Goal: Task Accomplishment & Management: Use online tool/utility

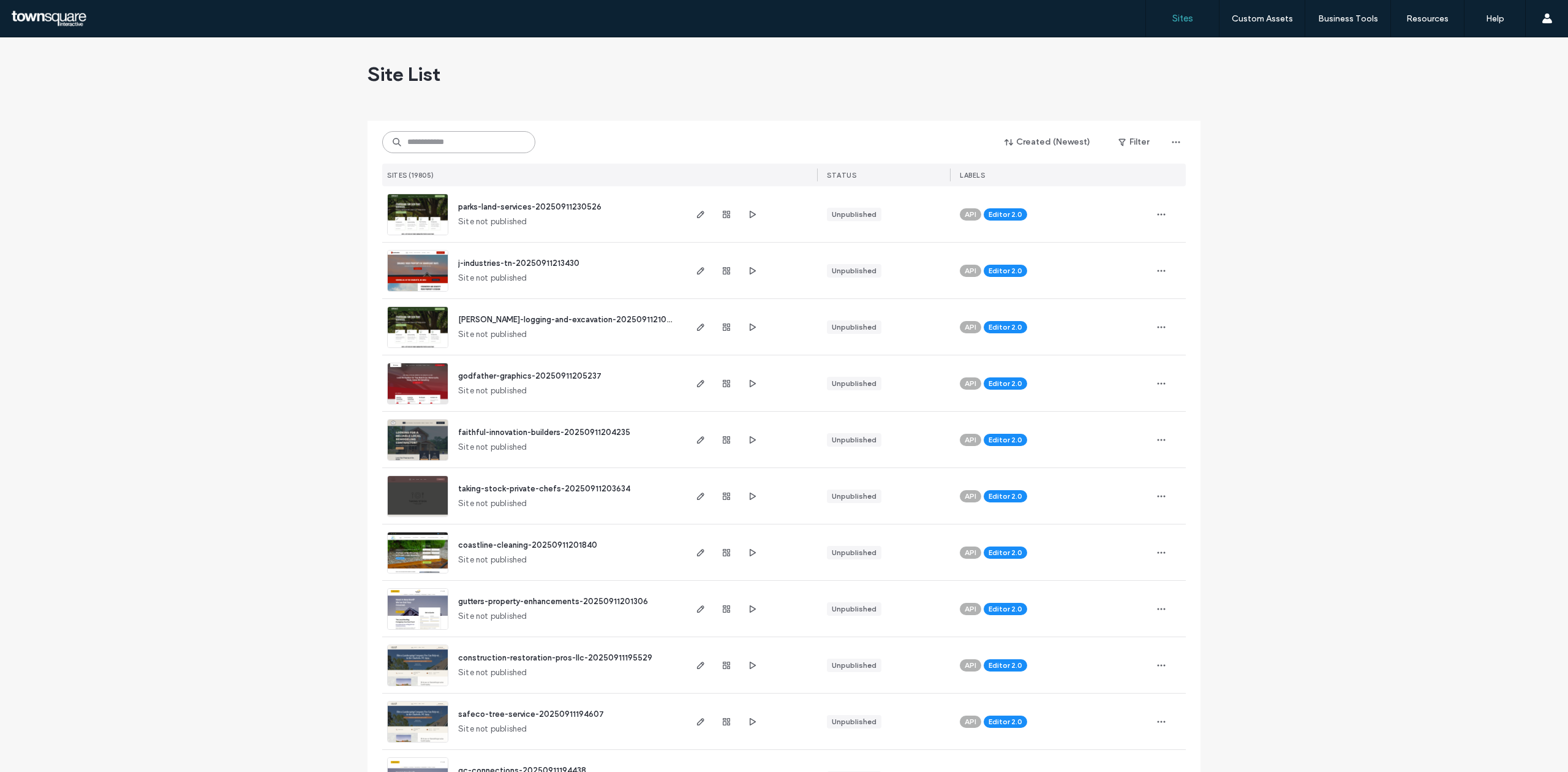
click at [437, 152] on input at bounding box center [459, 142] width 153 height 22
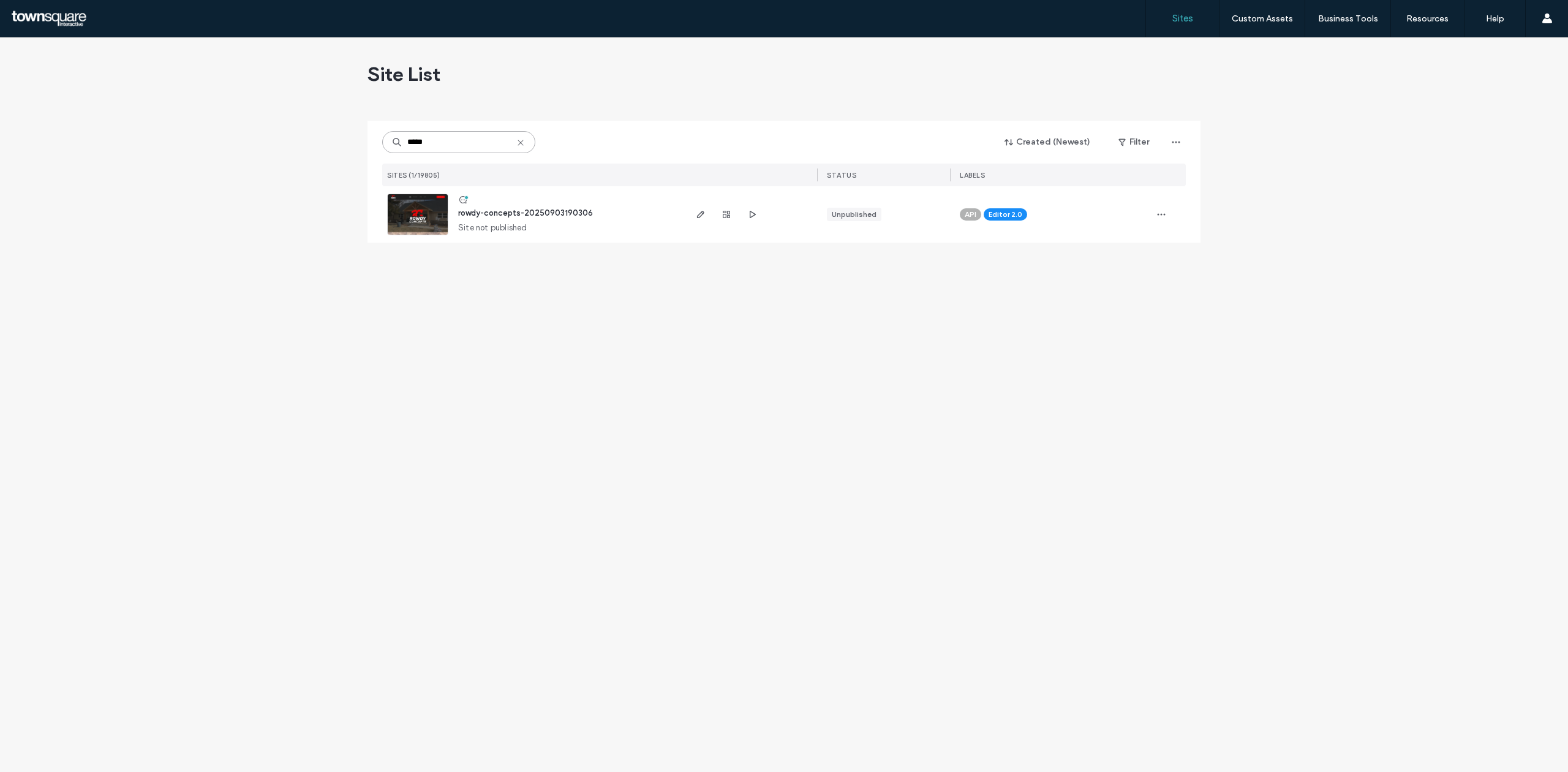
type input "*****"
click at [417, 204] on img at bounding box center [418, 236] width 60 height 83
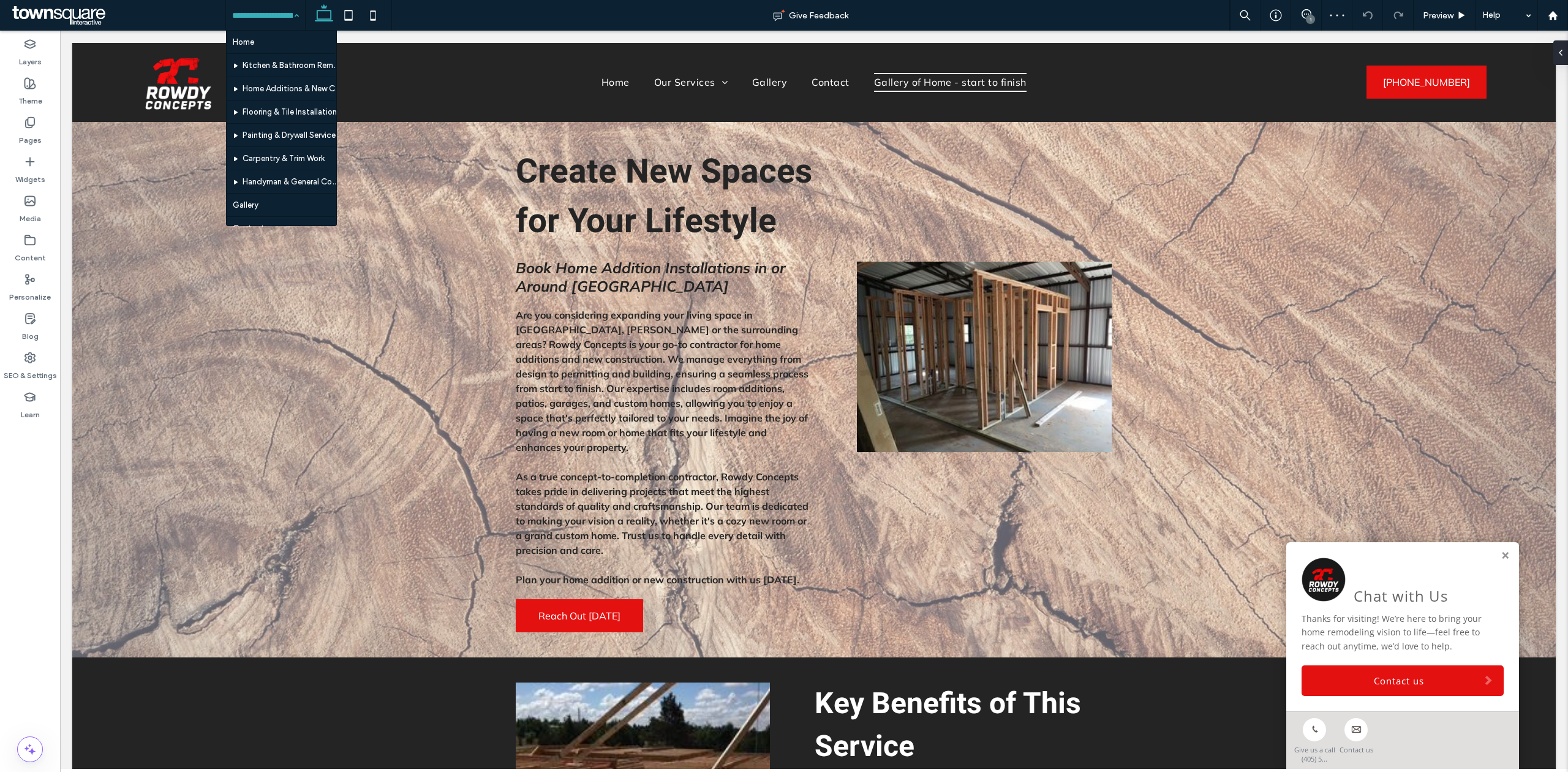
click at [264, 26] on input at bounding box center [262, 15] width 61 height 31
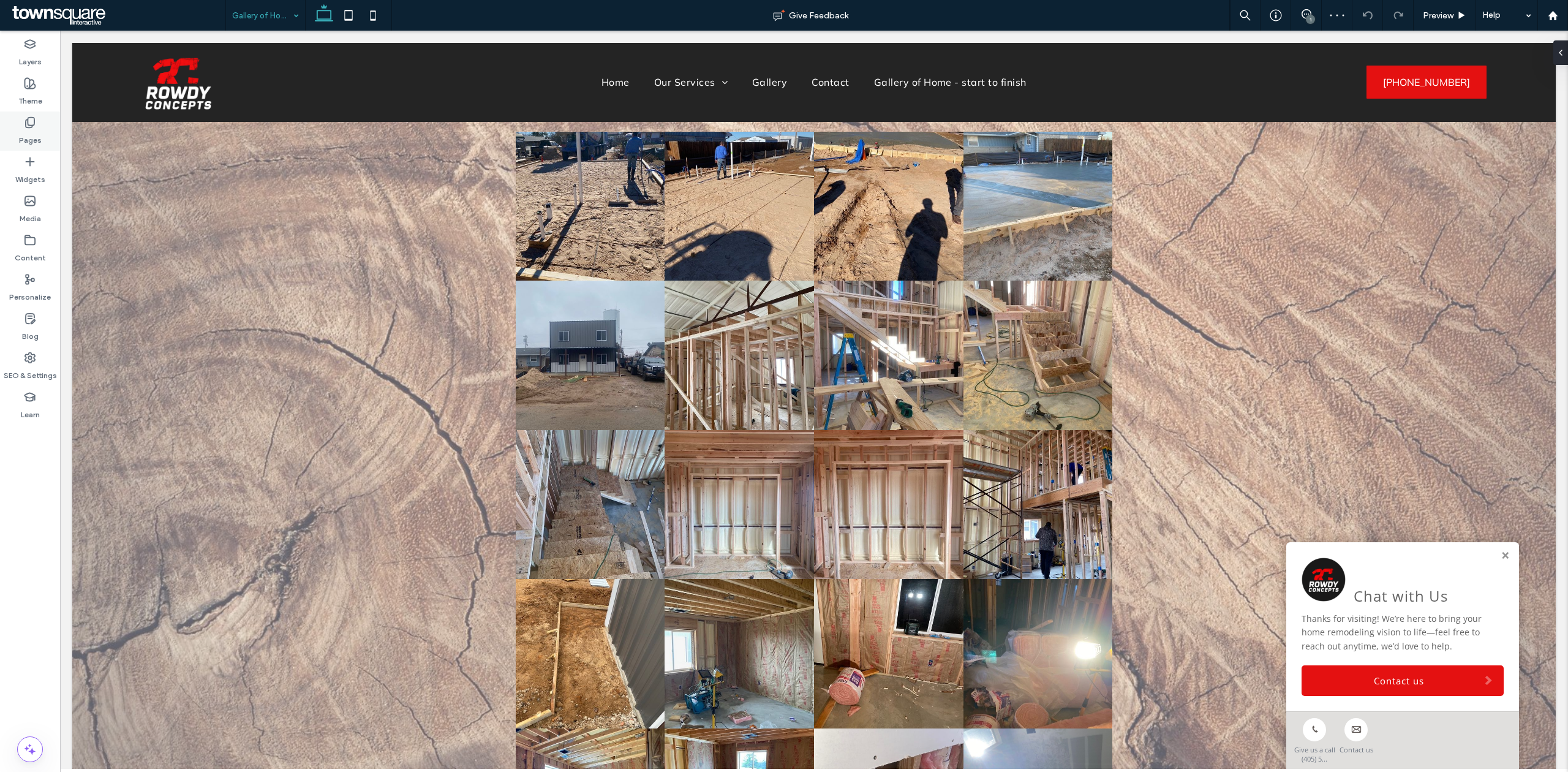
click at [32, 113] on div "Pages" at bounding box center [30, 131] width 60 height 39
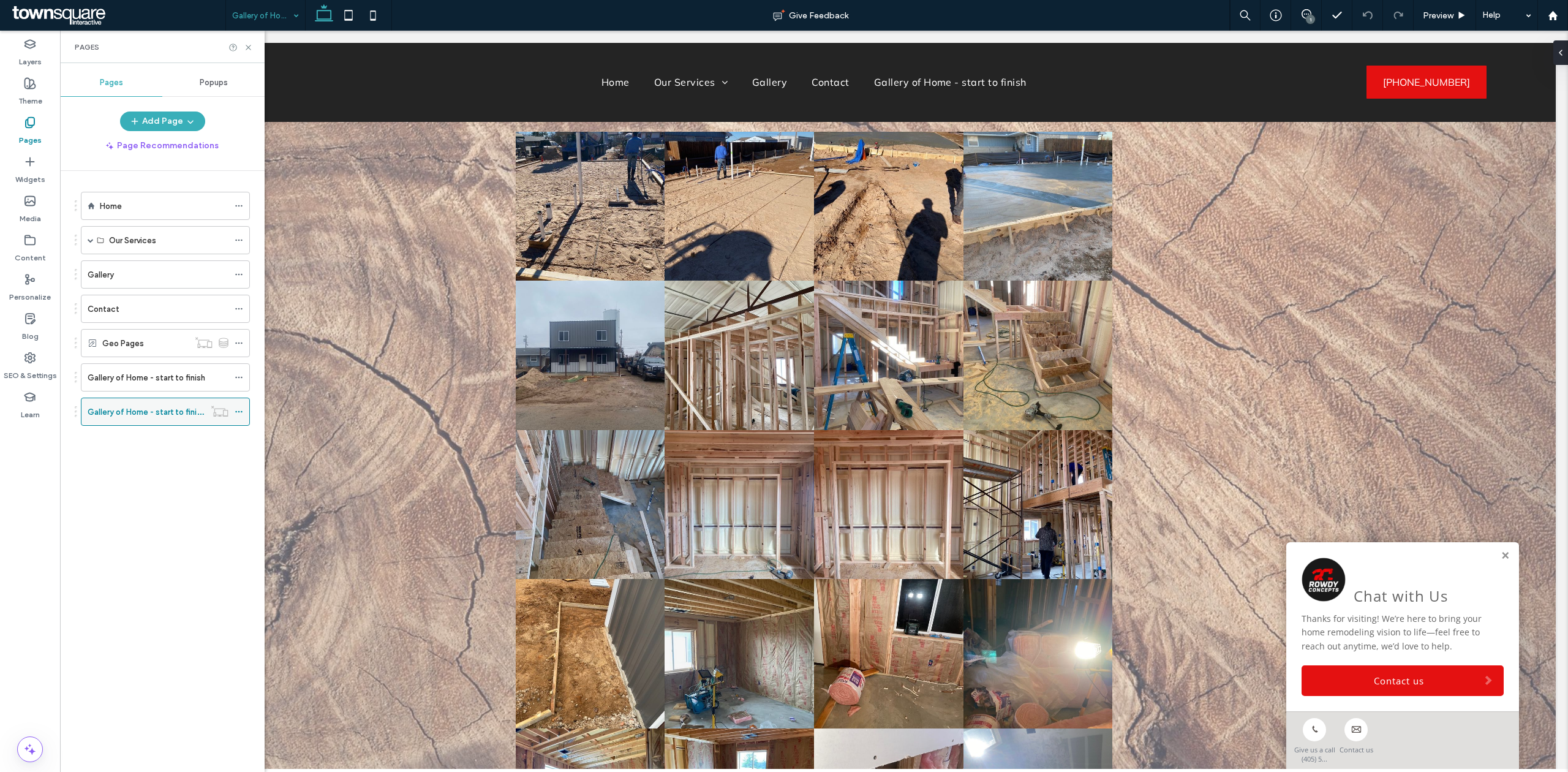
click at [238, 421] on span at bounding box center [238, 412] width 9 height 19
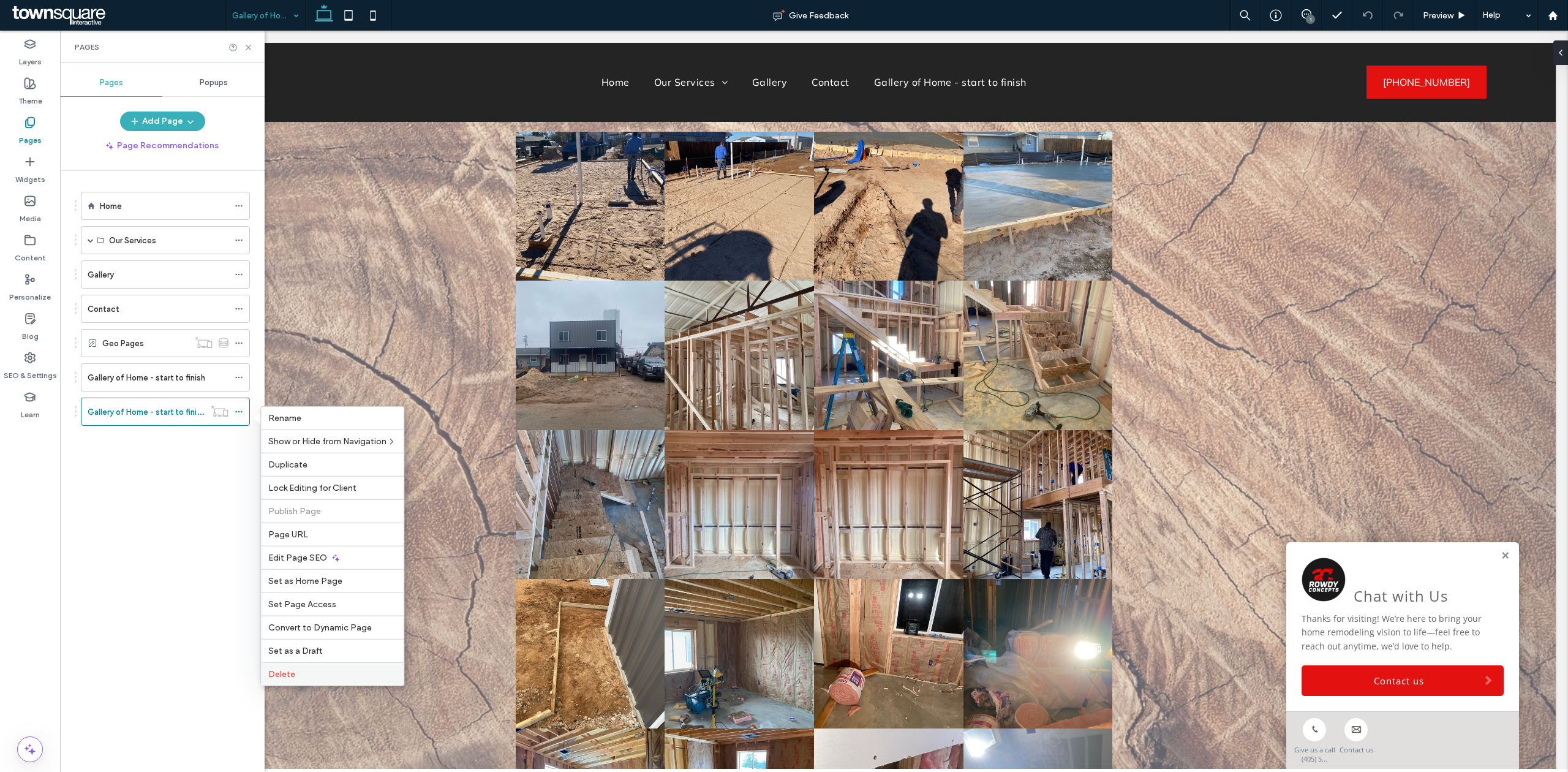
click at [287, 679] on span "Delete" at bounding box center [282, 674] width 27 height 11
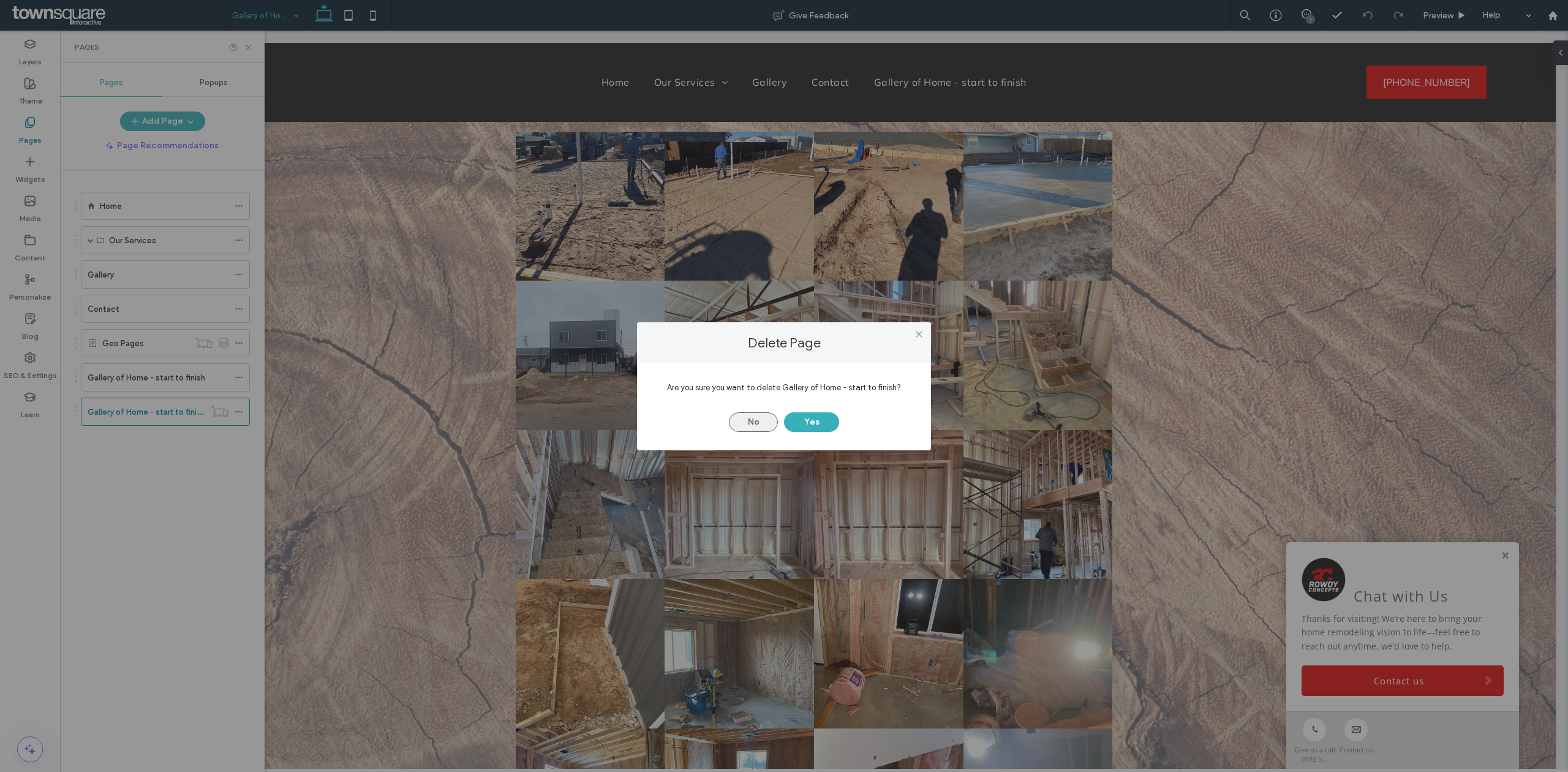
click at [740, 424] on button "No" at bounding box center [753, 422] width 49 height 20
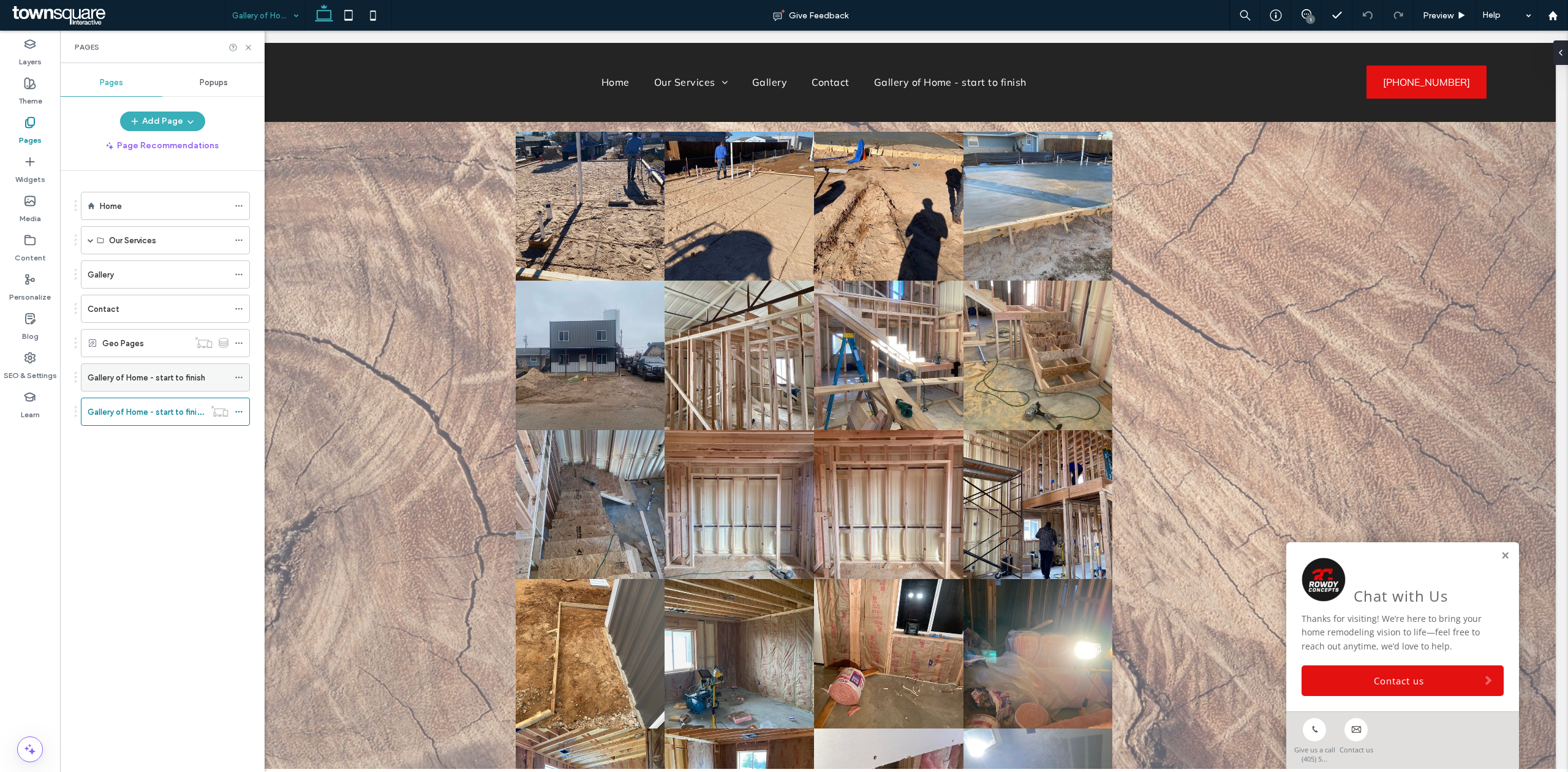
click at [138, 378] on label "Gallery of Home - start to finish" at bounding box center [146, 377] width 118 height 21
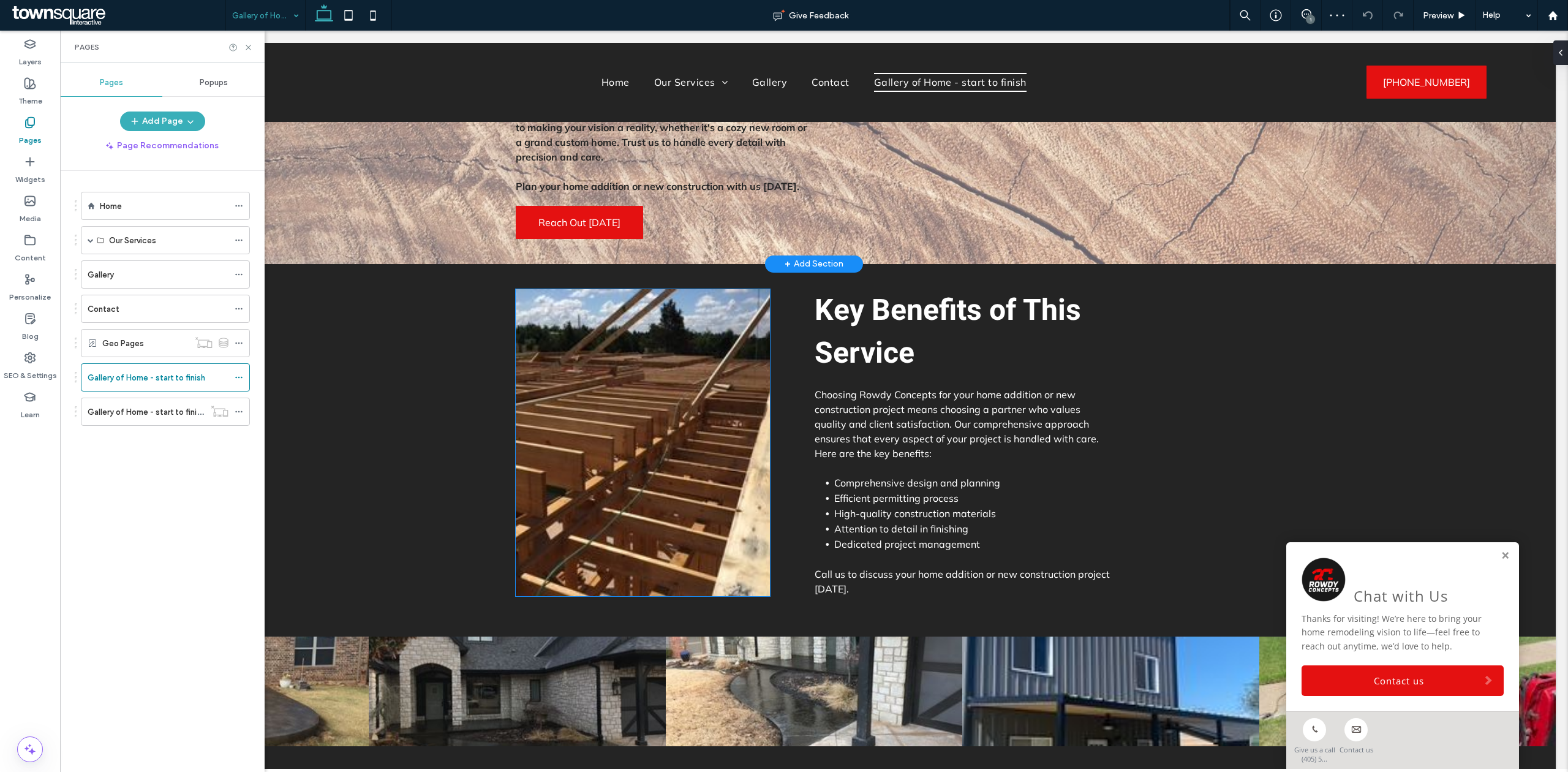
scroll to position [395, 0]
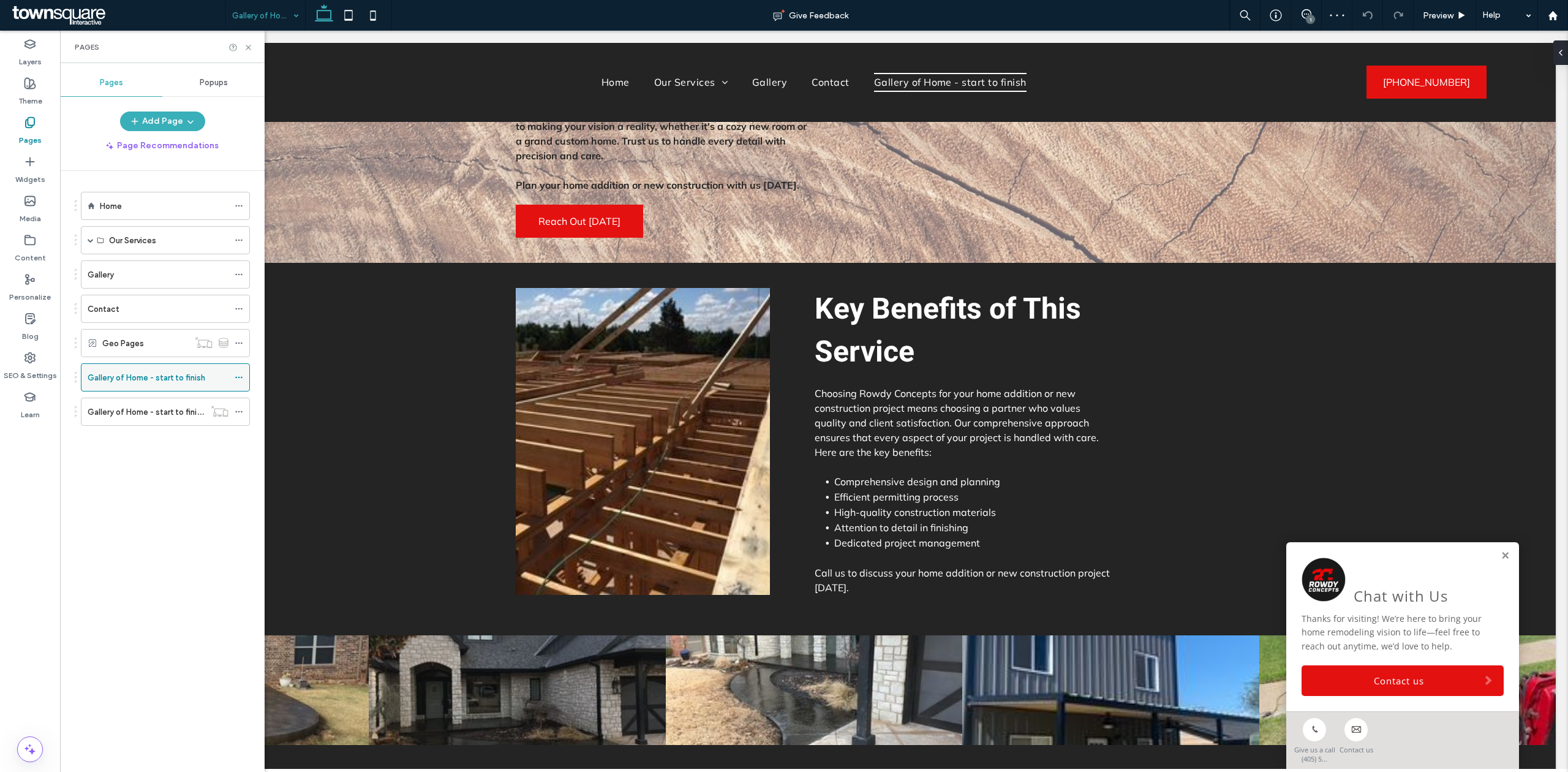
click at [244, 381] on div at bounding box center [242, 377] width 15 height 19
click at [242, 382] on icon at bounding box center [238, 377] width 9 height 9
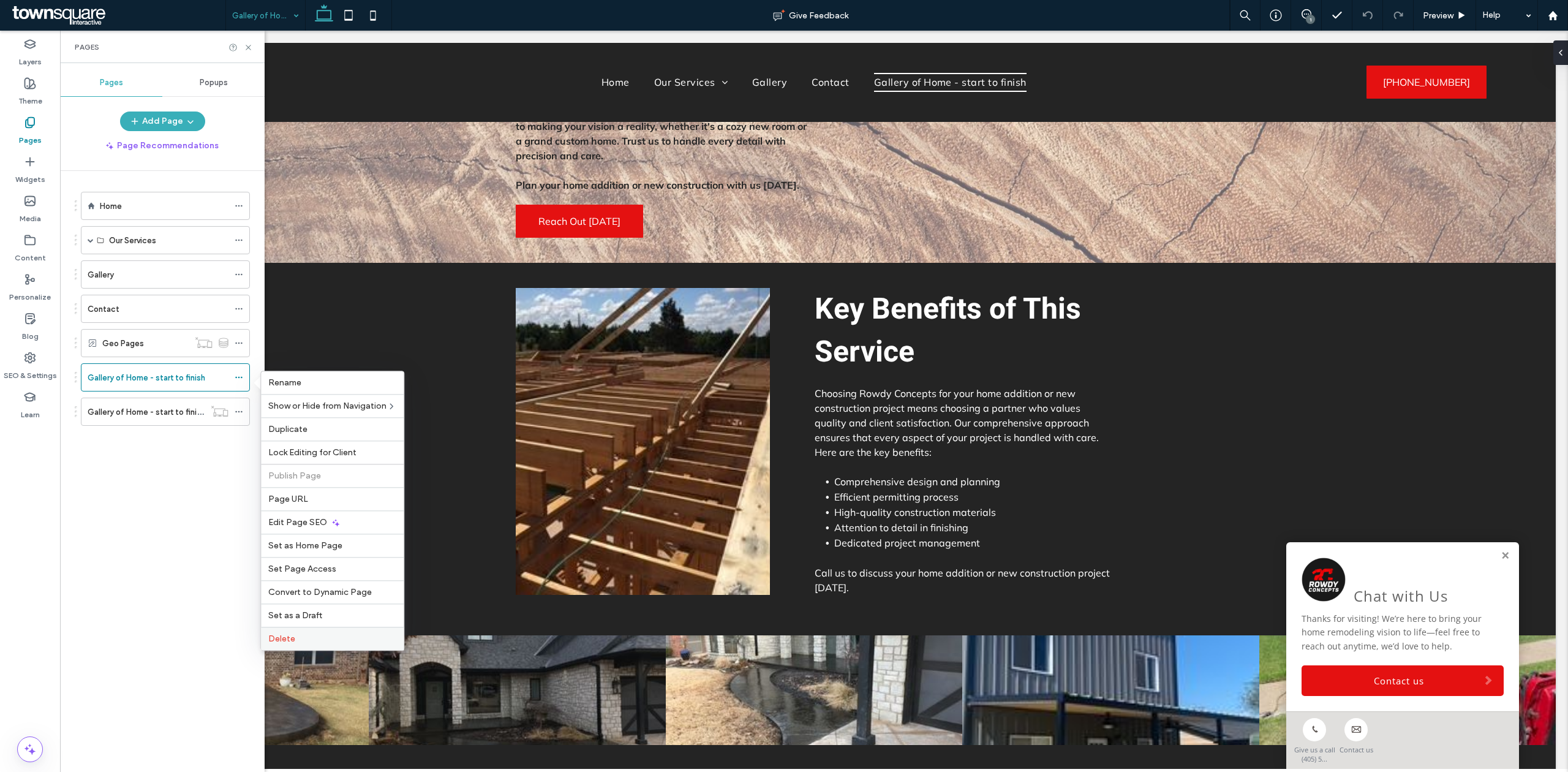
click at [280, 643] on span "Delete" at bounding box center [282, 639] width 27 height 11
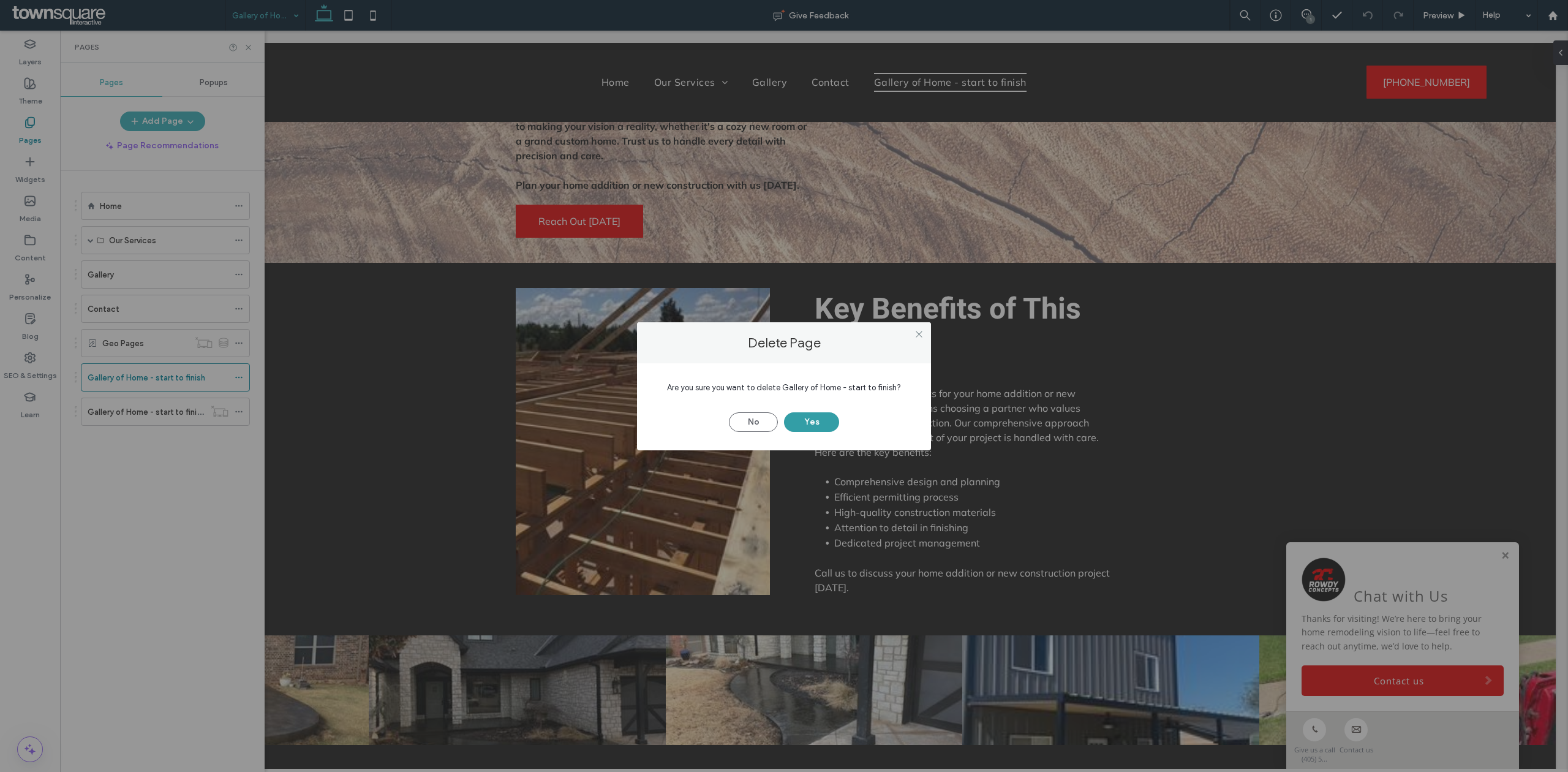
click at [805, 425] on button "Yes" at bounding box center [812, 422] width 55 height 20
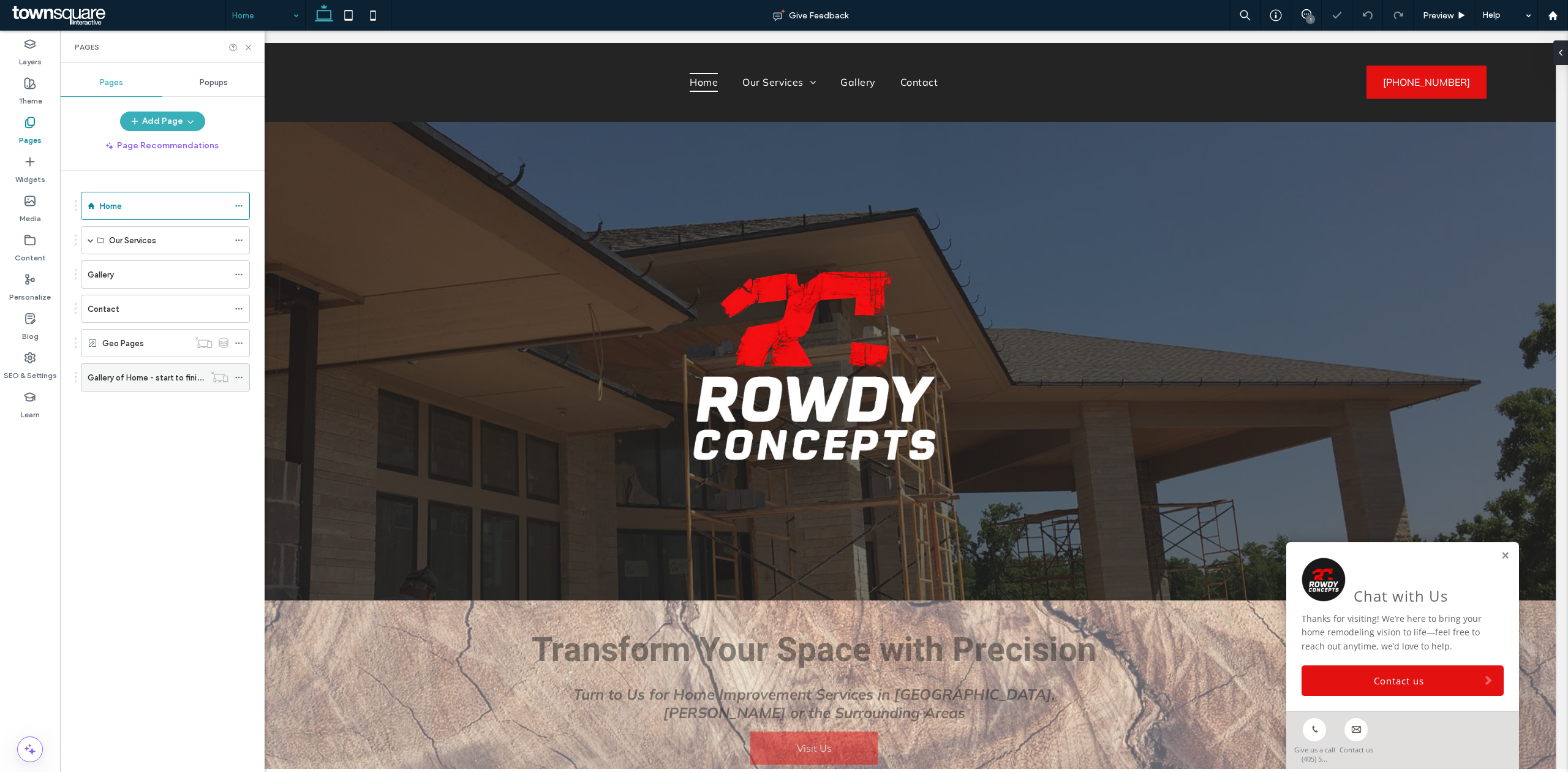
click at [130, 373] on div "Gallery of Home - start to finish" at bounding box center [146, 377] width 117 height 27
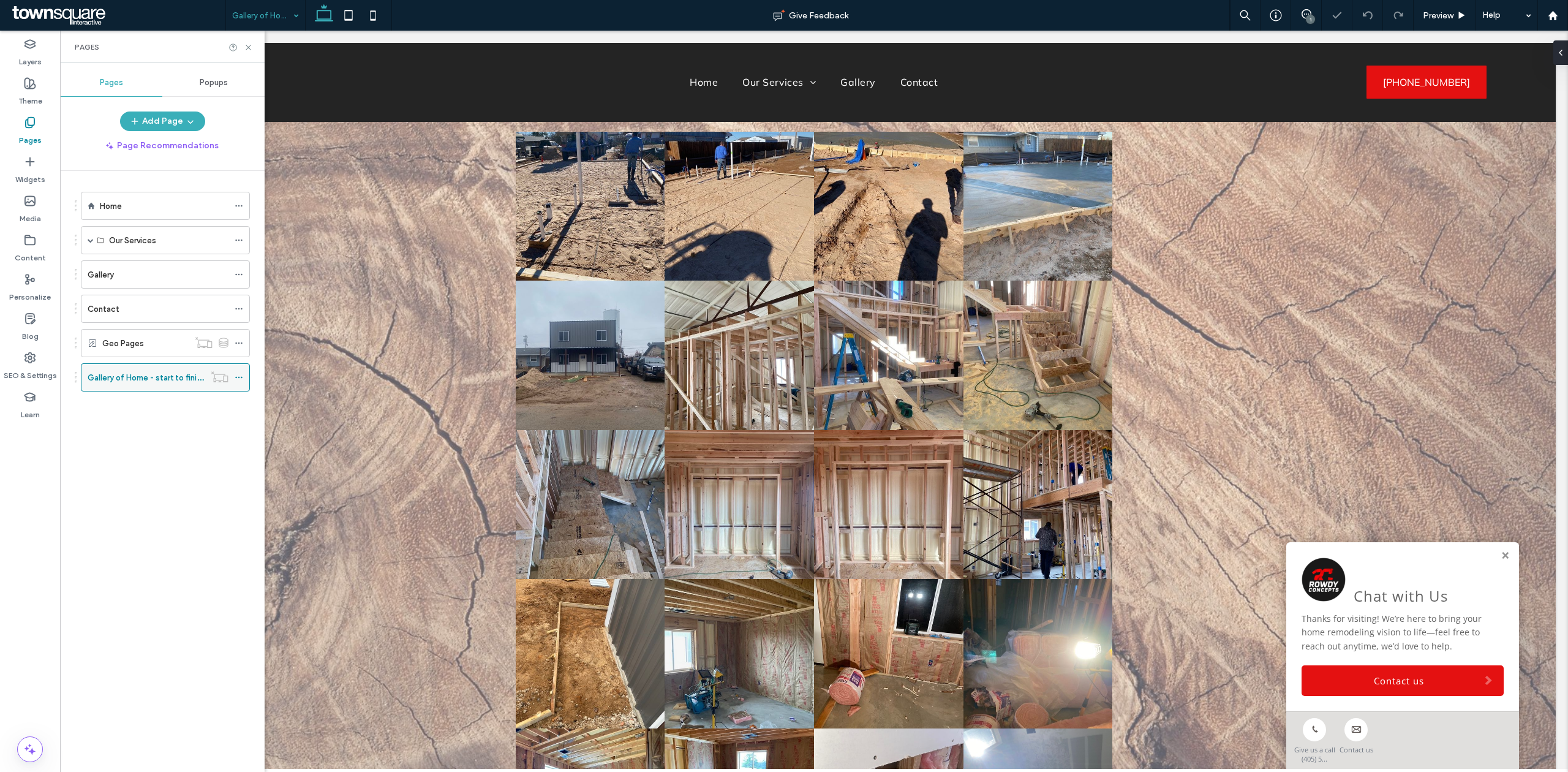
click at [241, 382] on icon at bounding box center [238, 377] width 9 height 9
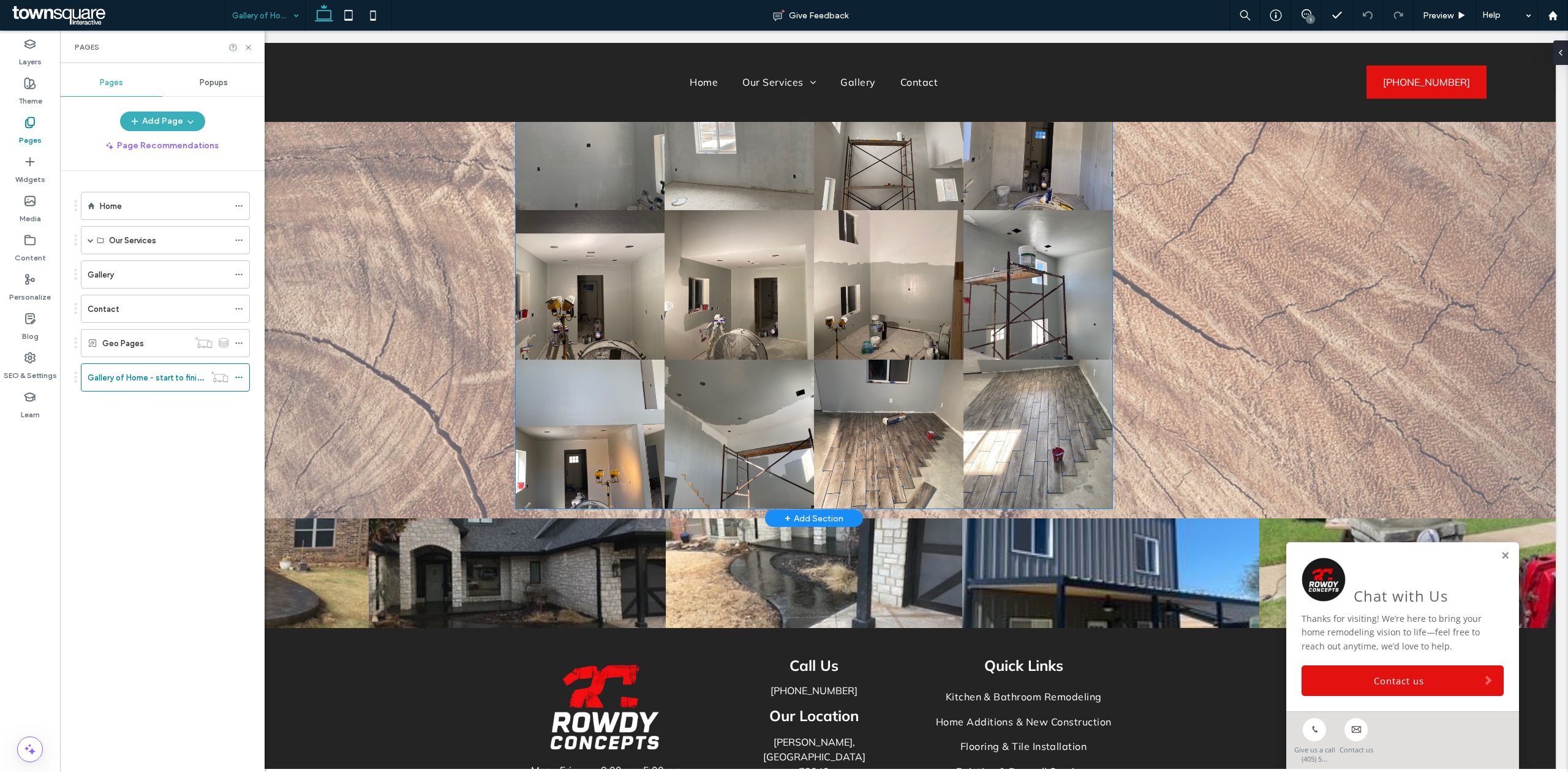
scroll to position [819, 0]
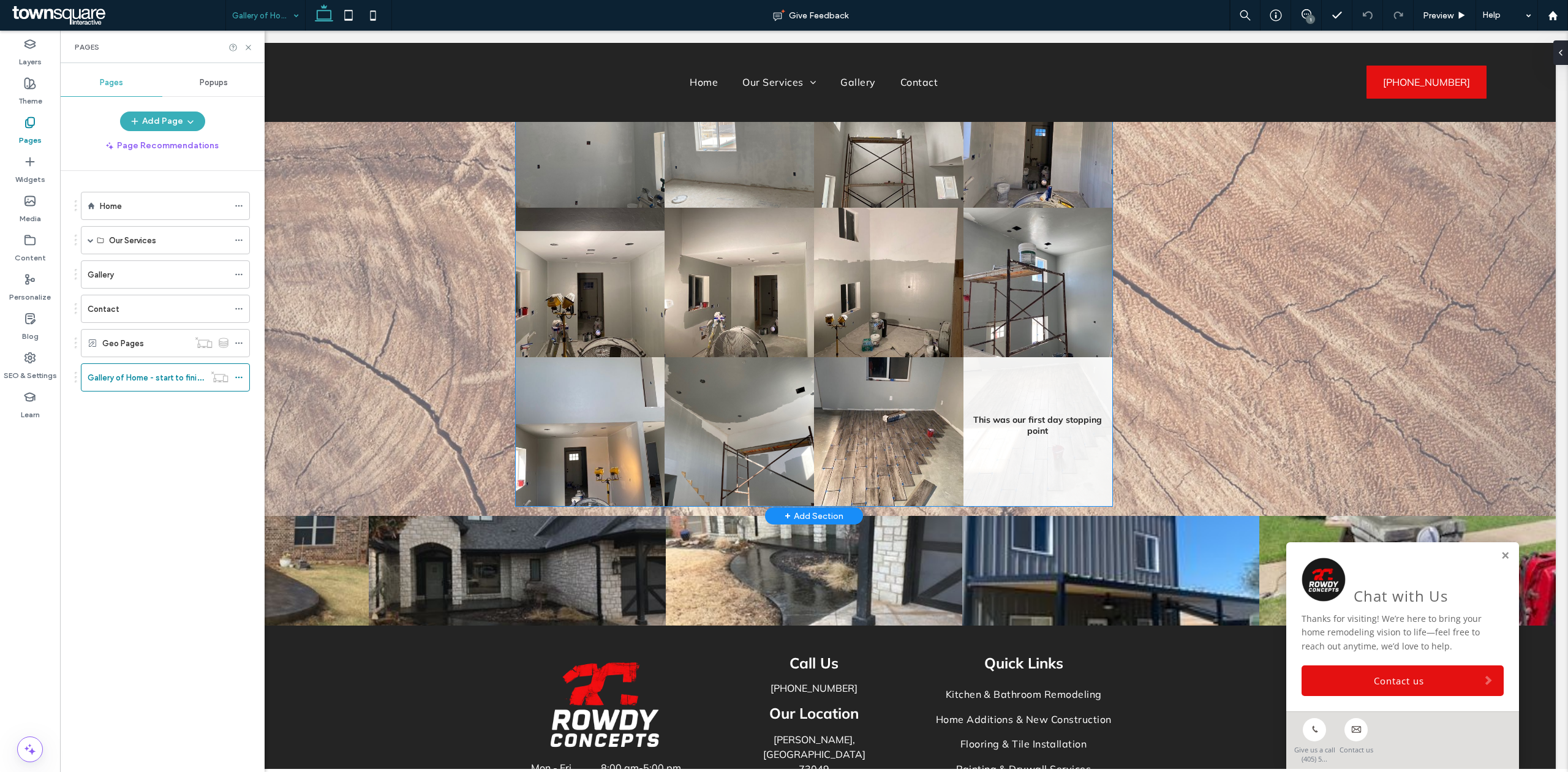
click at [1006, 481] on link at bounding box center [1038, 432] width 150 height 150
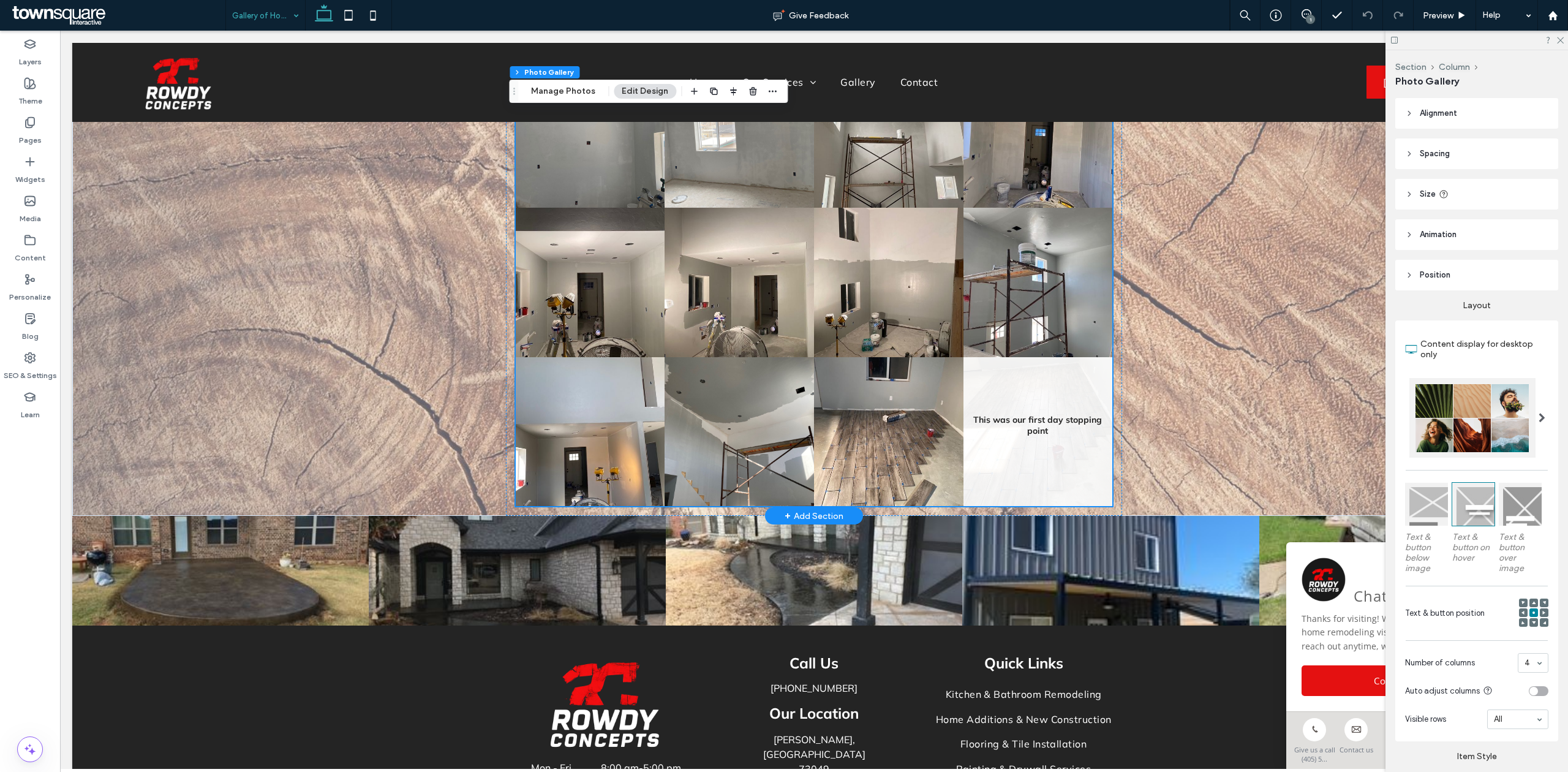
click at [1057, 412] on link at bounding box center [1038, 432] width 150 height 150
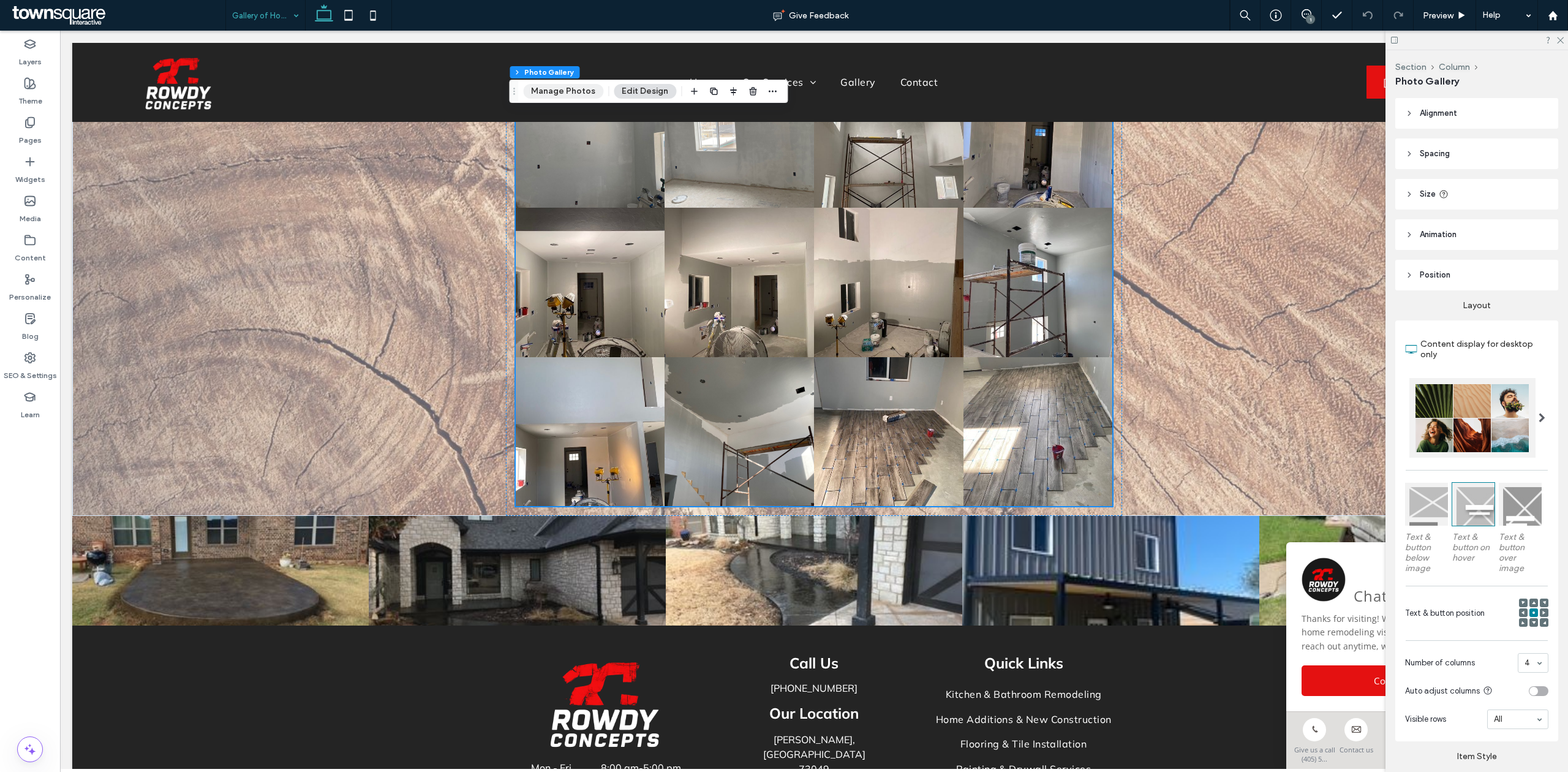
click at [555, 94] on button "Manage Photos" at bounding box center [563, 91] width 81 height 15
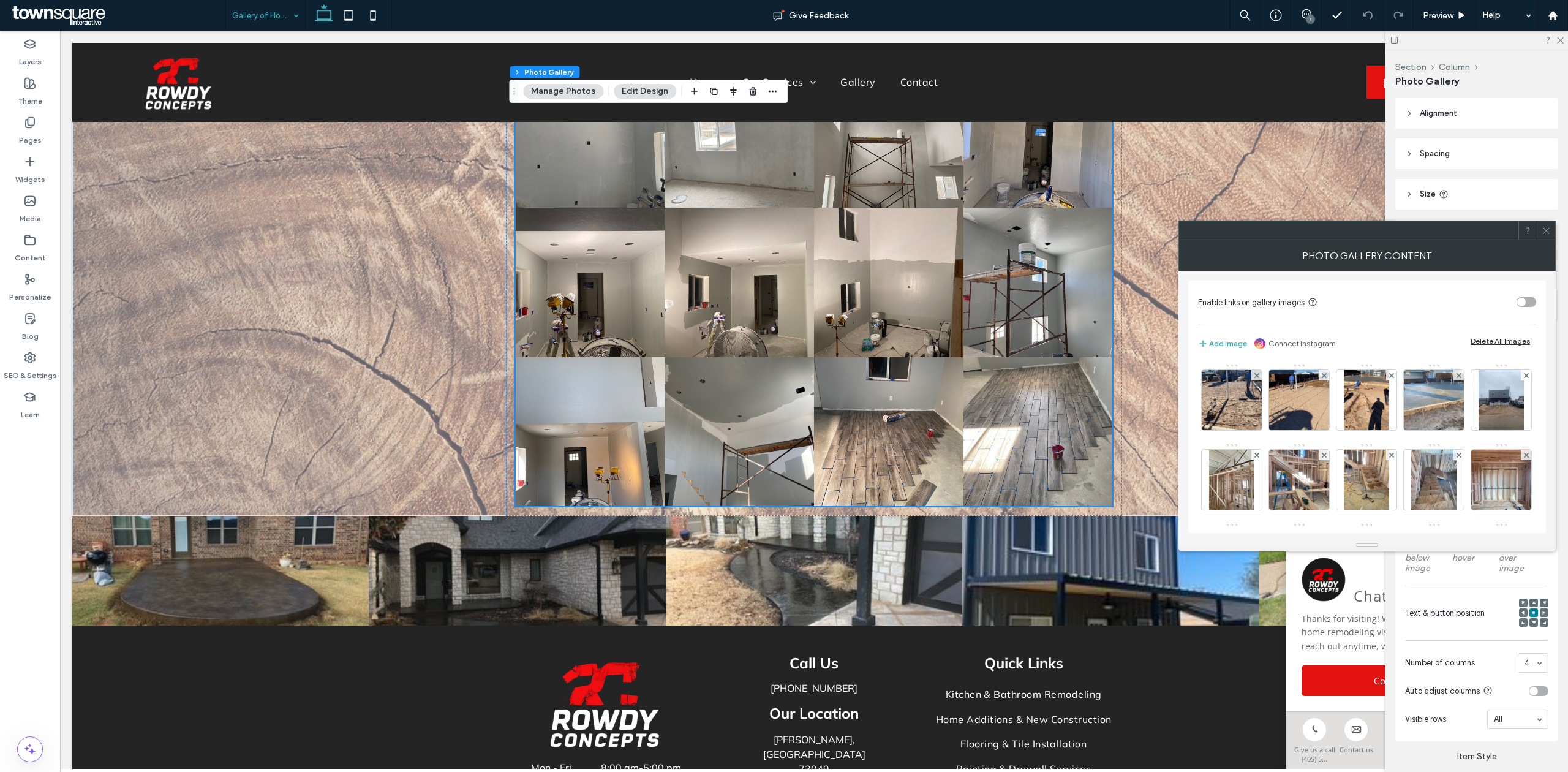
scroll to position [564, 0]
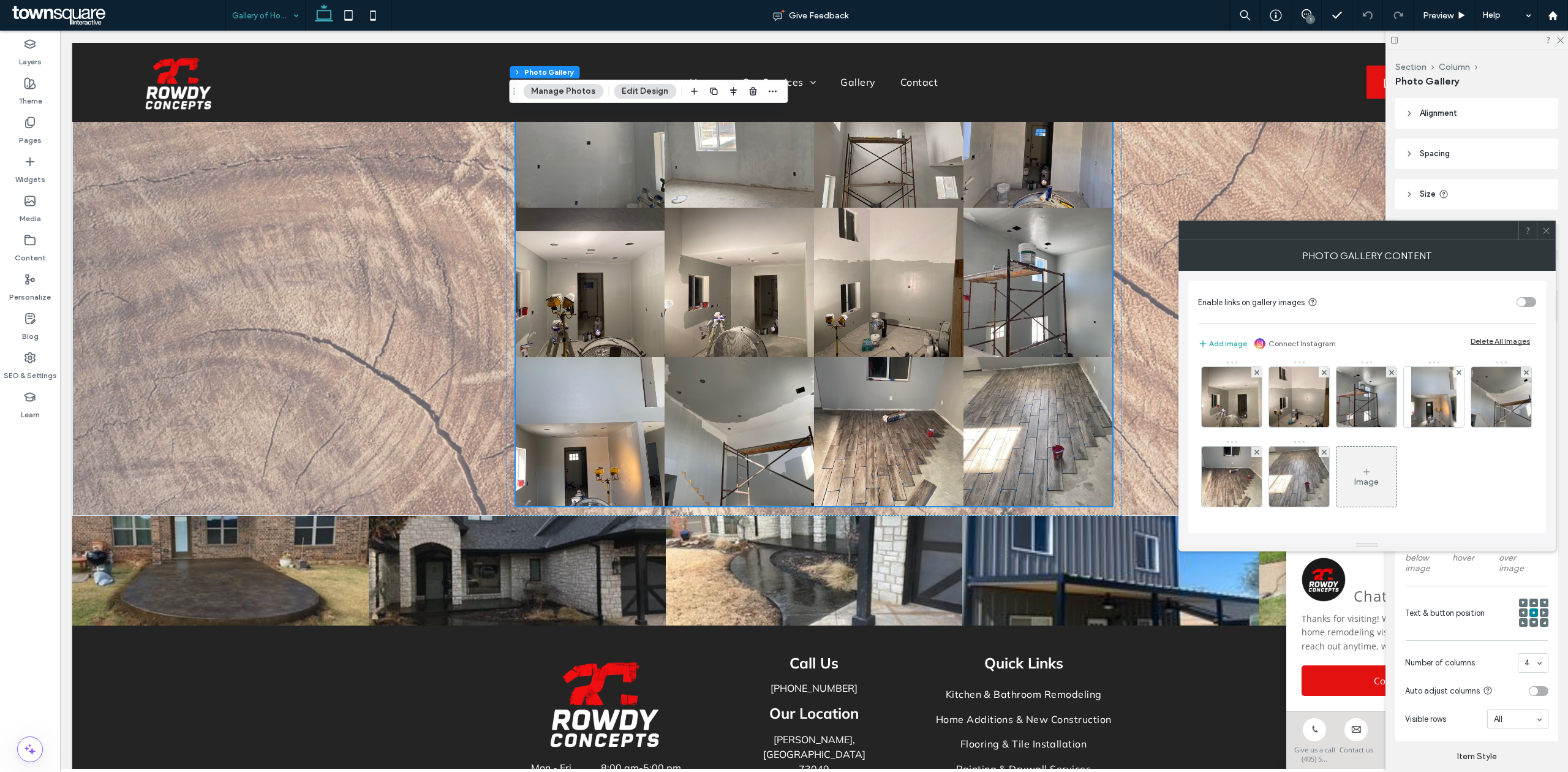
click at [1337, 487] on div "Image" at bounding box center [1367, 476] width 60 height 58
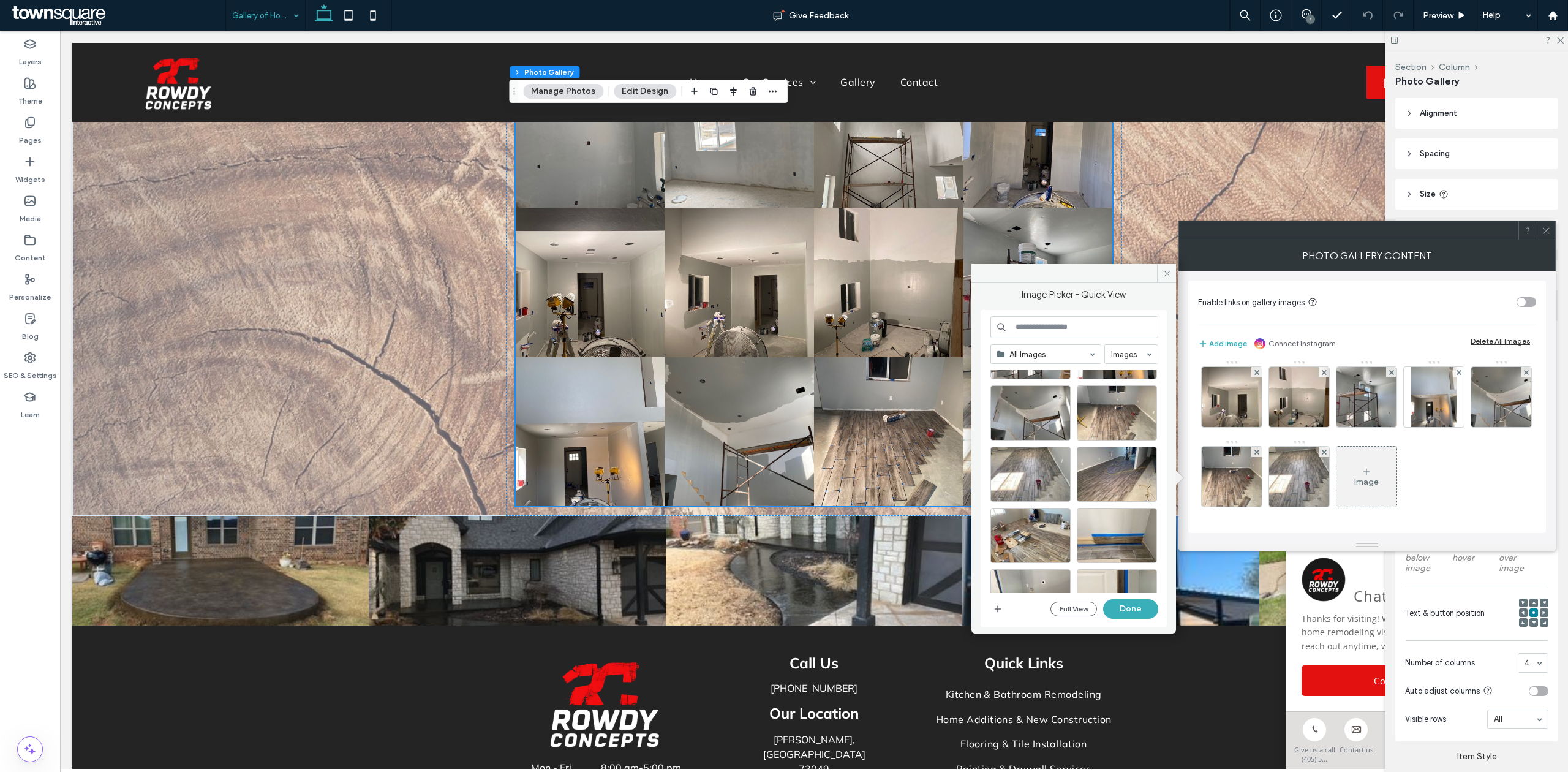
scroll to position [861, 0]
click at [1116, 480] on div "Select" at bounding box center [1117, 473] width 81 height 55
click at [1146, 604] on button "Done" at bounding box center [1131, 608] width 55 height 20
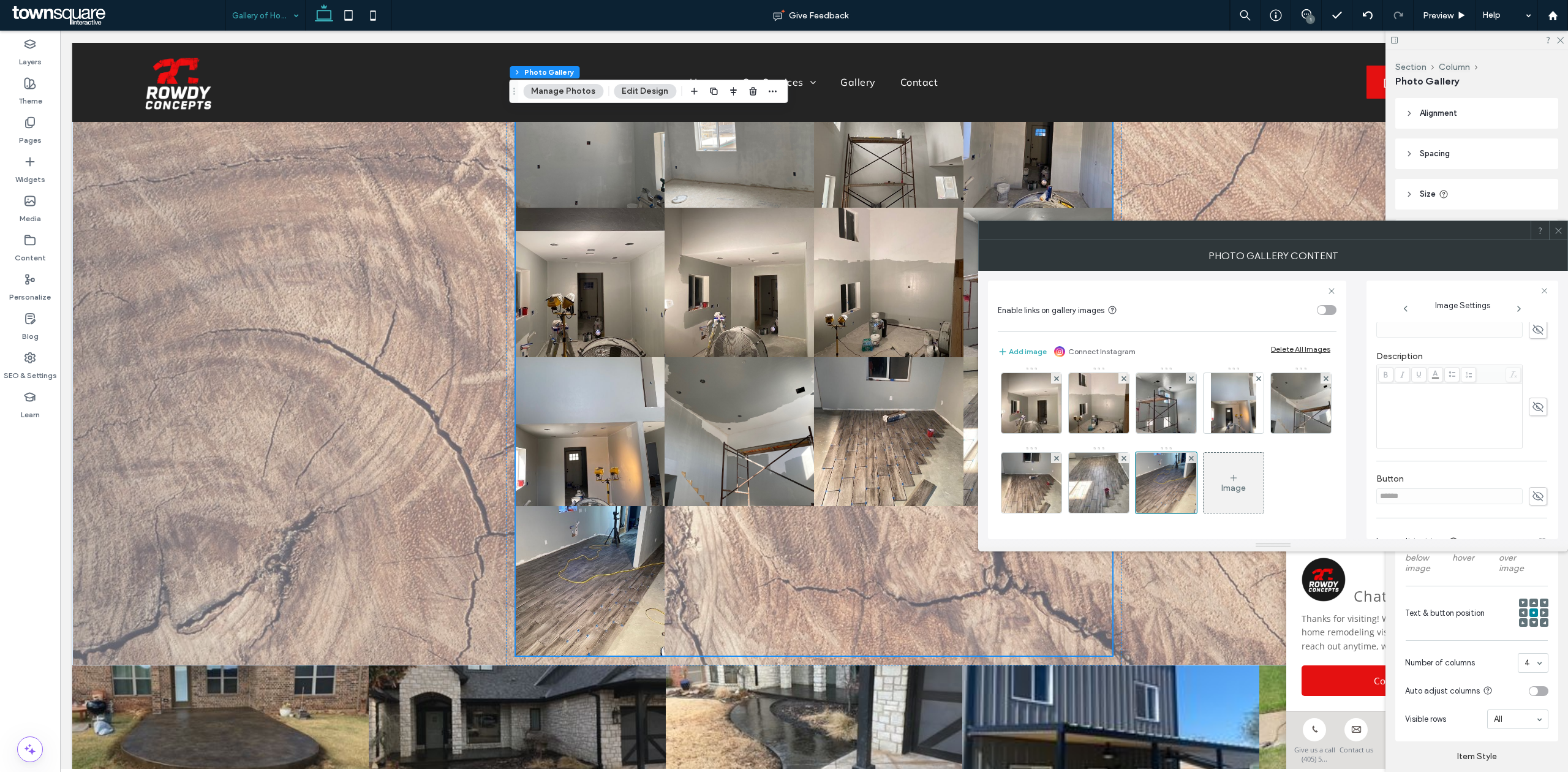
scroll to position [245, 0]
click at [1442, 412] on div "Rich Text Editor" at bounding box center [1450, 413] width 142 height 61
click at [1417, 410] on div "Rich Text Editor" at bounding box center [1450, 413] width 142 height 61
click at [1459, 398] on div "**********" at bounding box center [1450, 413] width 142 height 61
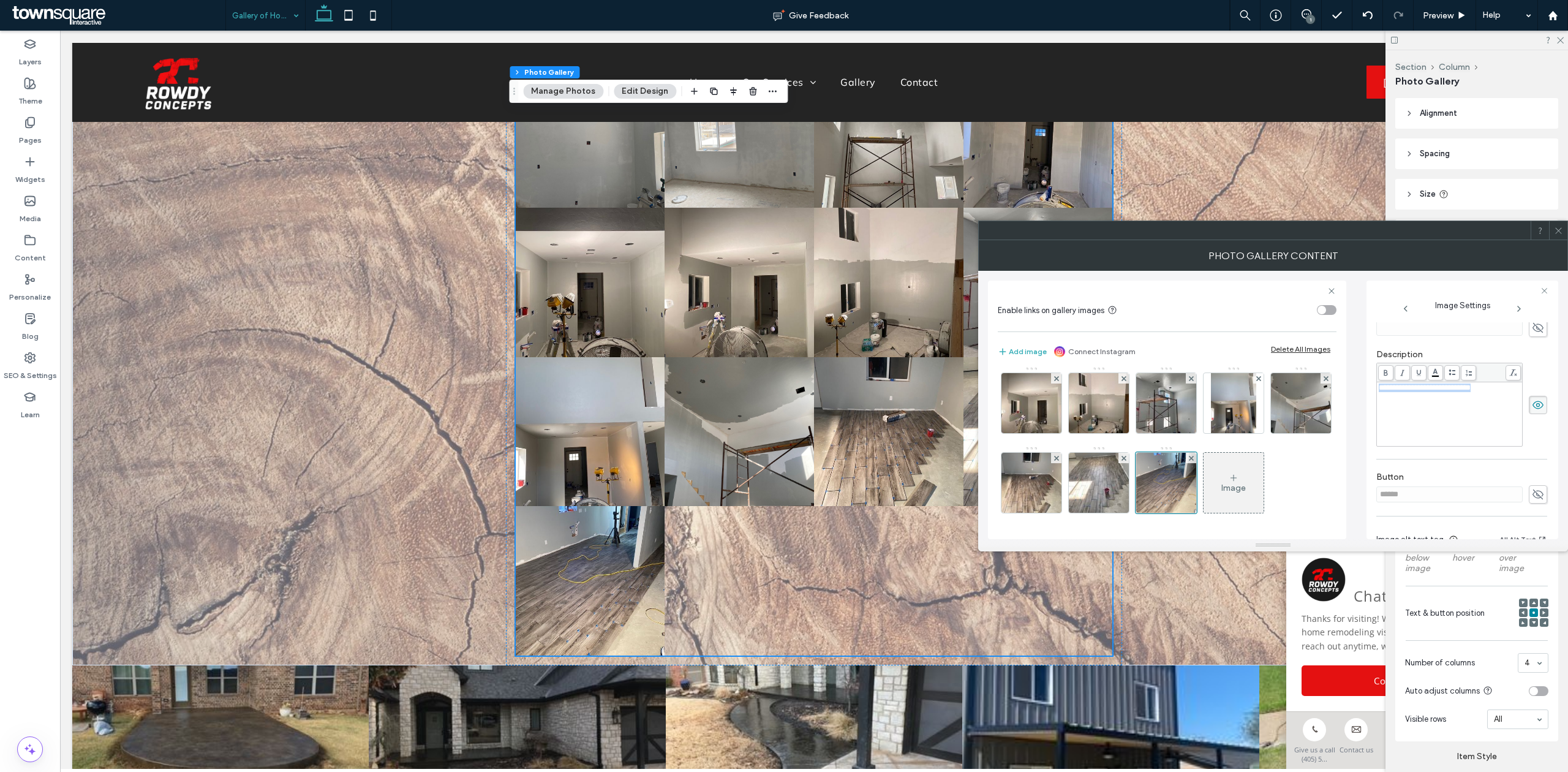
click at [1459, 398] on div "**********" at bounding box center [1450, 413] width 142 height 61
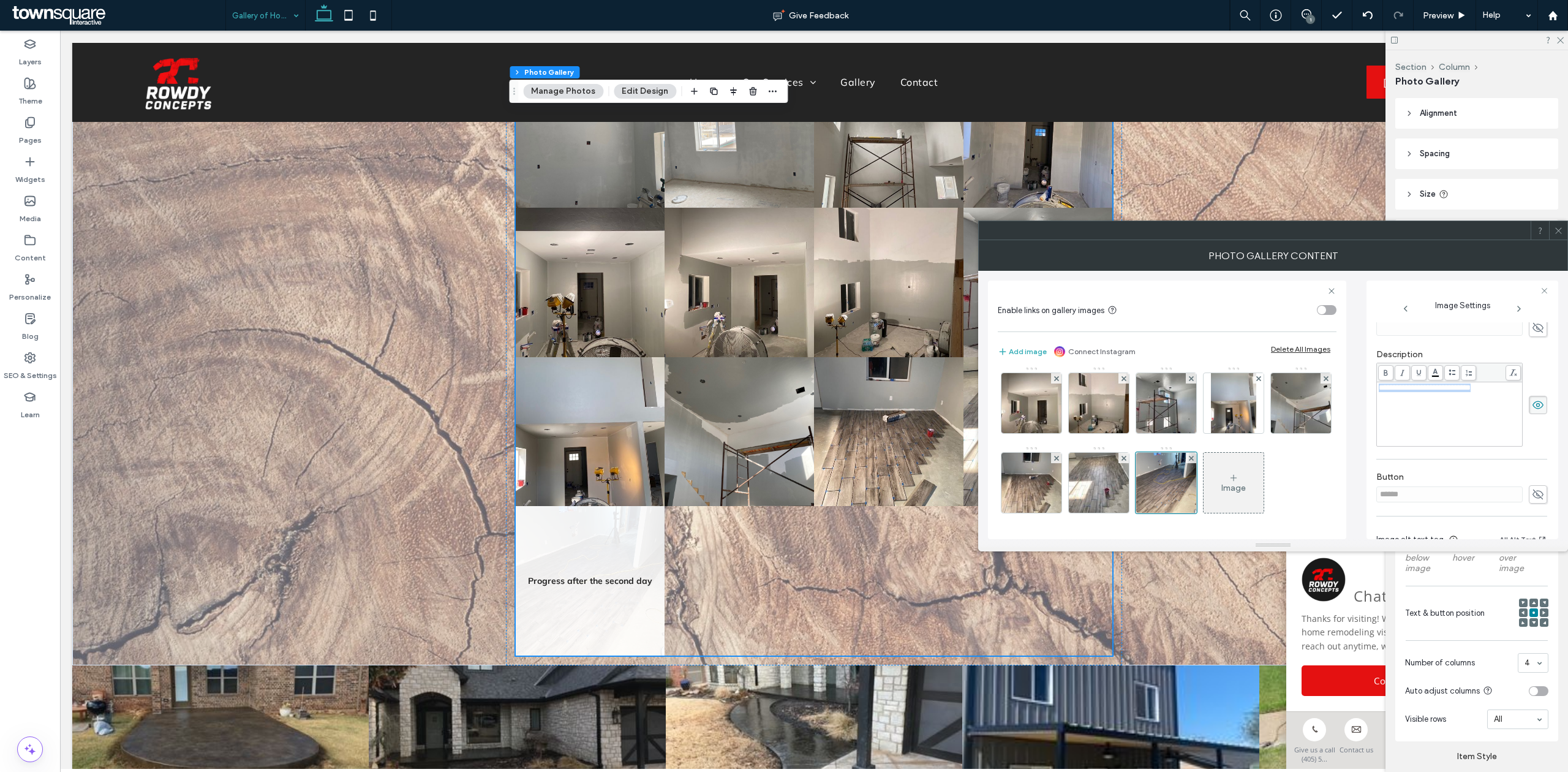
click at [1385, 375] on icon at bounding box center [1386, 373] width 7 height 7
click at [1203, 482] on div "Image" at bounding box center [1234, 482] width 60 height 58
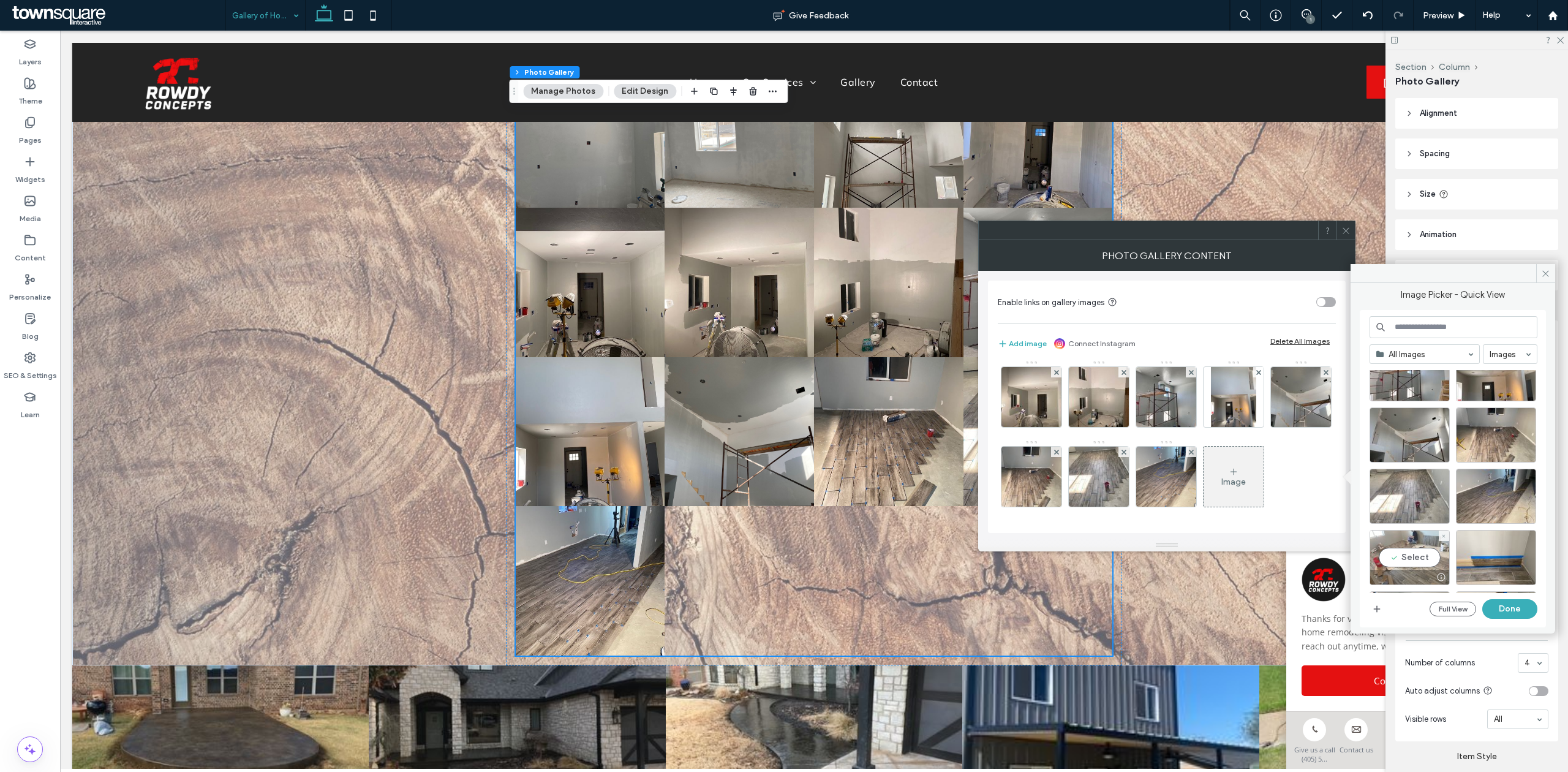
scroll to position [838, 0]
click at [1407, 569] on div "Select" at bounding box center [1410, 558] width 81 height 55
click at [1502, 611] on button "Done" at bounding box center [1510, 608] width 55 height 20
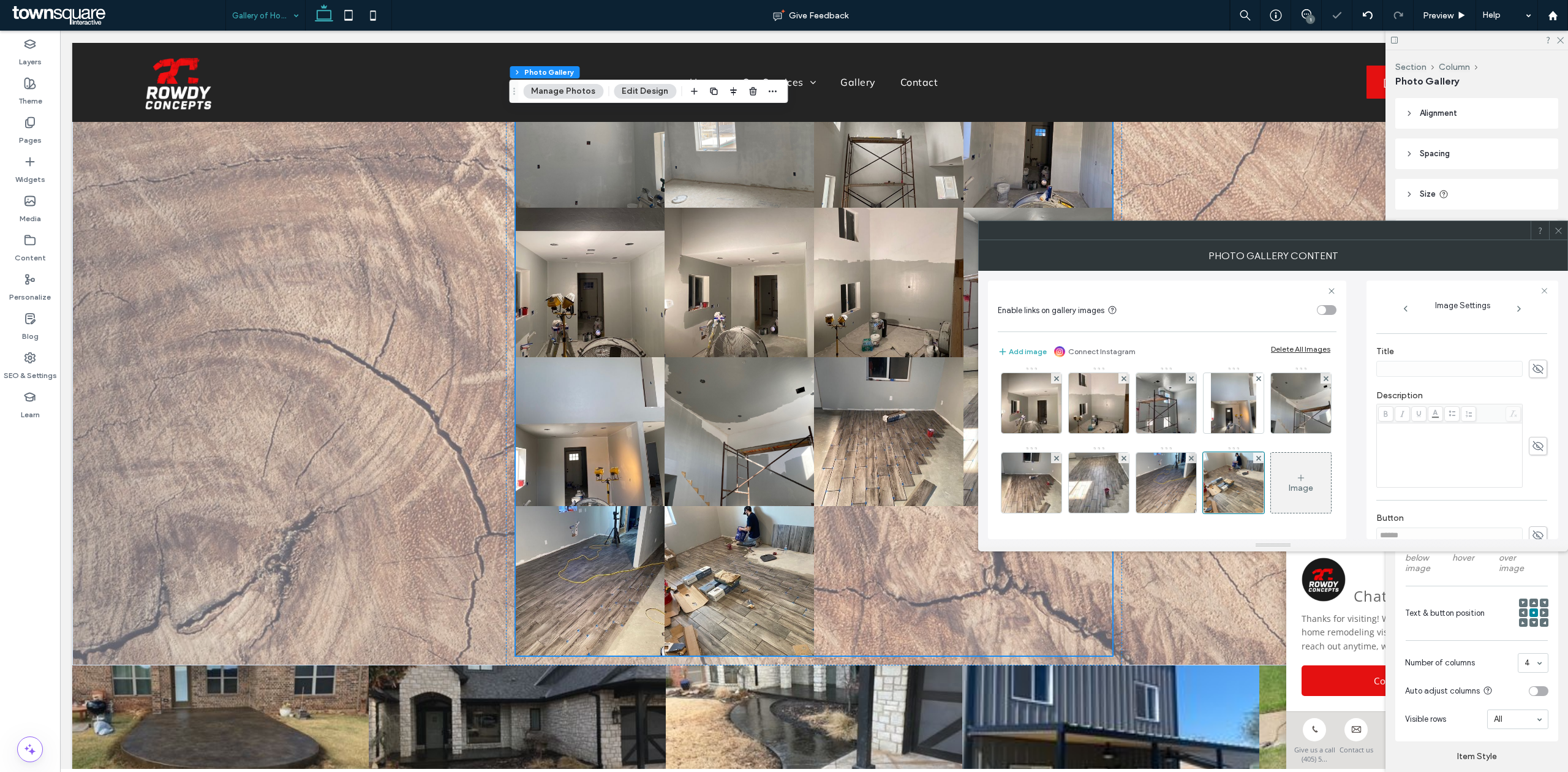
scroll to position [204, 0]
click at [1407, 443] on div "Rich Text Editor" at bounding box center [1450, 455] width 142 height 61
click at [1388, 428] on div "Rich Text Editor" at bounding box center [1450, 429] width 142 height 9
click at [1385, 417] on icon at bounding box center [1386, 413] width 7 height 7
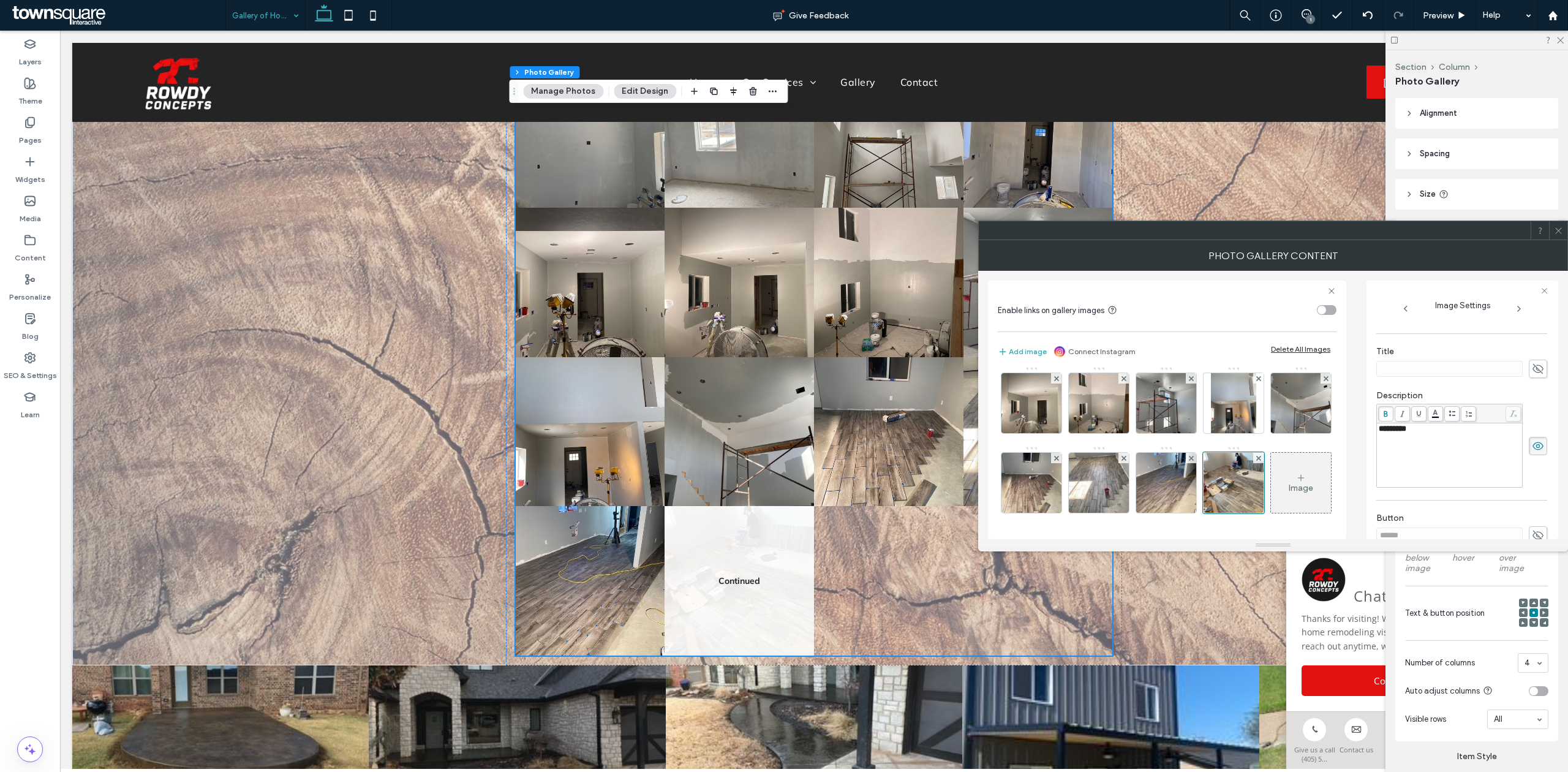
click at [1271, 474] on div "Image" at bounding box center [1301, 482] width 60 height 58
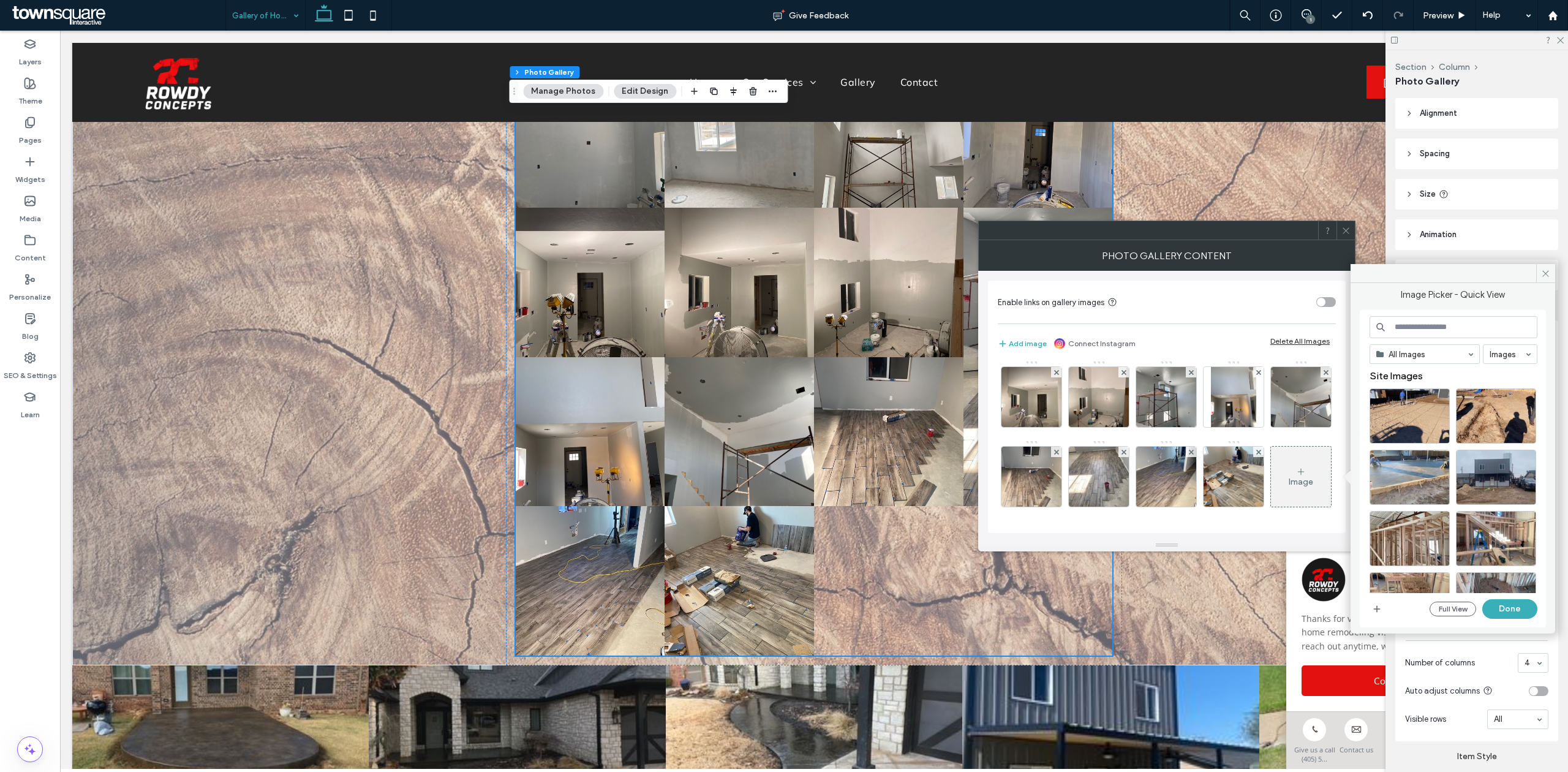
click at [1289, 486] on div "Image" at bounding box center [1301, 482] width 24 height 11
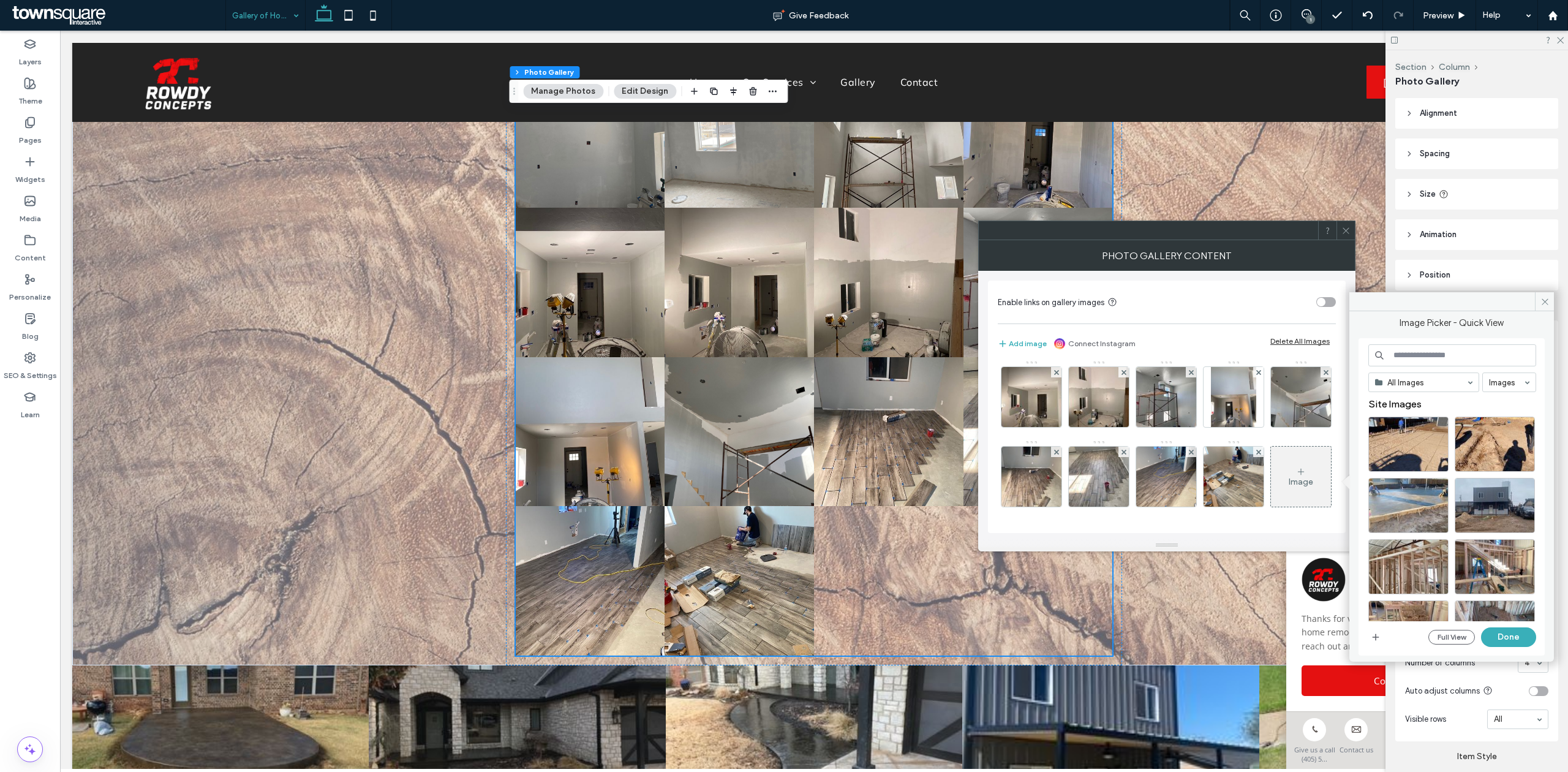
click at [1289, 486] on div "Image" at bounding box center [1301, 482] width 24 height 11
click at [1271, 477] on div "Image" at bounding box center [1301, 476] width 60 height 58
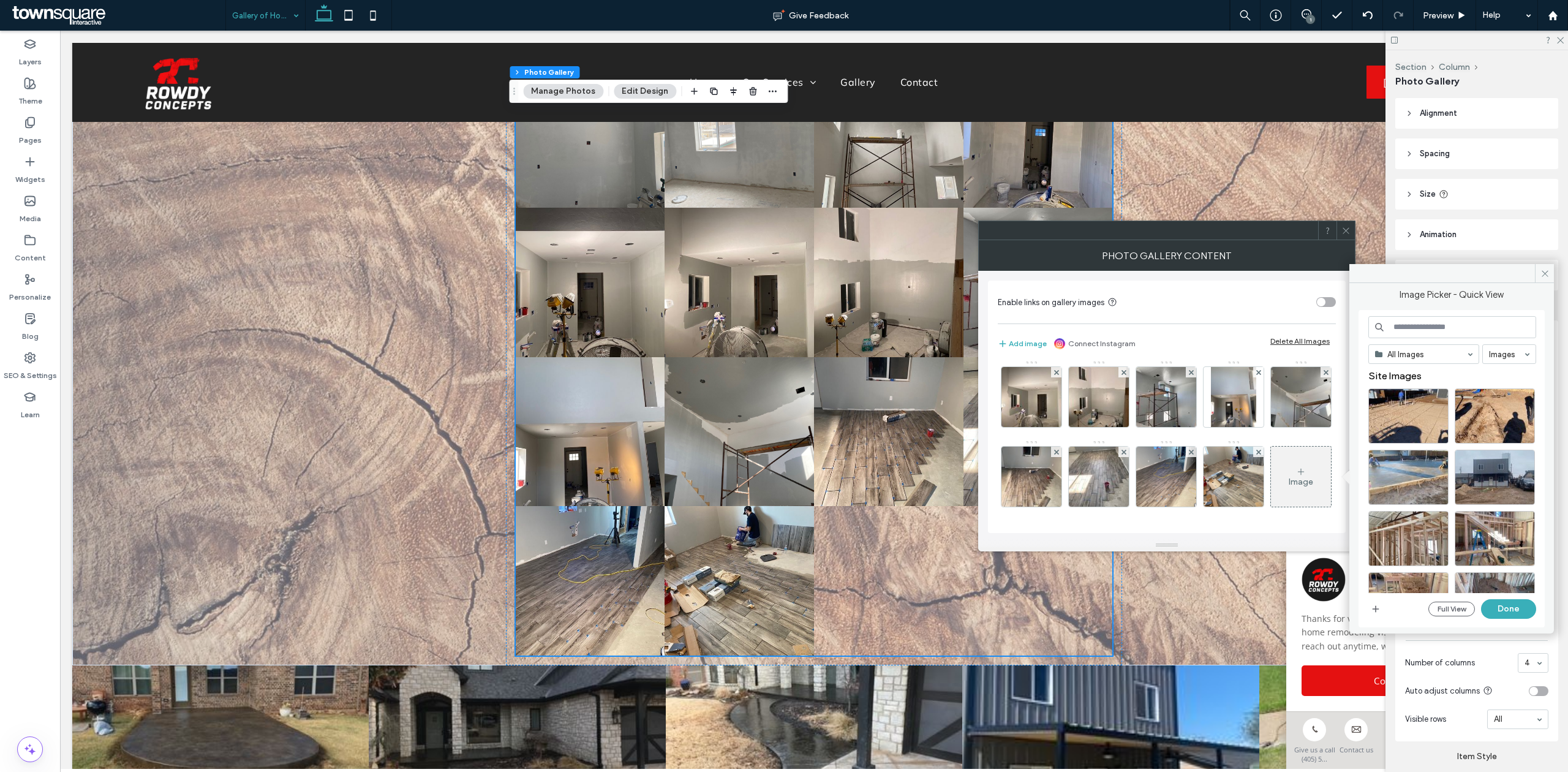
click at [1555, 525] on div "Alignment Spacing Padding (inner spacing) 0px 0% 0px 0% * px 0px * px 0px Size …" at bounding box center [1481, 432] width 171 height 669
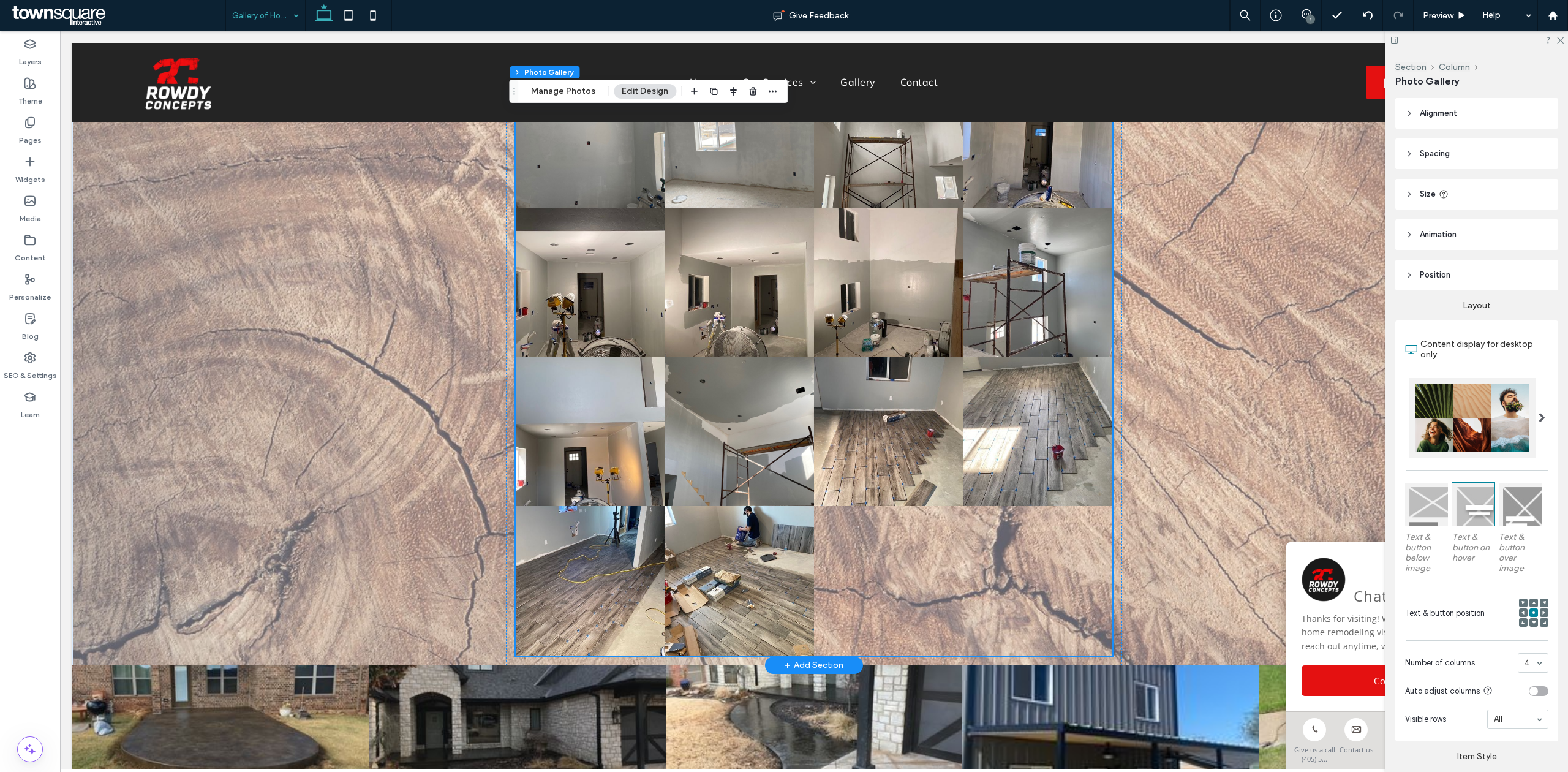
click at [910, 566] on div at bounding box center [889, 581] width 150 height 150
click at [564, 91] on button "Manage Photos" at bounding box center [563, 91] width 81 height 15
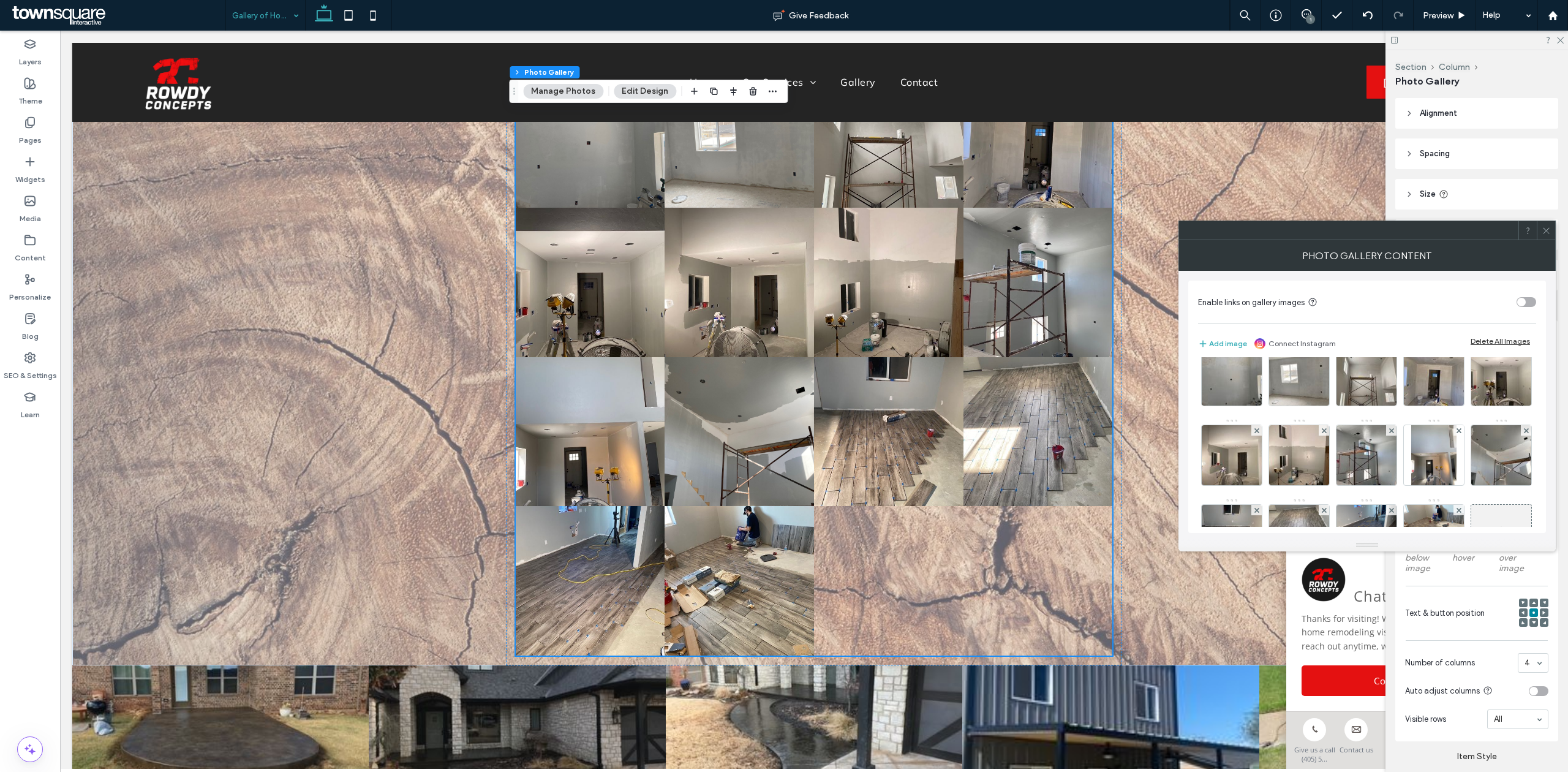
scroll to position [565, 0]
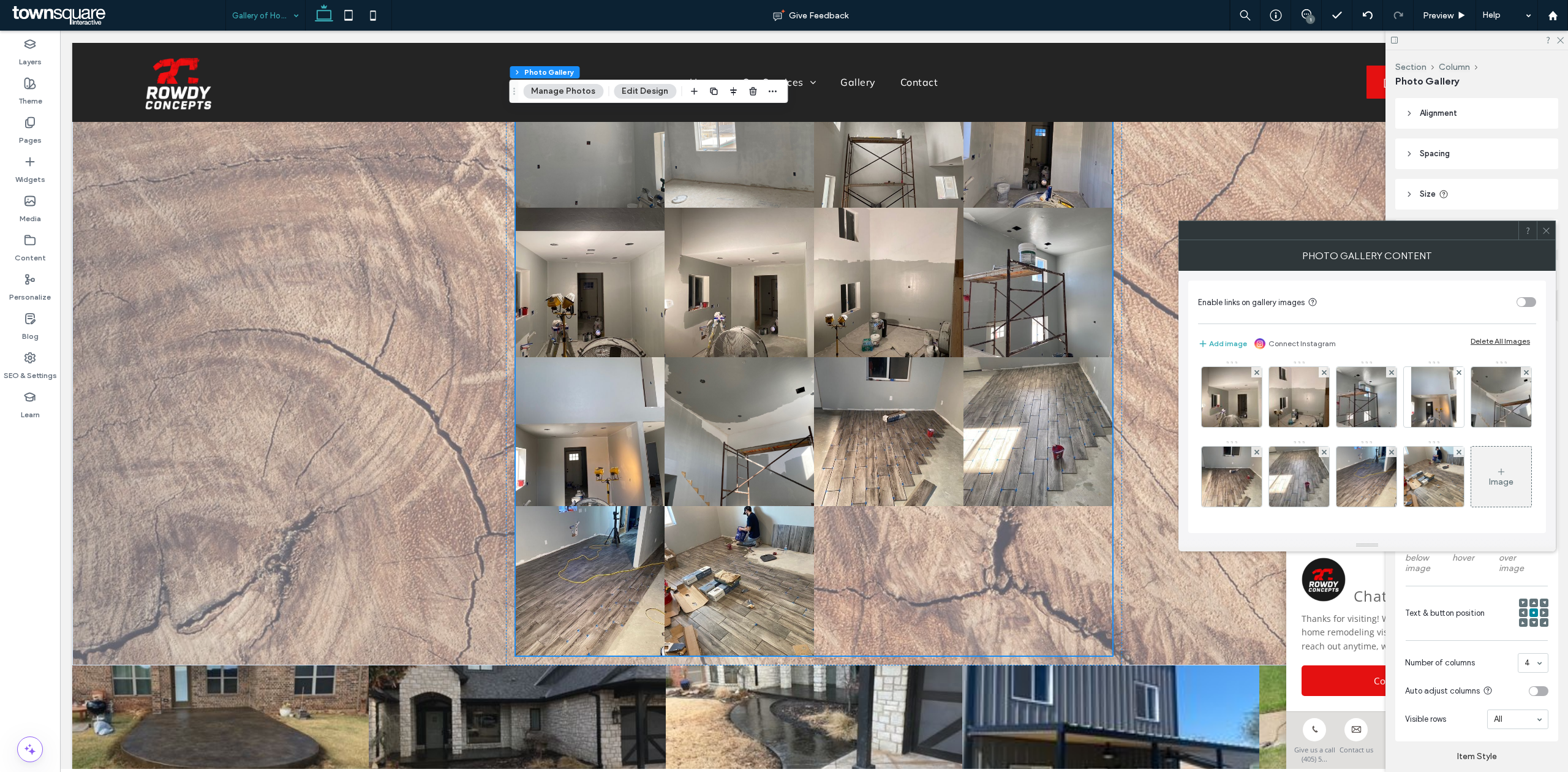
click at [1489, 478] on div "Image" at bounding box center [1501, 482] width 24 height 11
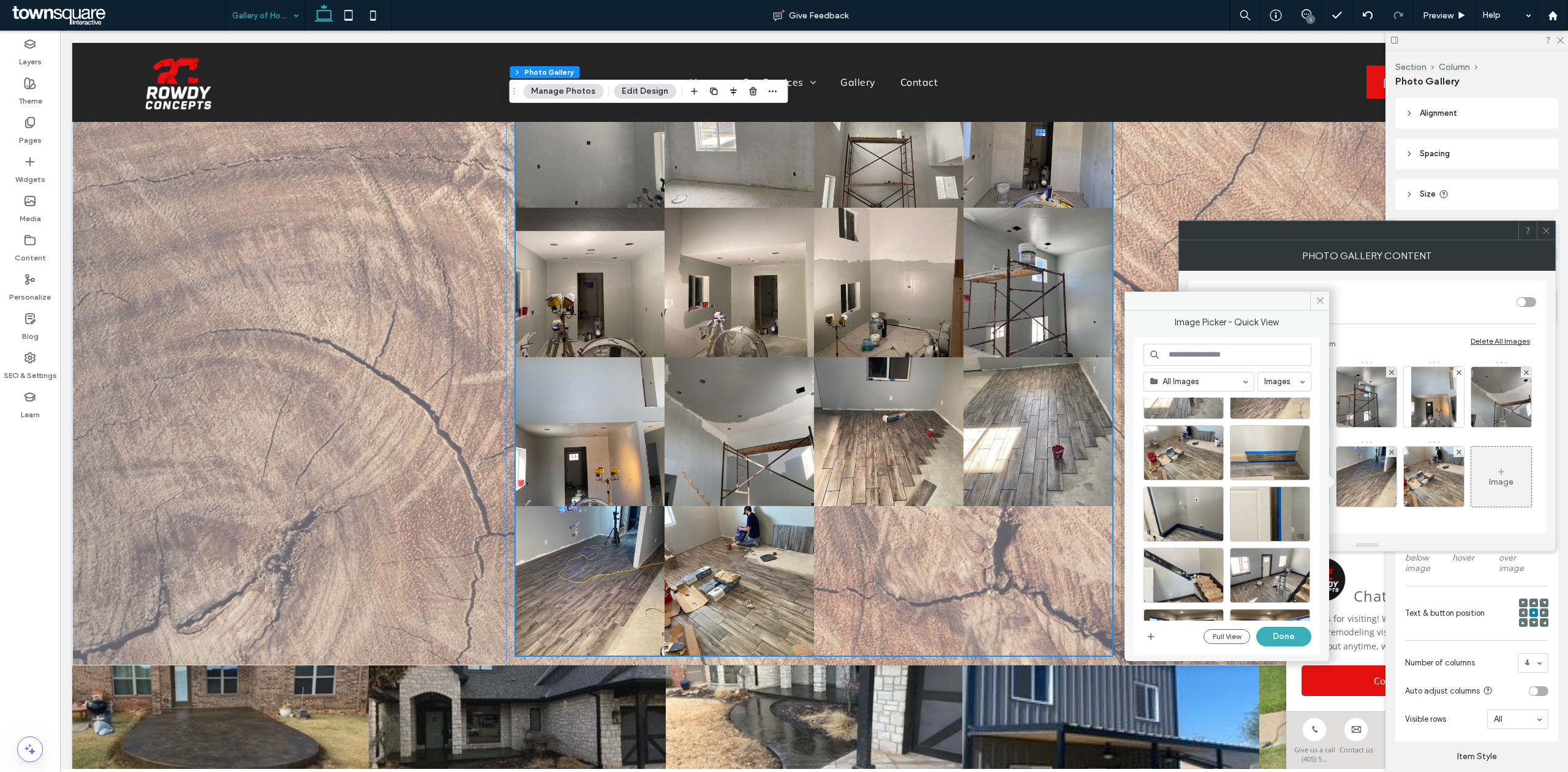
scroll to position [969, 0]
click at [1264, 439] on div "Select" at bounding box center [1270, 455] width 81 height 55
click at [1287, 641] on button "Done" at bounding box center [1284, 636] width 55 height 20
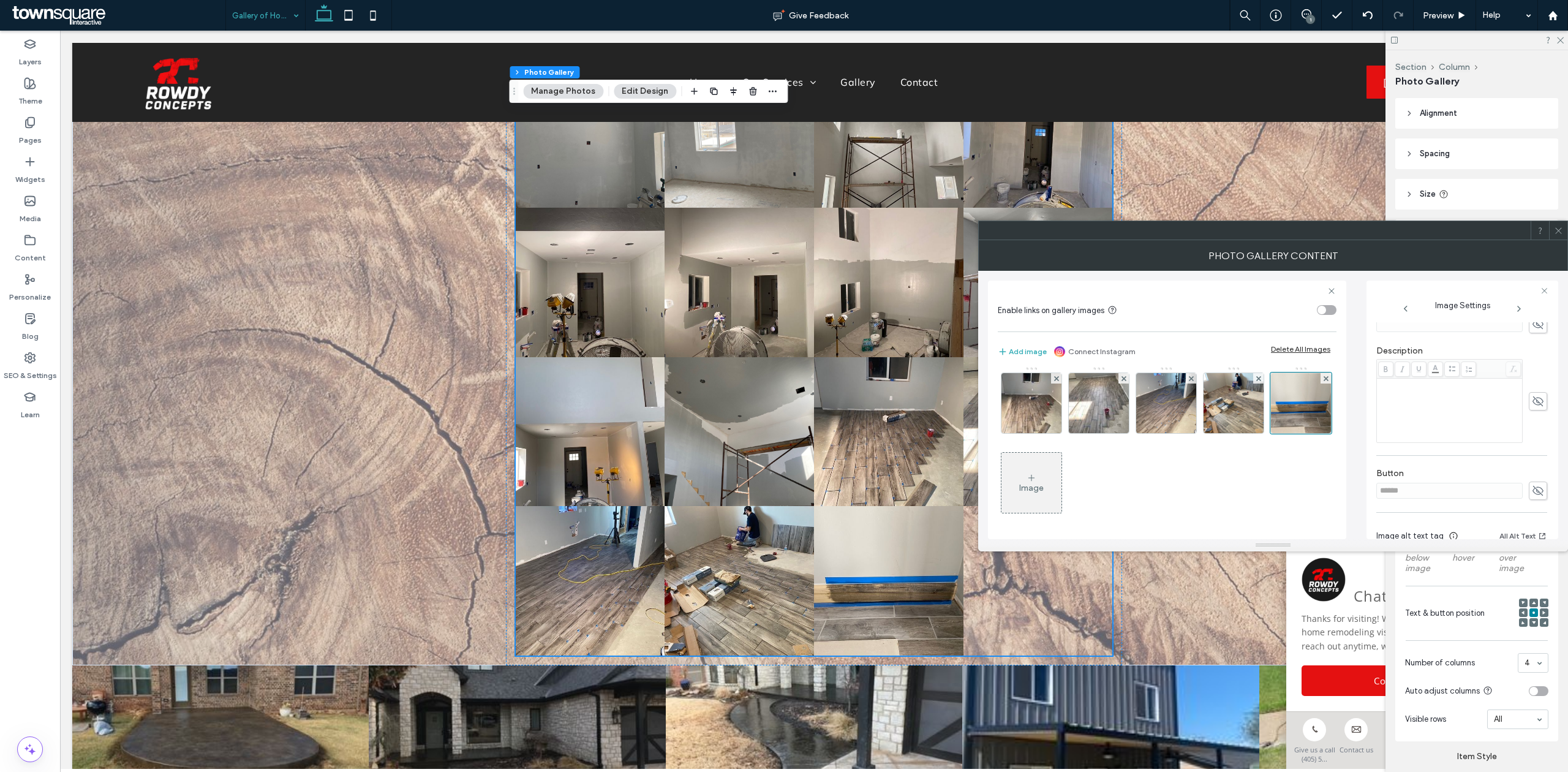
scroll to position [254, 0]
click at [1404, 410] on div "Rich Text Editor" at bounding box center [1450, 405] width 142 height 61
click at [1402, 392] on div "Rich Text Editor" at bounding box center [1450, 405] width 142 height 61
click at [1387, 368] on icon at bounding box center [1386, 364] width 7 height 7
click at [1318, 472] on div "Image" at bounding box center [1167, 207] width 338 height 637
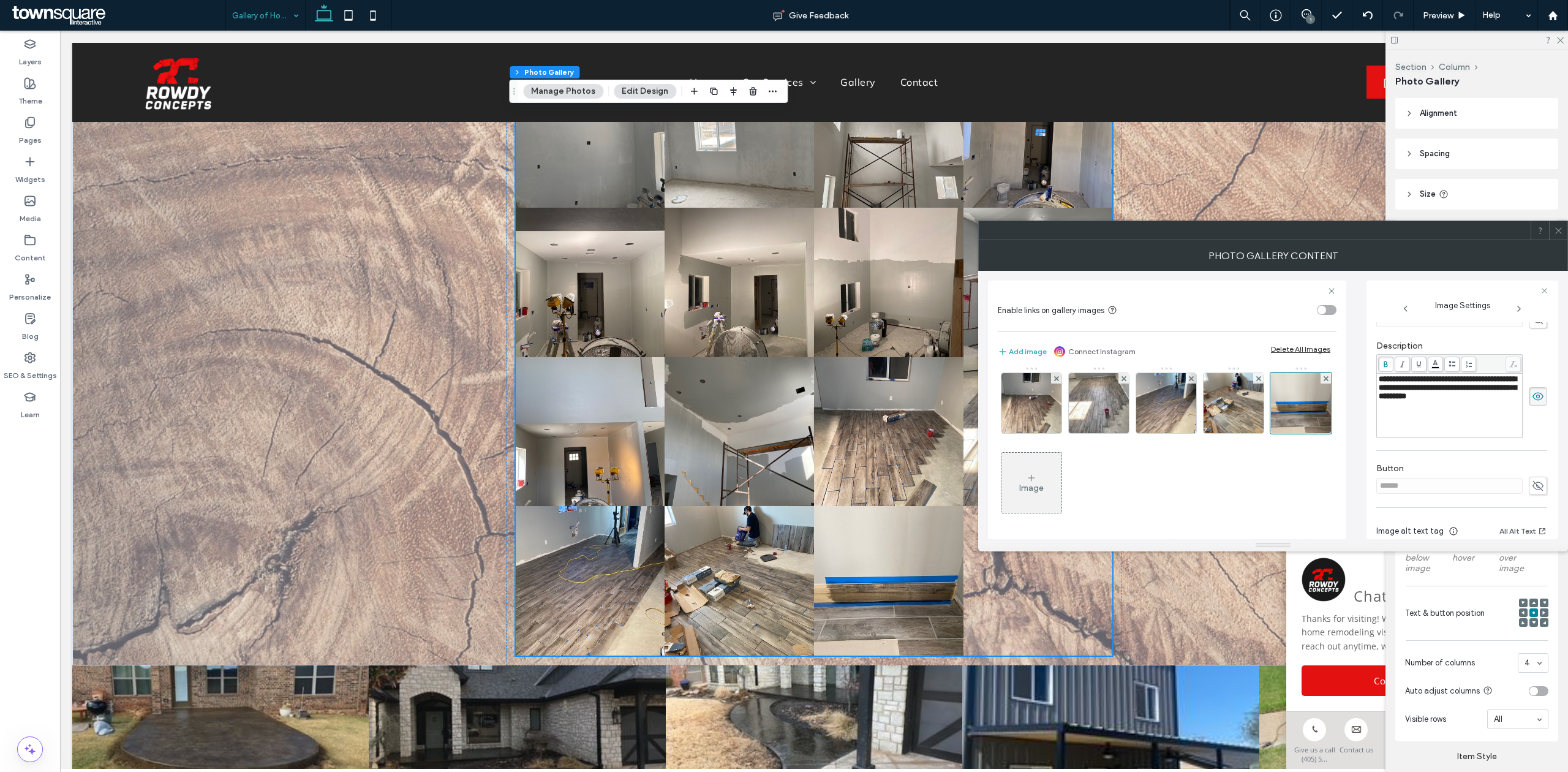
click at [1037, 480] on icon at bounding box center [1032, 478] width 10 height 10
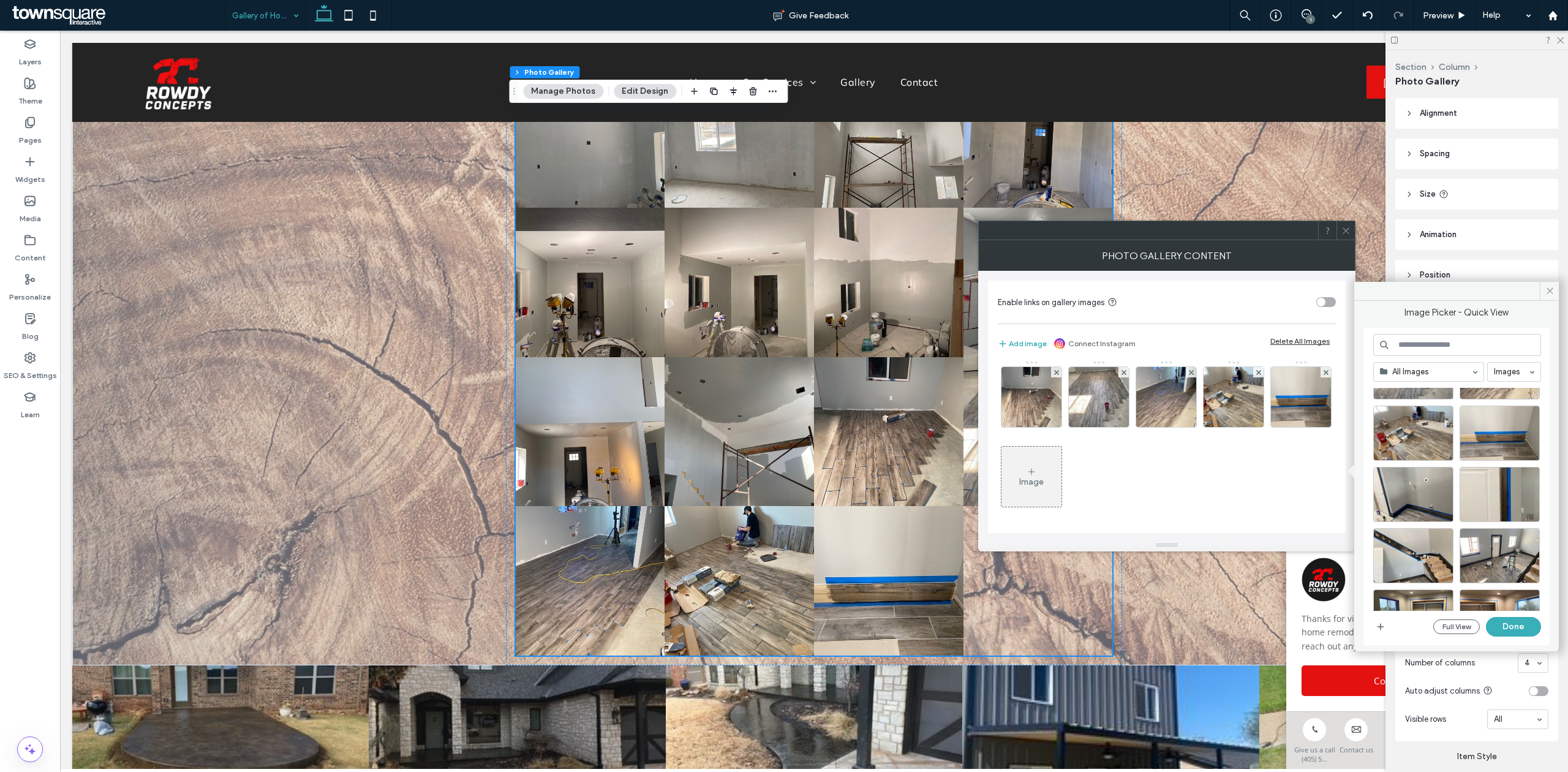
scroll to position [968, 0]
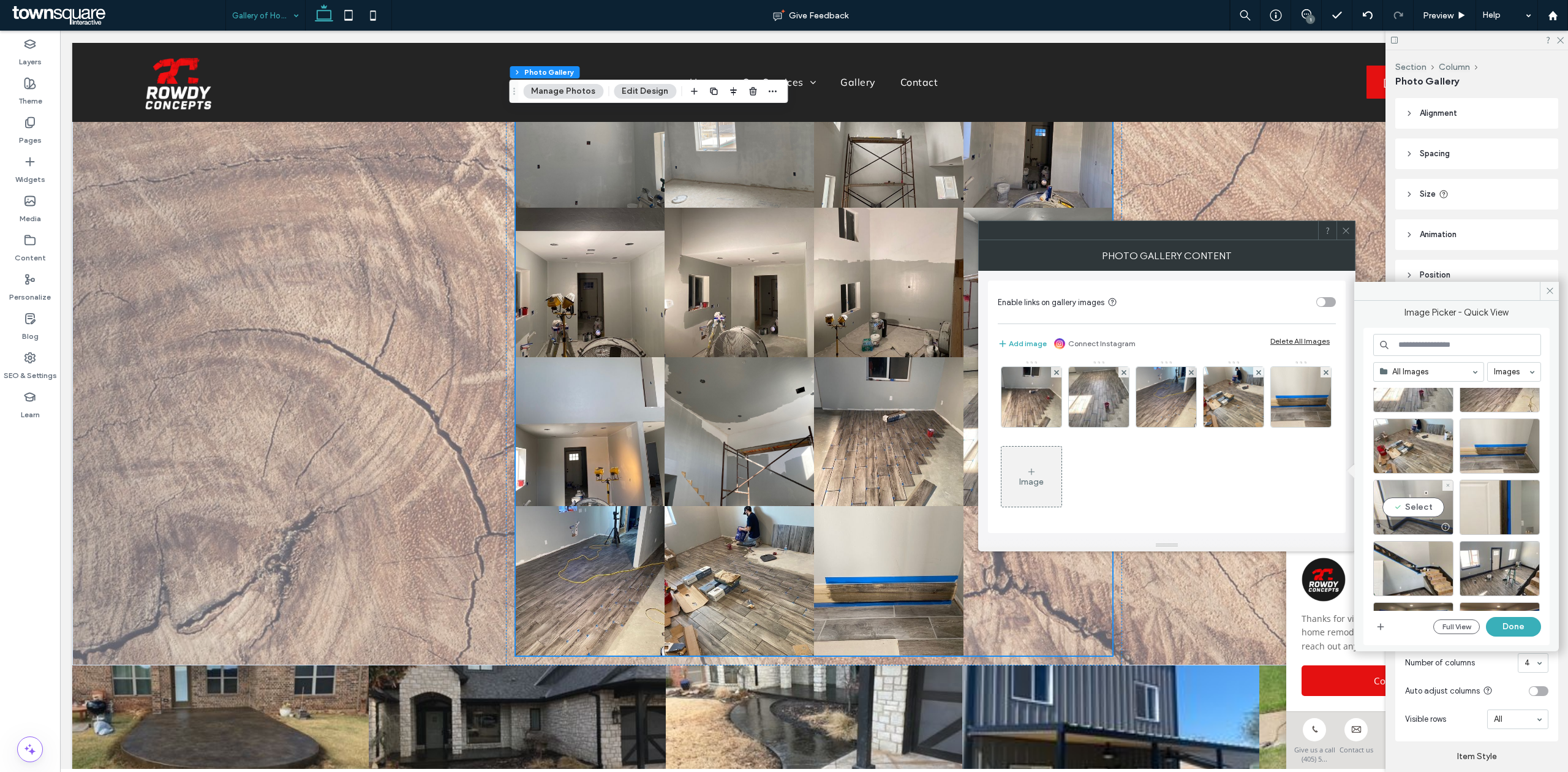
click at [1413, 512] on div "Select" at bounding box center [1413, 508] width 81 height 55
click at [1507, 509] on div "Select" at bounding box center [1500, 508] width 81 height 55
click at [1439, 569] on div "Select" at bounding box center [1413, 569] width 81 height 55
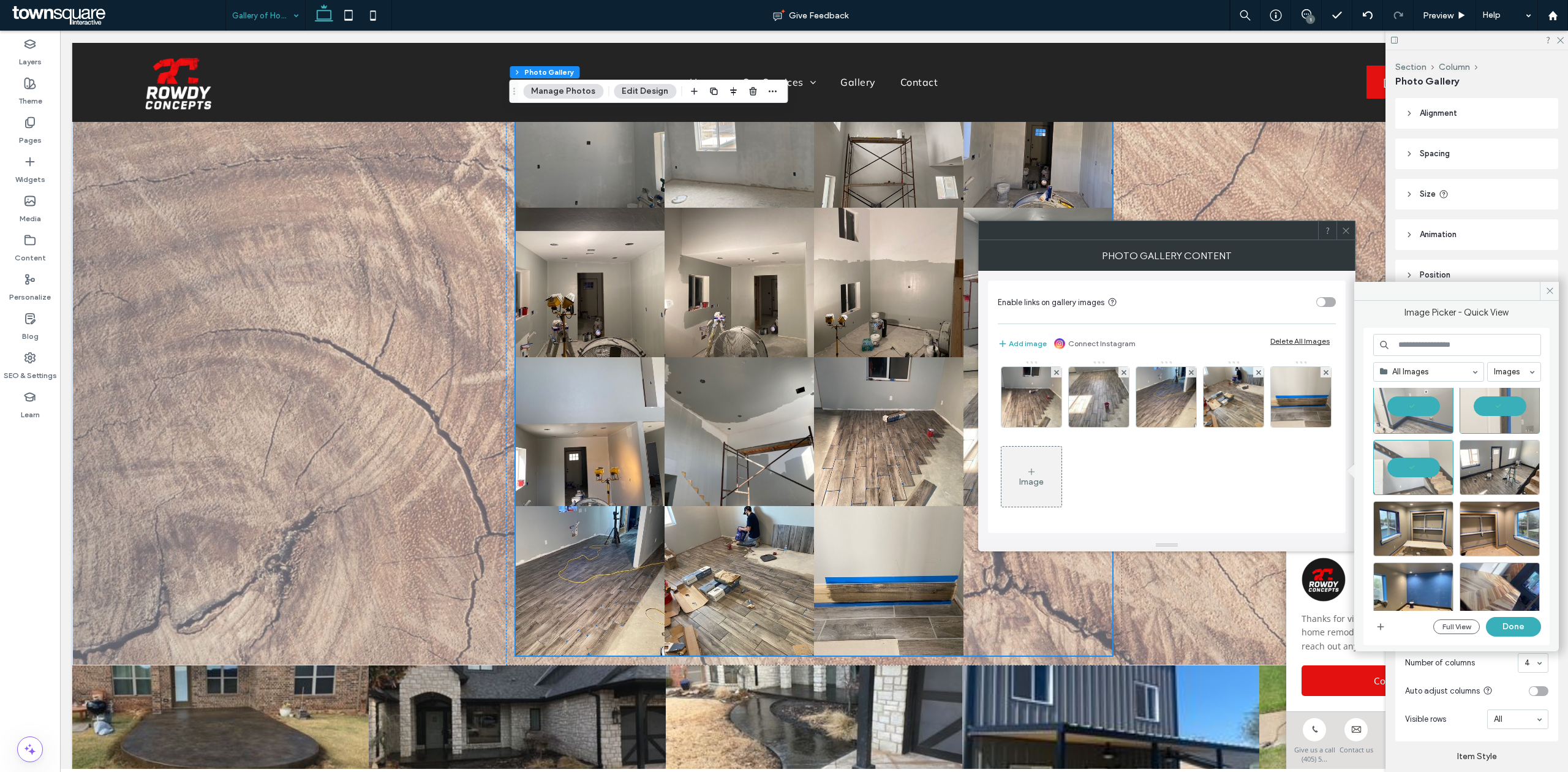
scroll to position [1070, 0]
click at [1493, 469] on div "Select" at bounding box center [1500, 467] width 81 height 55
click at [1404, 525] on div "Select" at bounding box center [1413, 528] width 81 height 55
click at [1492, 510] on div "Select" at bounding box center [1500, 528] width 81 height 55
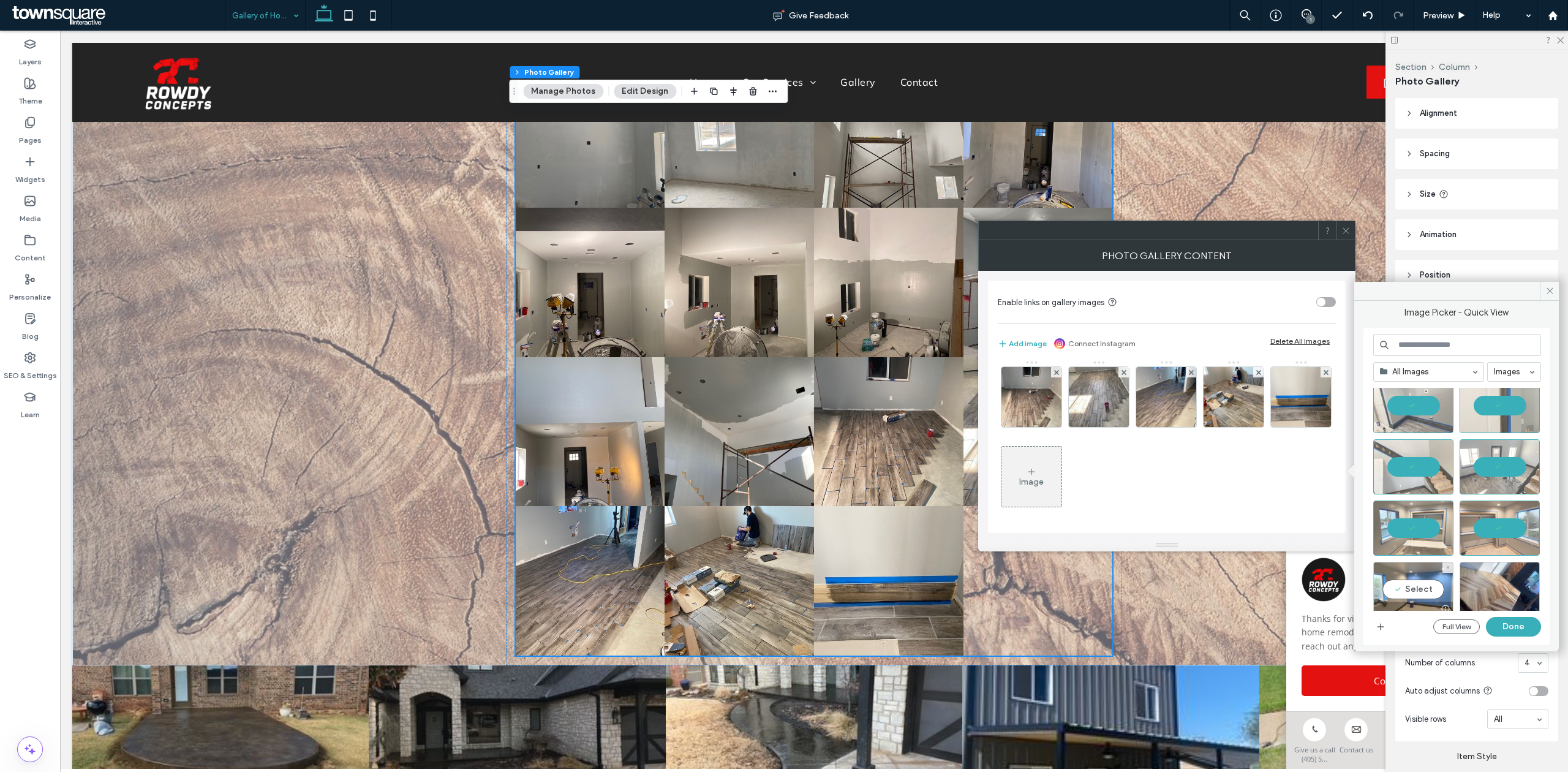
click at [1397, 594] on div "Select" at bounding box center [1413, 589] width 81 height 55
click at [1518, 623] on button "Done" at bounding box center [1514, 626] width 55 height 20
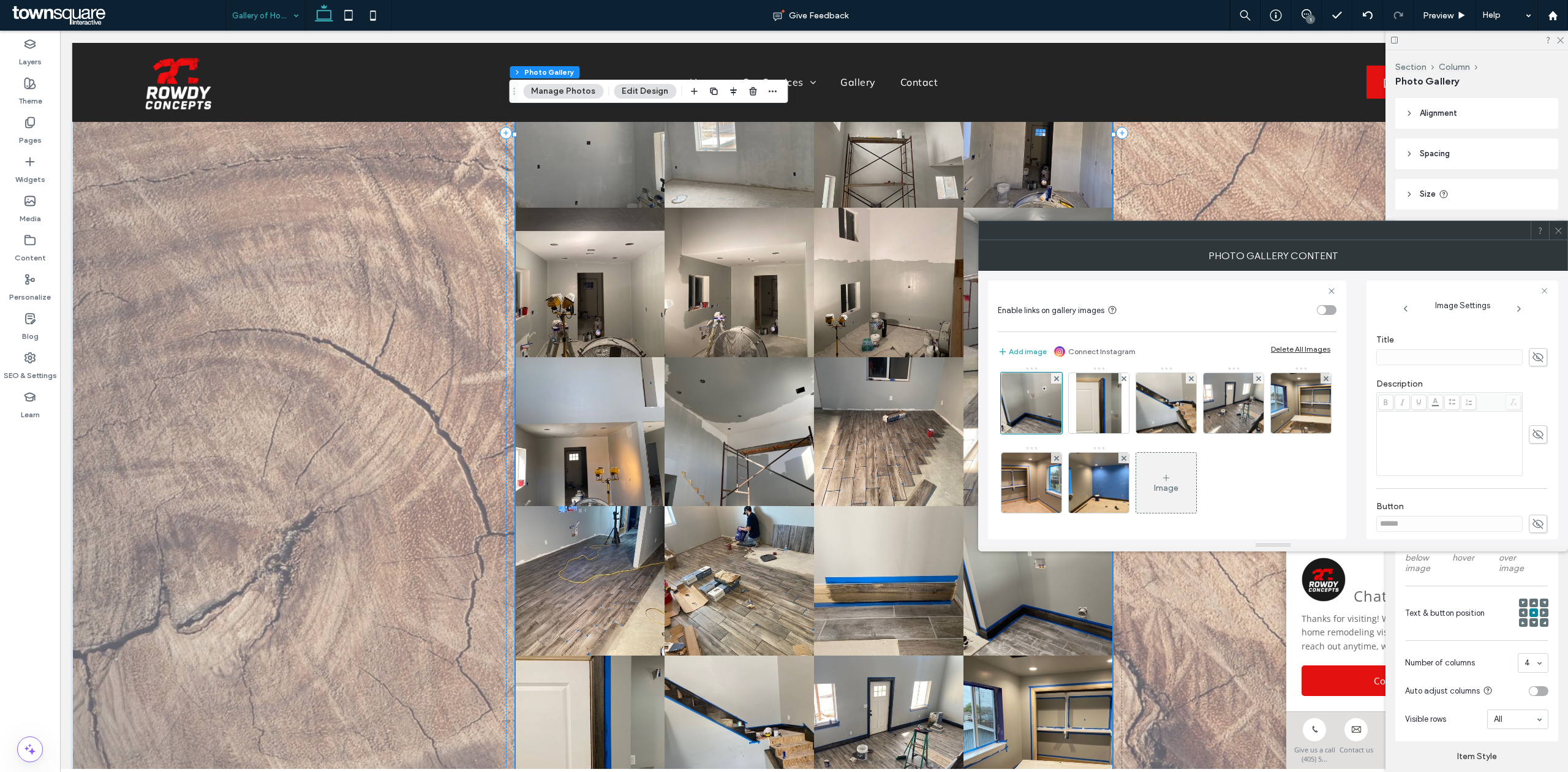
scroll to position [273, 0]
click at [1435, 388] on div "Rich Text Editor" at bounding box center [1450, 386] width 142 height 61
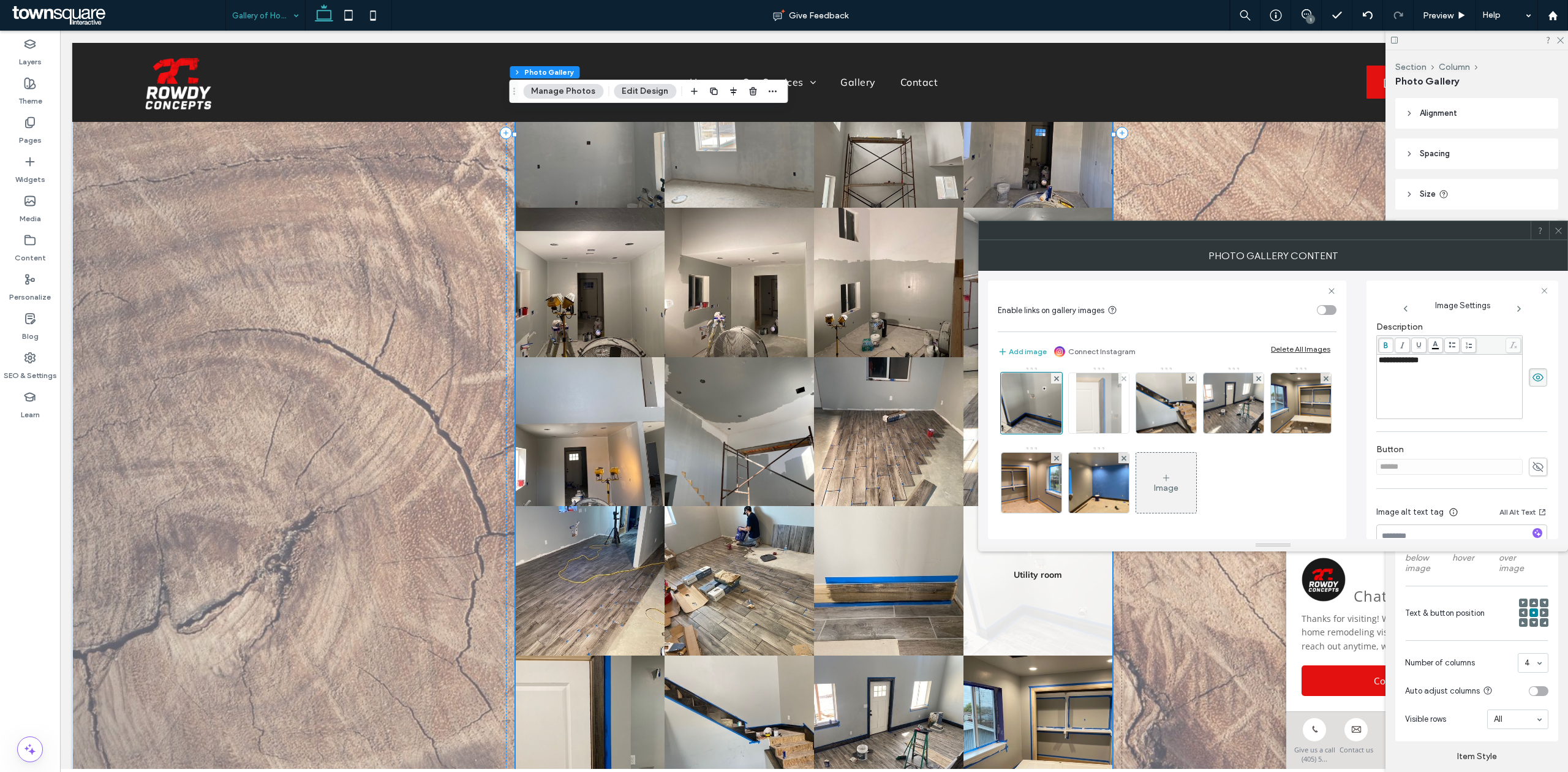
click at [1077, 433] on img at bounding box center [1099, 403] width 46 height 60
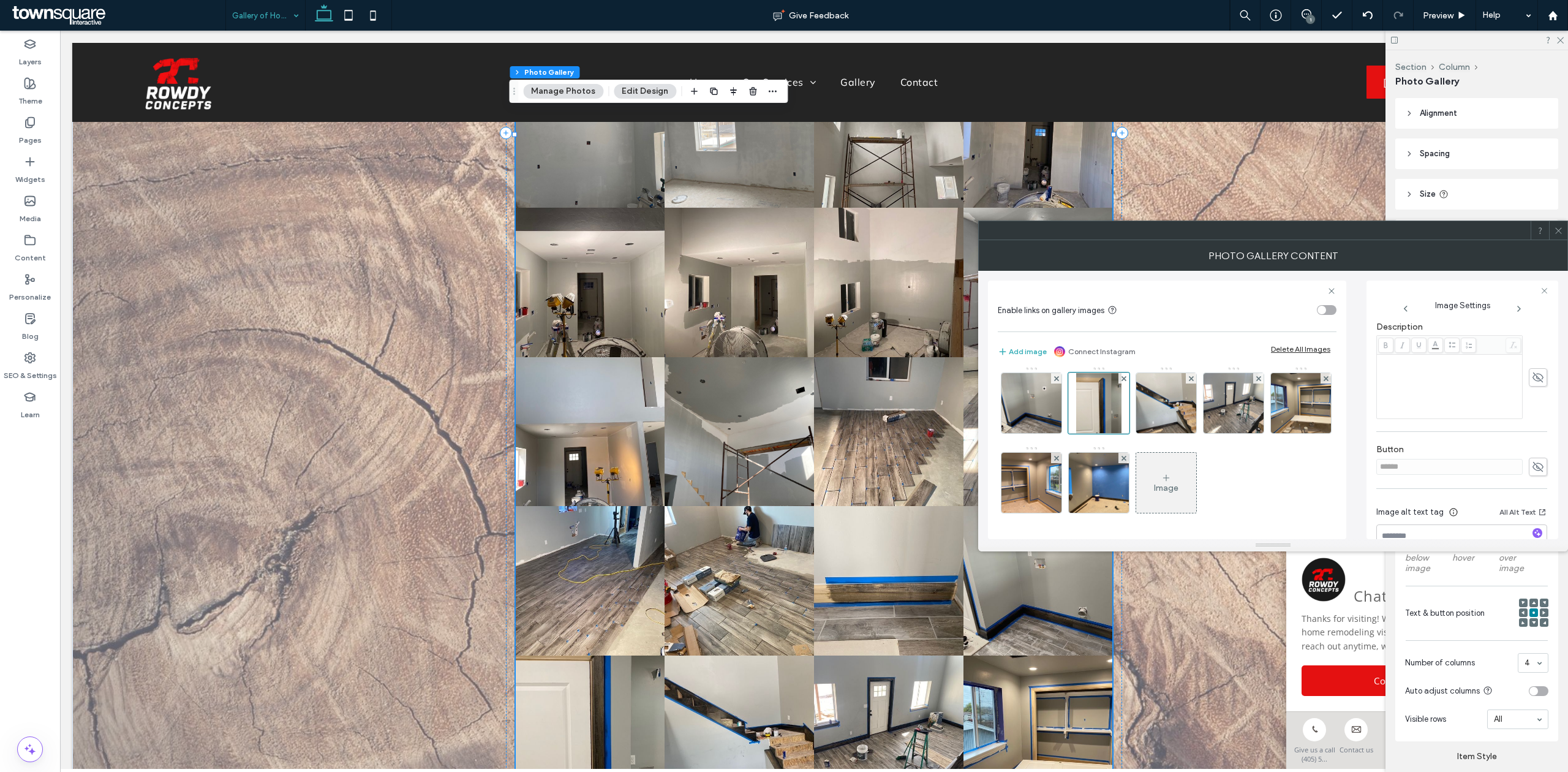
click at [1437, 386] on div "Rich Text Editor" at bounding box center [1450, 386] width 142 height 61
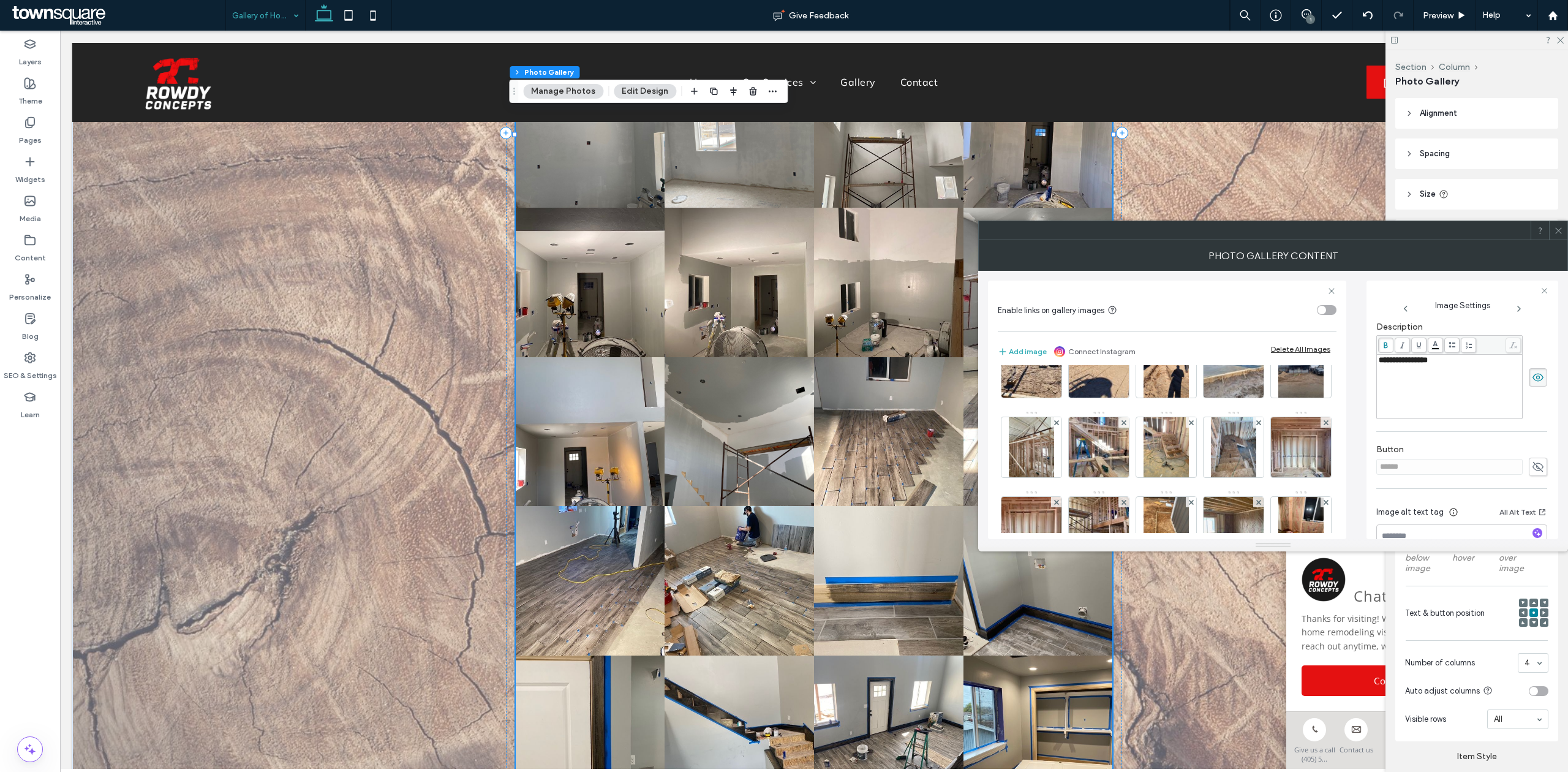
scroll to position [0, 0]
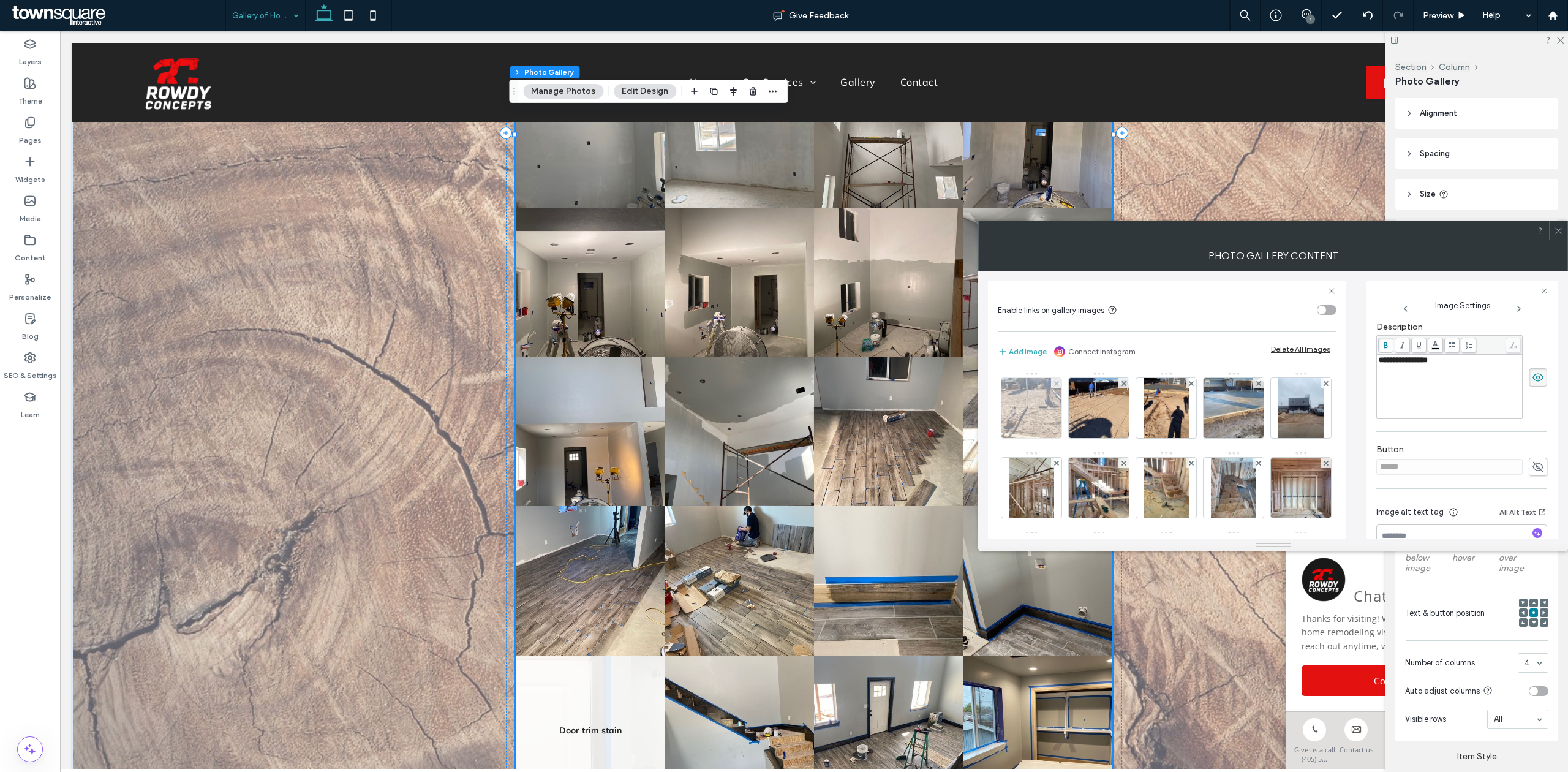
click at [1034, 421] on img at bounding box center [1032, 408] width 81 height 60
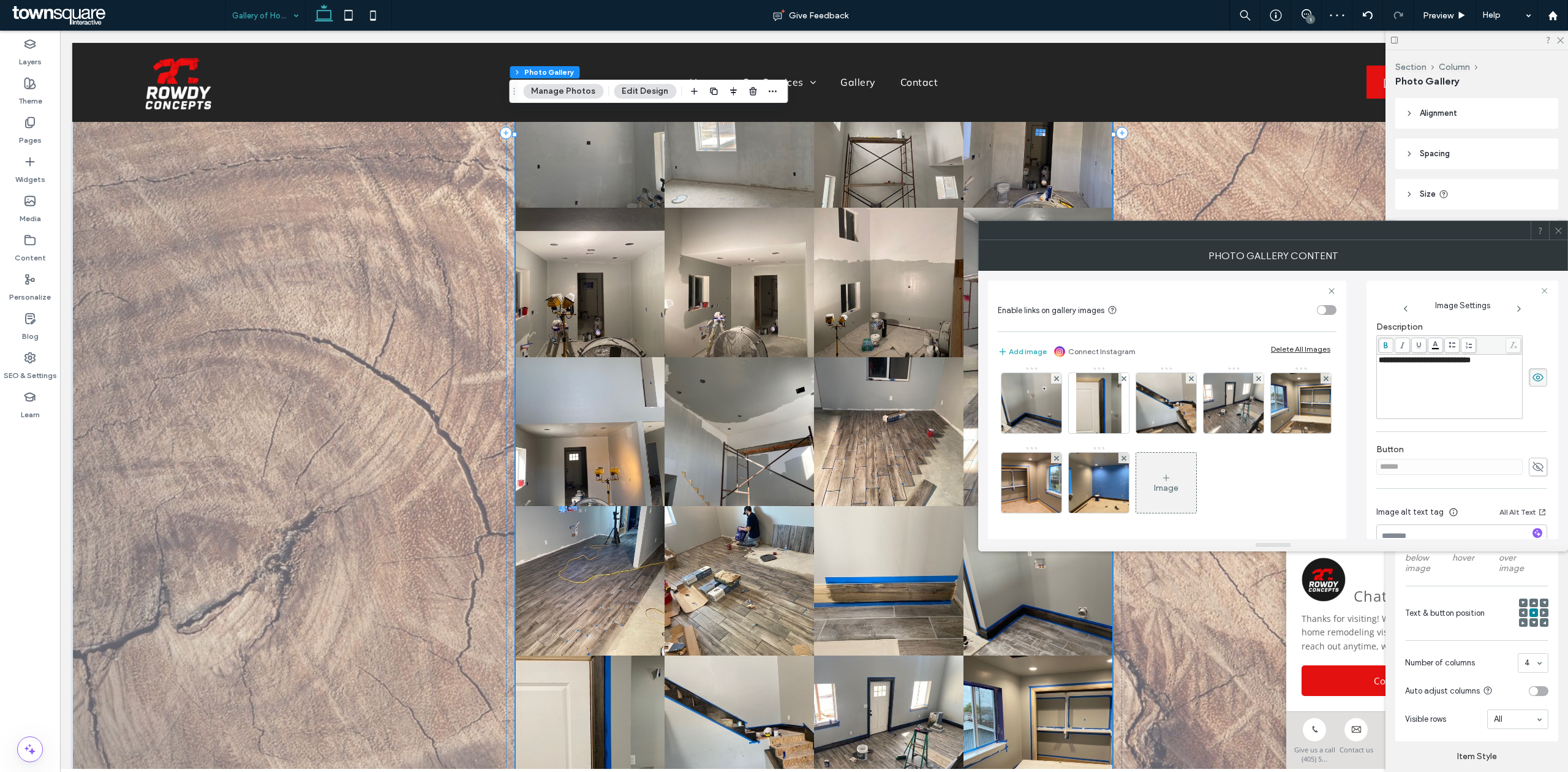
scroll to position [655, 0]
click at [1127, 433] on img at bounding box center [1167, 403] width 81 height 60
click at [1437, 386] on div "Rich Text Editor" at bounding box center [1450, 386] width 142 height 61
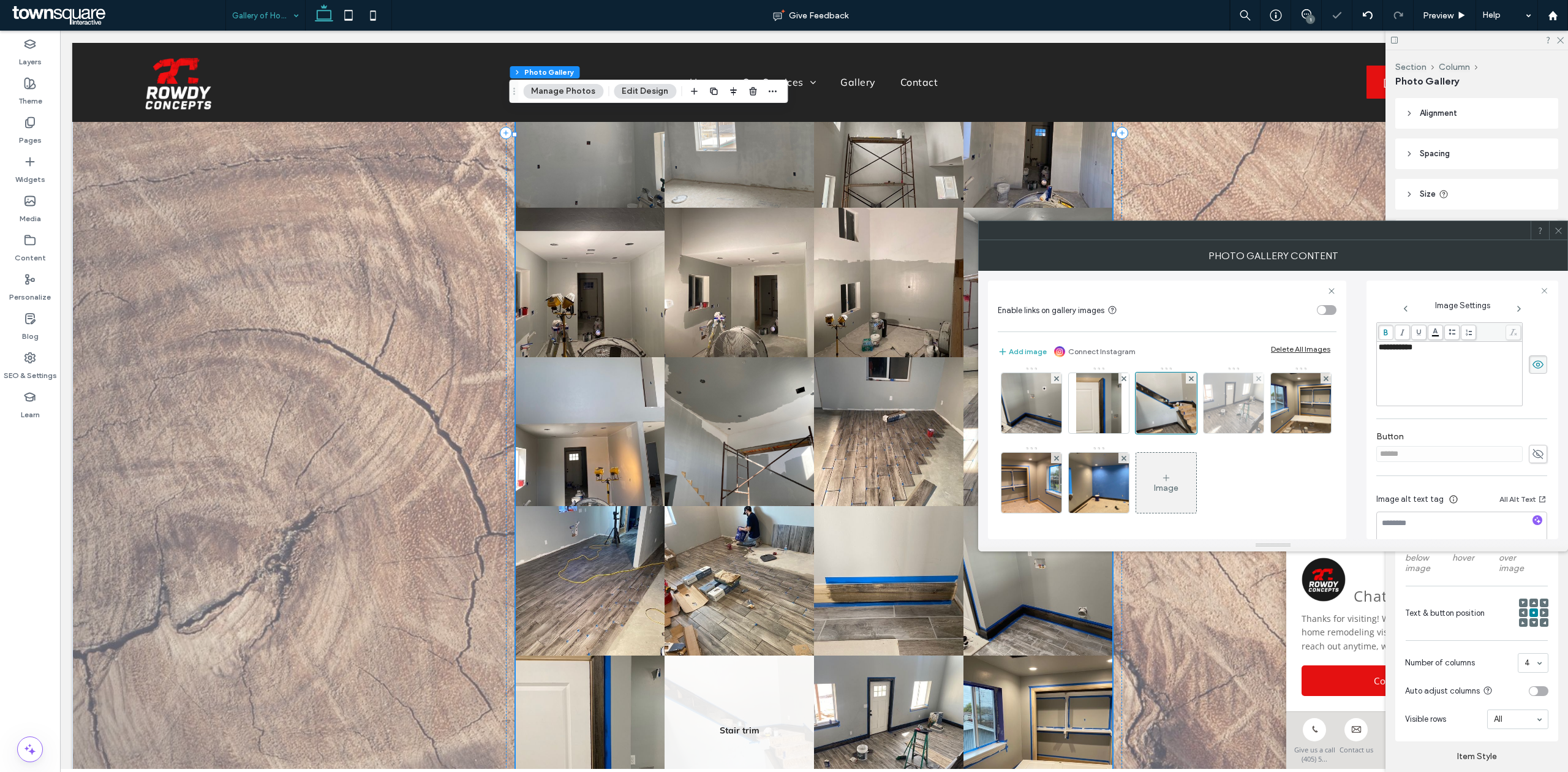
click at [1194, 433] on img at bounding box center [1234, 403] width 81 height 60
click at [1473, 386] on div "Rich Text Editor" at bounding box center [1450, 373] width 142 height 61
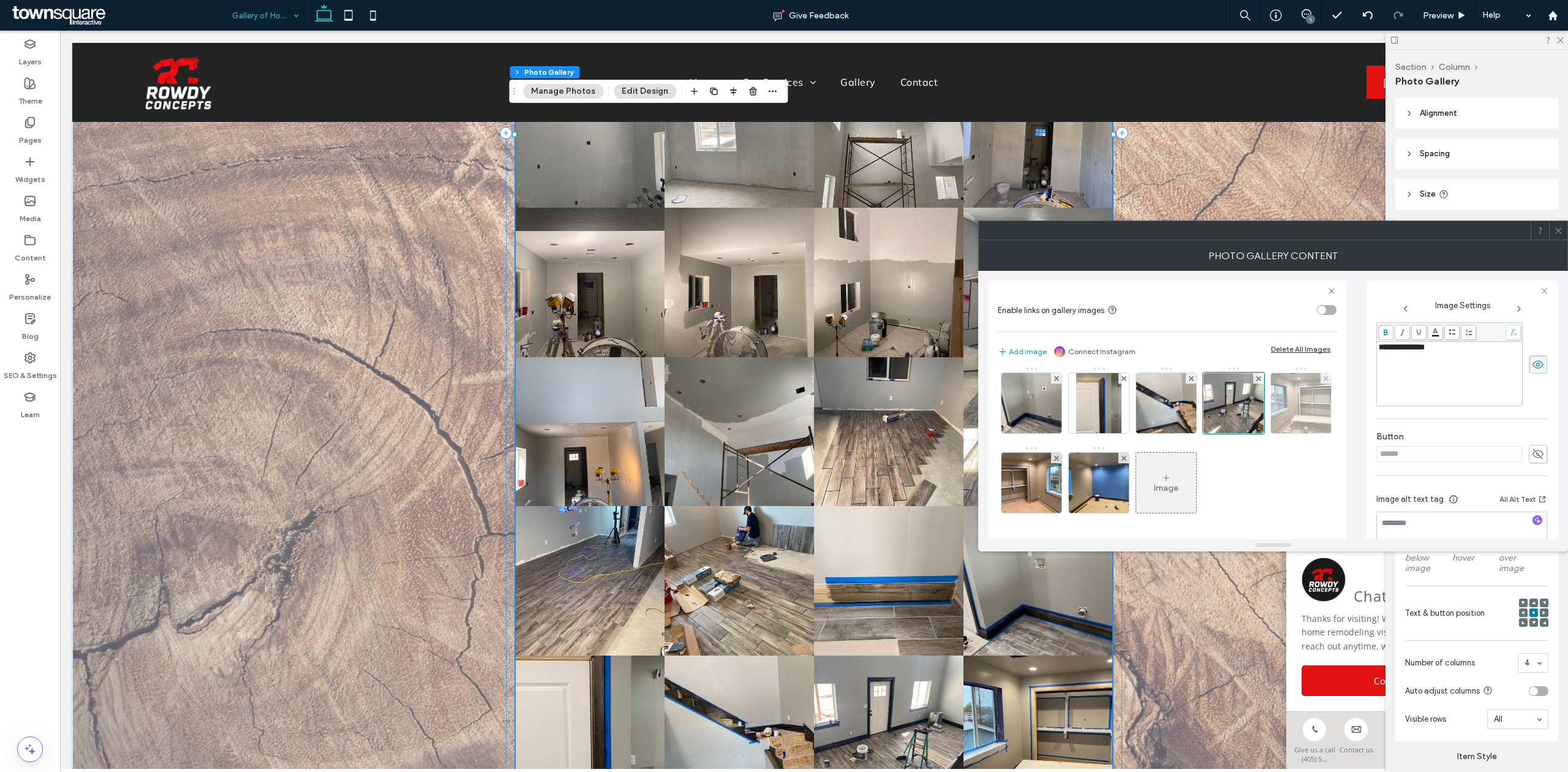
scroll to position [726, 0]
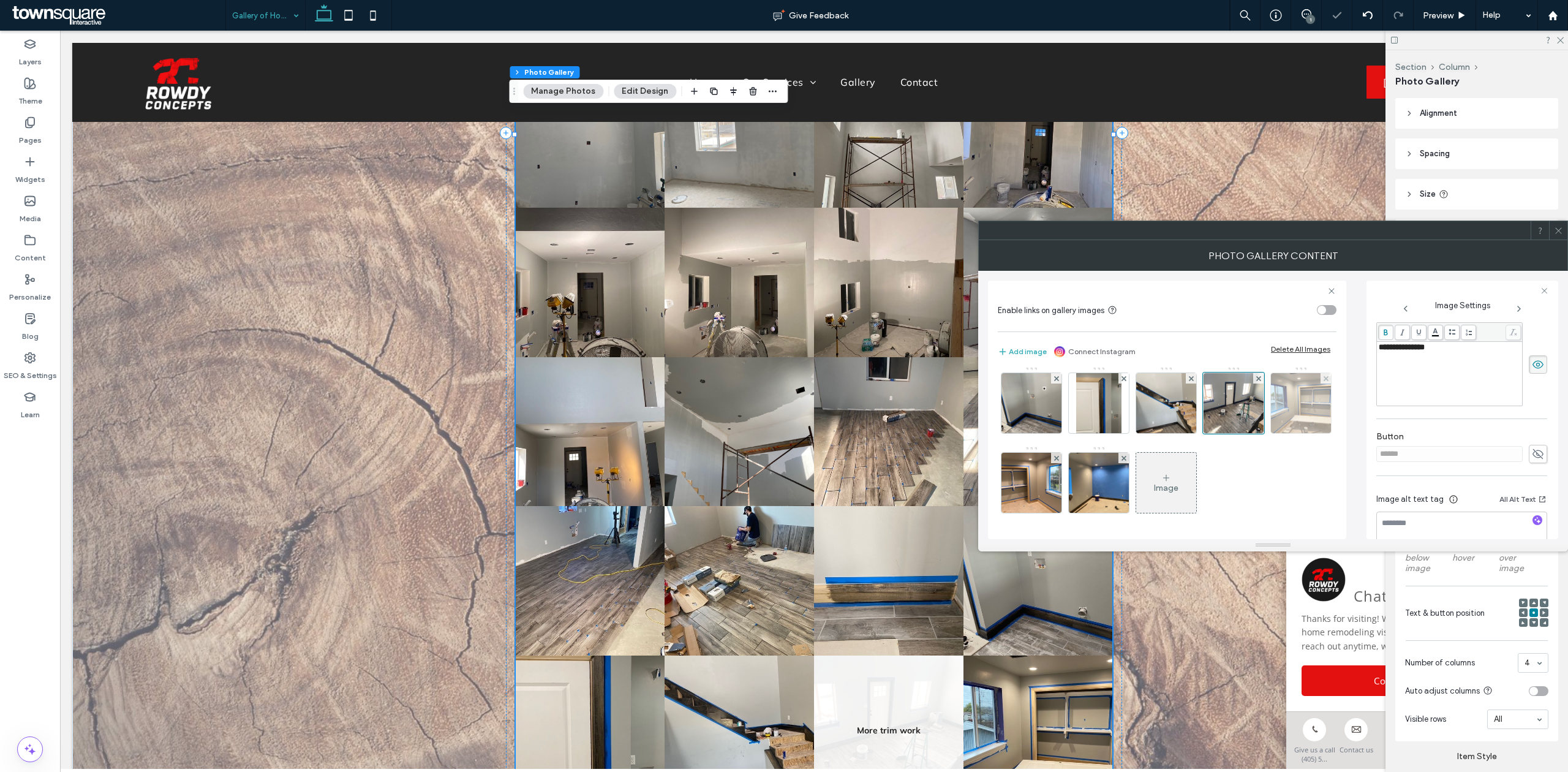
click at [1261, 412] on img at bounding box center [1301, 403] width 81 height 60
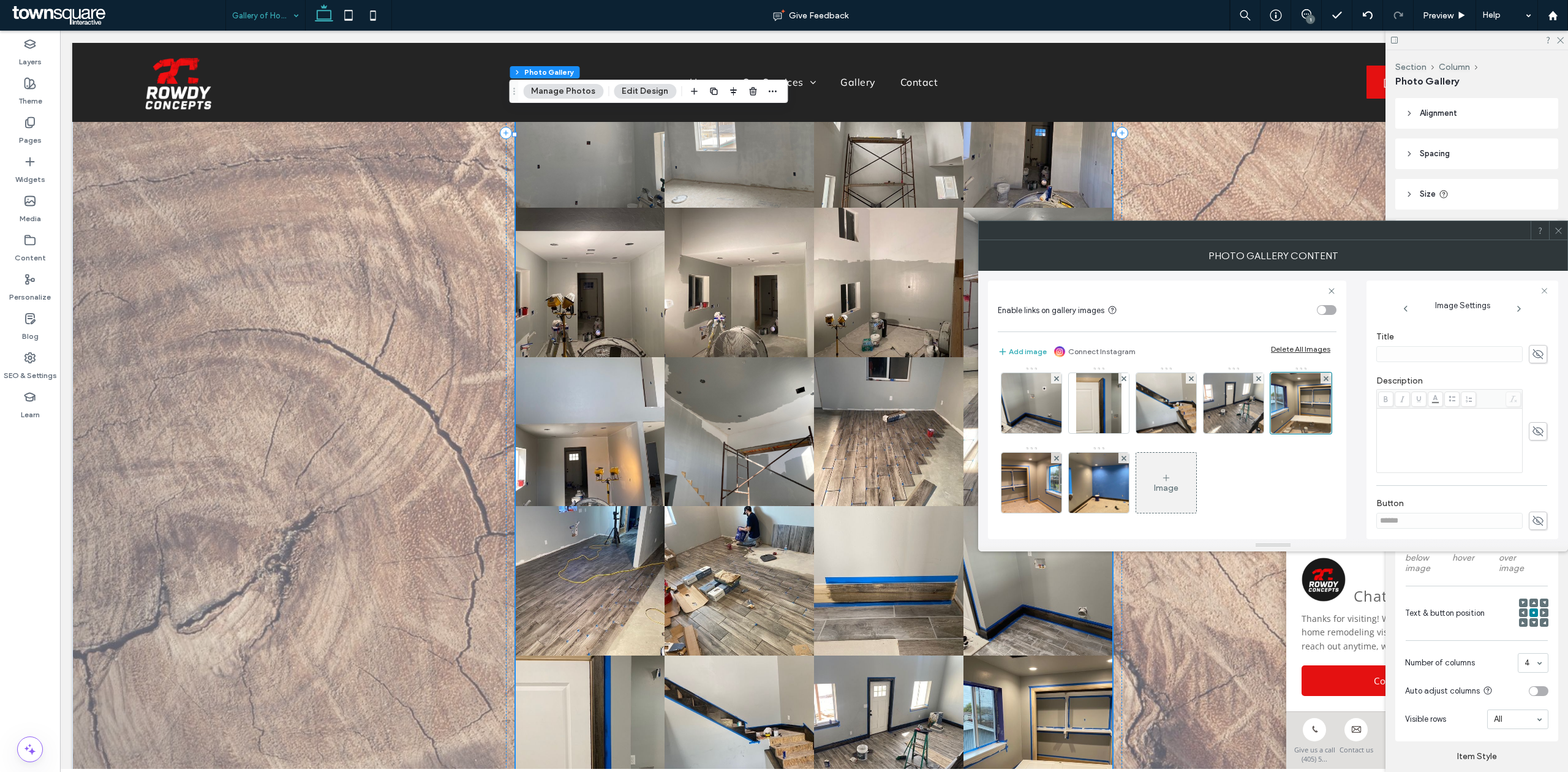
scroll to position [220, 0]
click at [1442, 438] on div "Rich Text Editor" at bounding box center [1450, 439] width 142 height 61
click at [1444, 438] on div "**********" at bounding box center [1450, 439] width 142 height 61
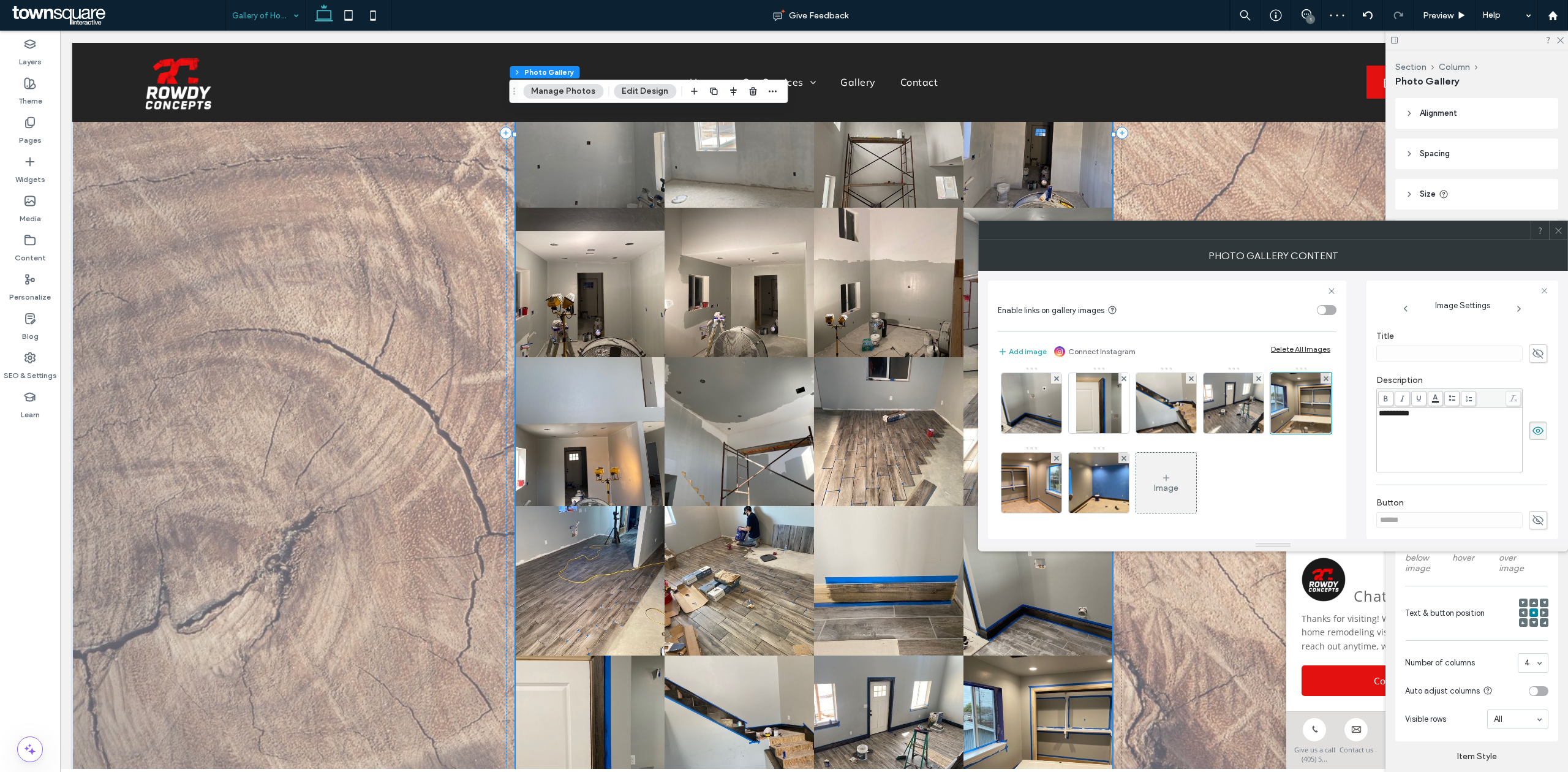
click at [1444, 438] on div "**********" at bounding box center [1450, 439] width 142 height 61
click at [1449, 422] on div "Rich Text Editor" at bounding box center [1450, 421] width 142 height 9
click at [1409, 412] on span "**********" at bounding box center [1395, 413] width 31 height 8
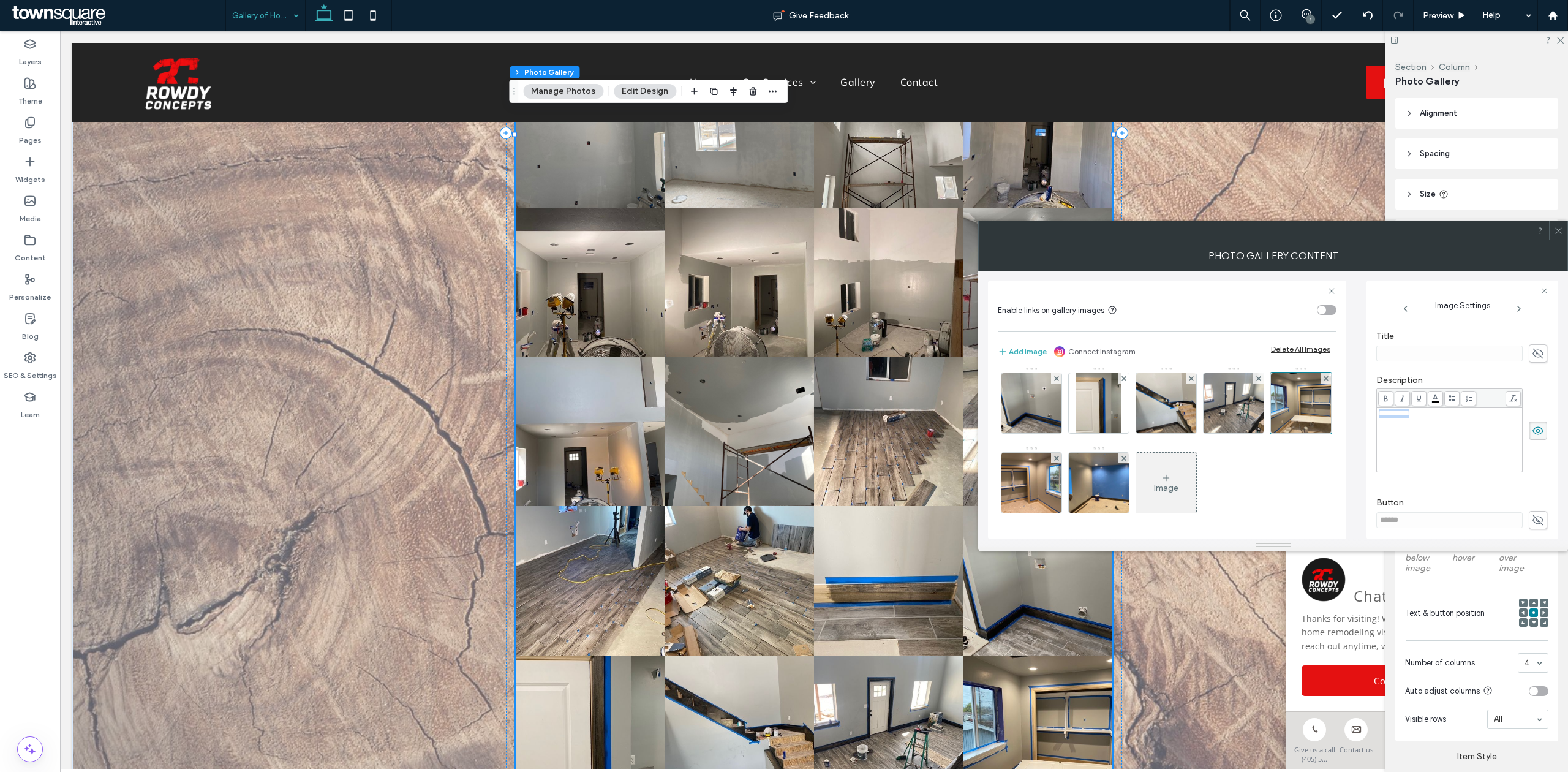
click at [1409, 412] on span "**********" at bounding box center [1395, 413] width 31 height 8
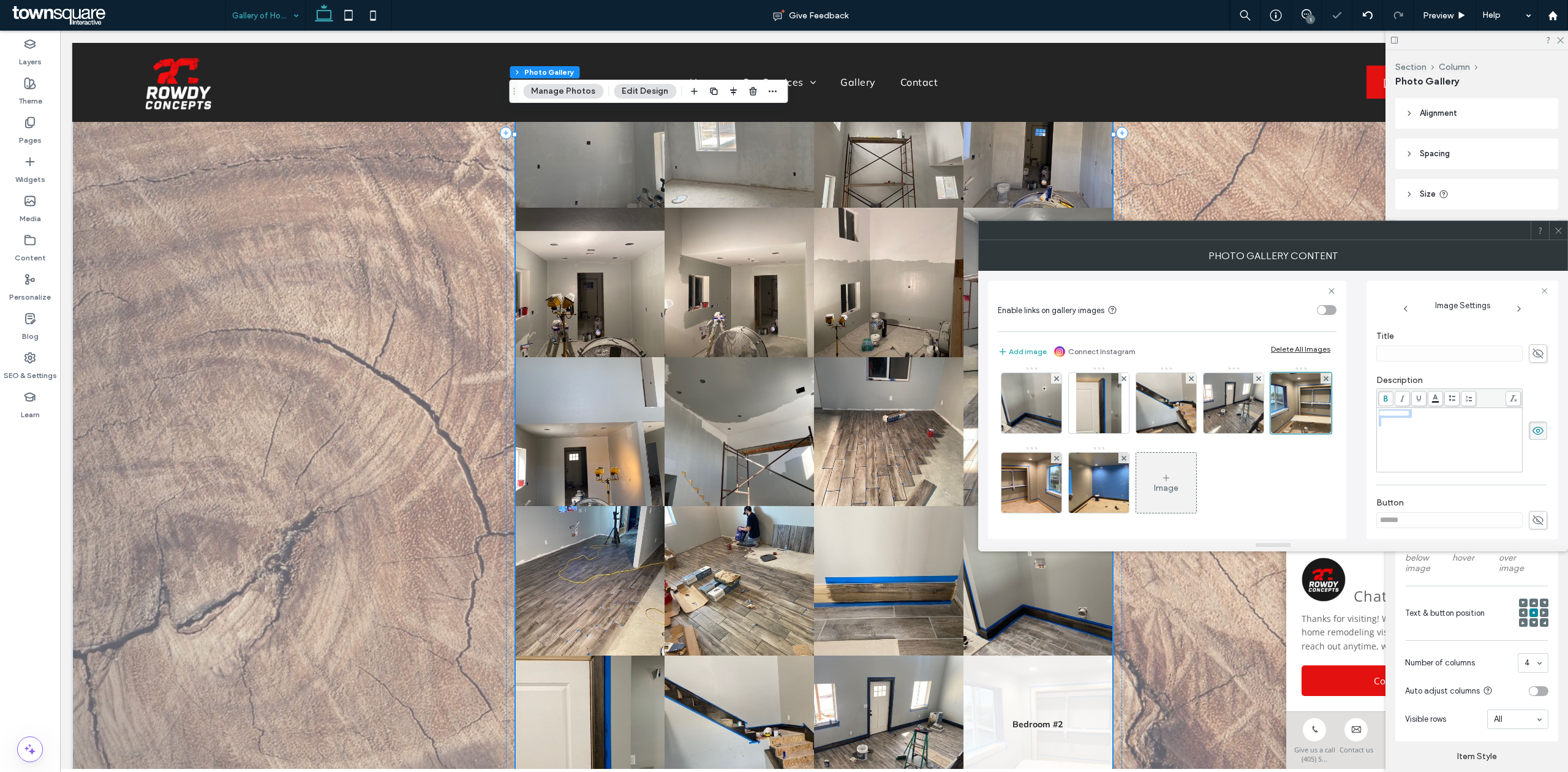
click at [1390, 398] on span at bounding box center [1386, 398] width 15 height 15
click at [1003, 486] on img at bounding box center [1032, 482] width 81 height 60
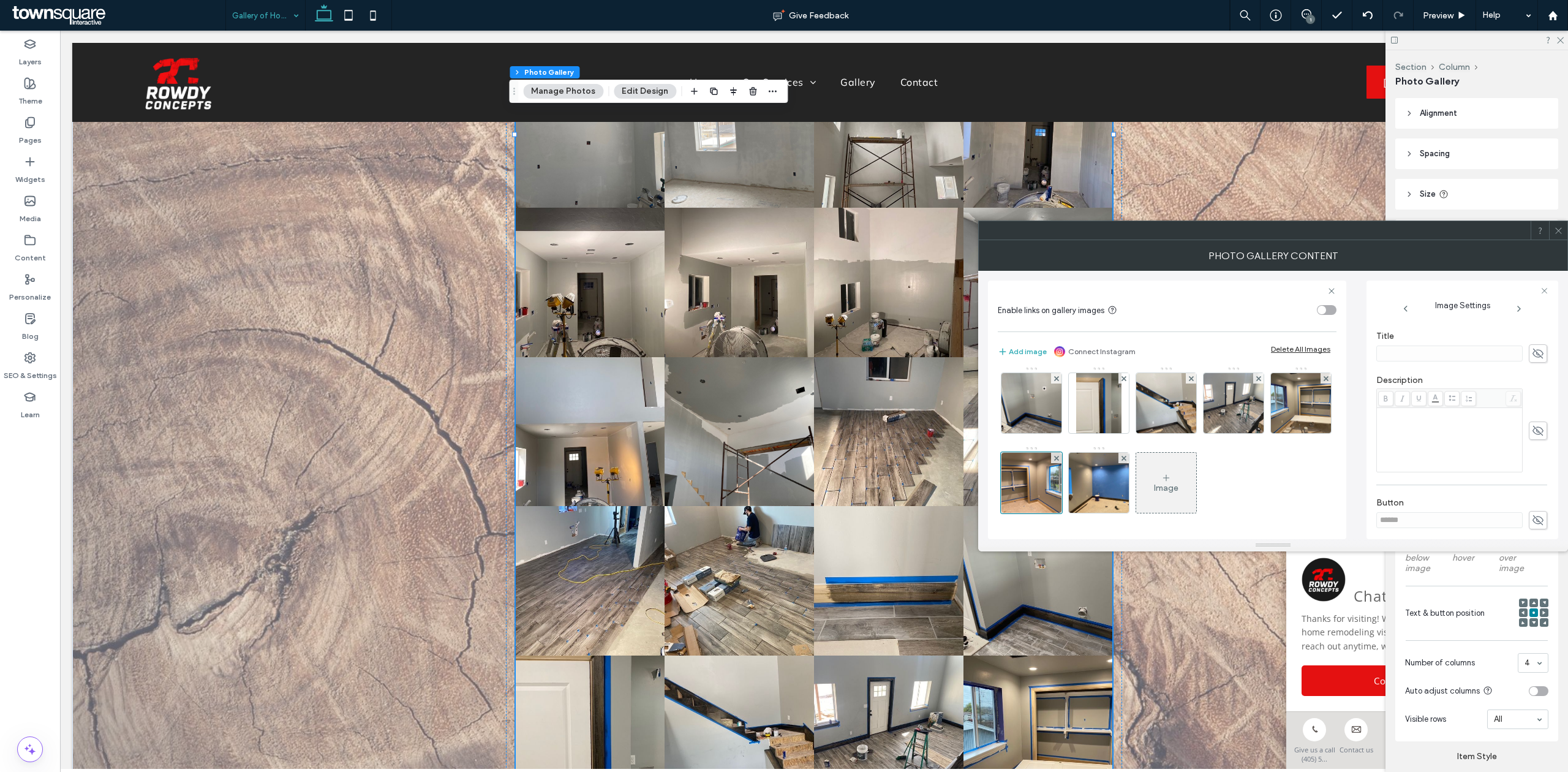
click at [1400, 443] on div "Rich Text Editor" at bounding box center [1450, 439] width 142 height 61
click at [1383, 417] on span "*********" at bounding box center [1393, 413] width 28 height 8
click at [1407, 420] on div "Rich Text Editor" at bounding box center [1450, 421] width 142 height 9
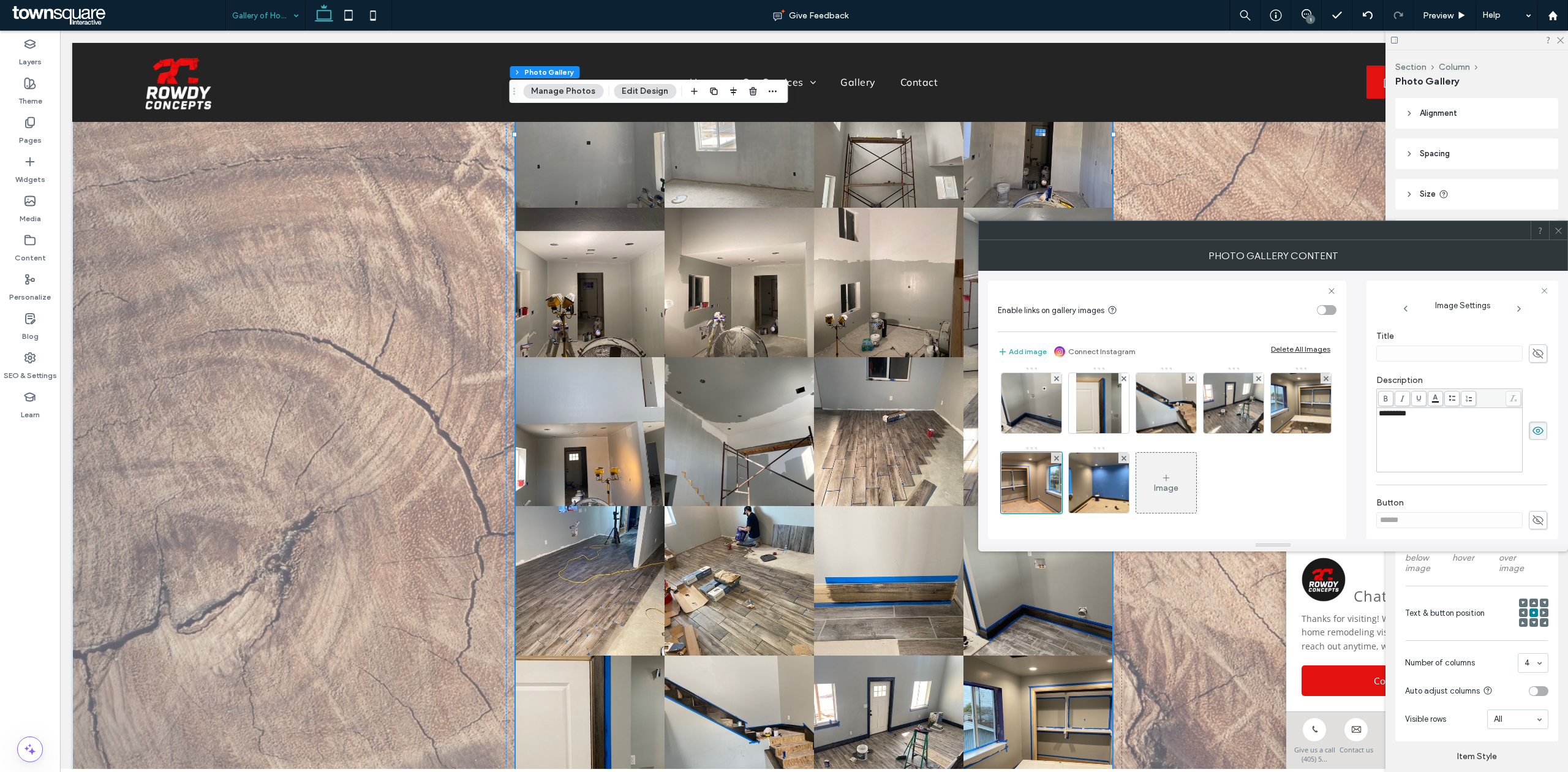
click at [1407, 420] on div "Rich Text Editor" at bounding box center [1450, 421] width 142 height 9
click at [1407, 412] on span "*********" at bounding box center [1393, 413] width 28 height 8
click at [1386, 404] on span at bounding box center [1386, 398] width 15 height 15
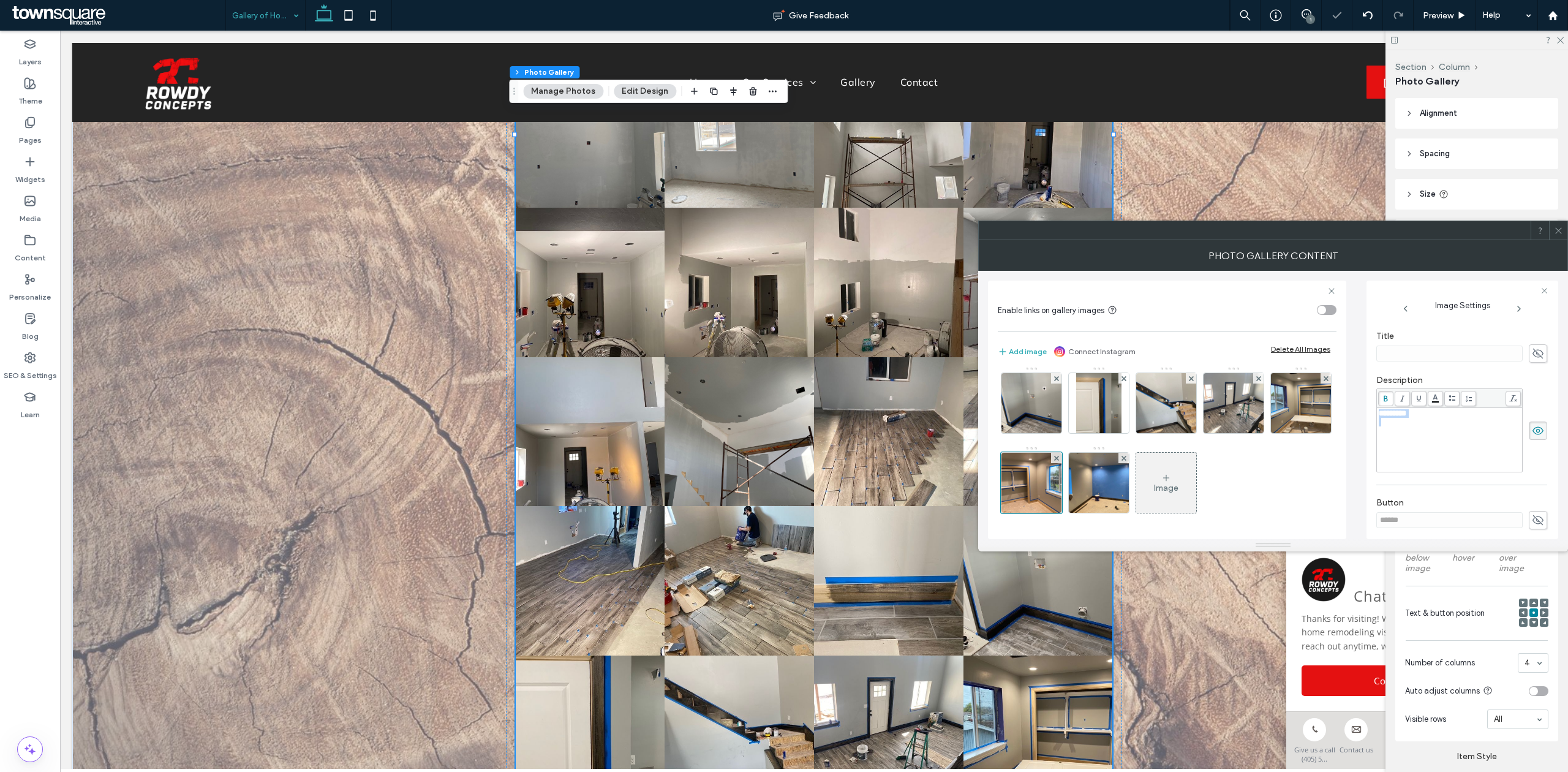
click at [1407, 421] on div "Rich Text Editor" at bounding box center [1450, 421] width 142 height 9
click at [1407, 412] on span "*********" at bounding box center [1393, 413] width 28 height 8
click at [1261, 414] on img at bounding box center [1301, 403] width 81 height 60
click at [1089, 472] on img at bounding box center [1099, 482] width 81 height 60
click at [1407, 446] on div "Rich Text Editor" at bounding box center [1450, 439] width 142 height 61
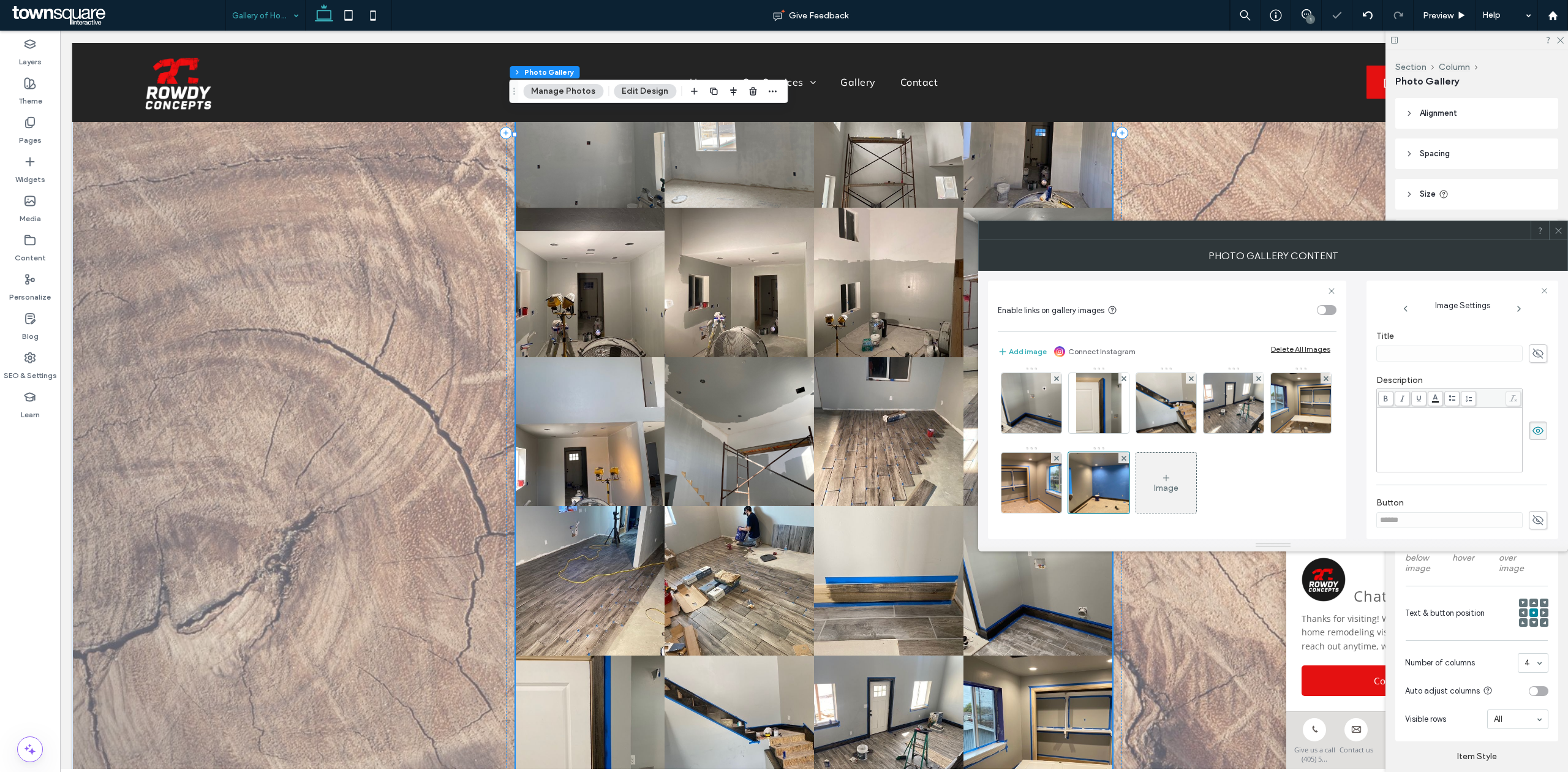
click at [1407, 446] on div "Rich Text Editor" at bounding box center [1450, 439] width 142 height 61
click at [1390, 410] on span "**********" at bounding box center [1430, 413] width 101 height 8
click at [1385, 398] on use at bounding box center [1386, 399] width 4 height 7
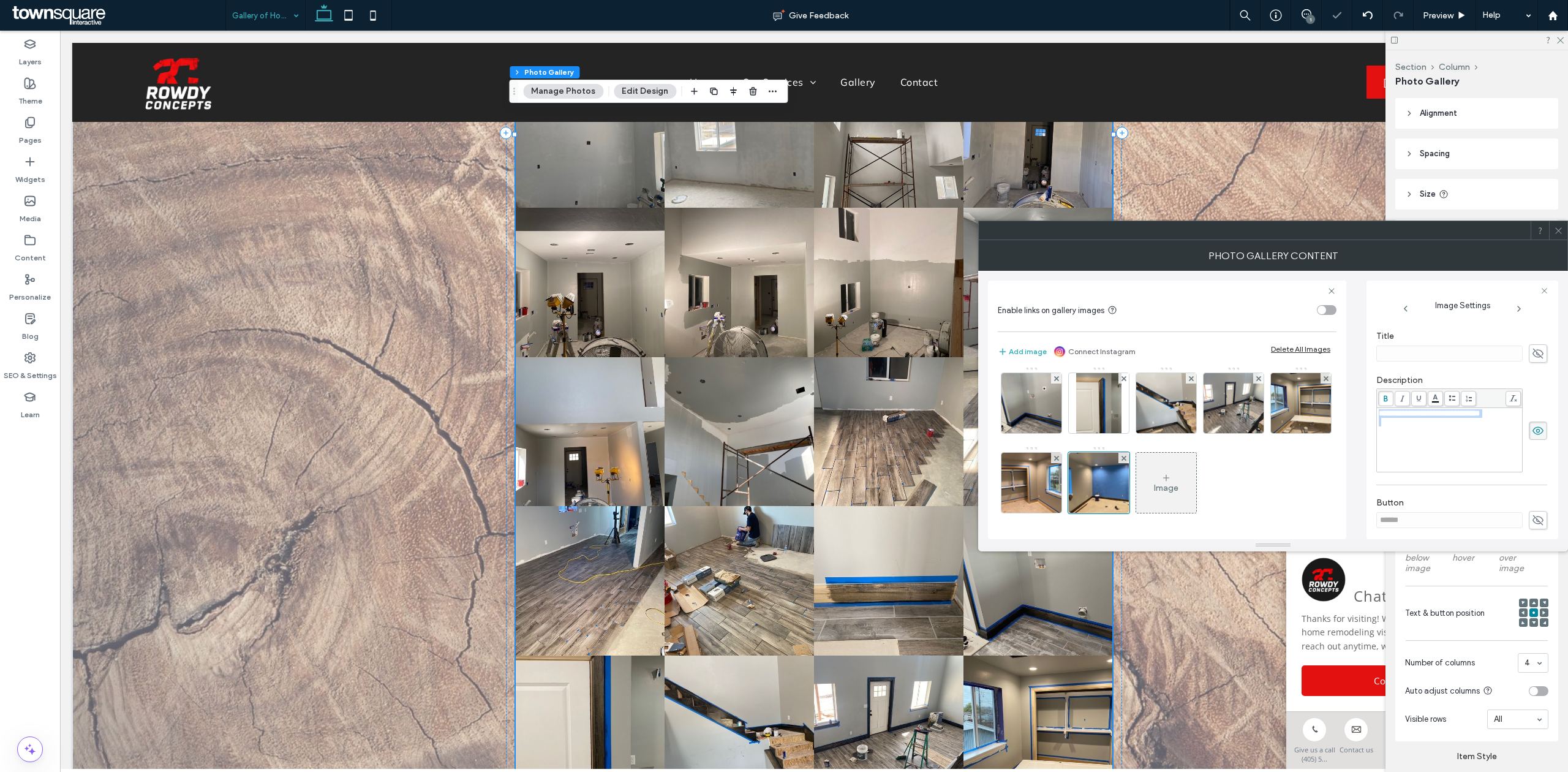
click at [1162, 476] on icon at bounding box center [1167, 478] width 10 height 10
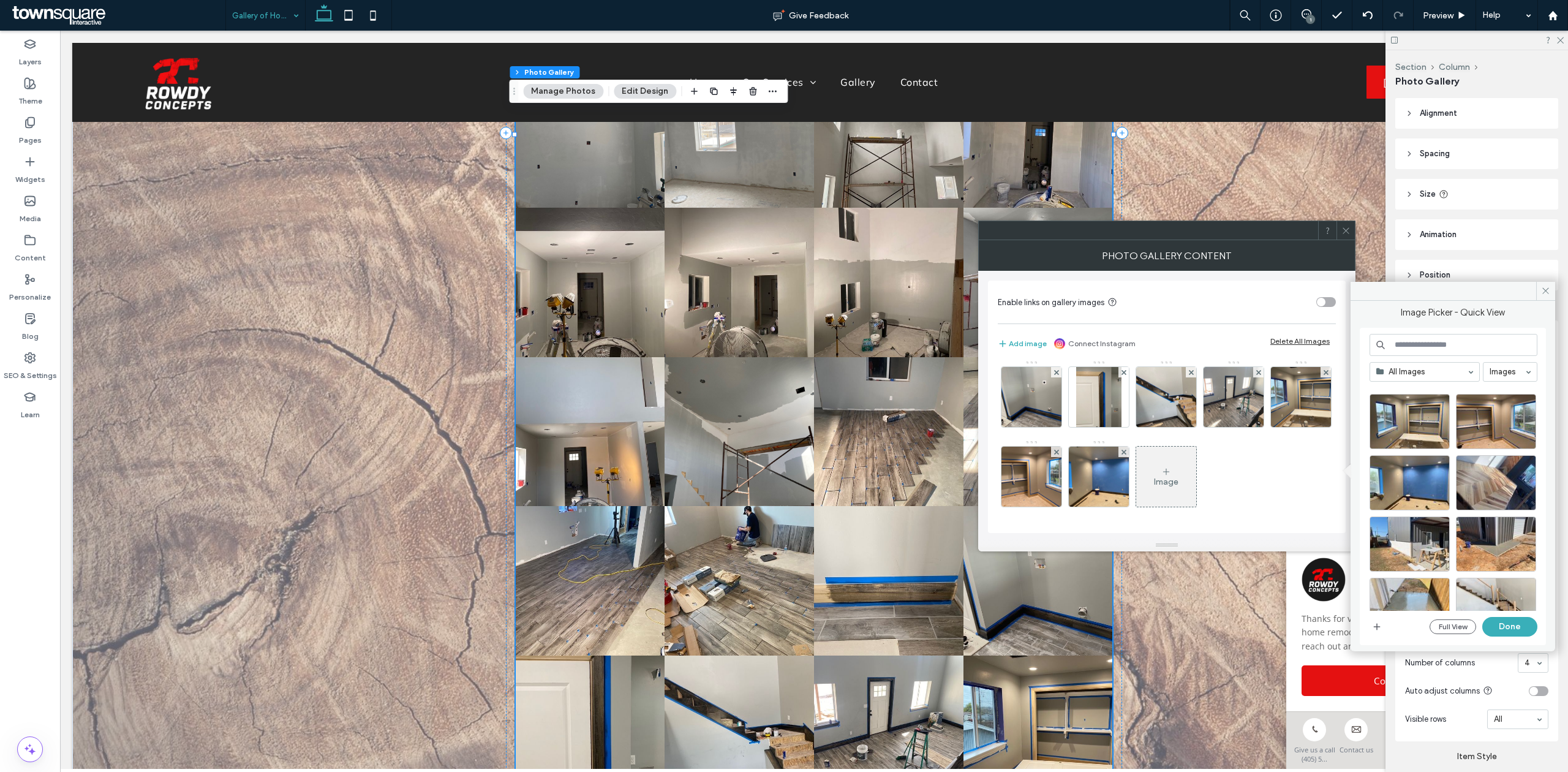
scroll to position [1181, 0]
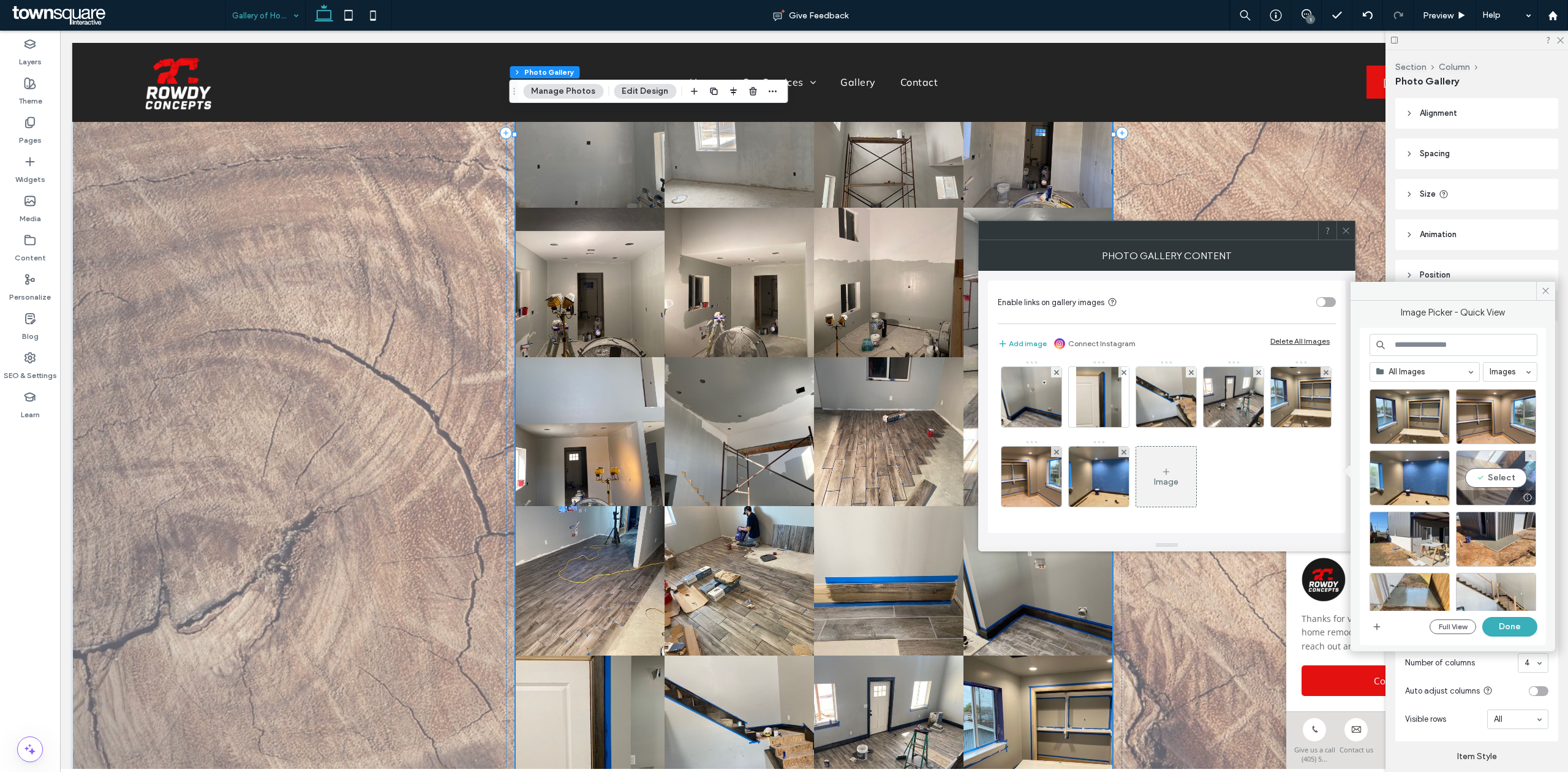
drag, startPoint x: 1482, startPoint y: 472, endPoint x: 1485, endPoint y: 483, distance: 11.4
click at [1485, 483] on div "Select" at bounding box center [1496, 478] width 81 height 55
click at [1496, 630] on button "Done" at bounding box center [1510, 626] width 55 height 20
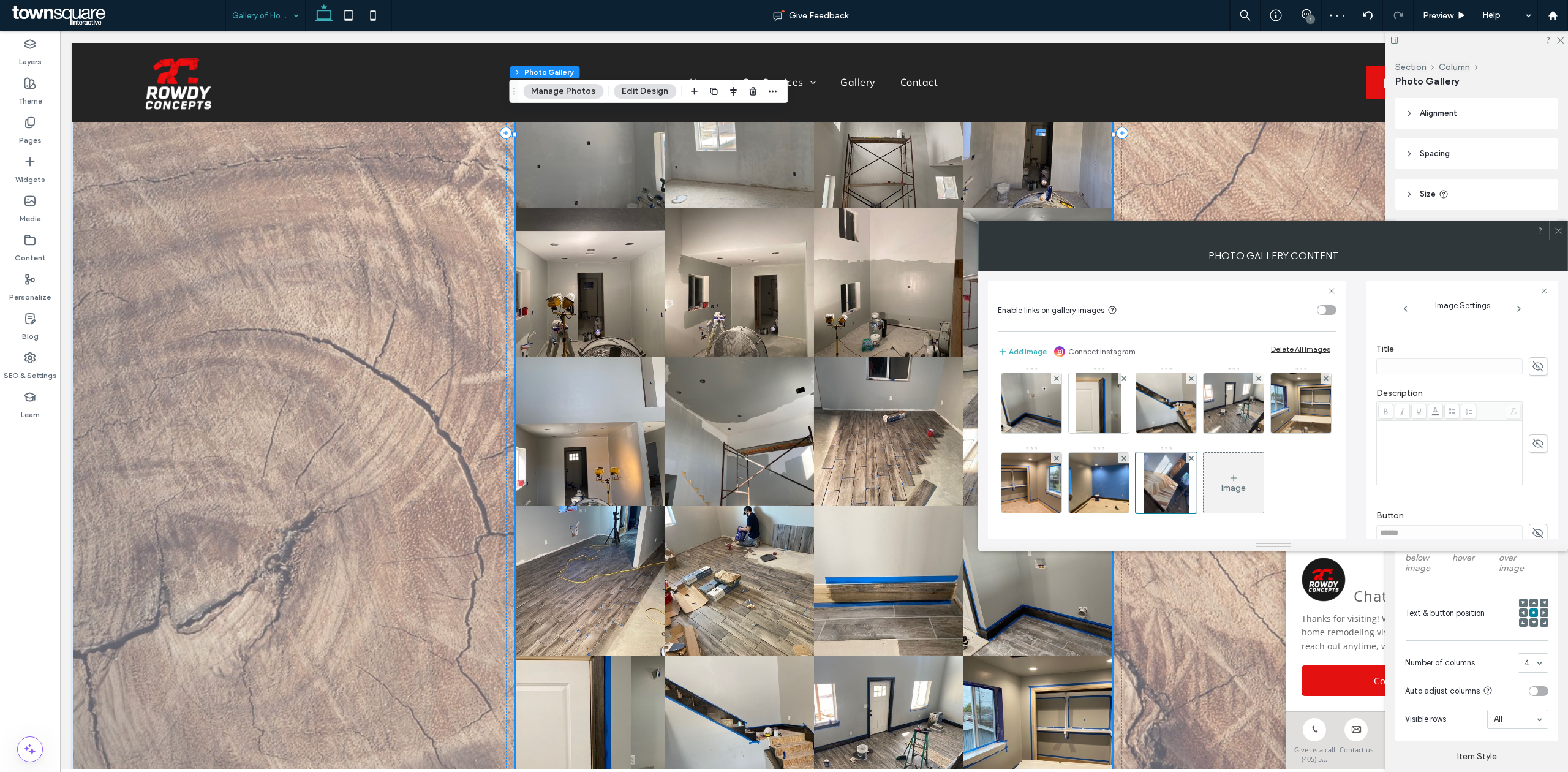
scroll to position [208, 0]
click at [1395, 433] on div "Rich Text Editor" at bounding box center [1450, 451] width 142 height 61
click at [1395, 433] on span "**********" at bounding box center [1448, 429] width 138 height 16
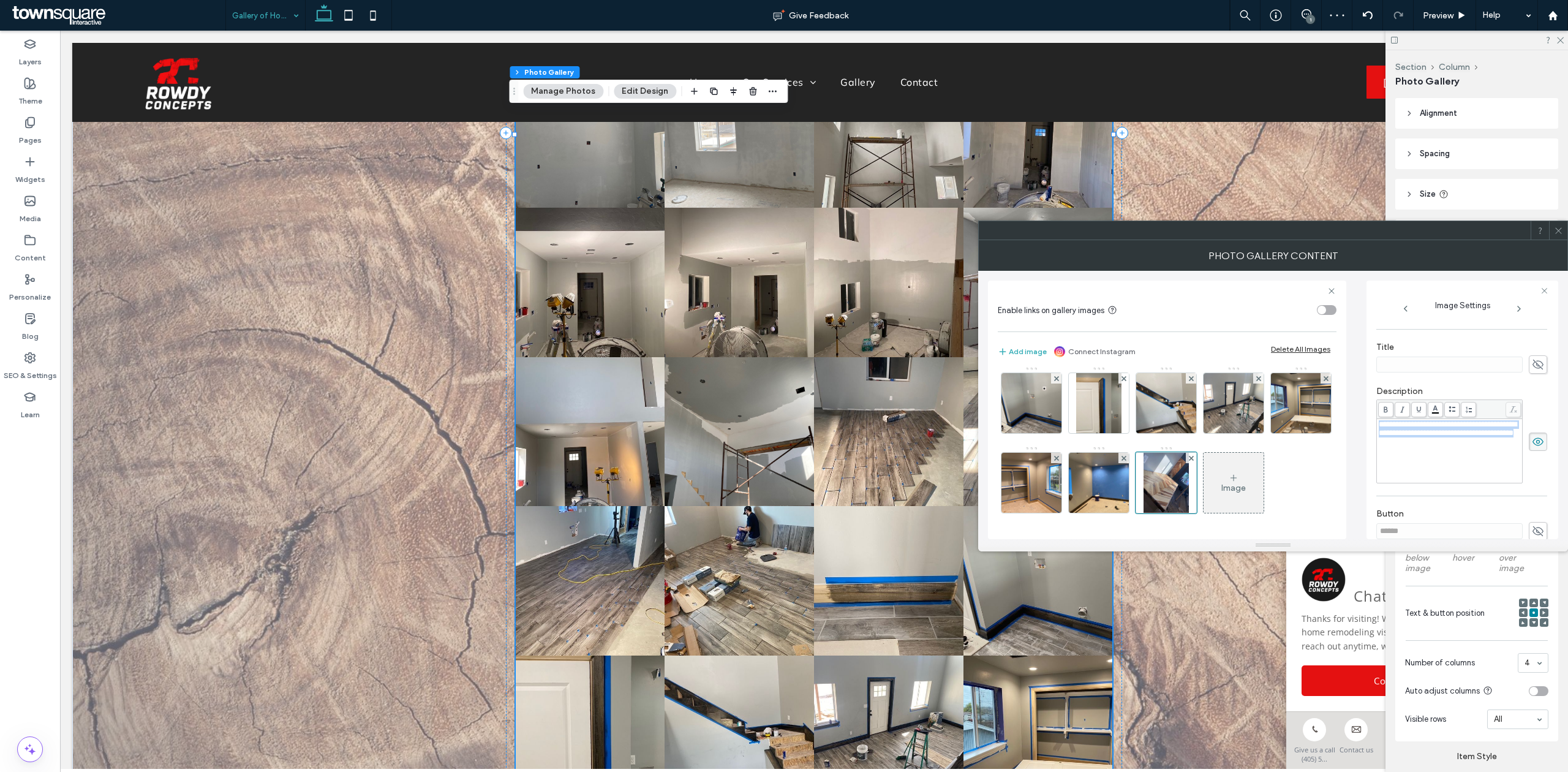
click at [1395, 433] on span "**********" at bounding box center [1448, 429] width 138 height 16
click at [1387, 412] on icon at bounding box center [1386, 409] width 7 height 7
click at [1465, 462] on div "**********" at bounding box center [1450, 451] width 142 height 61
drag, startPoint x: 1461, startPoint y: 427, endPoint x: 1373, endPoint y: 417, distance: 88.6
click at [1373, 417] on div "**********" at bounding box center [1463, 410] width 192 height 259
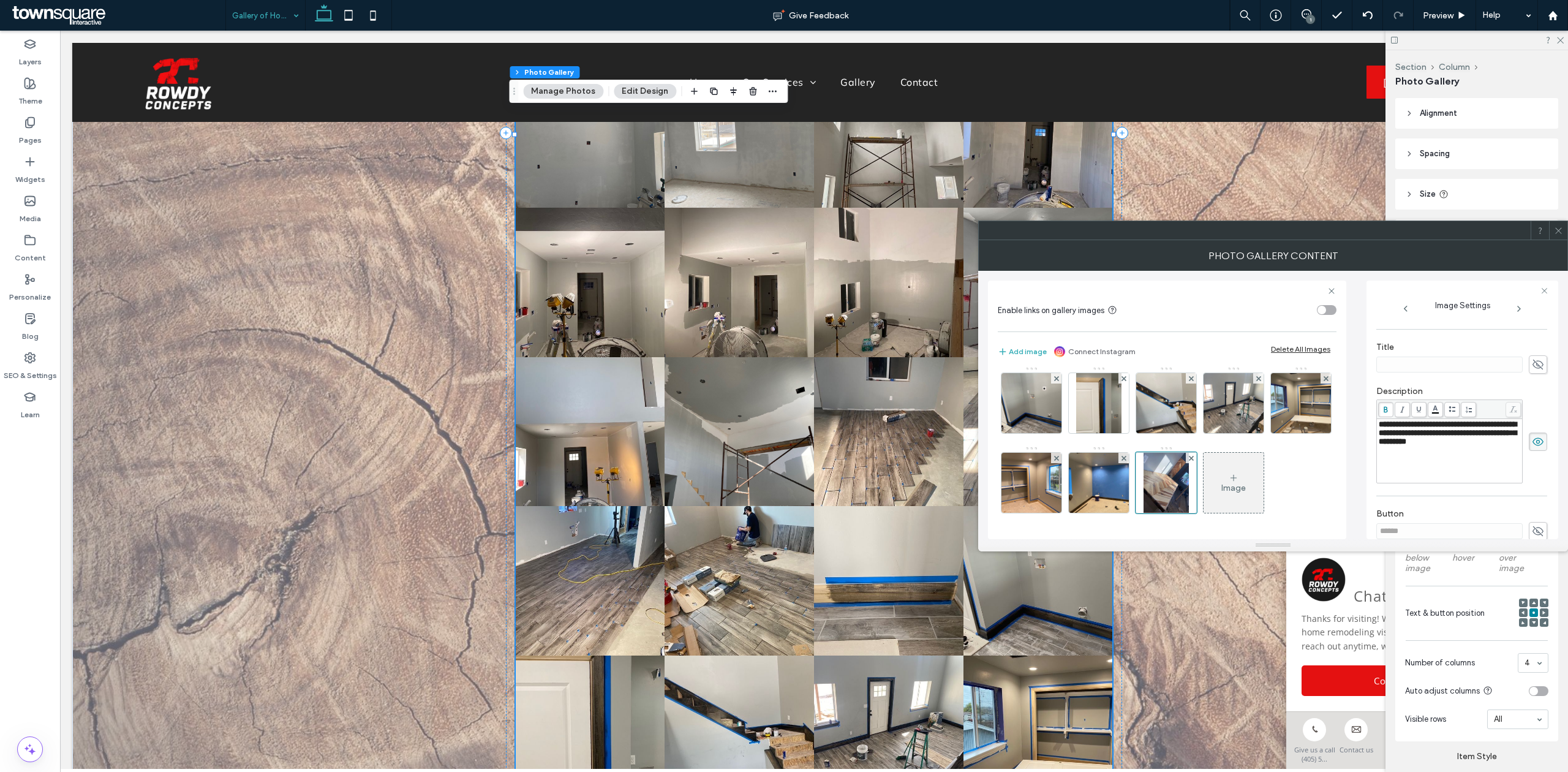
click at [1414, 445] on span "**********" at bounding box center [1448, 433] width 138 height 25
click at [1234, 486] on div "Image" at bounding box center [1234, 487] width 24 height 11
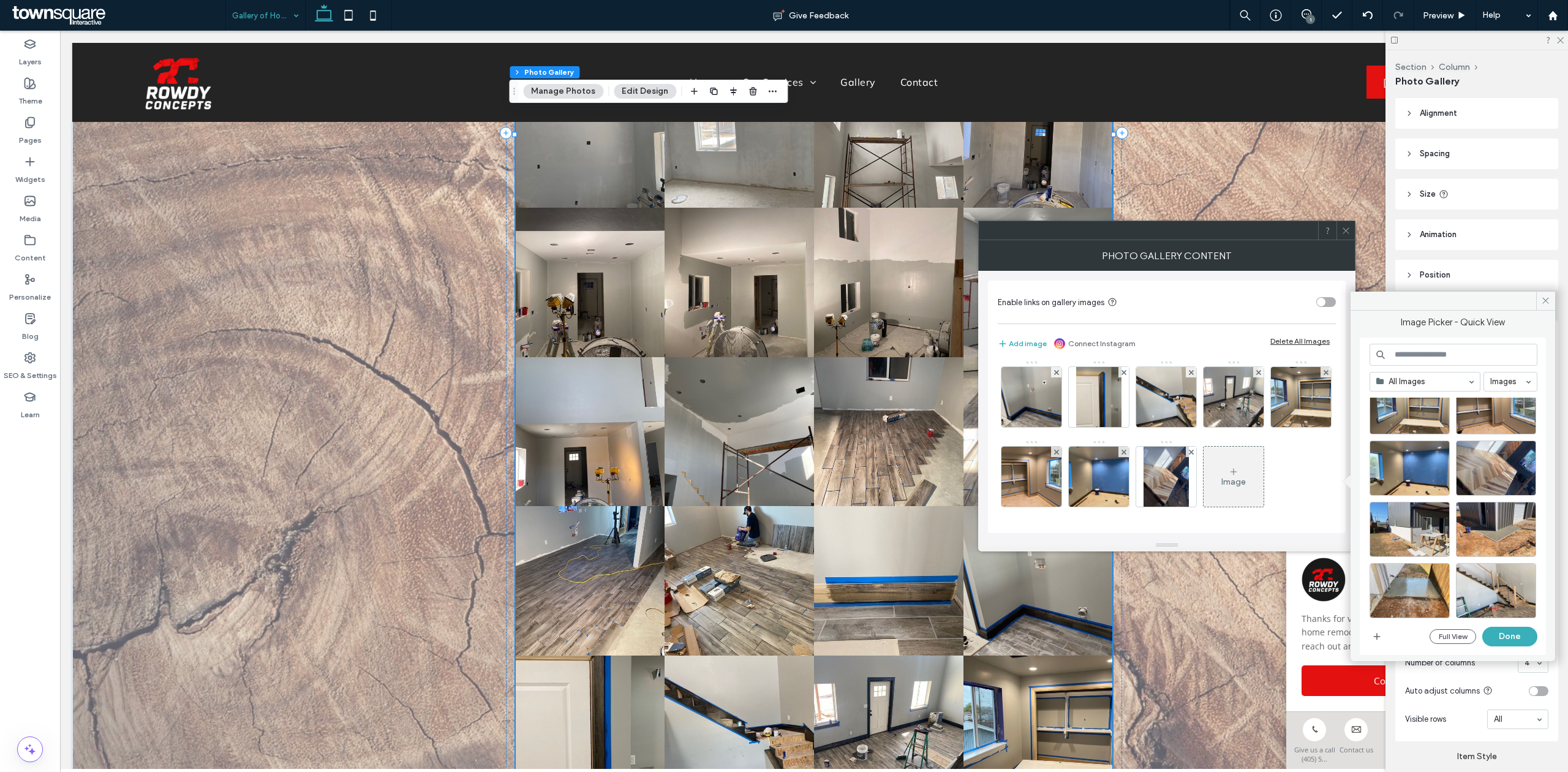
scroll to position [1192, 0]
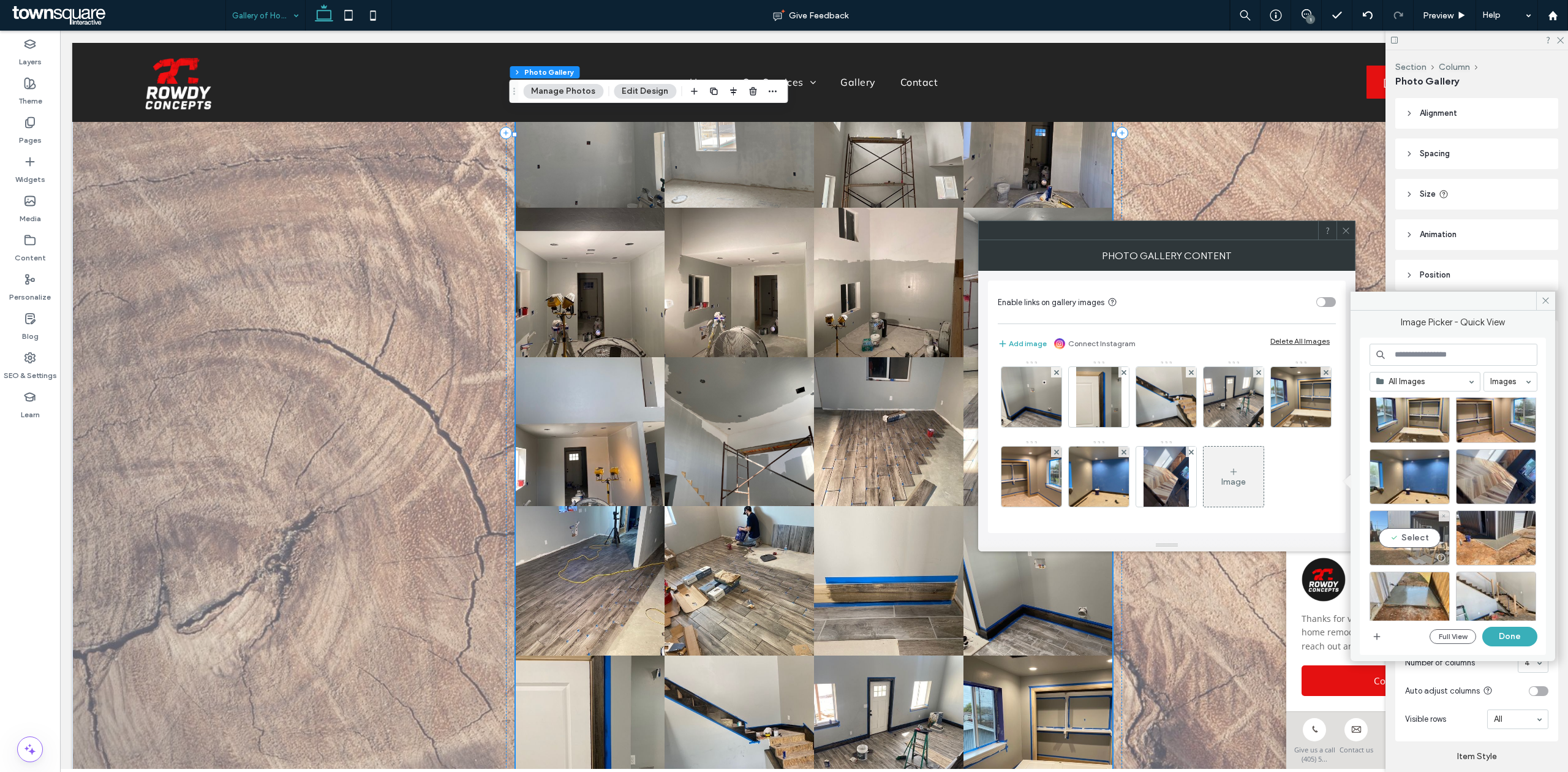
click at [1402, 544] on div "Select" at bounding box center [1410, 538] width 81 height 55
click at [1517, 640] on button "Done" at bounding box center [1510, 636] width 55 height 20
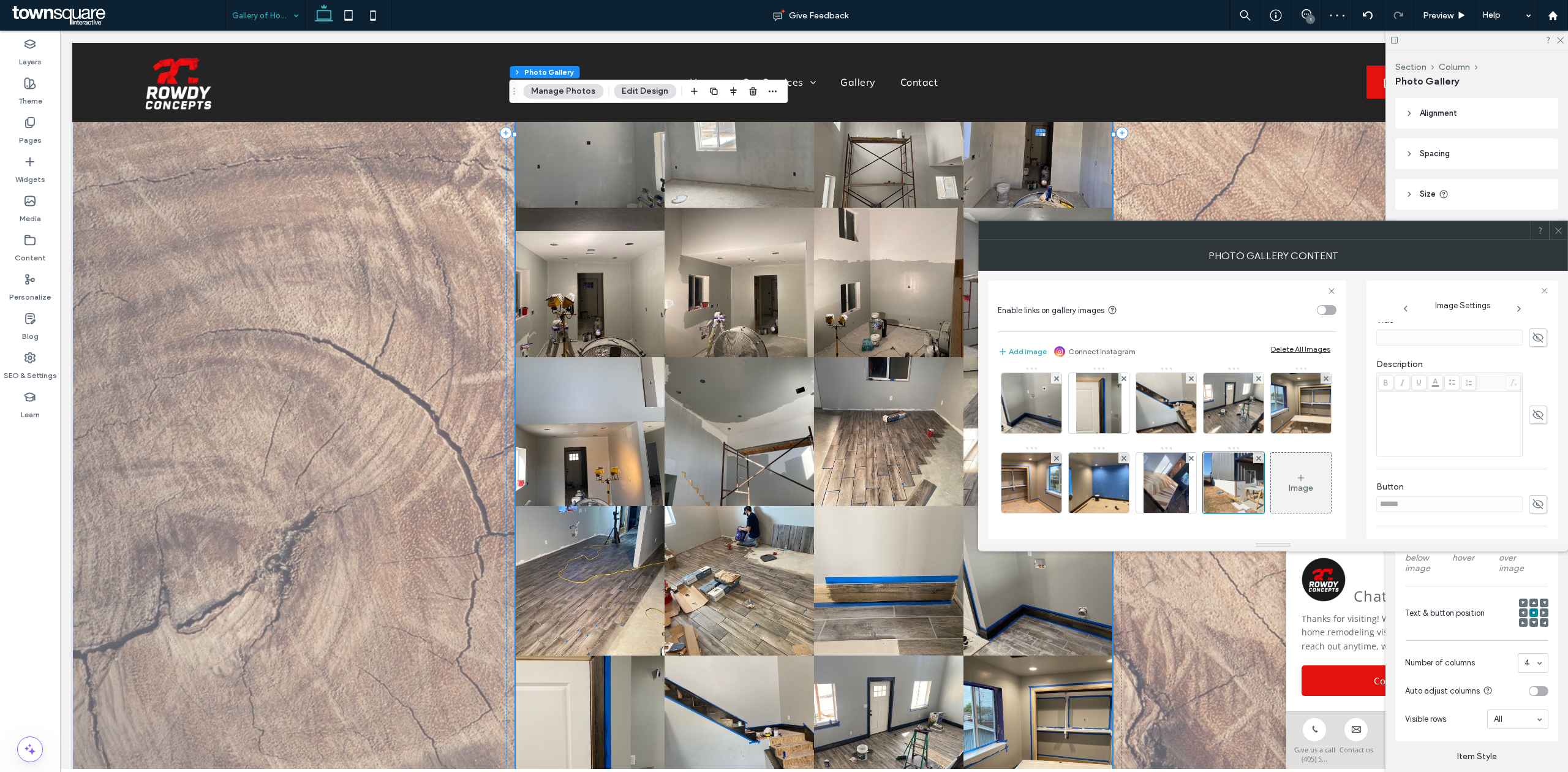
scroll to position [236, 0]
click at [1388, 401] on div "Rich Text Editor" at bounding box center [1450, 397] width 142 height 9
click at [1432, 410] on div "Rich Text Editor" at bounding box center [1450, 423] width 142 height 61
click at [1470, 415] on span "**********" at bounding box center [1448, 405] width 138 height 25
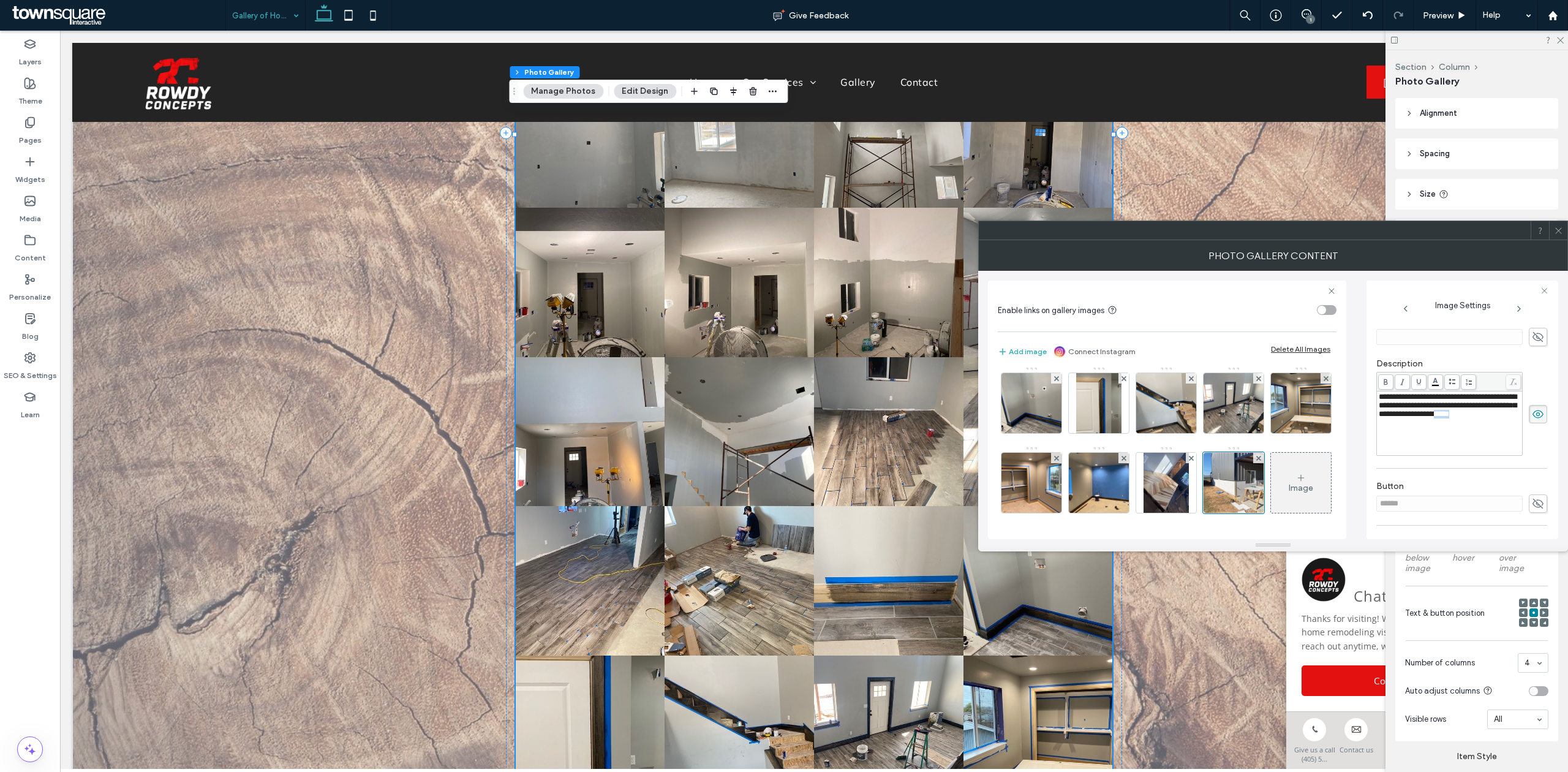
click at [1470, 415] on span "**********" at bounding box center [1448, 405] width 138 height 25
click at [1387, 378] on span at bounding box center [1386, 382] width 15 height 15
click at [1407, 398] on span "**********" at bounding box center [1448, 405] width 138 height 25
drag, startPoint x: 1452, startPoint y: 409, endPoint x: 1412, endPoint y: 407, distance: 40.0
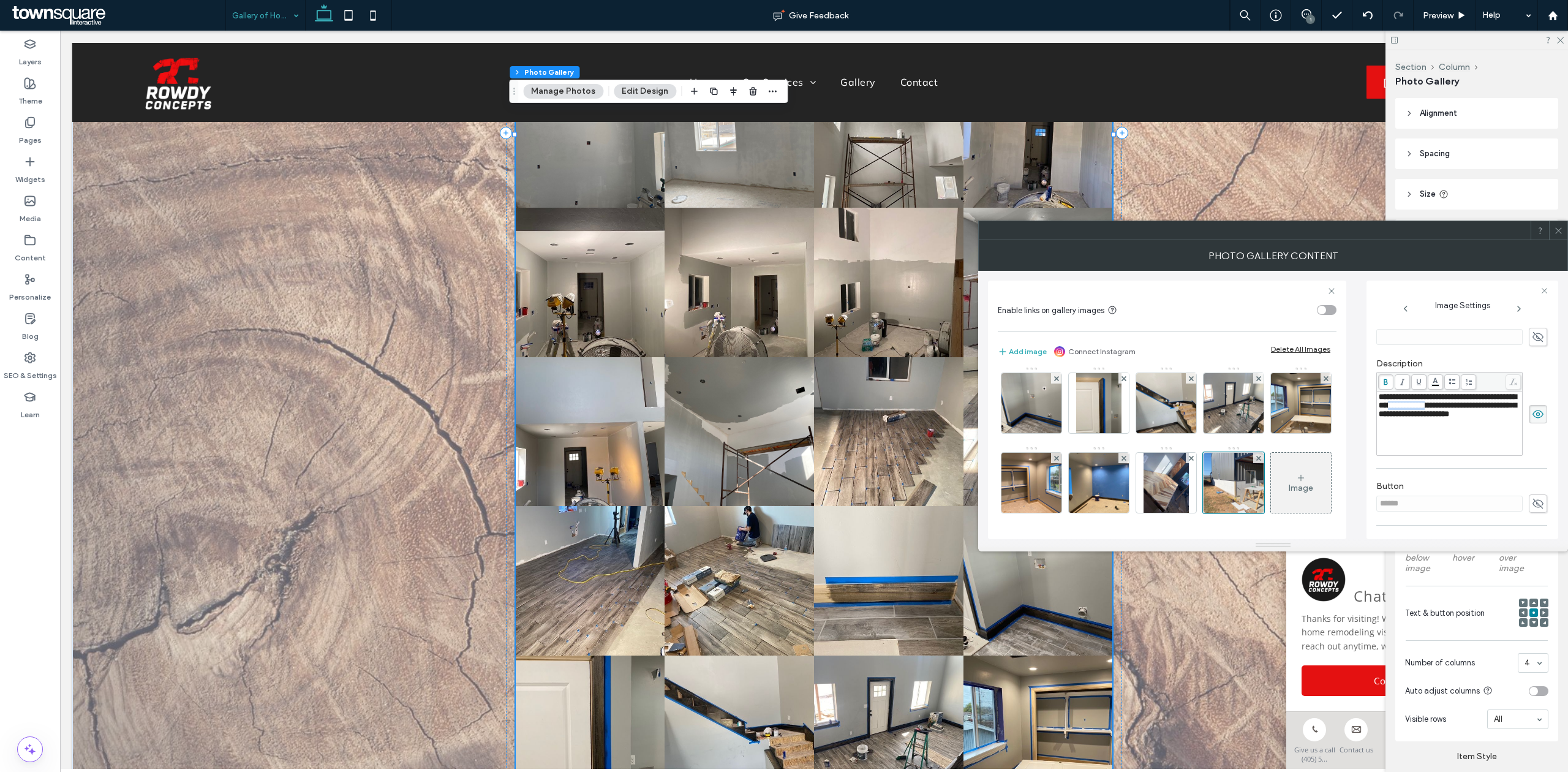
click at [1412, 407] on span "**********" at bounding box center [1448, 405] width 138 height 25
click at [1415, 433] on div "**********" at bounding box center [1450, 423] width 142 height 61
click at [1271, 472] on div "Image" at bounding box center [1301, 482] width 60 height 58
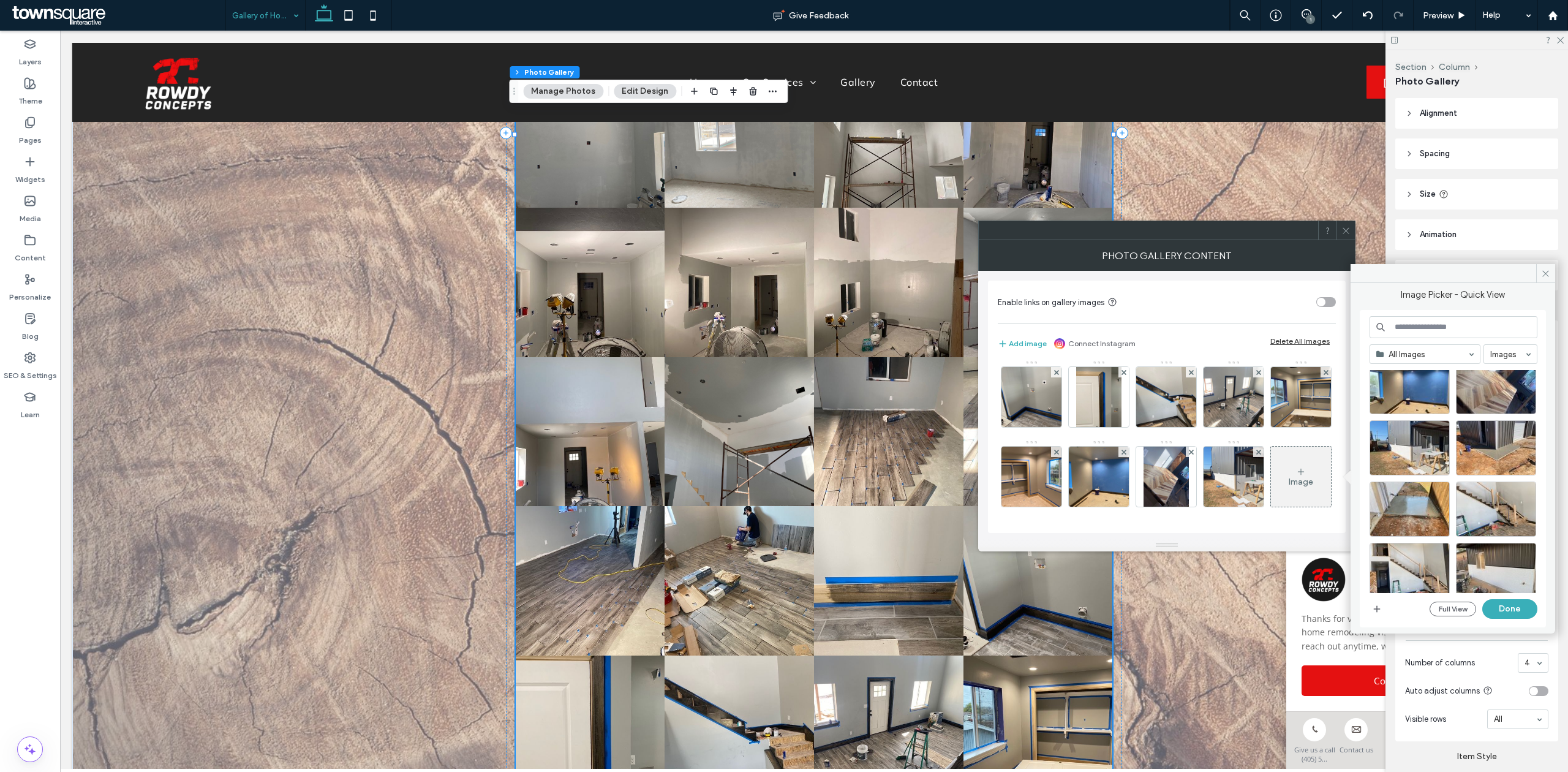
scroll to position [1254, 0]
click at [1501, 445] on div "Select" at bounding box center [1496, 448] width 81 height 55
click at [1516, 606] on button "Done" at bounding box center [1510, 608] width 55 height 20
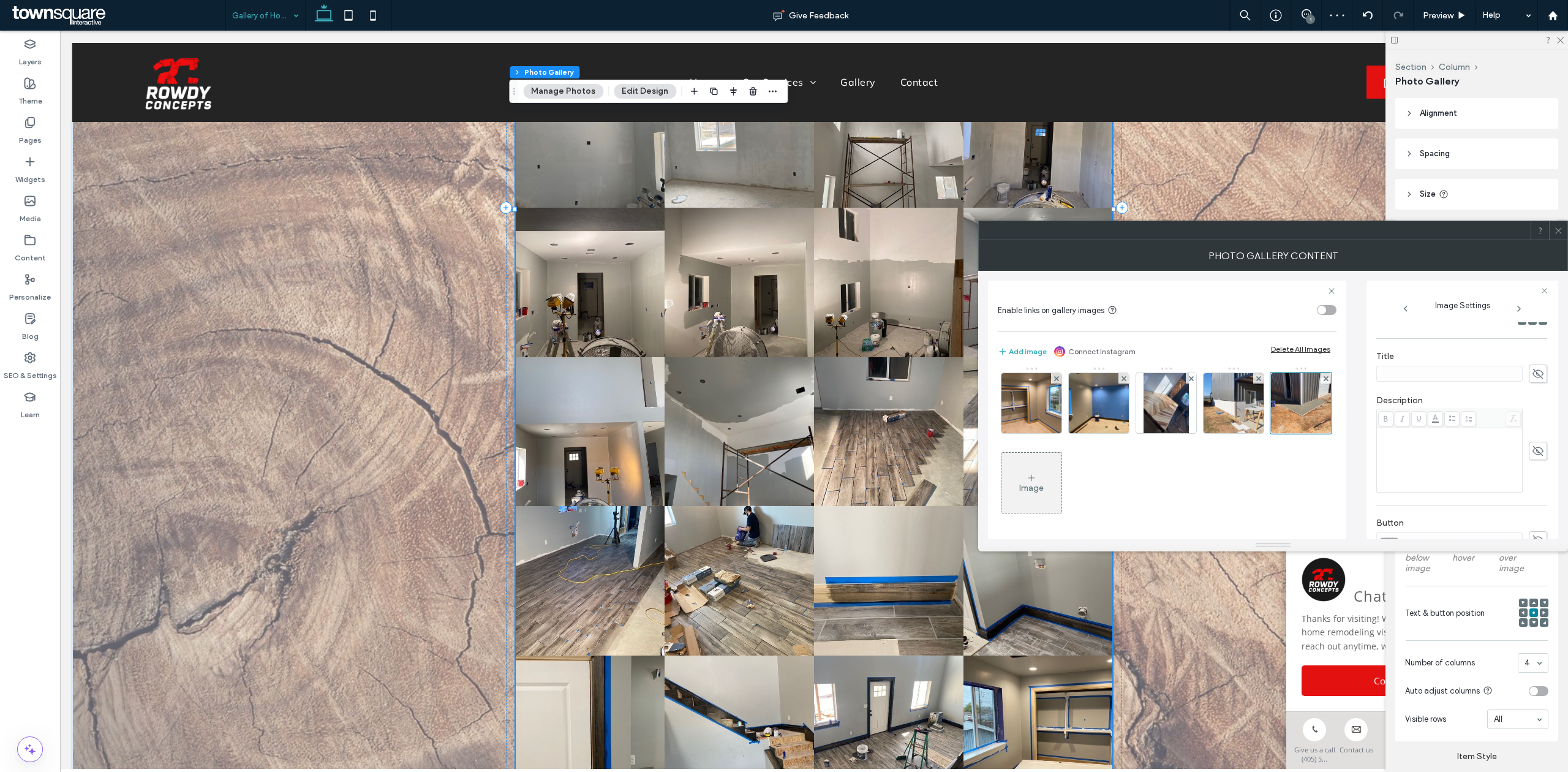
scroll to position [199, 0]
click at [1419, 451] on div "Rich Text Editor" at bounding box center [1450, 459] width 142 height 61
click at [1409, 456] on div "Rich Text Editor" at bounding box center [1450, 459] width 142 height 61
click at [1044, 486] on div "Image" at bounding box center [1032, 487] width 24 height 11
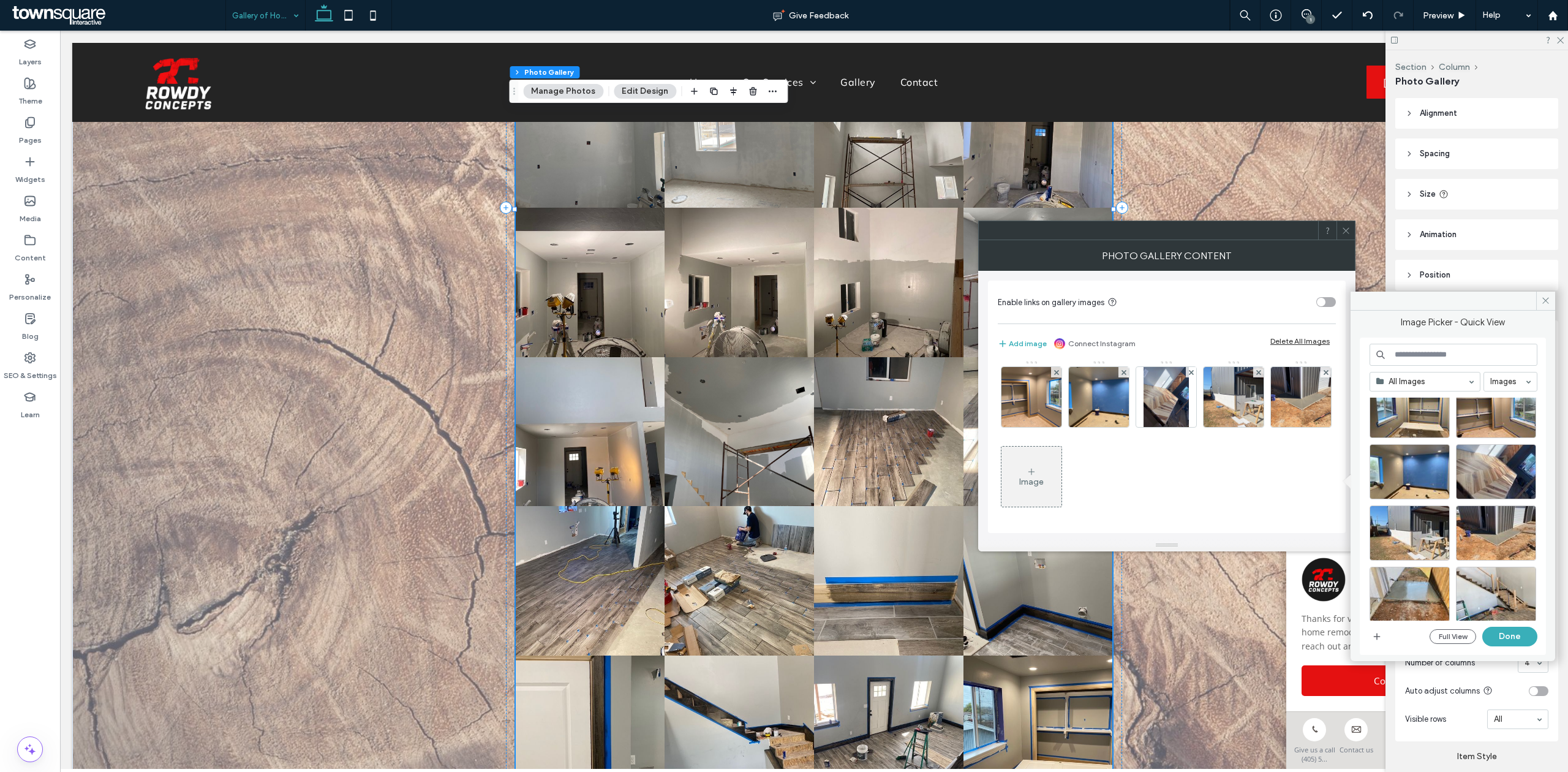
scroll to position [1278, 0]
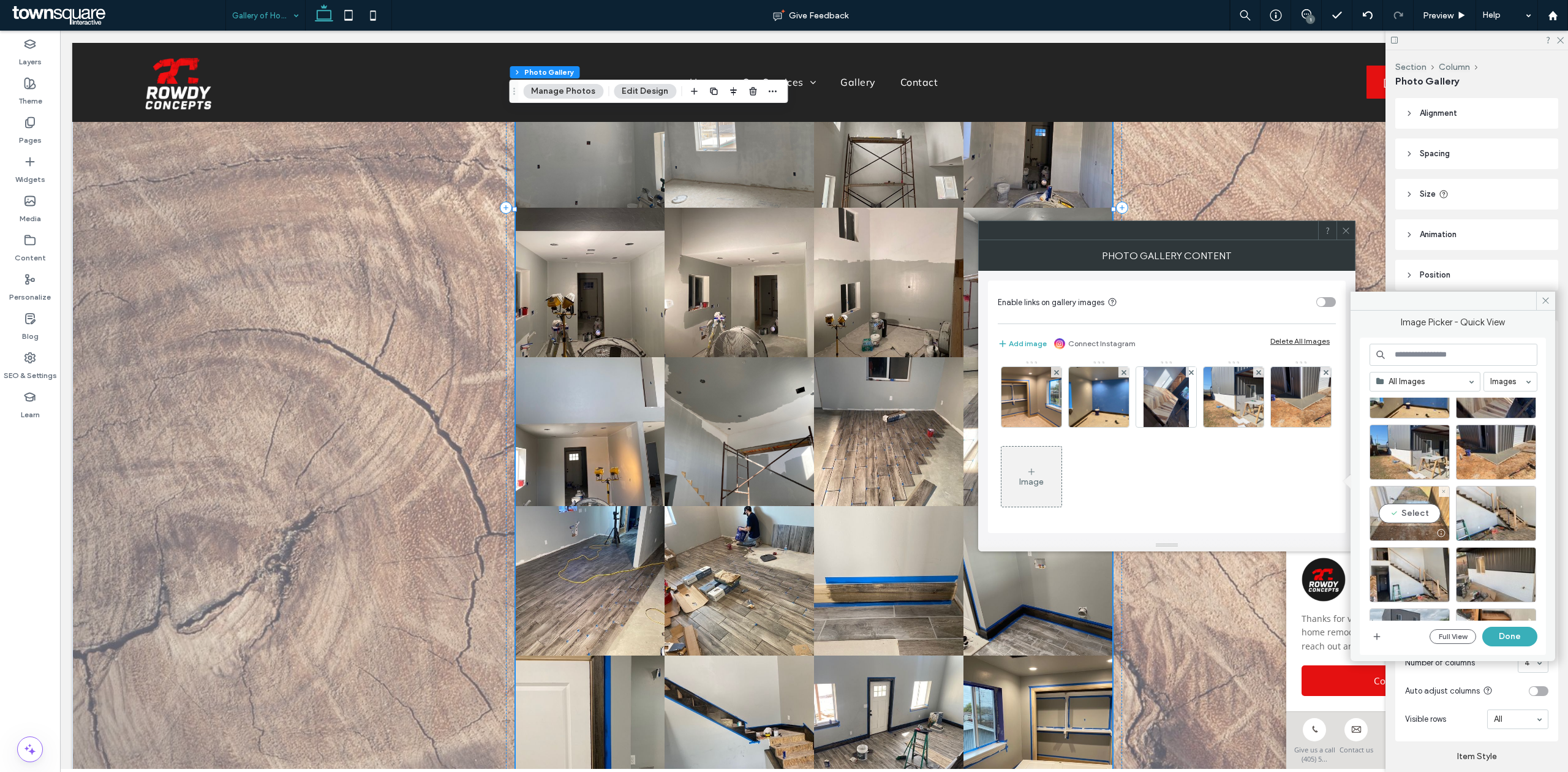
click at [1387, 519] on div "Select" at bounding box center [1410, 513] width 81 height 55
click at [1497, 632] on button "Done" at bounding box center [1510, 636] width 55 height 20
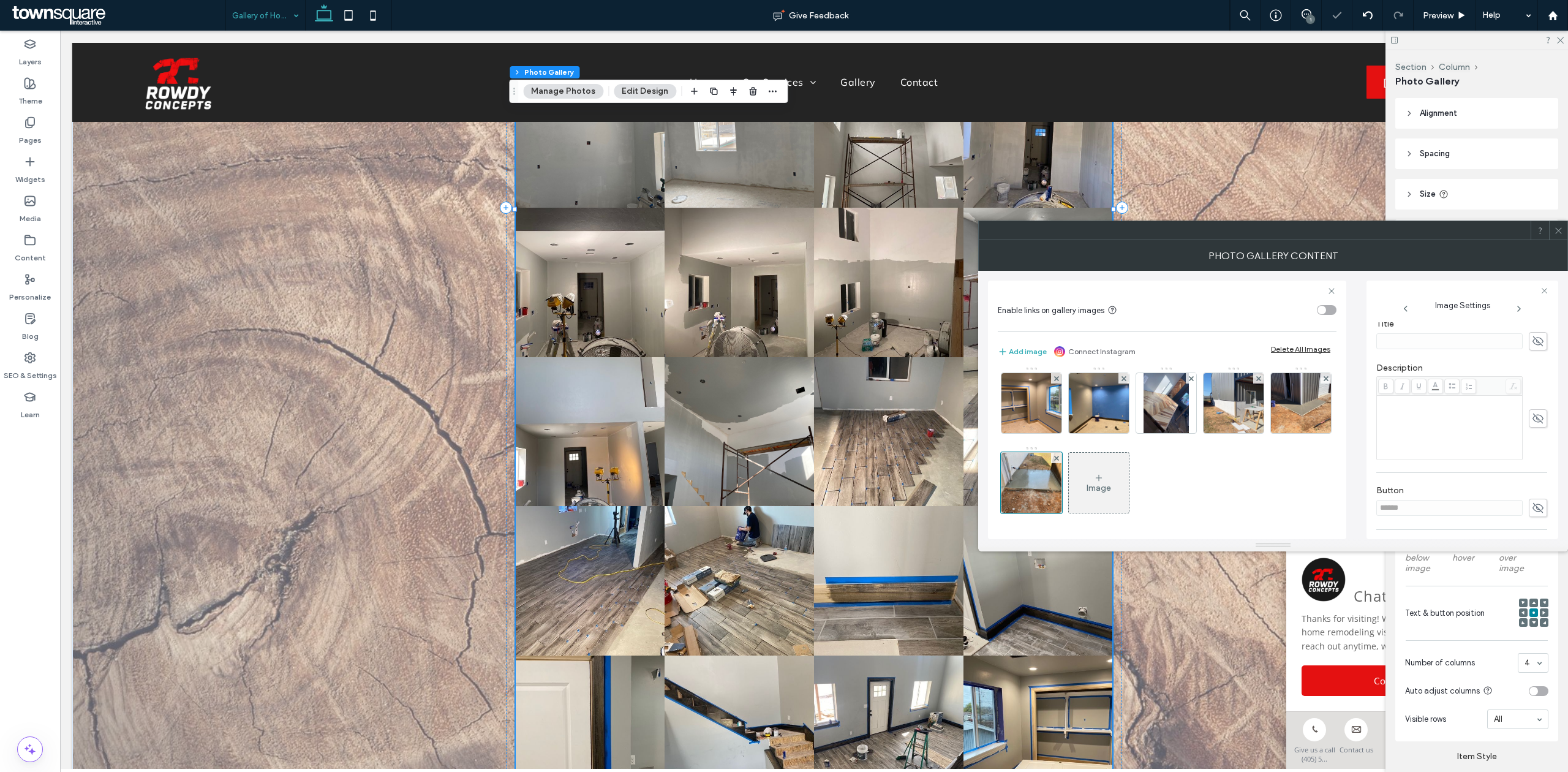
scroll to position [227, 0]
click at [1400, 445] on div "Rich Text Editor" at bounding box center [1450, 432] width 142 height 61
click at [1397, 432] on div "Rich Text Editor" at bounding box center [1450, 432] width 142 height 61
click at [1129, 483] on div "Image" at bounding box center [1099, 482] width 60 height 58
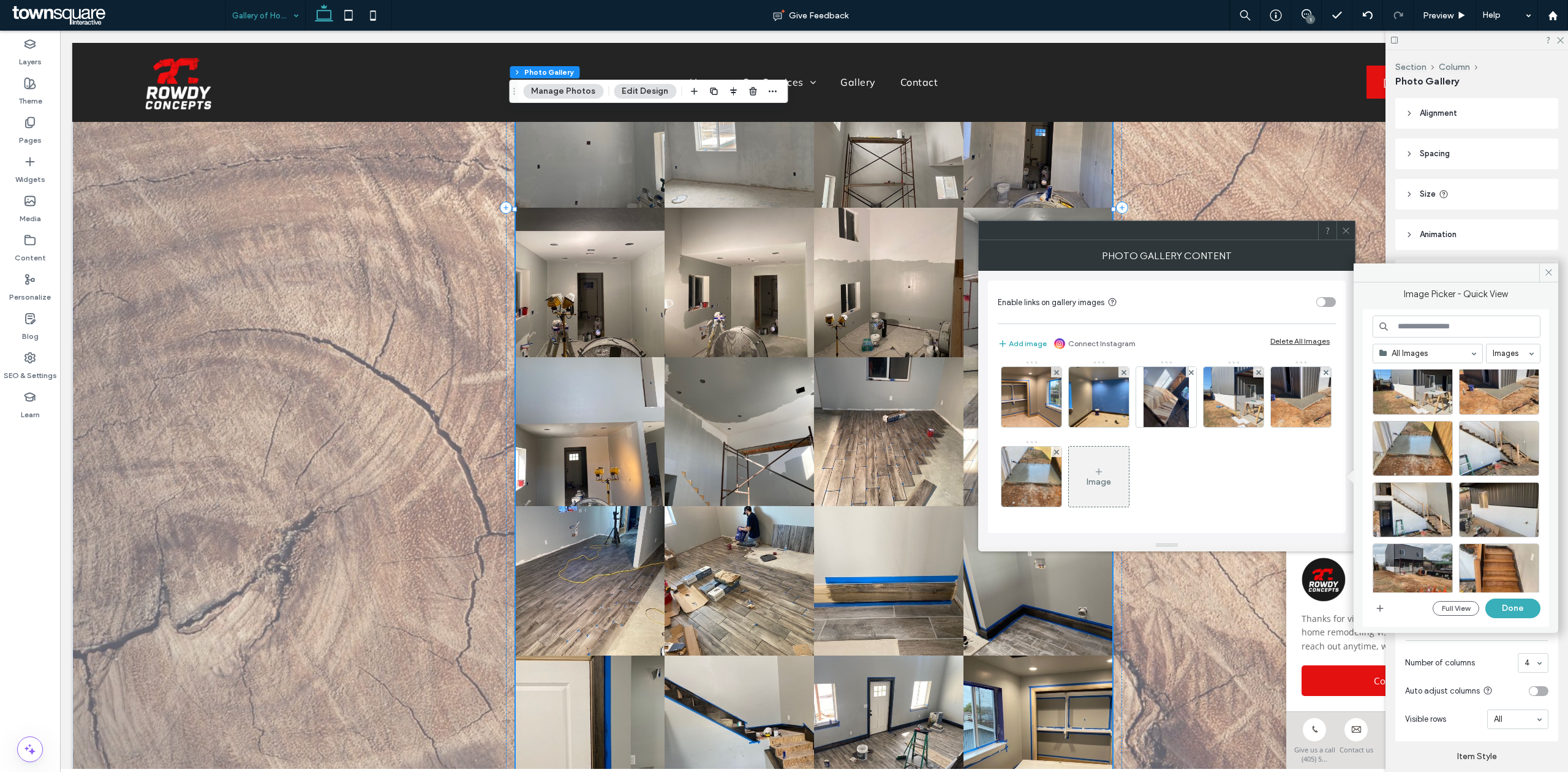
scroll to position [1315, 0]
click at [1508, 454] on div "Select" at bounding box center [1499, 447] width 81 height 55
click at [1504, 604] on button "Done" at bounding box center [1513, 608] width 55 height 20
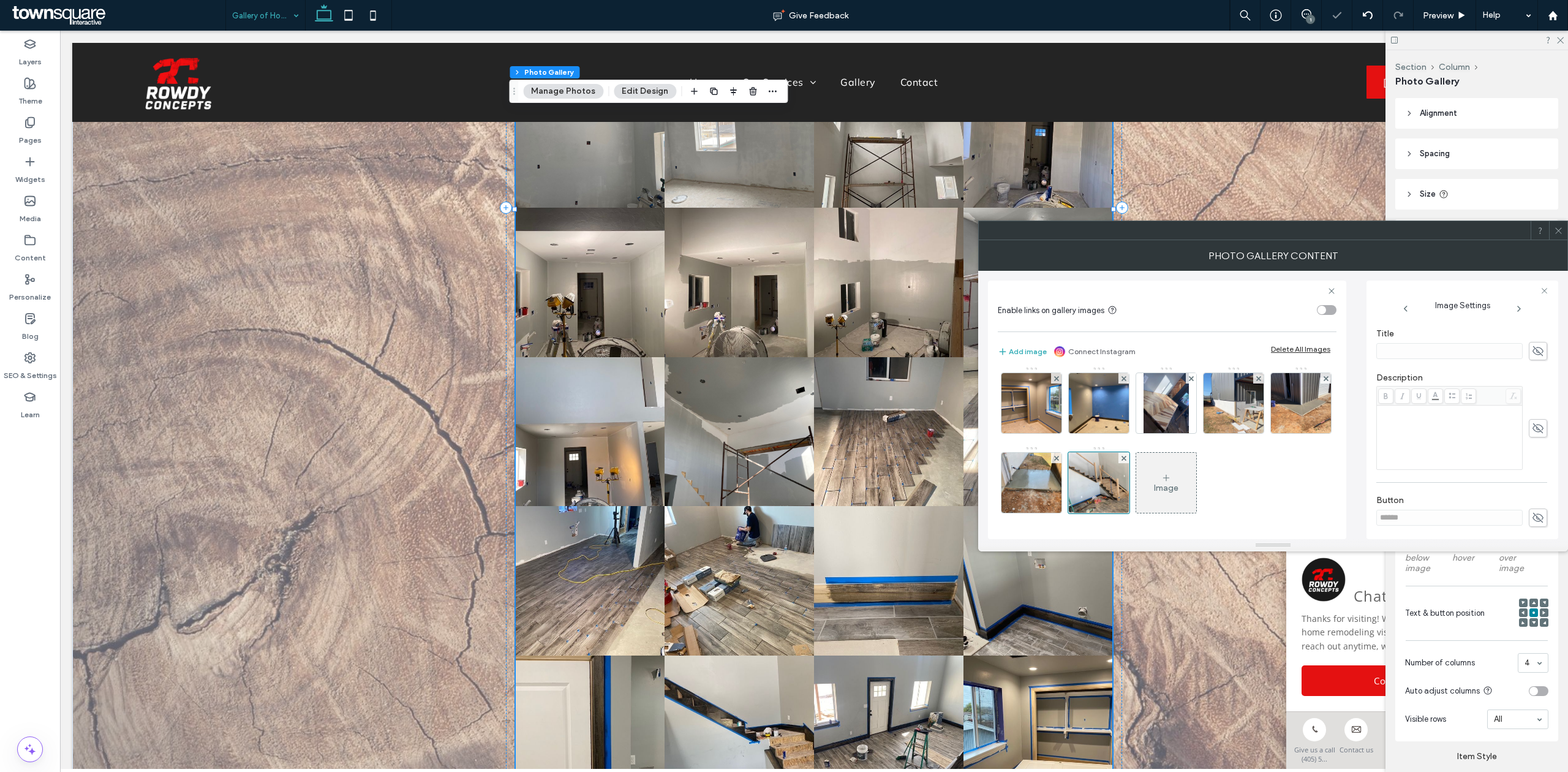
scroll to position [223, 0]
click at [1425, 448] on div "Rich Text Editor" at bounding box center [1450, 435] width 142 height 61
click at [1425, 450] on div "Rich Text Editor" at bounding box center [1450, 435] width 142 height 61
click at [1382, 388] on span at bounding box center [1386, 395] width 15 height 15
click at [1397, 428] on div "Rich Text Editor" at bounding box center [1450, 435] width 142 height 61
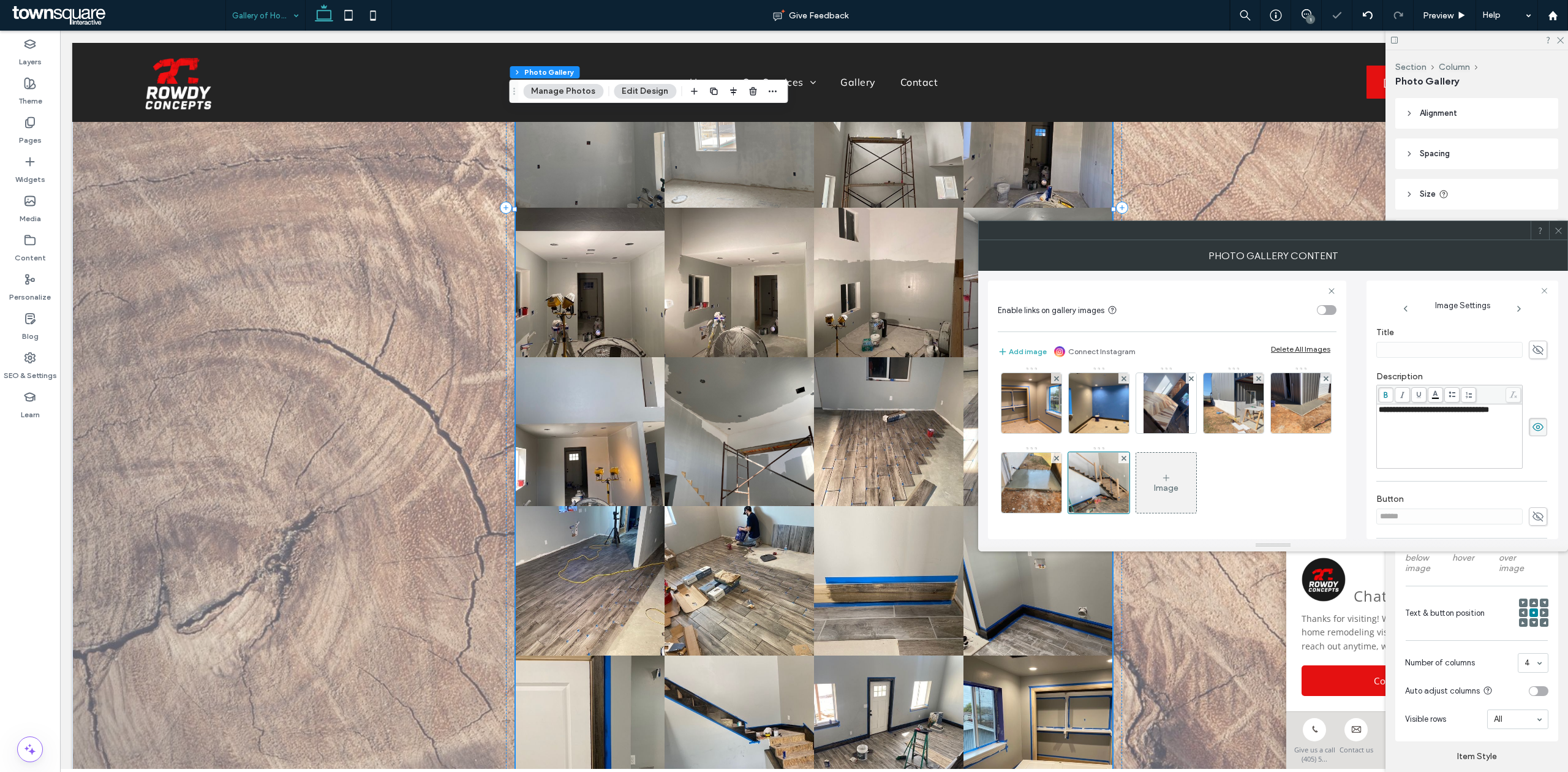
click at [1179, 489] on div "Image" at bounding box center [1167, 487] width 24 height 11
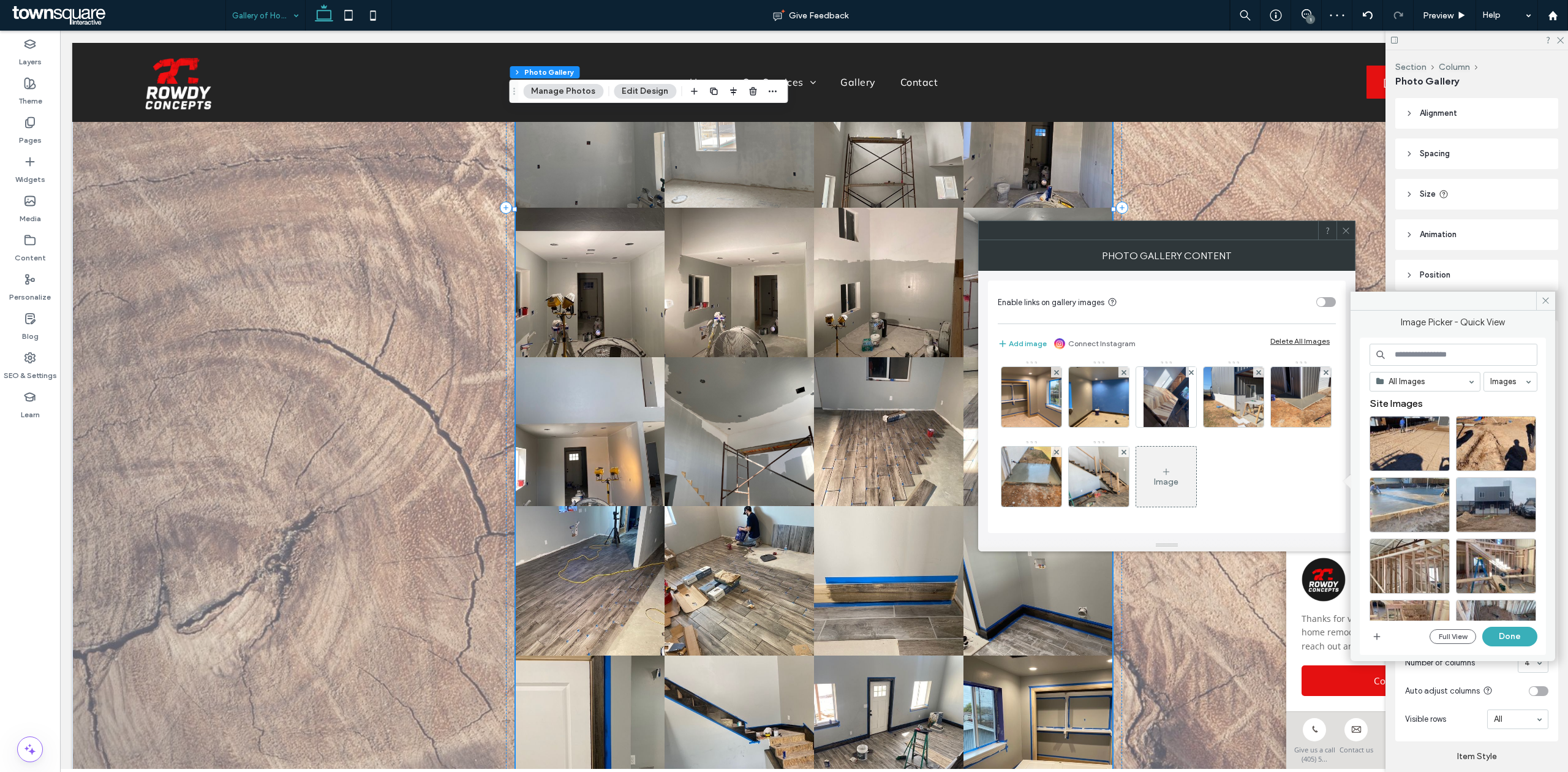
drag, startPoint x: 1477, startPoint y: 683, endPoint x: 1417, endPoint y: 652, distance: 67.5
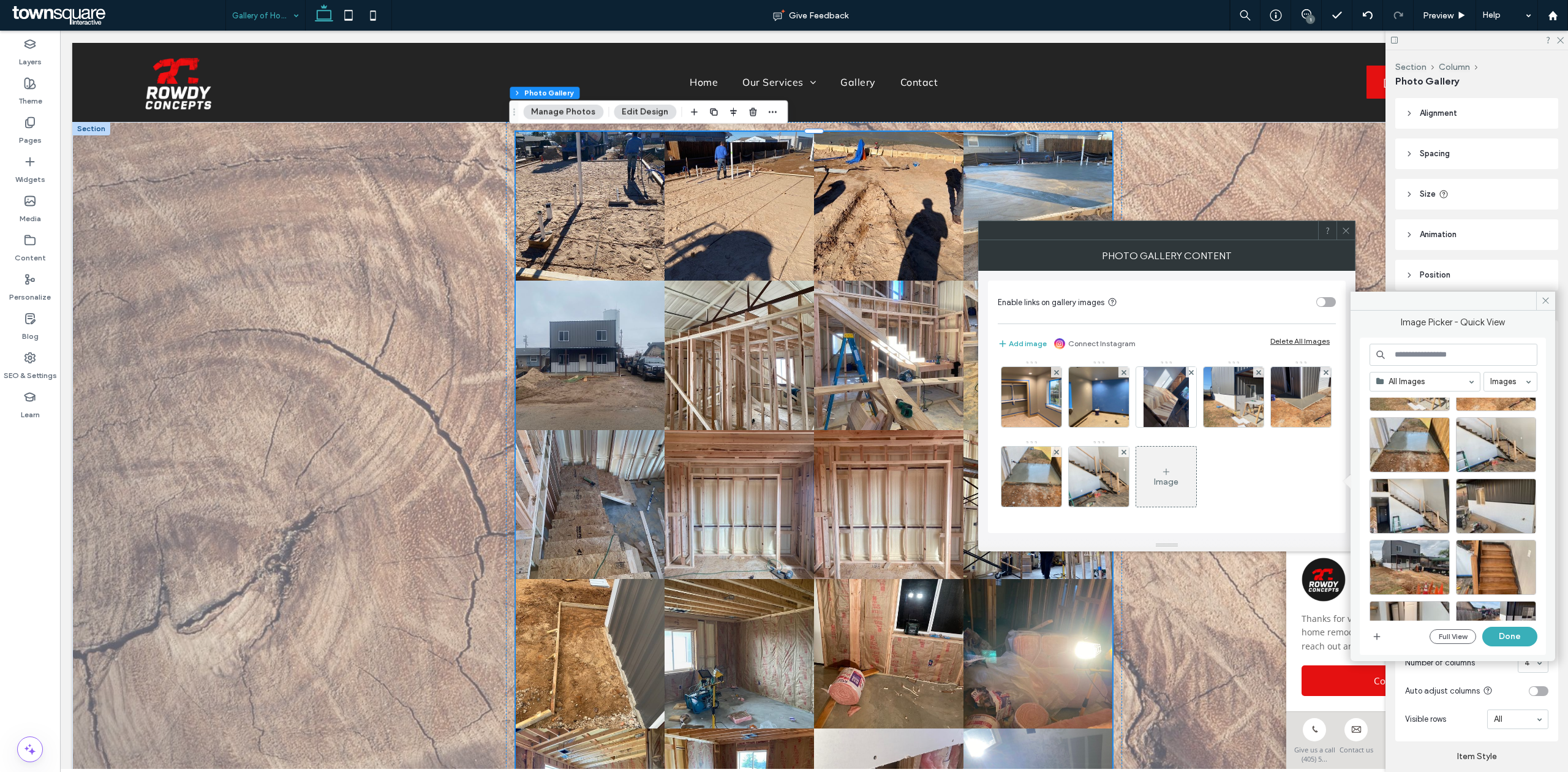
scroll to position [1362, 0]
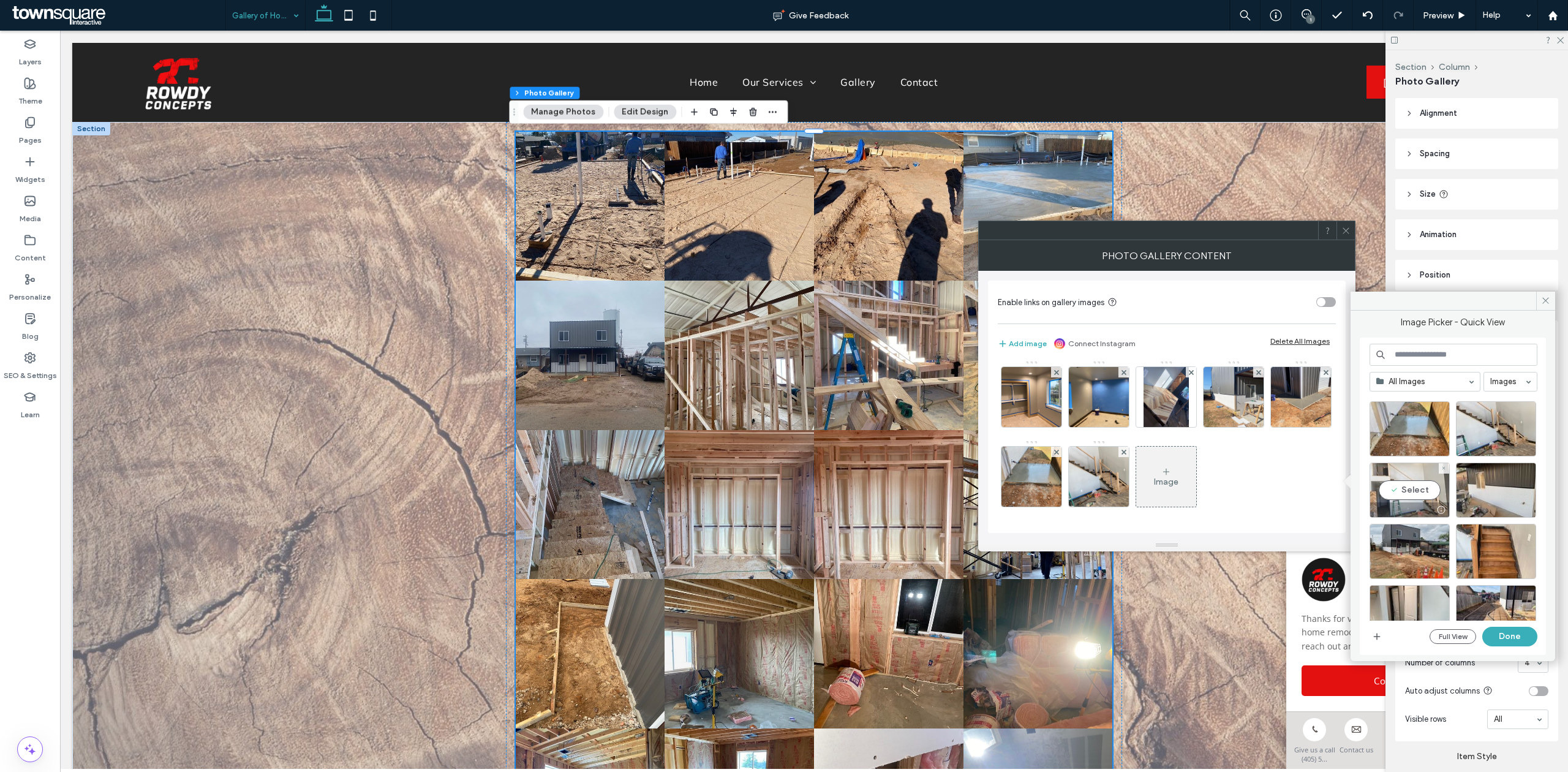
click at [1409, 496] on div "Select" at bounding box center [1410, 490] width 81 height 55
click at [1509, 635] on button "Done" at bounding box center [1510, 636] width 55 height 20
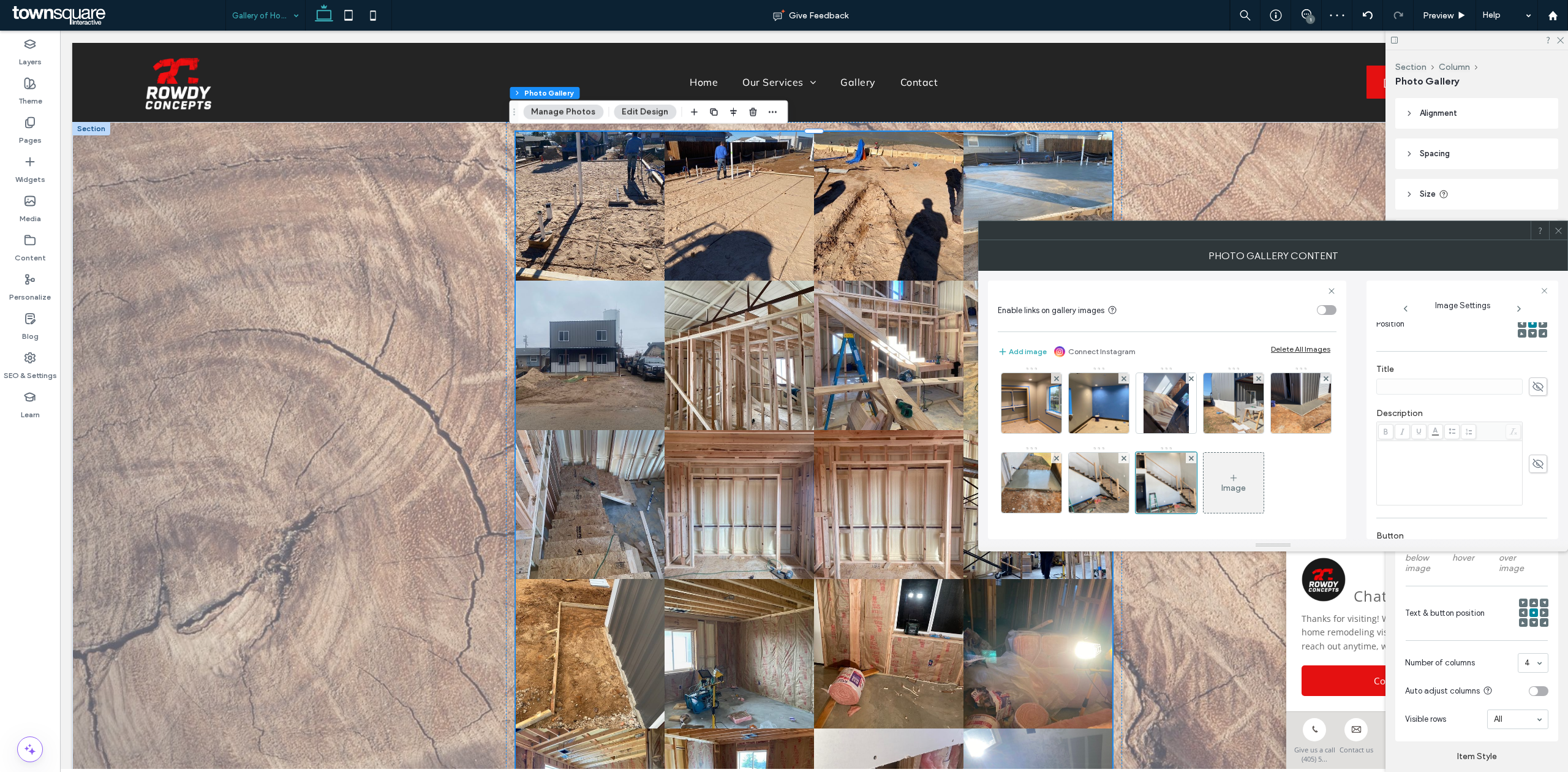
scroll to position [187, 0]
click at [1439, 466] on div "Rich Text Editor" at bounding box center [1450, 472] width 142 height 61
click at [1270, 412] on div "Image" at bounding box center [1167, 127] width 338 height 796
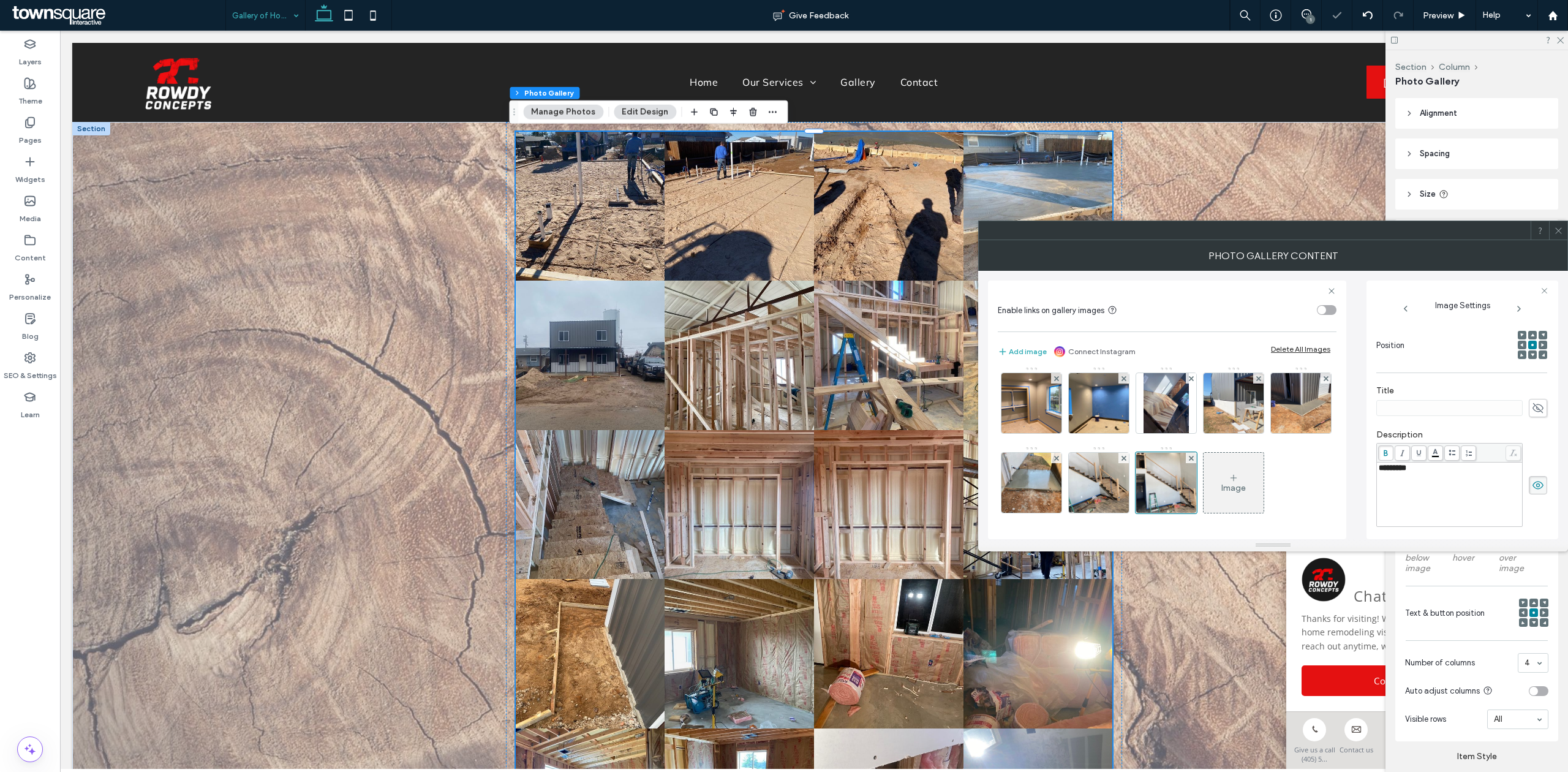
scroll to position [886, 0]
click at [1203, 467] on div "Image" at bounding box center [1234, 482] width 60 height 58
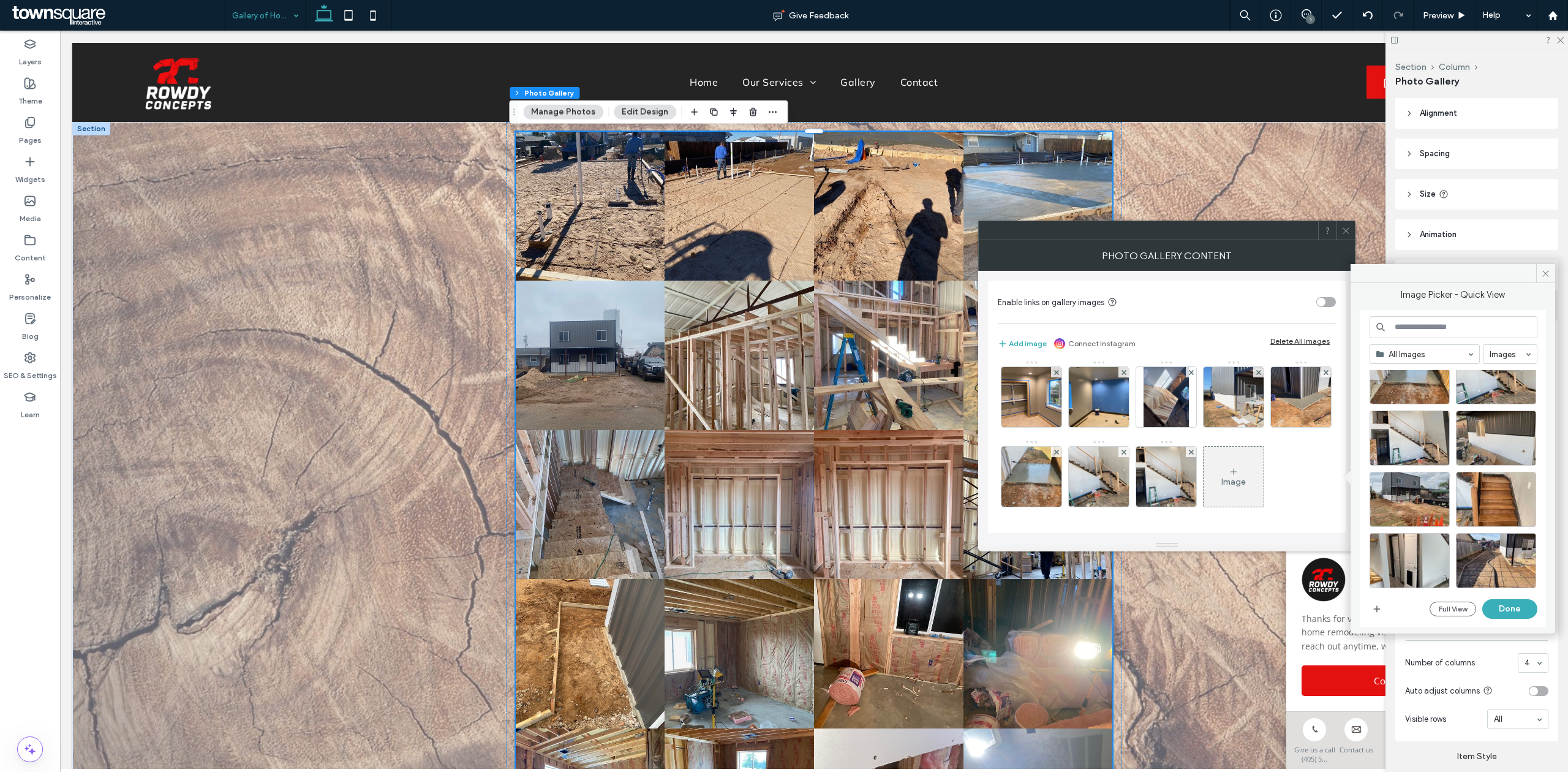
scroll to position [1387, 0]
click at [1501, 427] on div "Select" at bounding box center [1496, 438] width 81 height 55
click at [1491, 610] on button "Done" at bounding box center [1510, 608] width 55 height 20
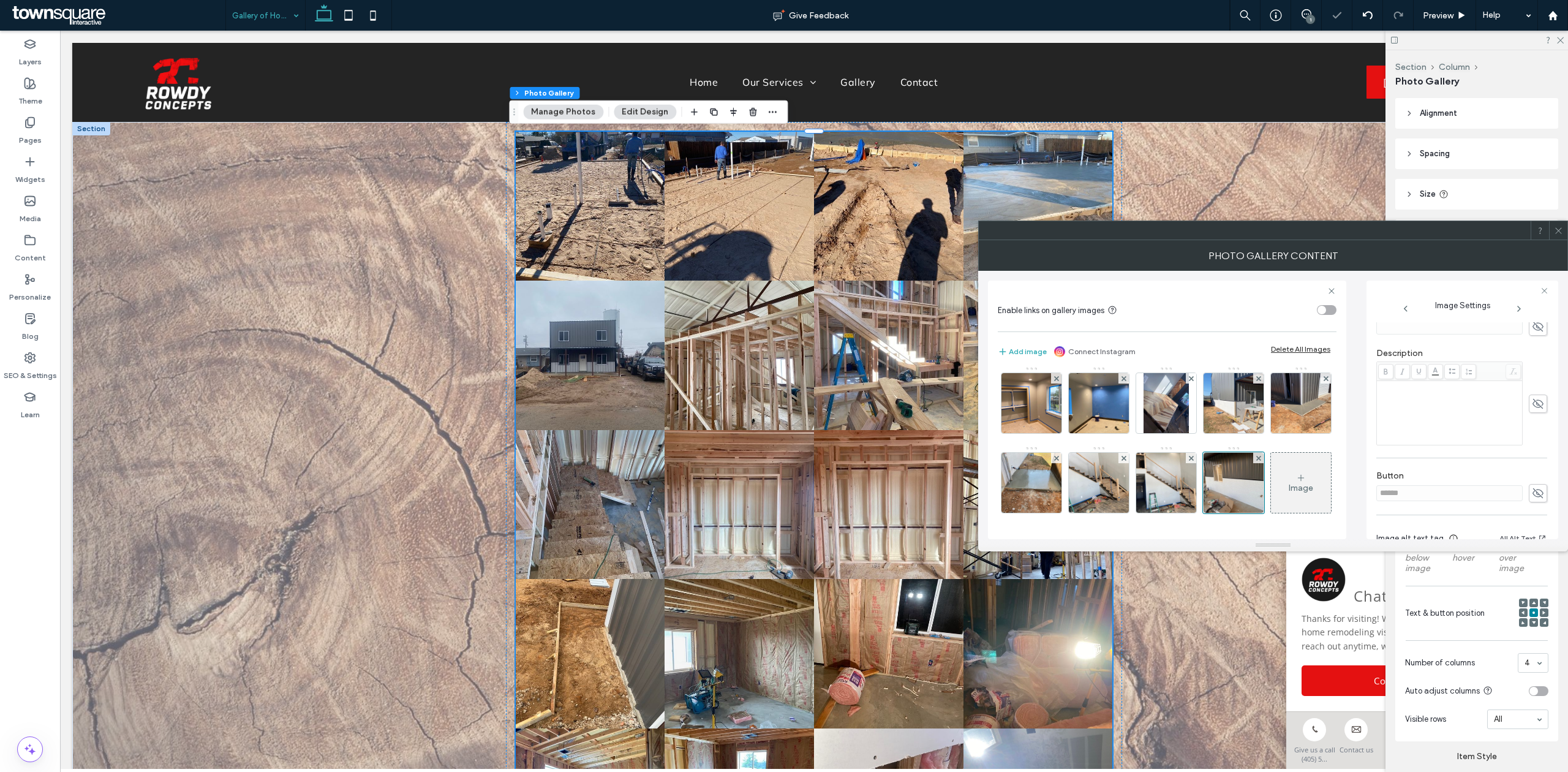
scroll to position [247, 0]
click at [1417, 410] on div "Rich Text Editor" at bounding box center [1450, 411] width 142 height 61
click at [1271, 473] on div "Image" at bounding box center [1301, 482] width 60 height 58
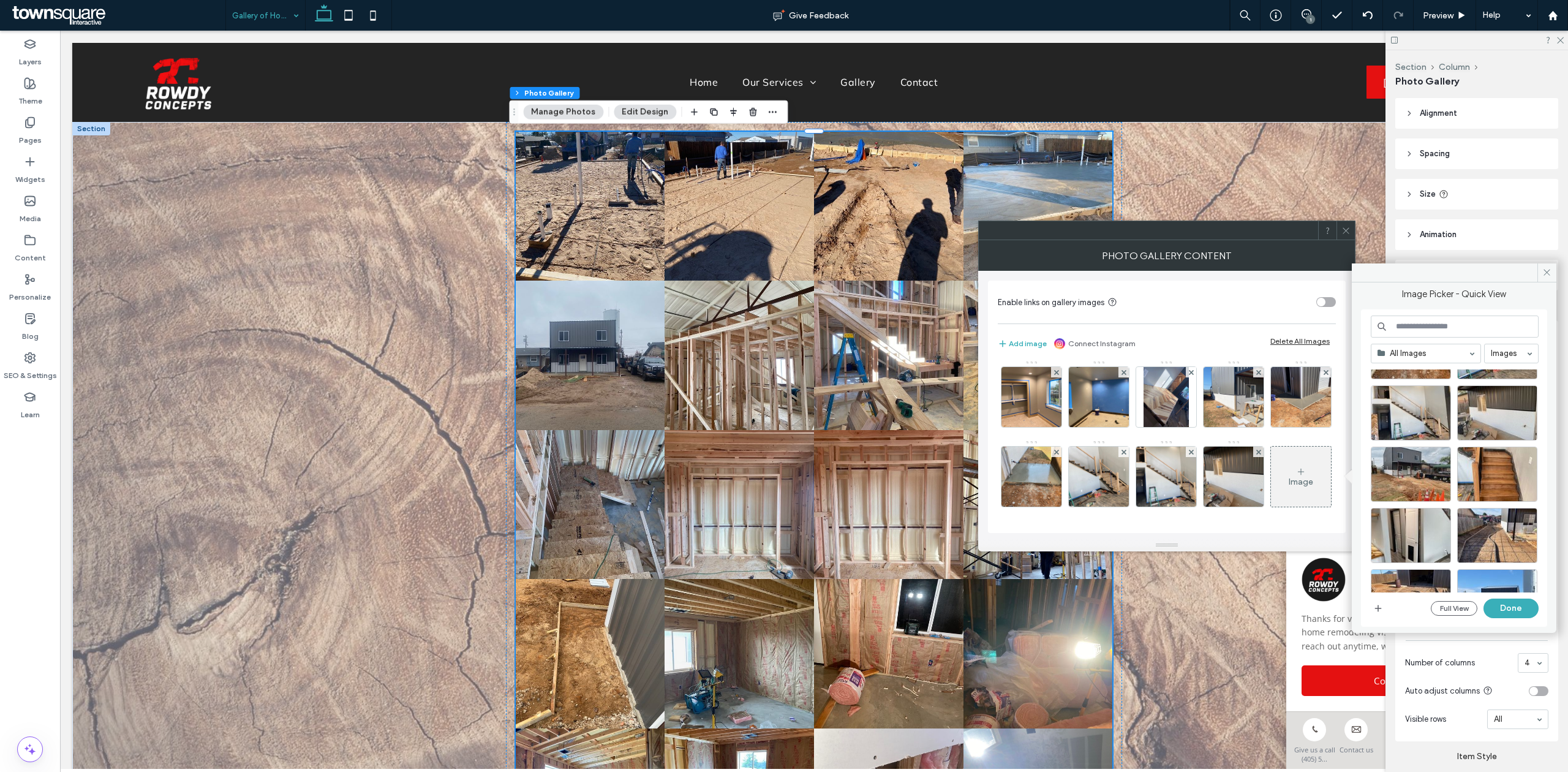
scroll to position [1411, 0]
click at [1410, 469] on div "Select" at bounding box center [1411, 473] width 81 height 55
click at [1517, 615] on button "Done" at bounding box center [1512, 608] width 55 height 20
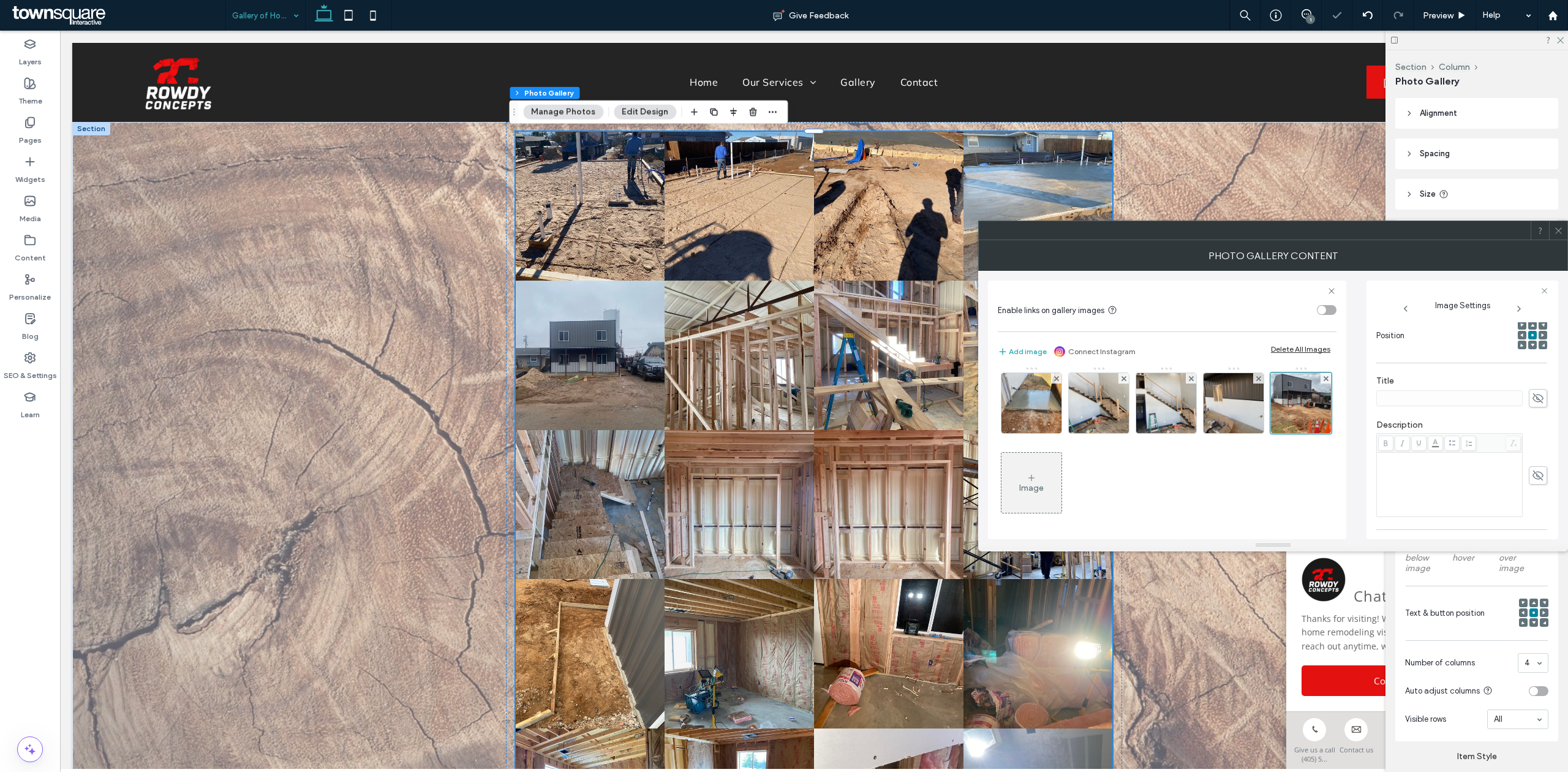
scroll to position [175, 0]
click at [1420, 486] on div "Rich Text Editor" at bounding box center [1450, 483] width 142 height 61
click at [1044, 484] on div "Image" at bounding box center [1032, 487] width 24 height 11
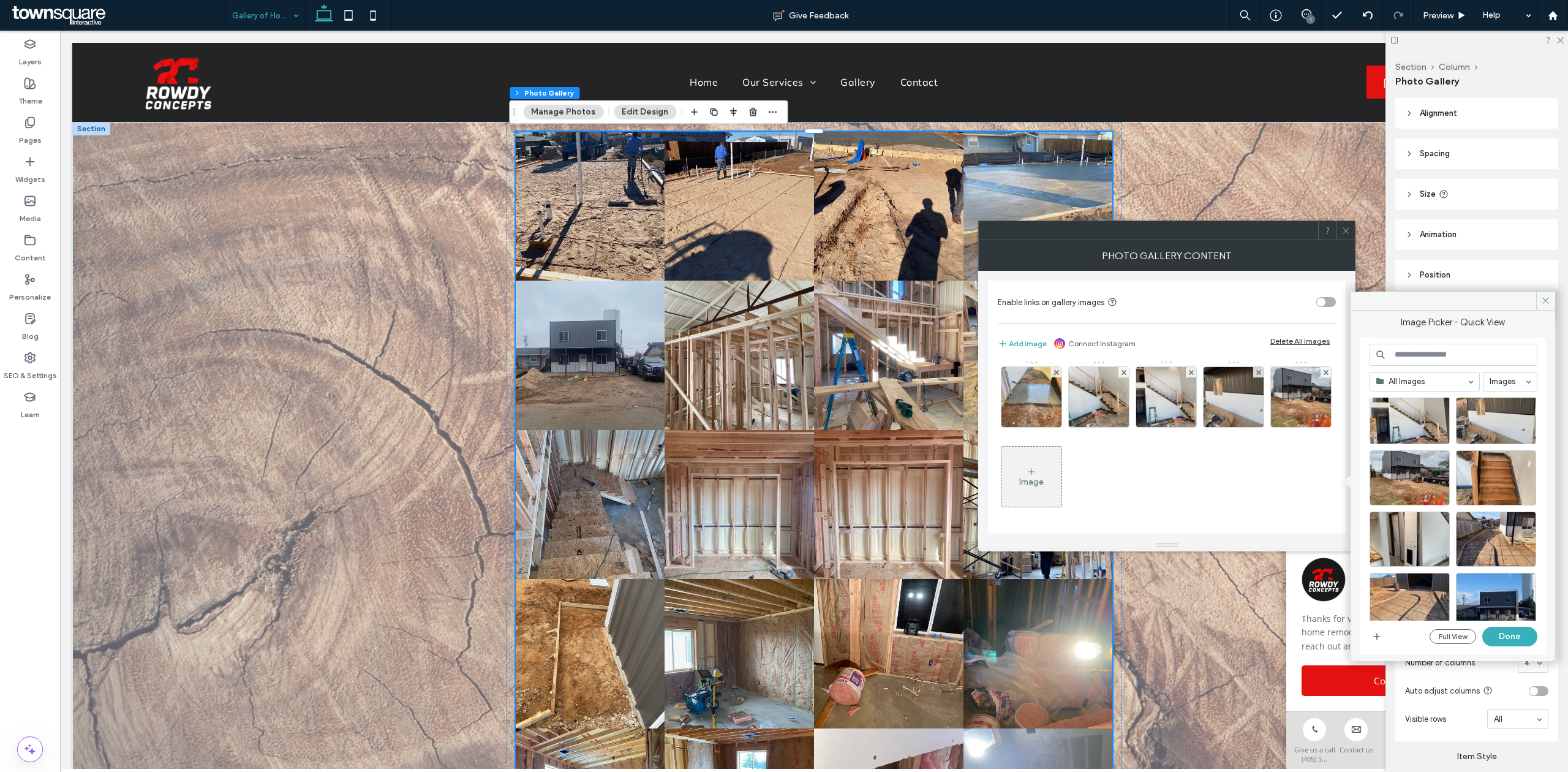
scroll to position [1437, 0]
click at [1499, 484] on div "Select" at bounding box center [1496, 478] width 81 height 55
click at [1510, 639] on button "Done" at bounding box center [1510, 636] width 55 height 20
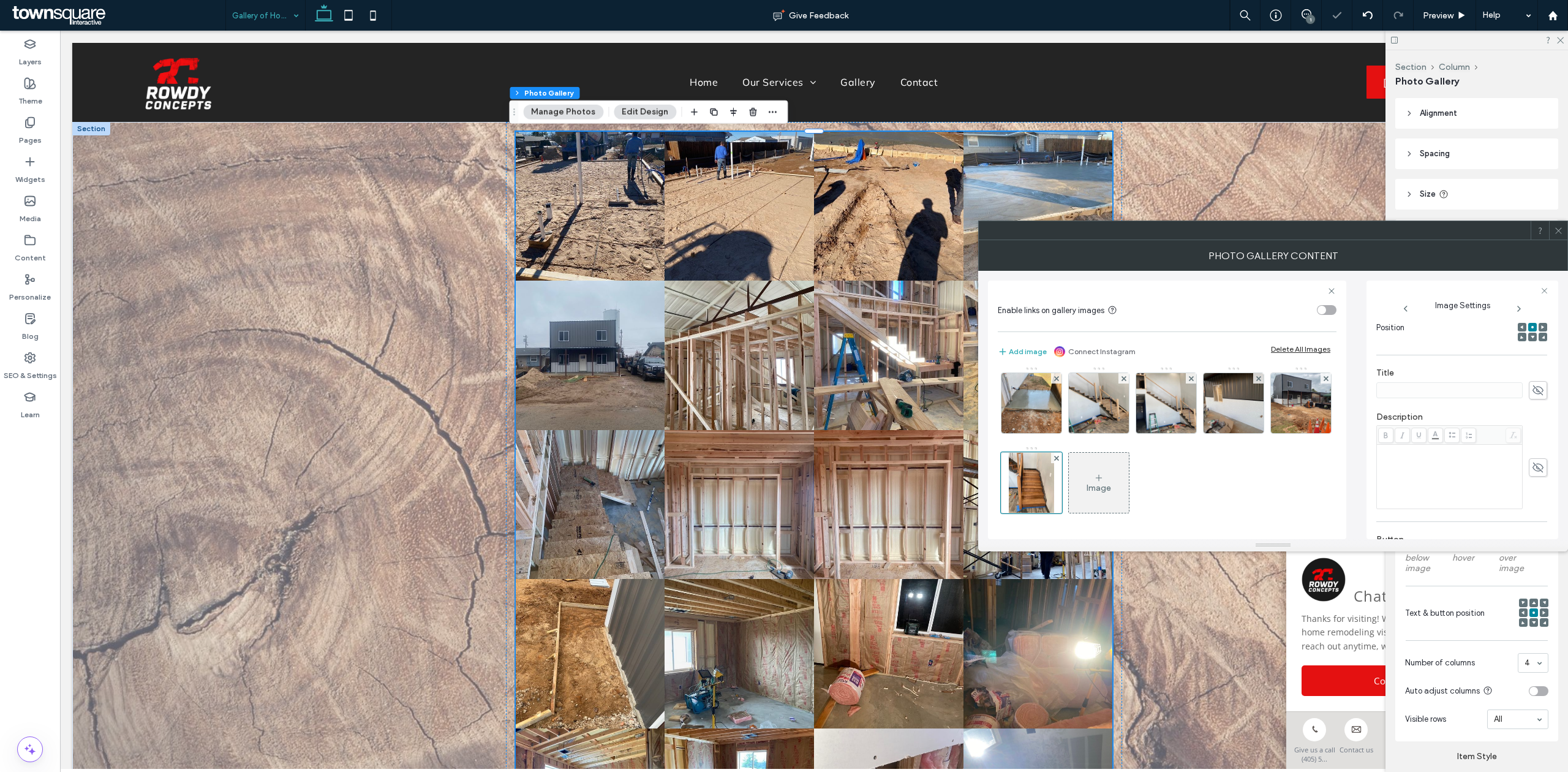
scroll to position [185, 0]
click at [1426, 476] on div "Rich Text Editor" at bounding box center [1450, 474] width 142 height 61
click at [1129, 476] on div "Image" at bounding box center [1099, 482] width 60 height 58
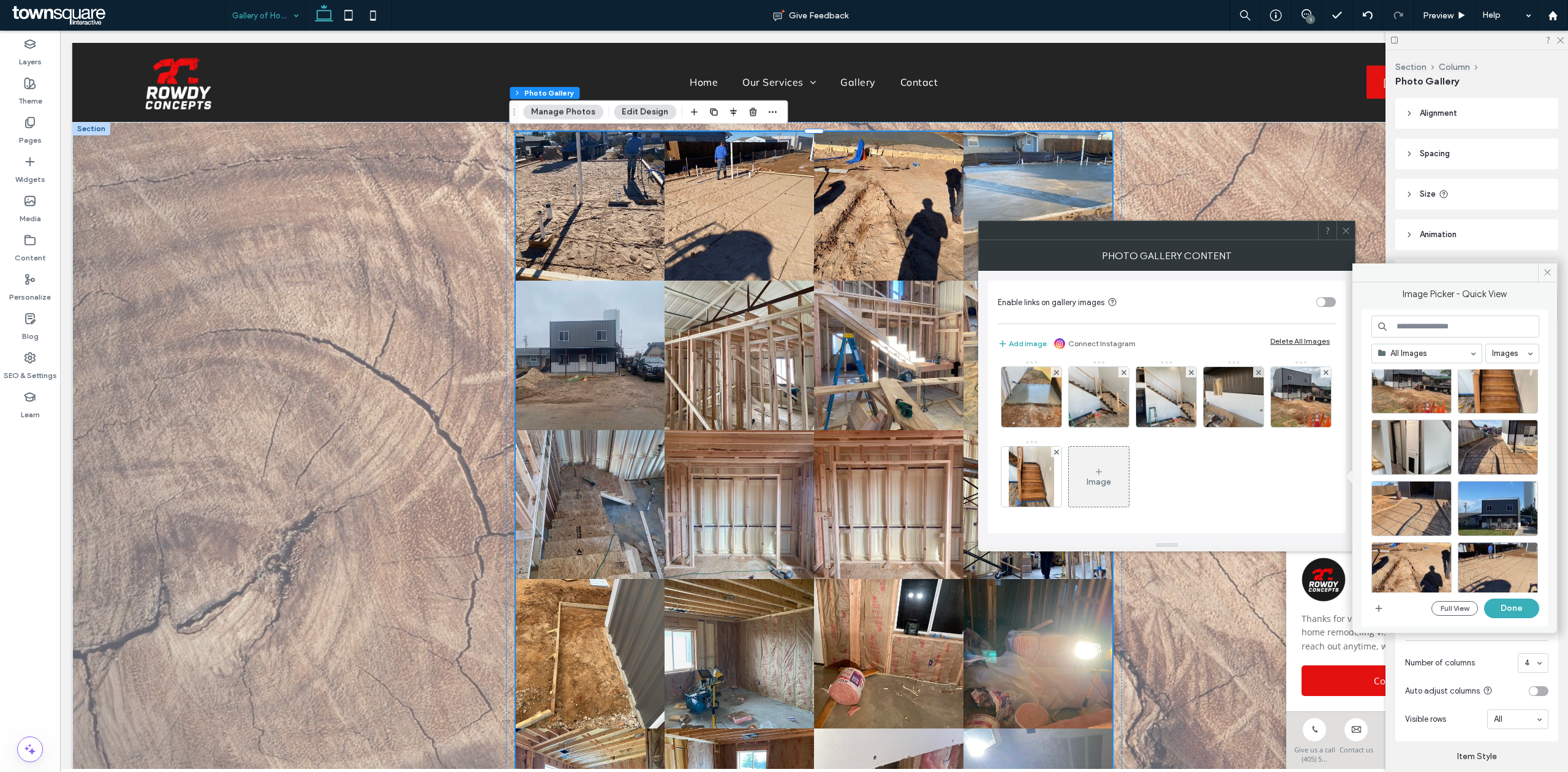
scroll to position [1500, 0]
click at [1390, 432] on div "Select" at bounding box center [1412, 447] width 81 height 55
click at [1498, 608] on button "Done" at bounding box center [1512, 608] width 55 height 20
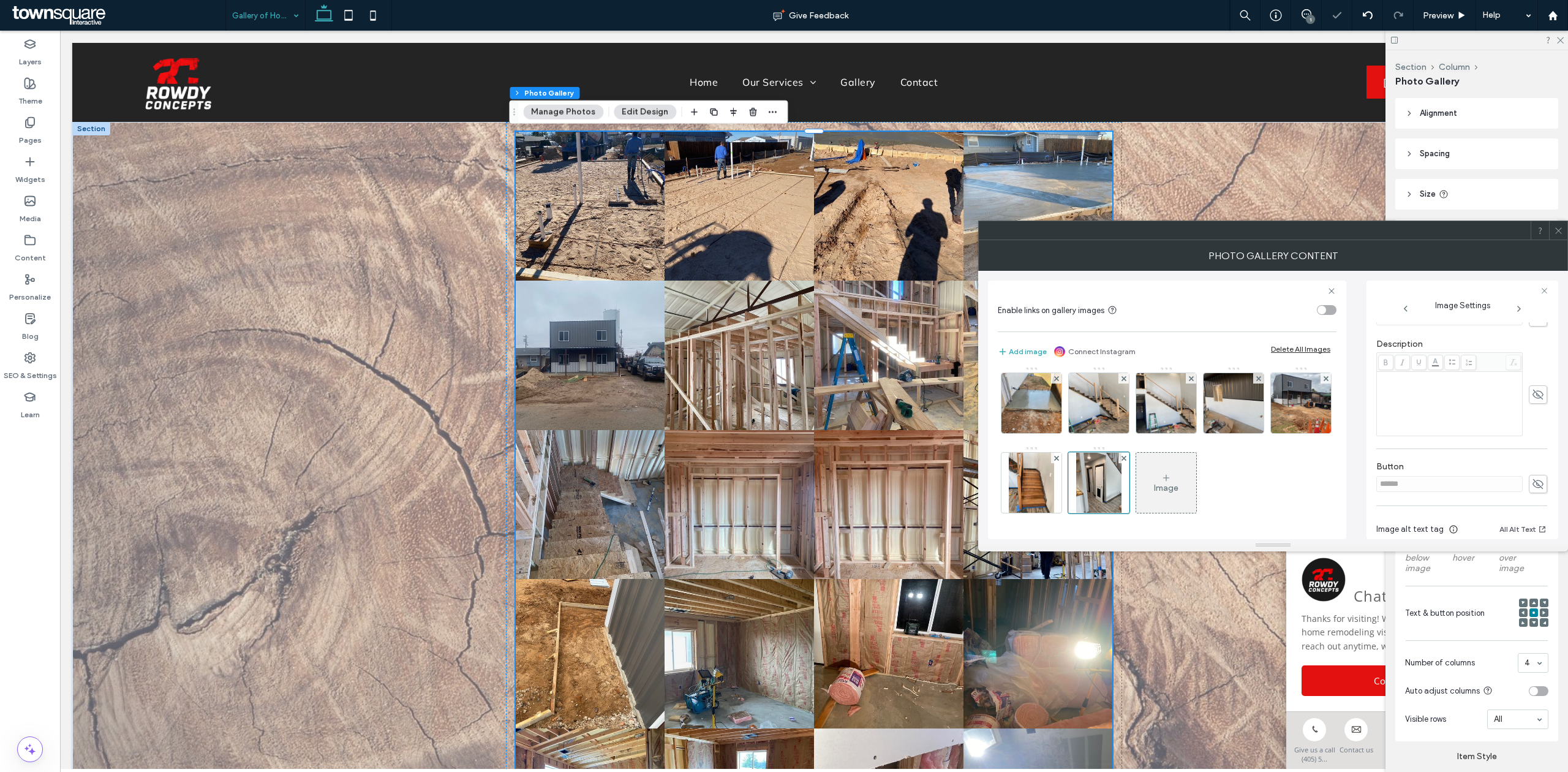
scroll to position [255, 0]
click at [1426, 403] on div "Rich Text Editor" at bounding box center [1450, 403] width 142 height 61
click at [1385, 365] on icon at bounding box center [1386, 362] width 7 height 7
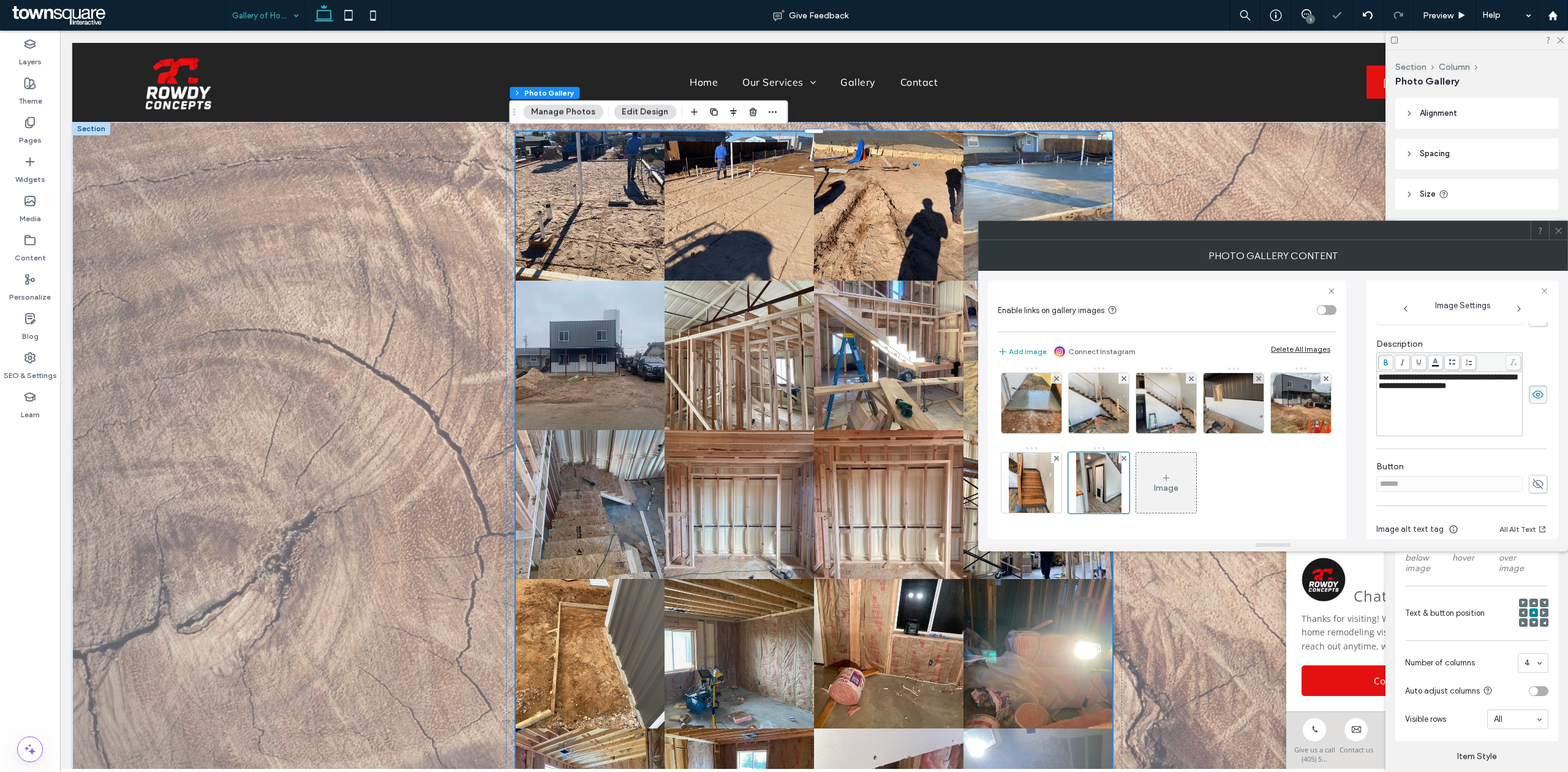
click at [1137, 481] on div "Image" at bounding box center [1167, 482] width 60 height 58
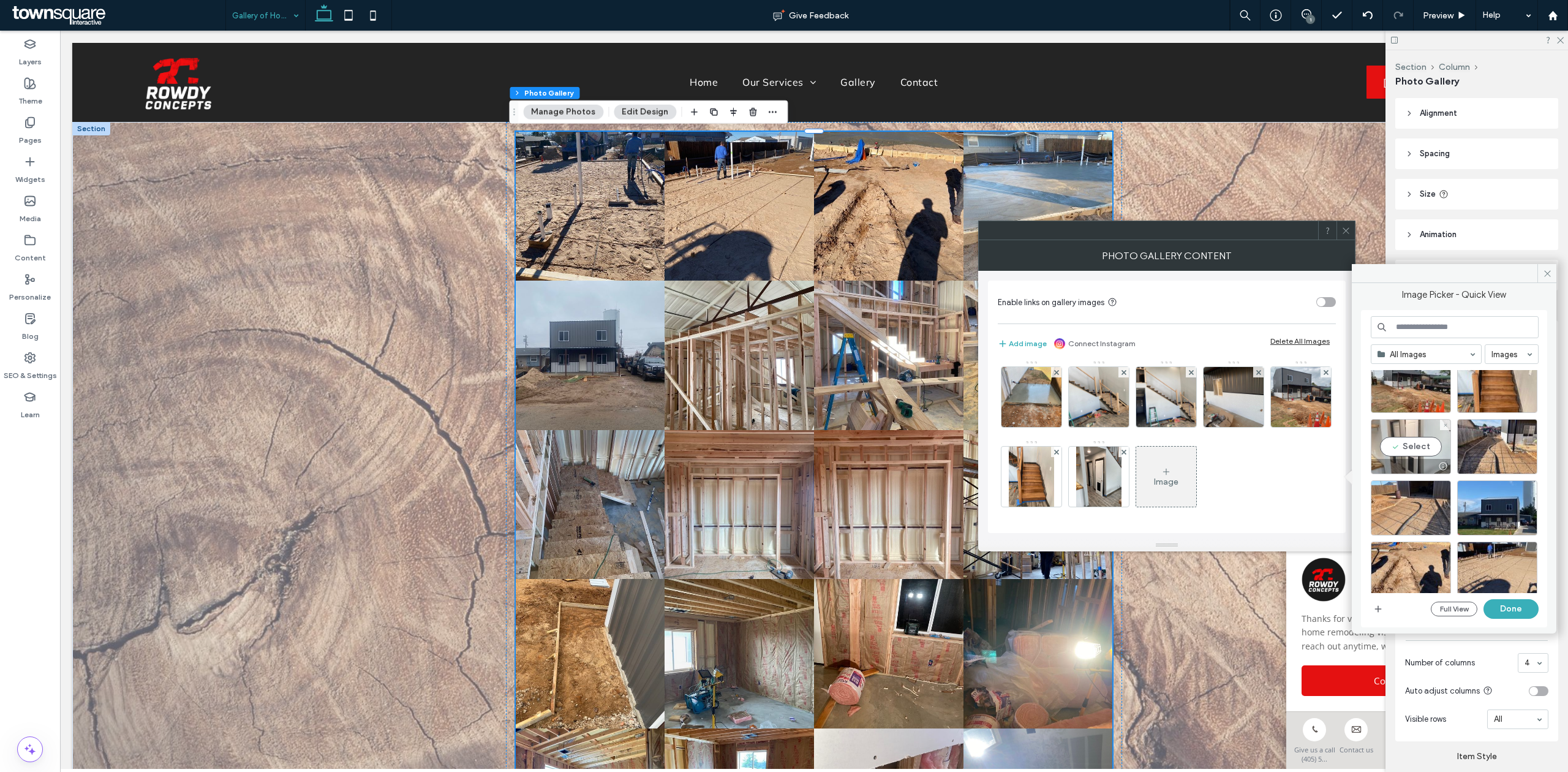
scroll to position [1502, 0]
click at [1512, 451] on div "Select" at bounding box center [1497, 445] width 81 height 55
click at [1518, 608] on button "Done" at bounding box center [1512, 608] width 55 height 20
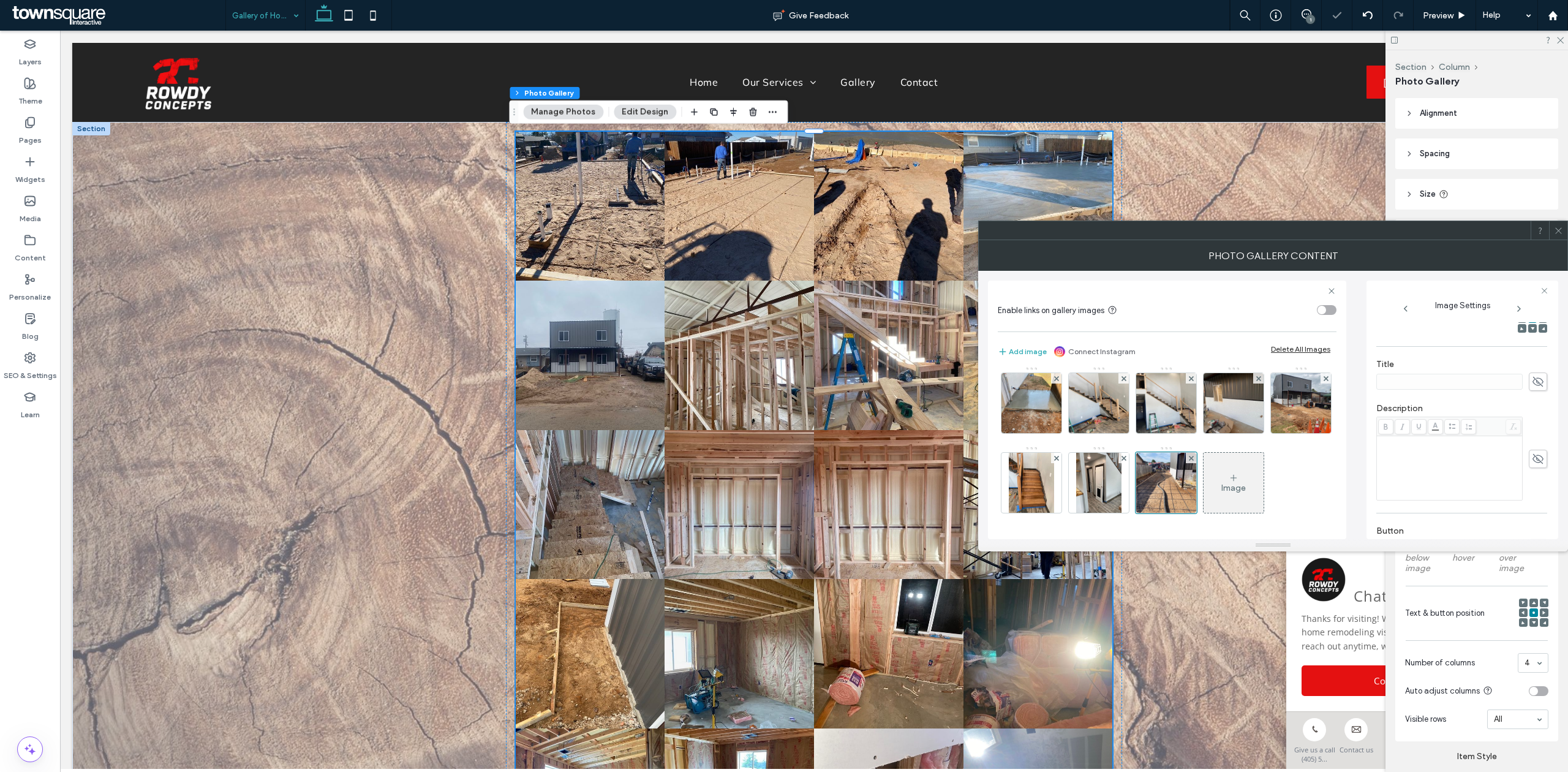
scroll to position [192, 0]
click at [1457, 469] on div "Rich Text Editor" at bounding box center [1450, 467] width 142 height 61
click at [1388, 425] on icon at bounding box center [1386, 426] width 7 height 7
click at [1400, 458] on div "Rich Text Editor" at bounding box center [1450, 467] width 142 height 61
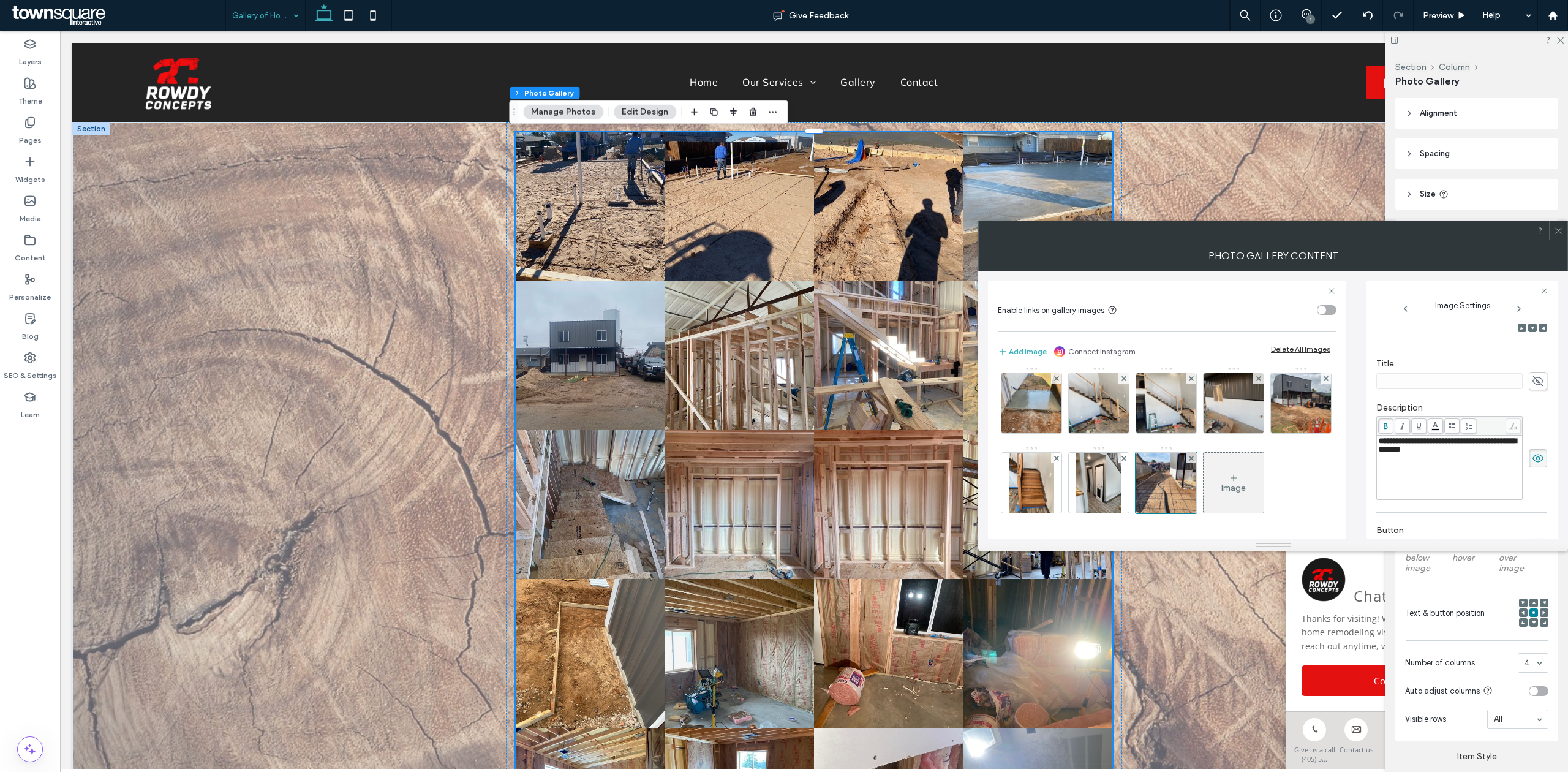
click at [1203, 486] on div "Image" at bounding box center [1234, 482] width 60 height 58
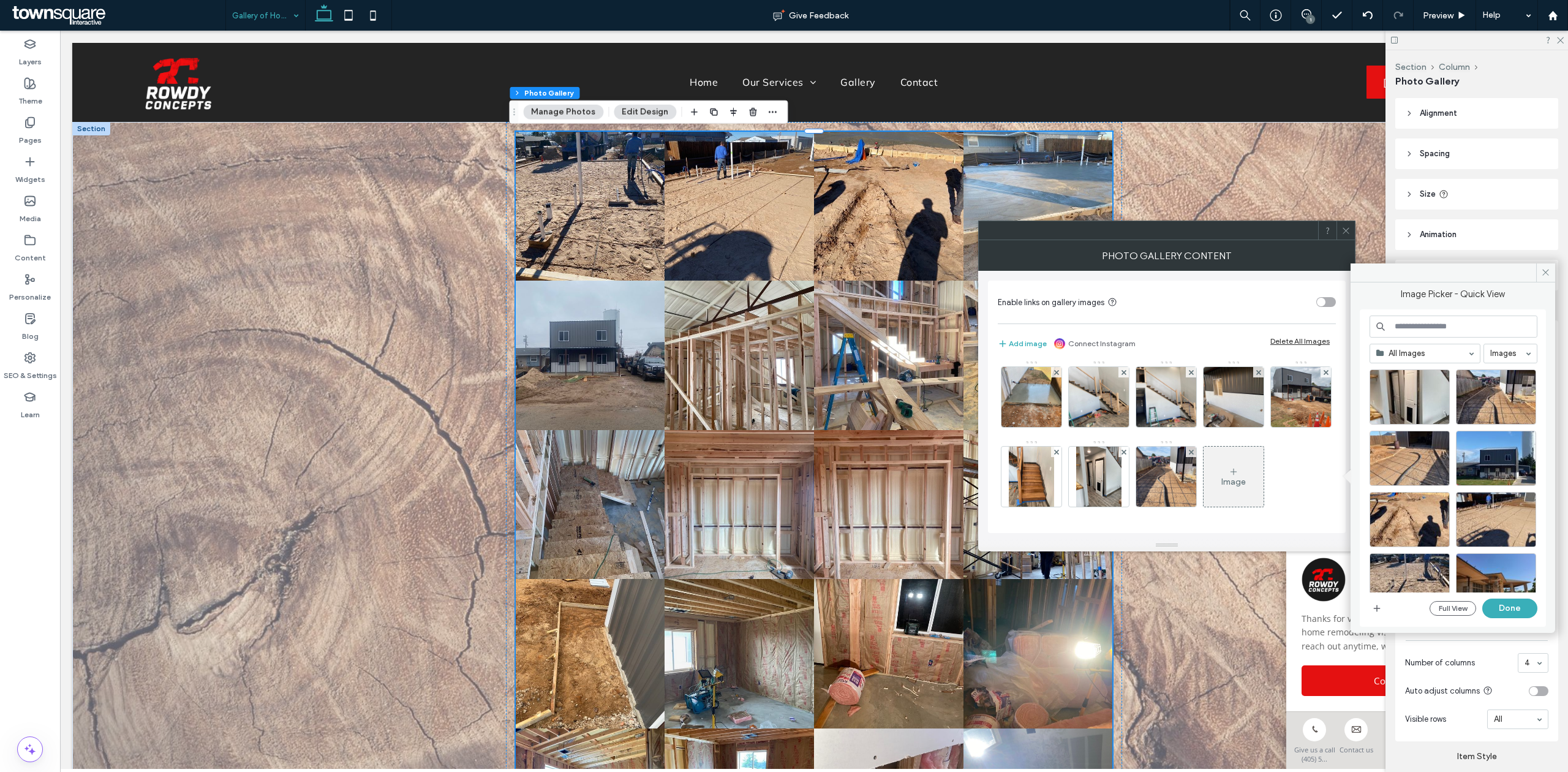
scroll to position [1551, 0]
click at [1417, 455] on div "Select" at bounding box center [1410, 457] width 81 height 55
click at [1512, 608] on button "Done" at bounding box center [1510, 608] width 55 height 20
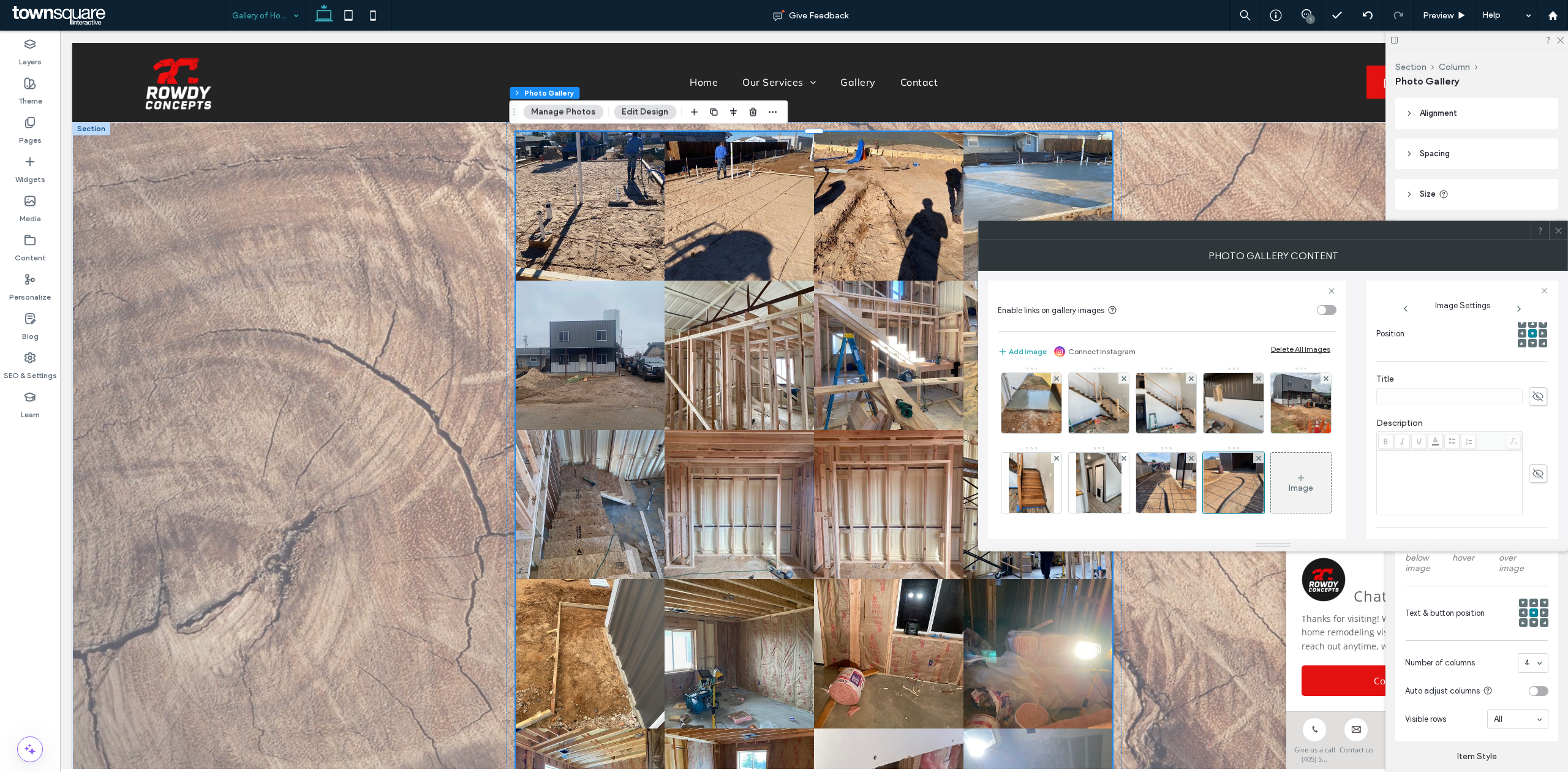
scroll to position [177, 0]
click at [1435, 472] on div "Rich Text Editor" at bounding box center [1450, 481] width 142 height 61
click at [1429, 459] on span "**********" at bounding box center [1419, 455] width 80 height 8
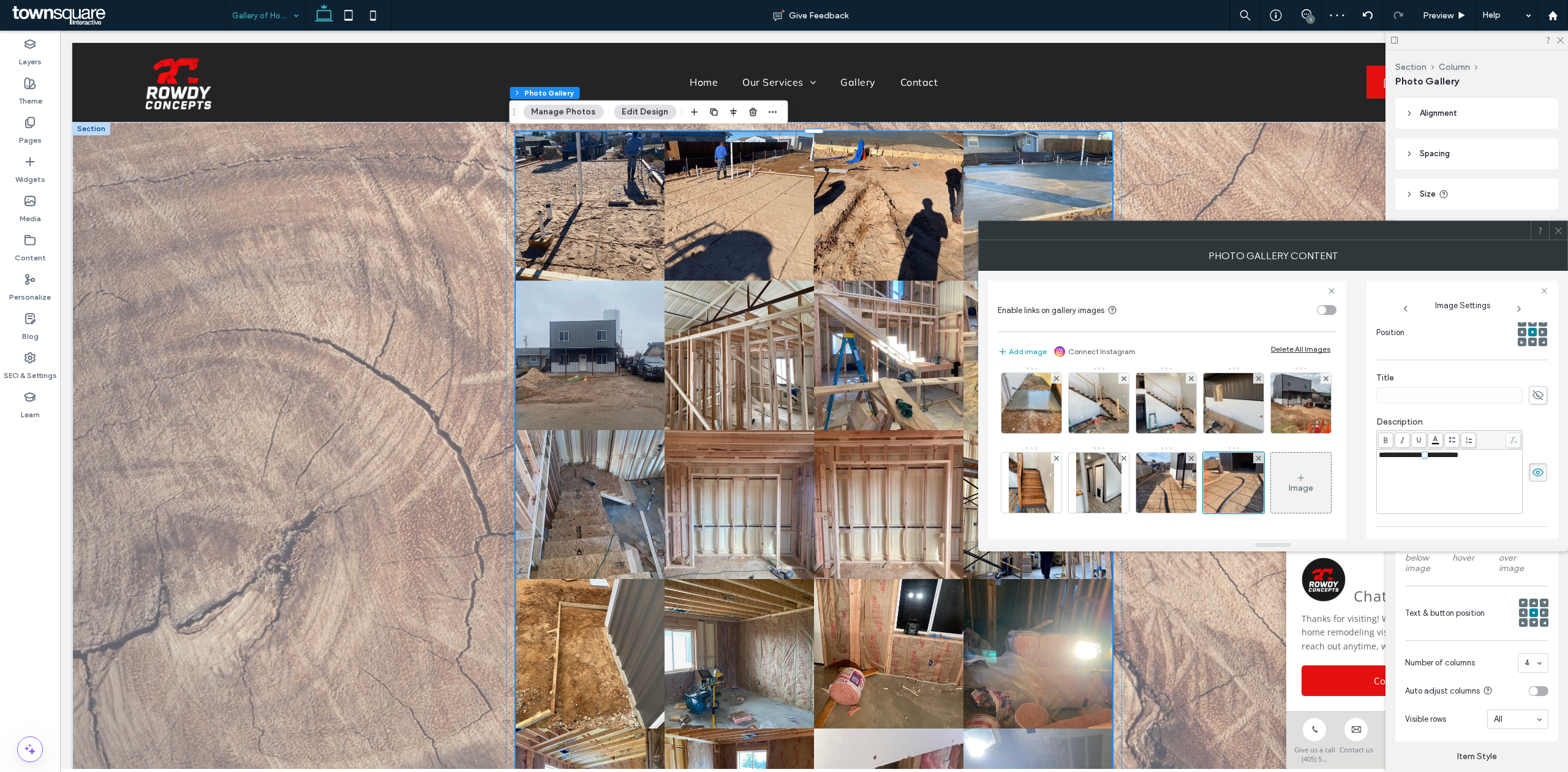
click at [1429, 459] on span "**********" at bounding box center [1419, 455] width 80 height 8
click at [1388, 442] on icon at bounding box center [1386, 440] width 7 height 7
click at [1271, 475] on div "Image" at bounding box center [1301, 482] width 60 height 58
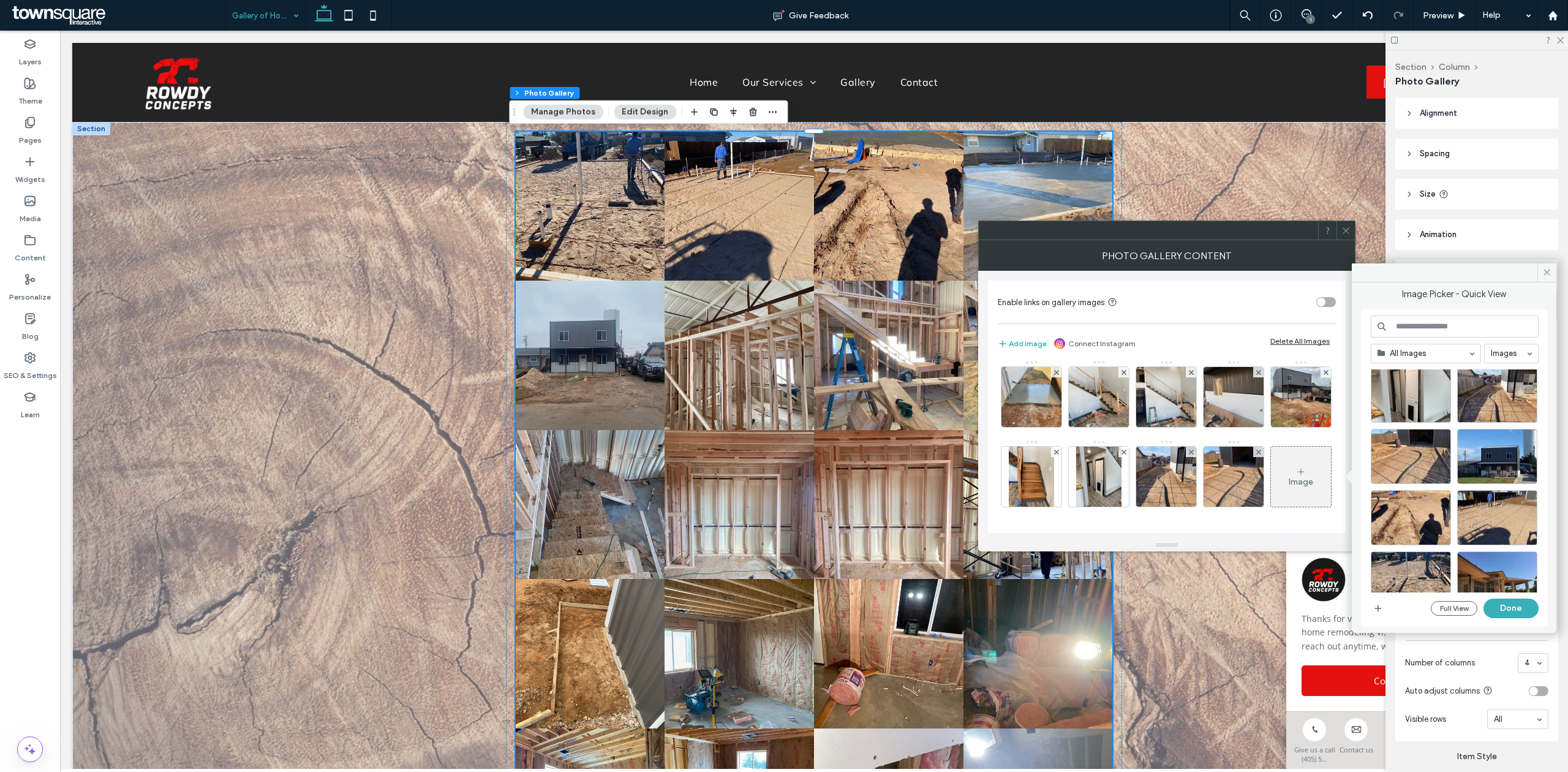
scroll to position [1552, 0]
click at [1508, 461] on div "Select" at bounding box center [1497, 456] width 81 height 55
click at [1512, 604] on button "Done" at bounding box center [1512, 608] width 55 height 20
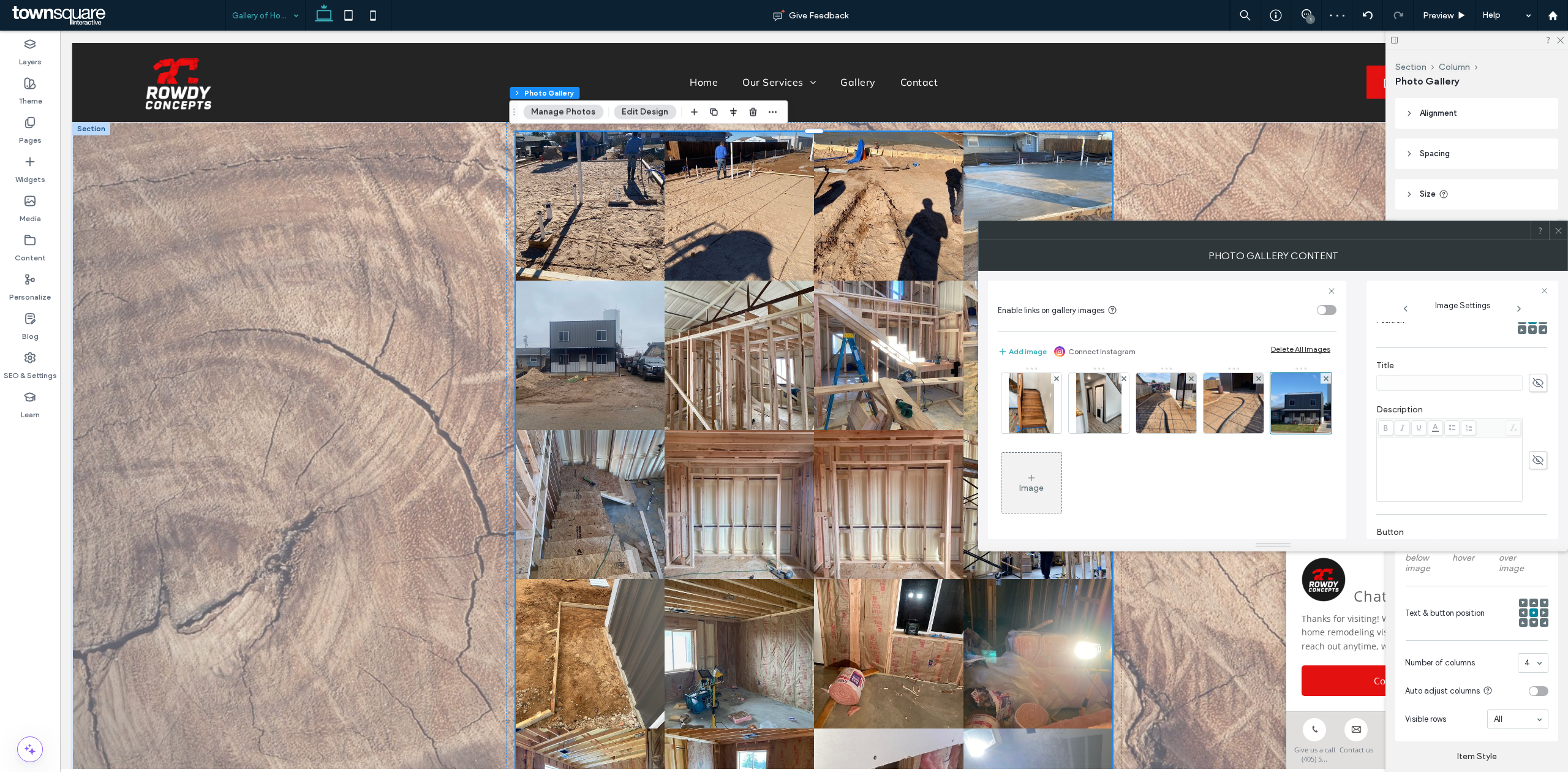
scroll to position [194, 0]
click at [1431, 462] on div "Rich Text Editor" at bounding box center [1450, 464] width 142 height 61
click at [1286, 493] on div "Image" at bounding box center [1167, 47] width 338 height 956
click at [1558, 228] on icon at bounding box center [1558, 230] width 9 height 9
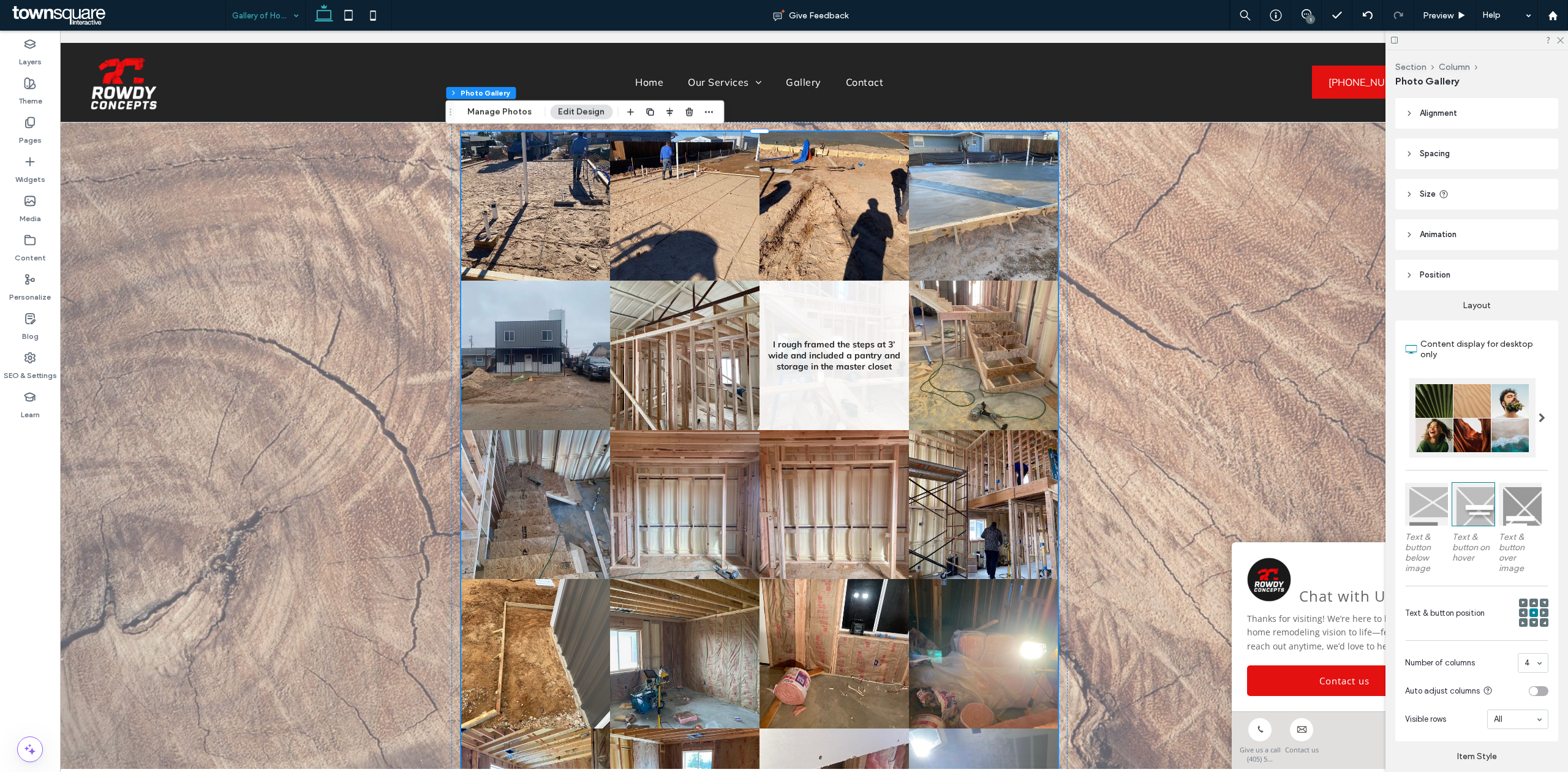
scroll to position [0, 64]
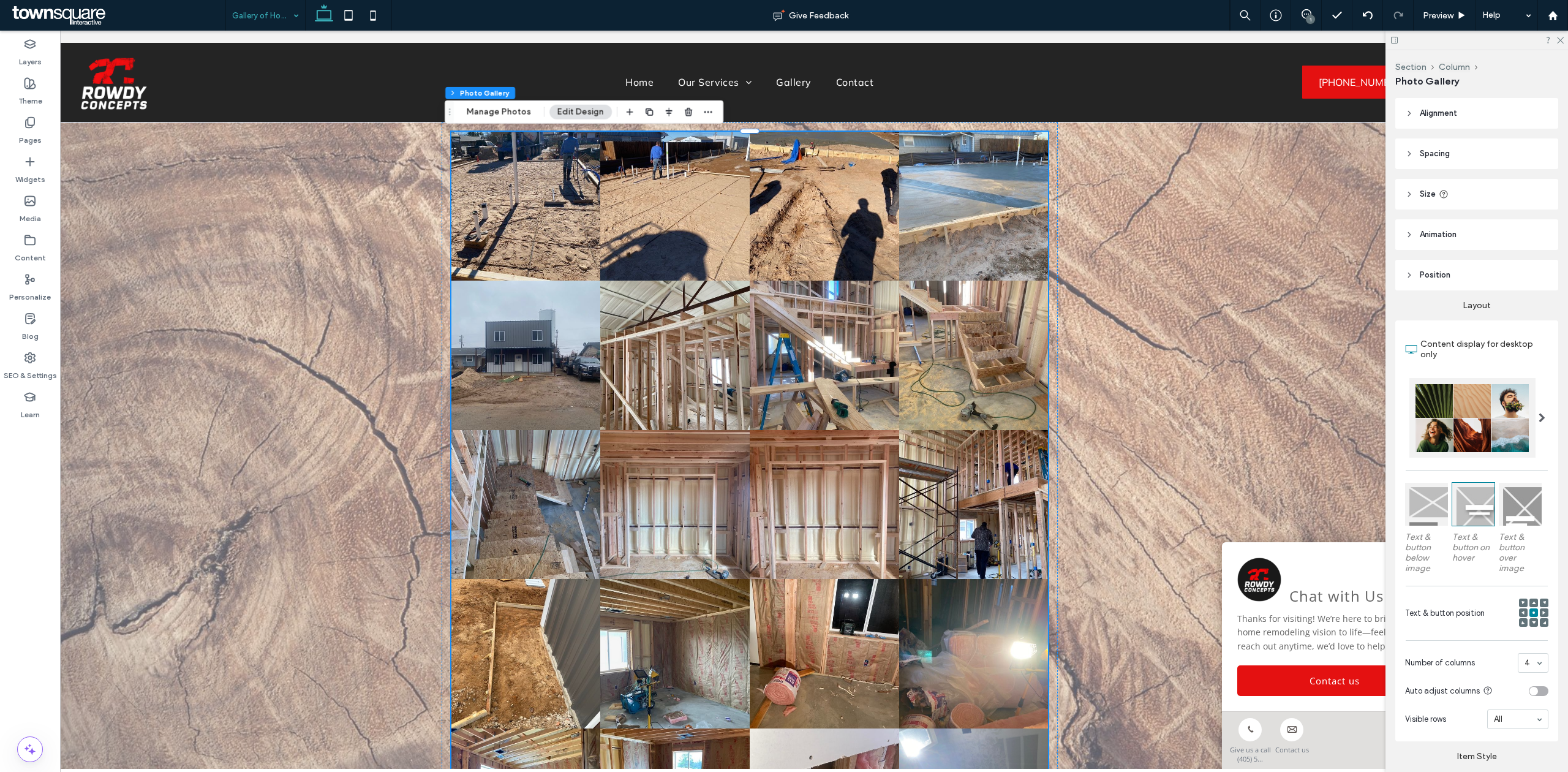
click at [581, 111] on button "Edit Design" at bounding box center [580, 112] width 63 height 15
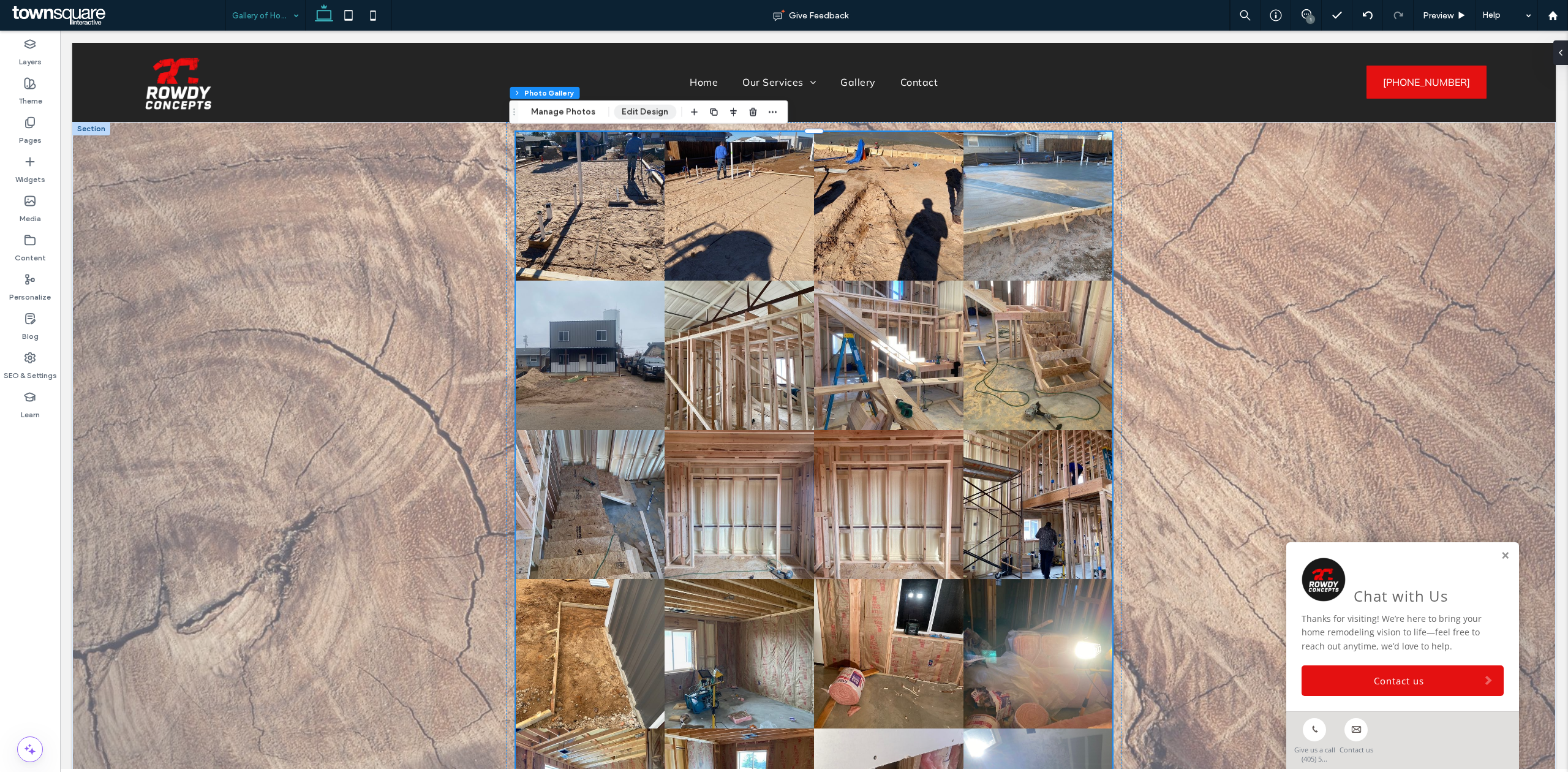
click at [632, 116] on button "Edit Design" at bounding box center [644, 112] width 63 height 15
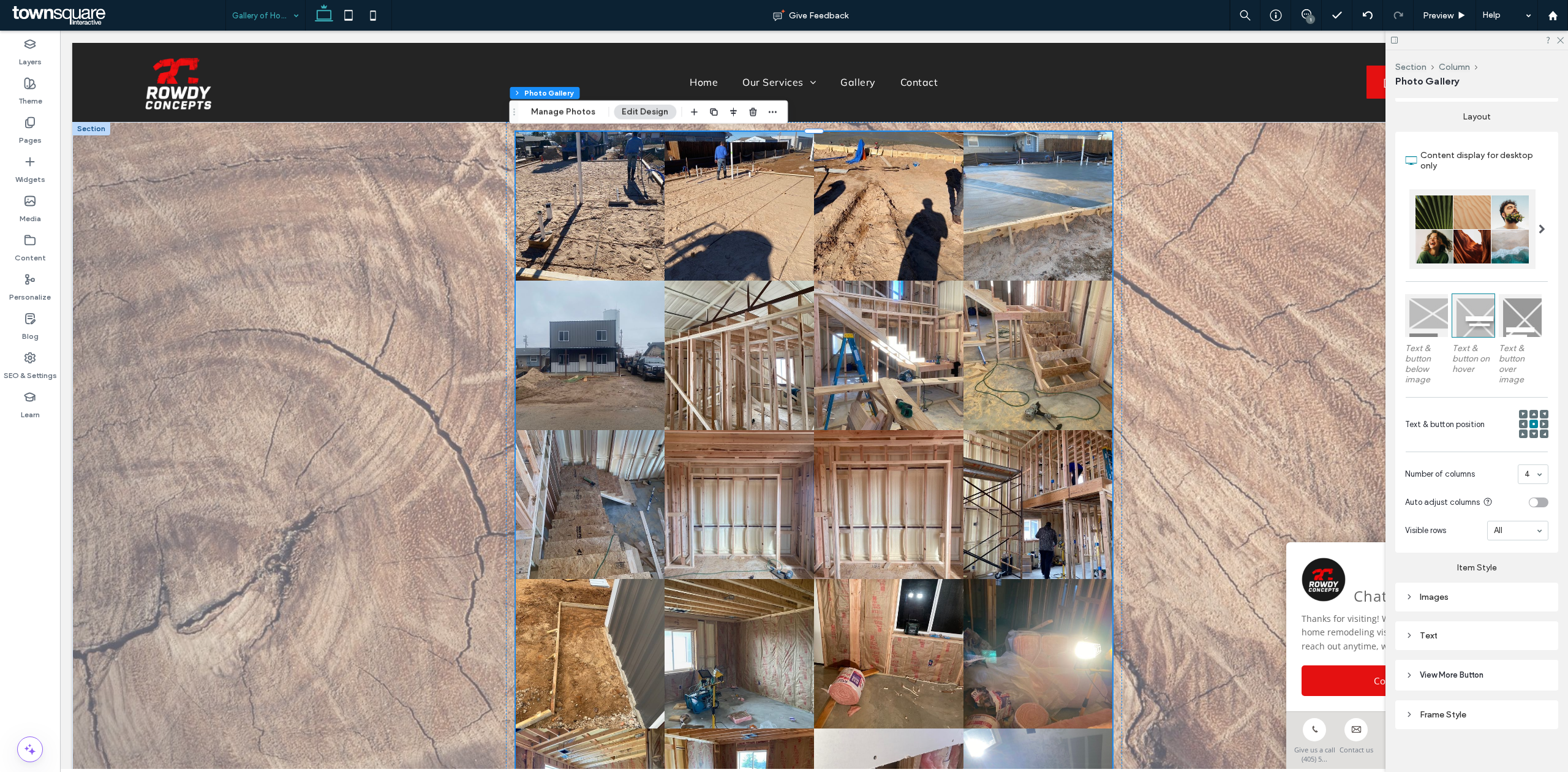
scroll to position [201, 0]
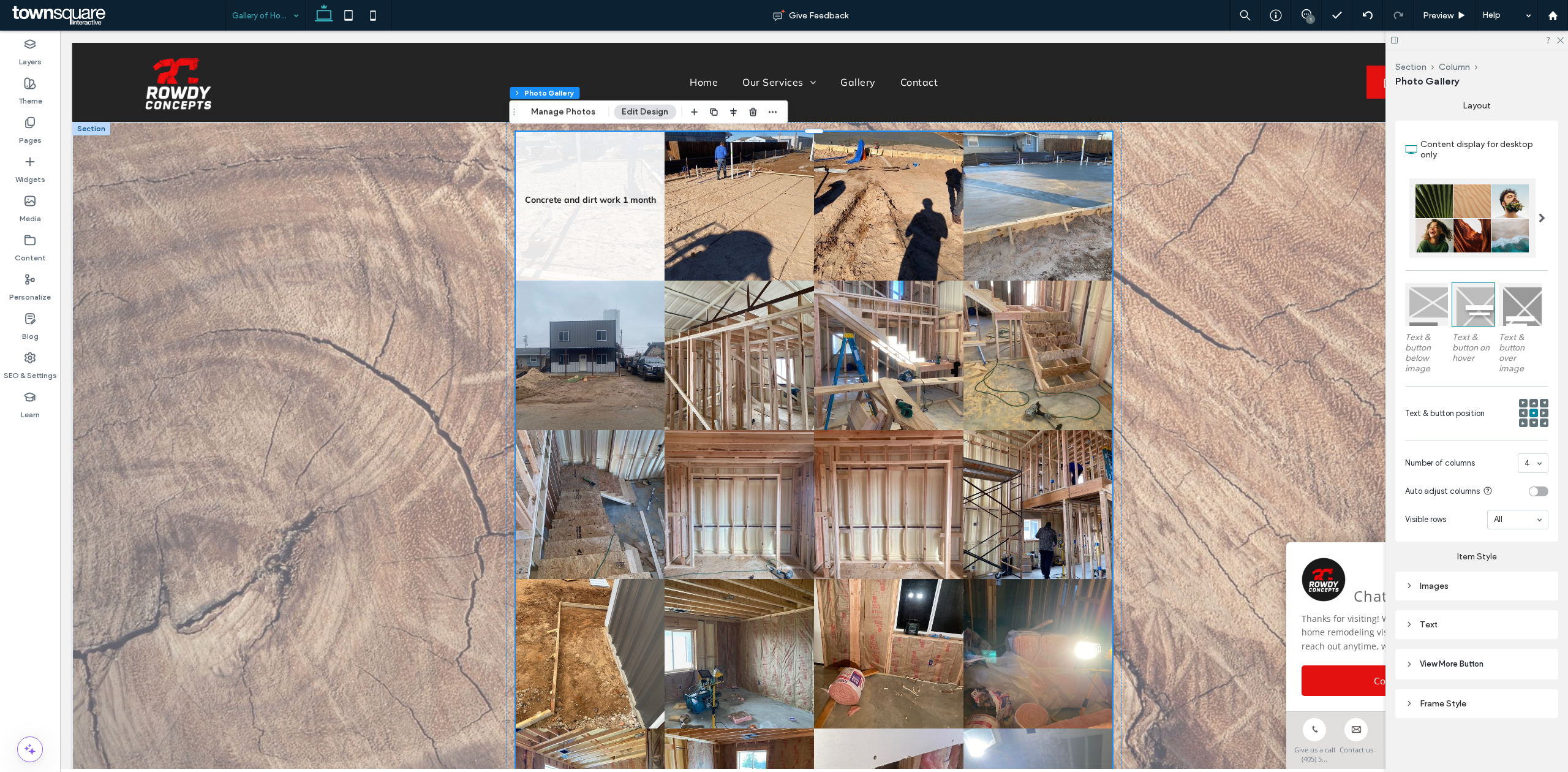
click at [1420, 617] on div "Text" at bounding box center [1477, 624] width 143 height 16
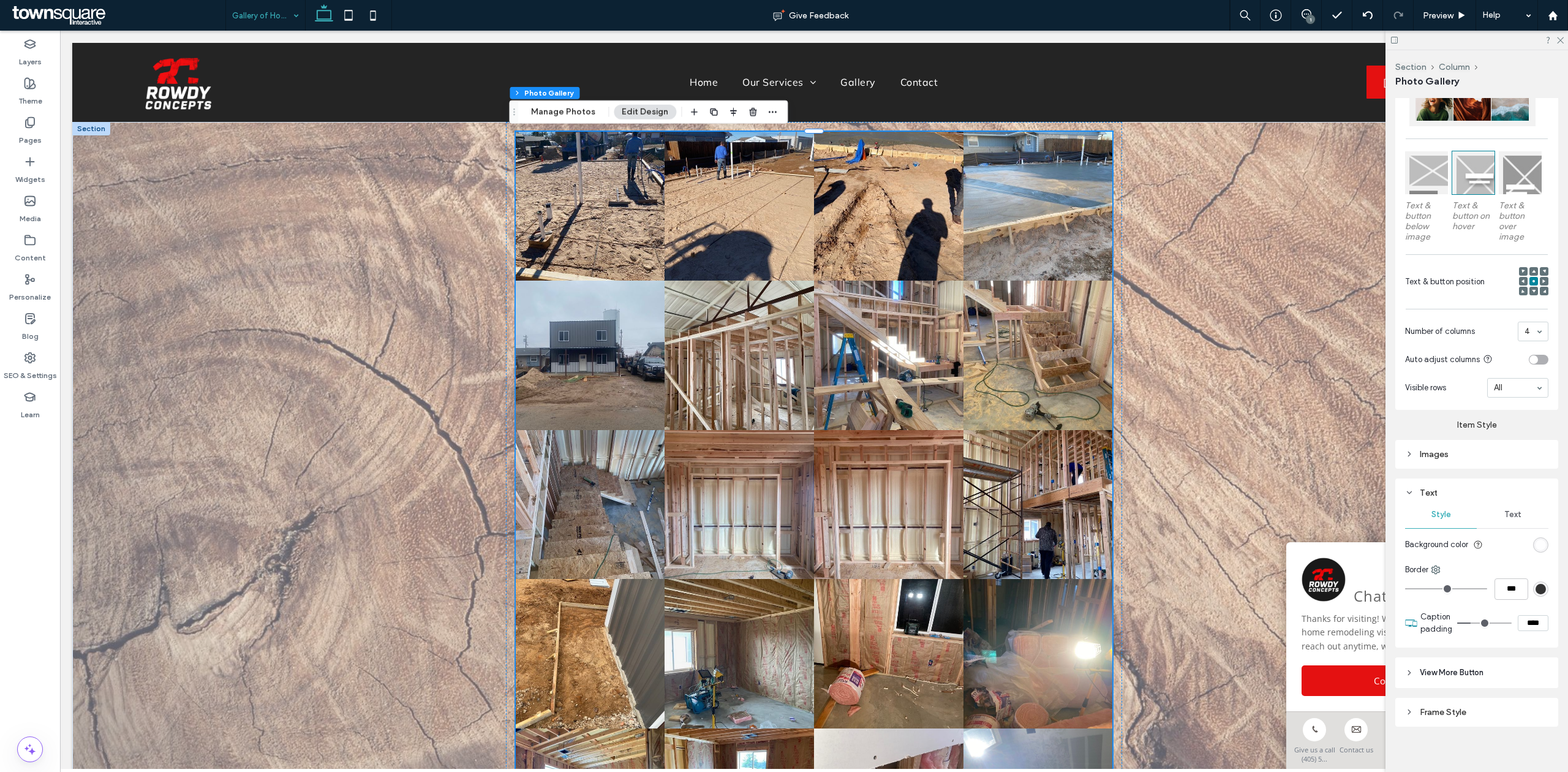
scroll to position [341, 0]
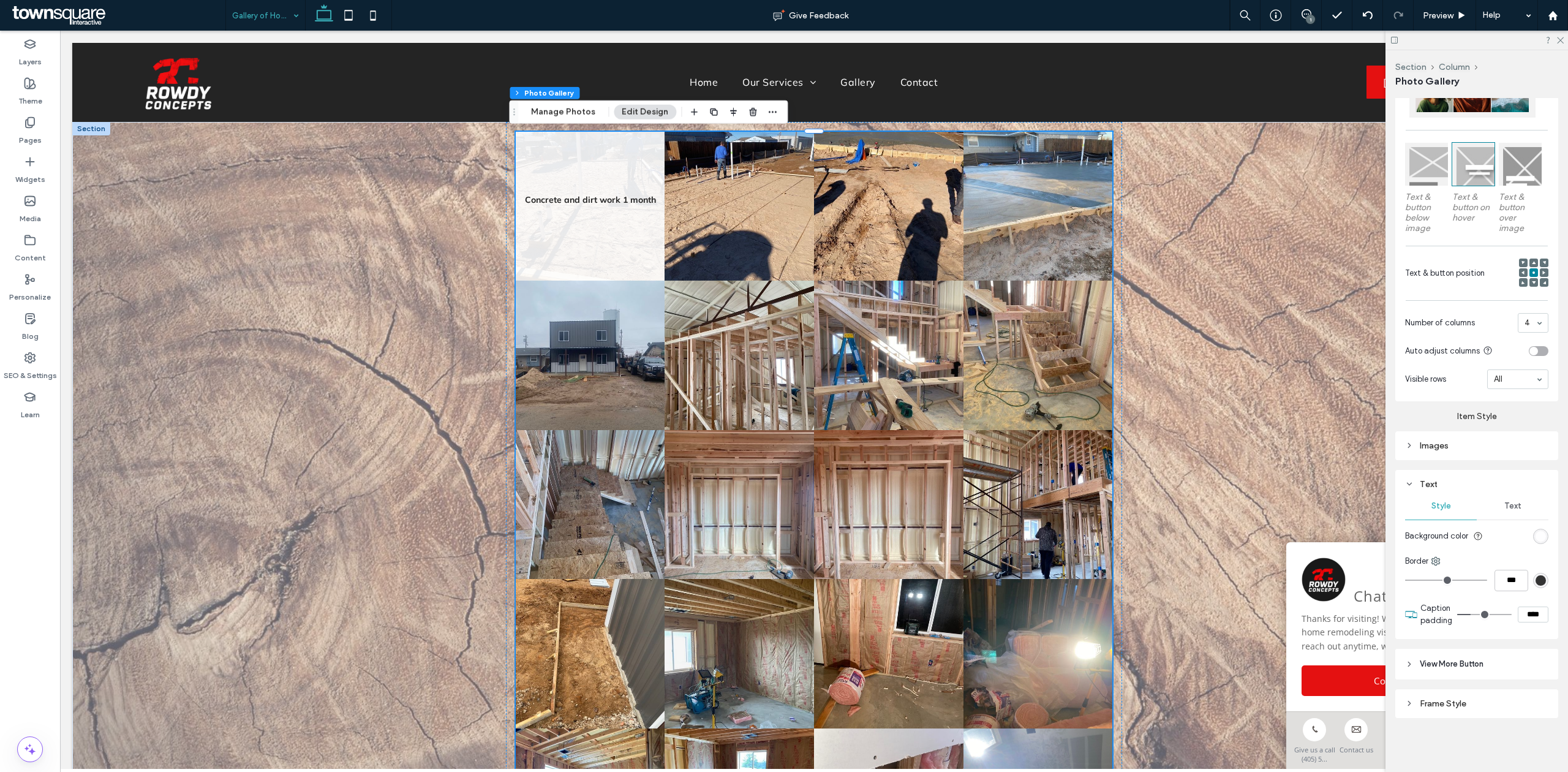
click at [1536, 532] on div "rgba(255, 255, 255, 0.9)" at bounding box center [1541, 536] width 11 height 11
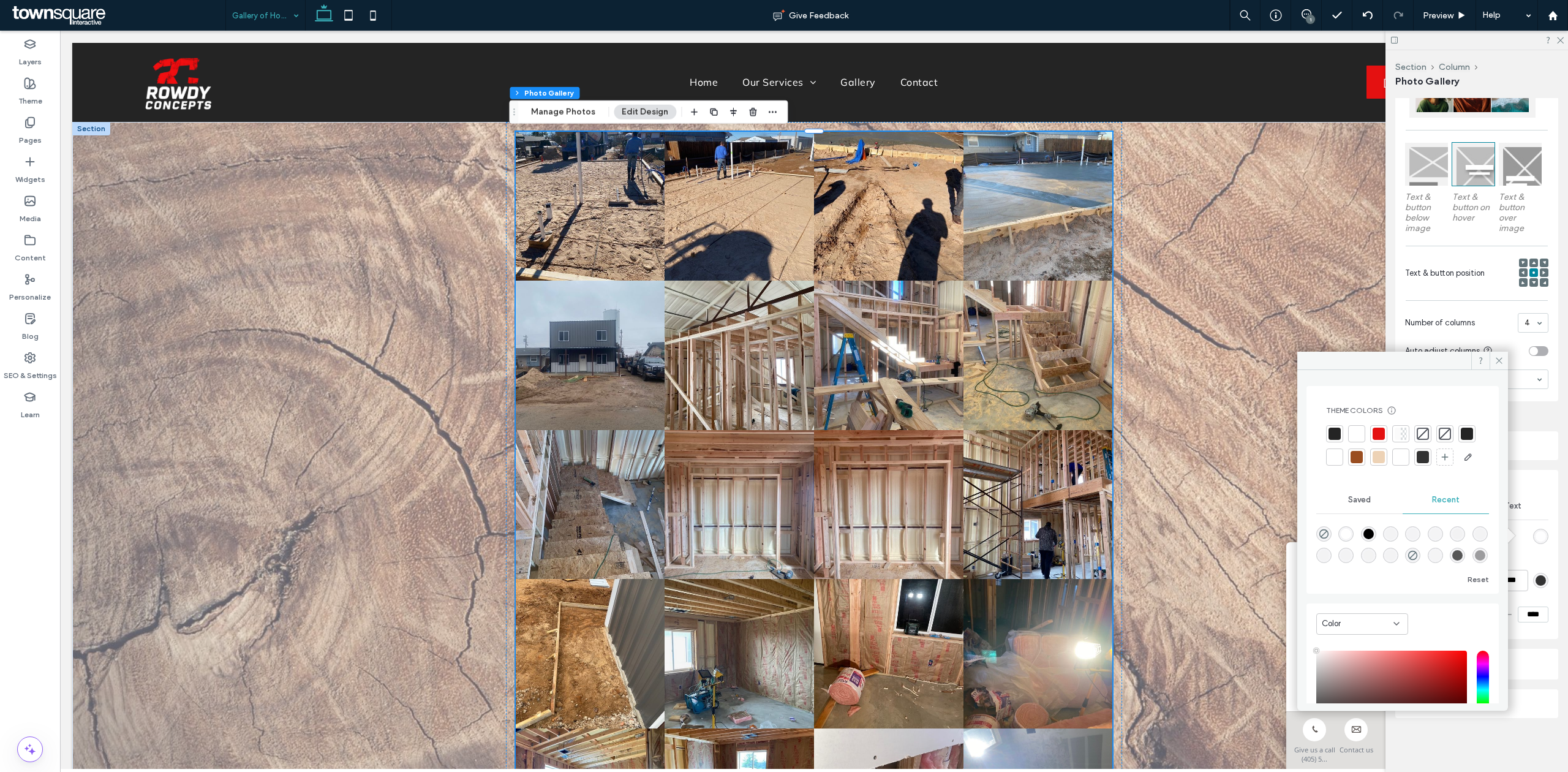
click at [1380, 426] on div at bounding box center [1378, 434] width 17 height 17
click at [1498, 359] on use at bounding box center [1500, 361] width 7 height 7
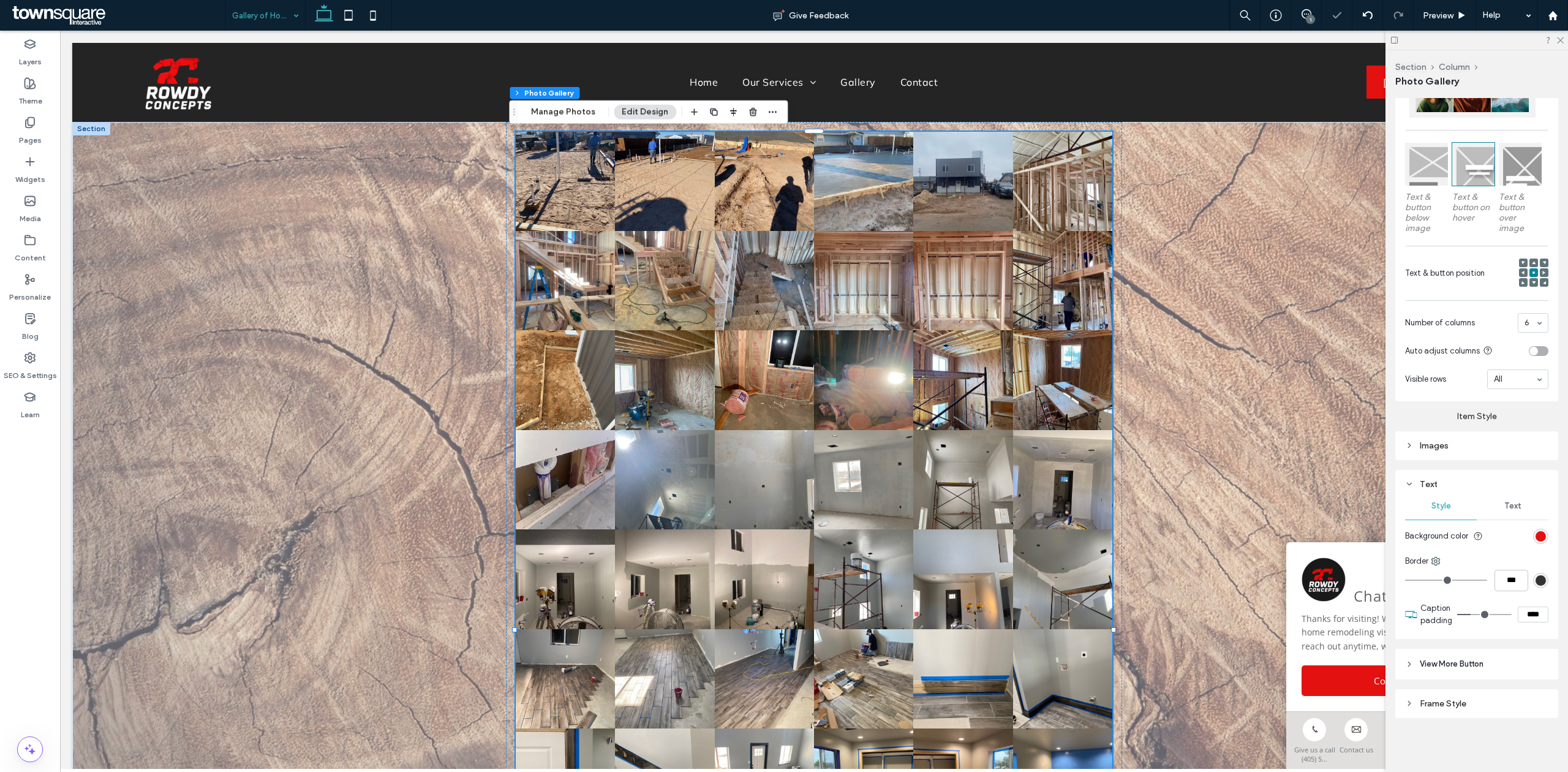
click at [1526, 322] on div "6" at bounding box center [1534, 323] width 31 height 20
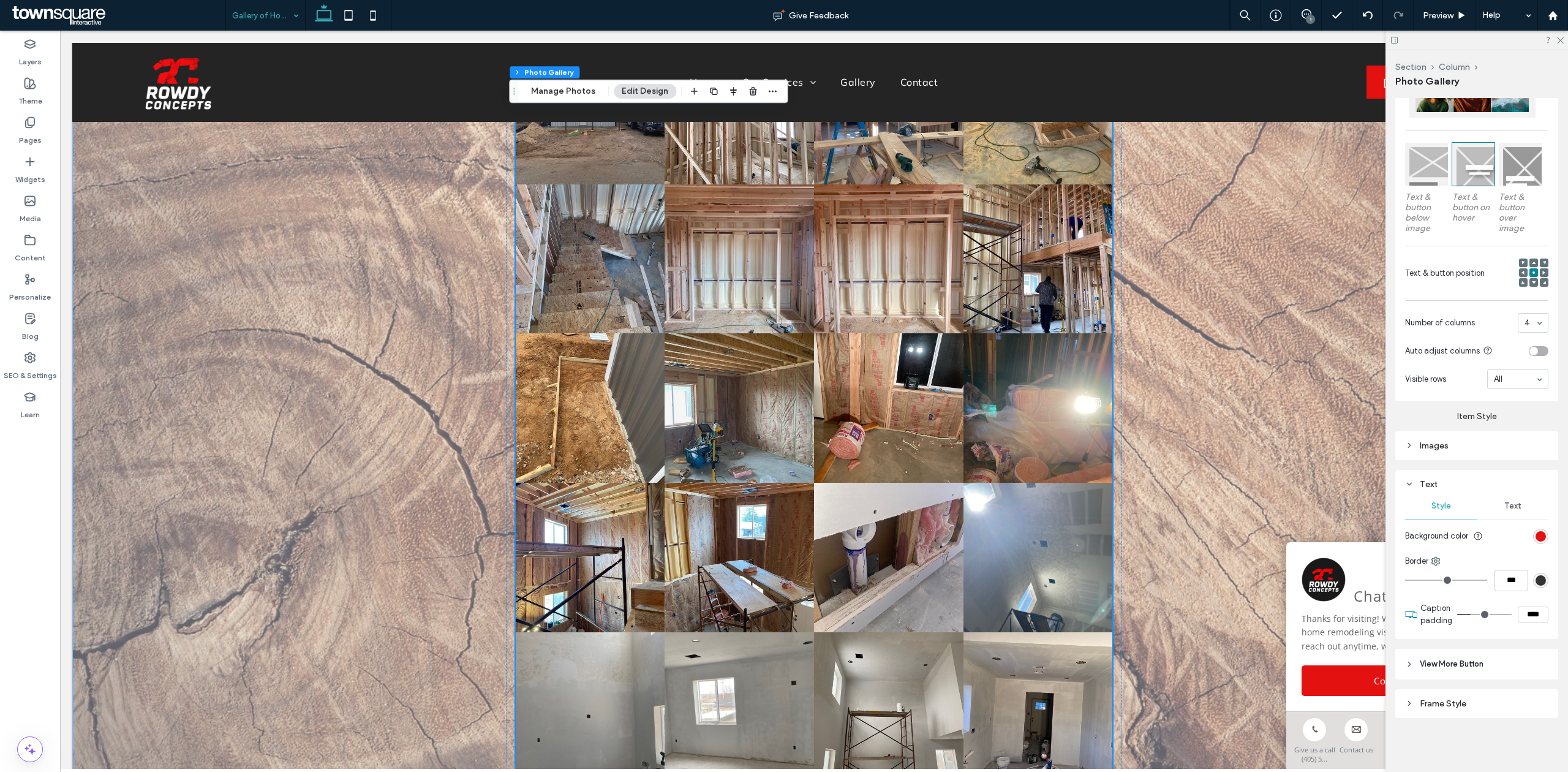
scroll to position [0, 0]
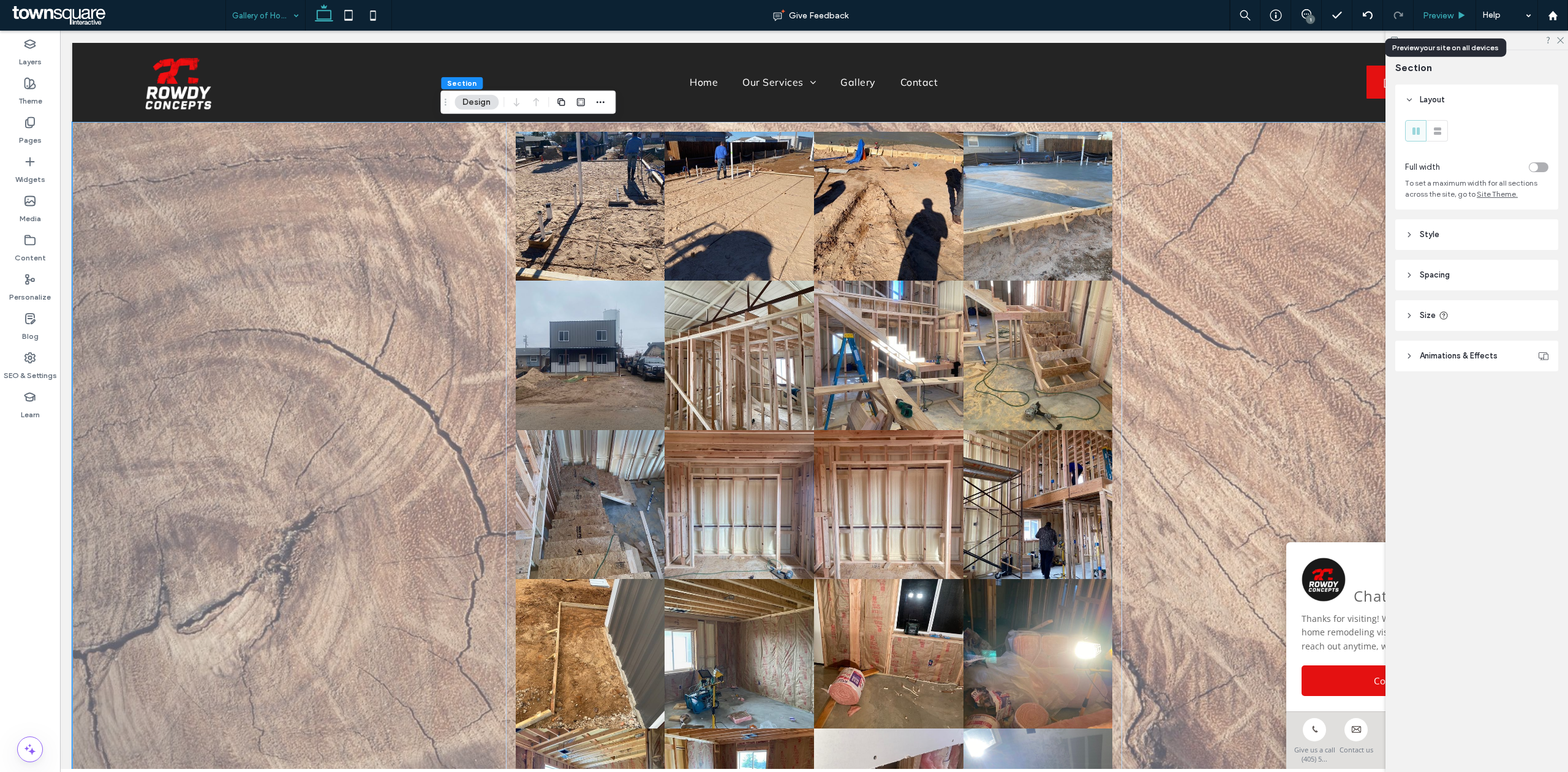
click at [1444, 8] on div "Preview" at bounding box center [1445, 15] width 63 height 31
click at [1437, 20] on span "Preview" at bounding box center [1439, 15] width 31 height 11
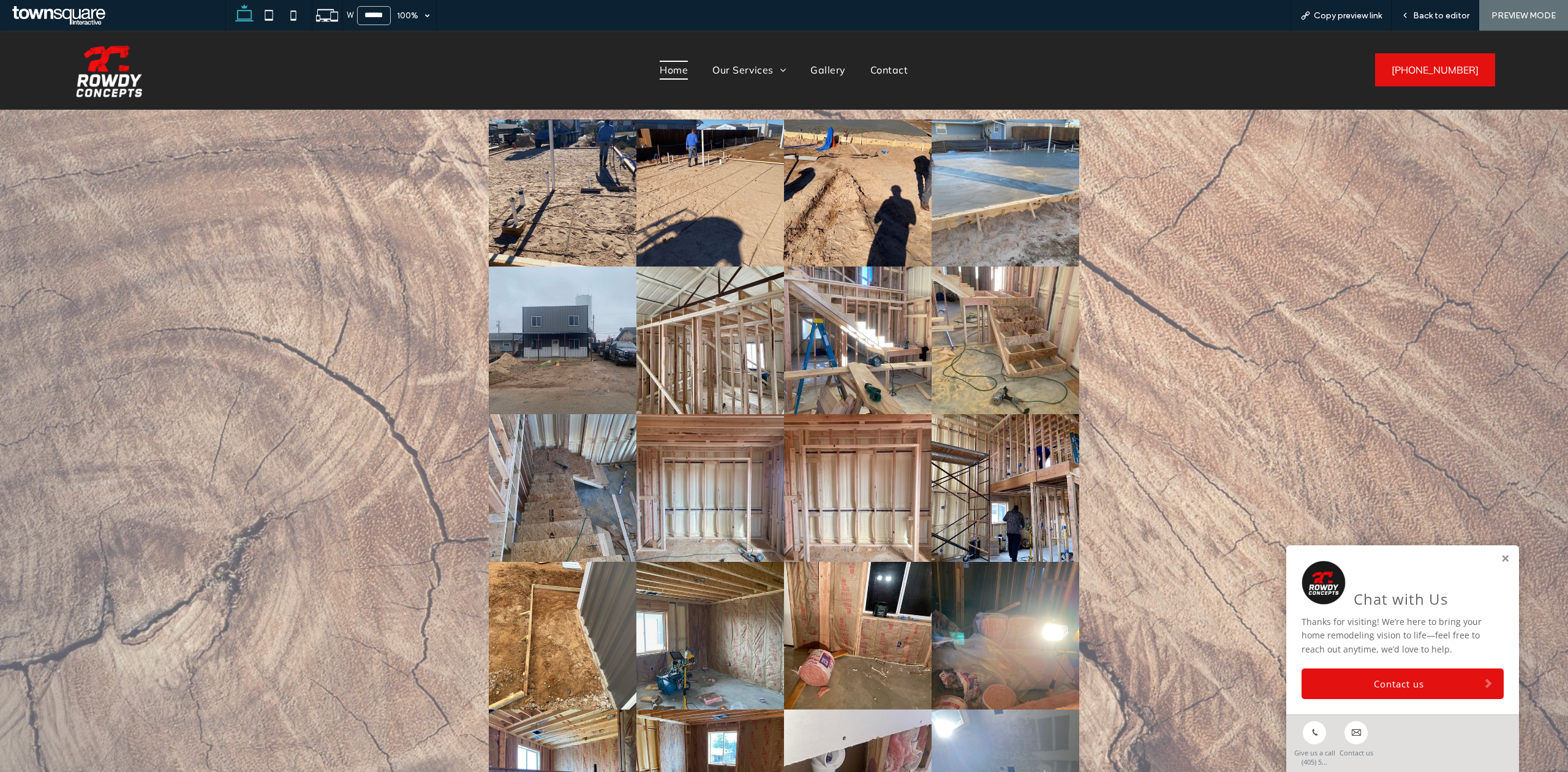
click at [660, 61] on span "Home" at bounding box center [674, 70] width 28 height 19
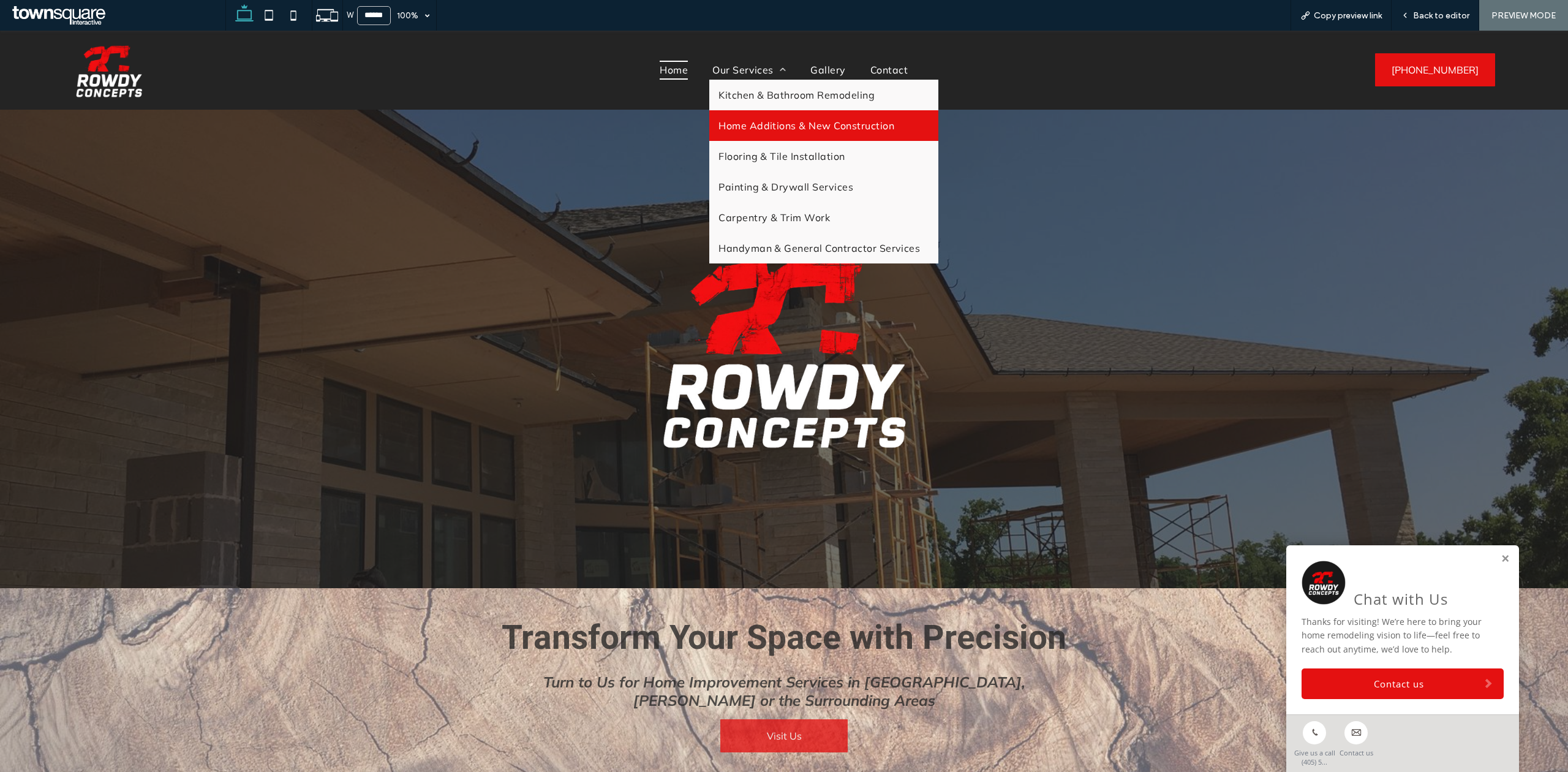
click at [750, 123] on span "Home Additions & New Construction" at bounding box center [806, 125] width 176 height 12
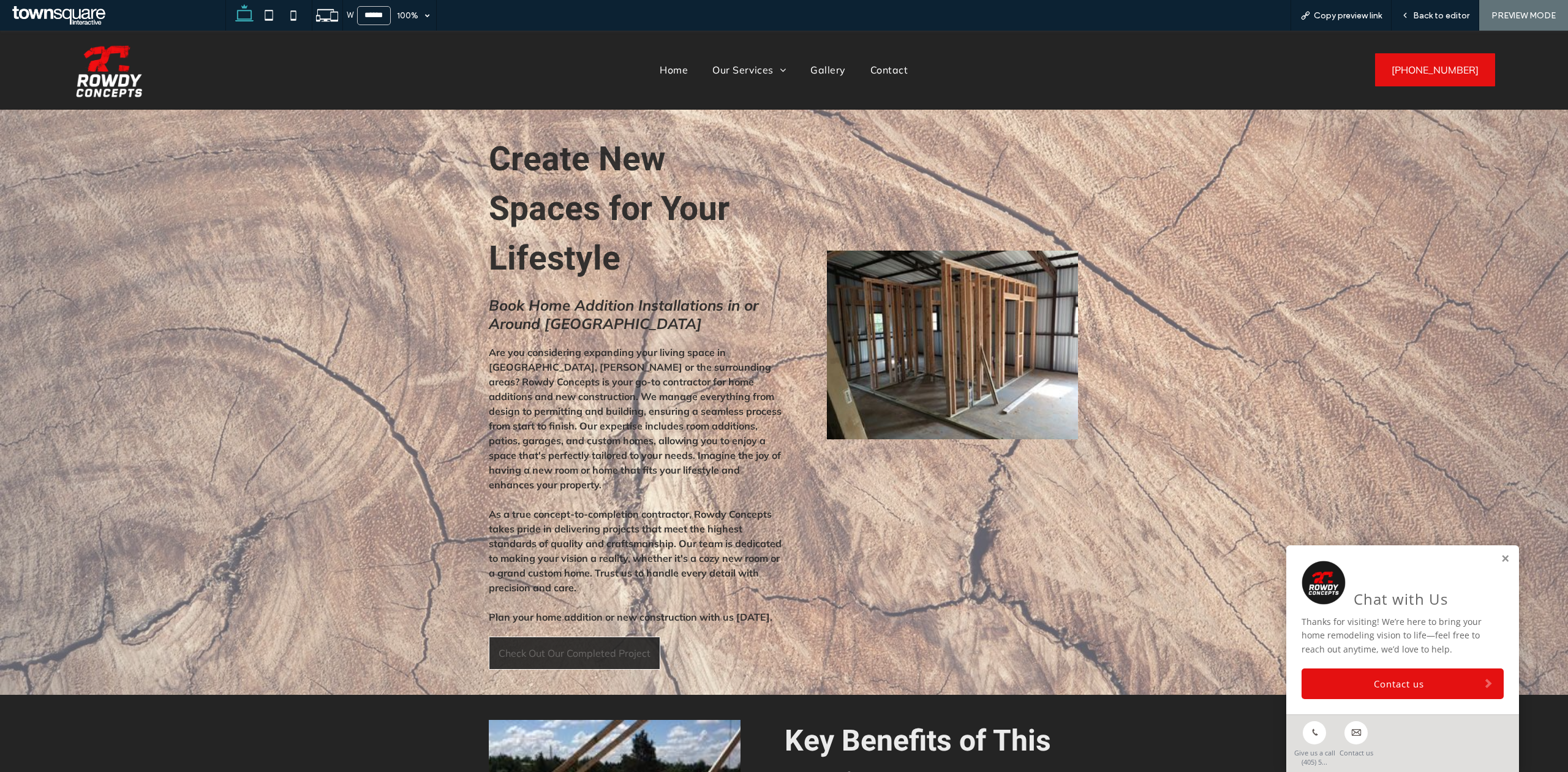
click at [618, 643] on link "Check Out Our Completed Project" at bounding box center [574, 652] width 172 height 33
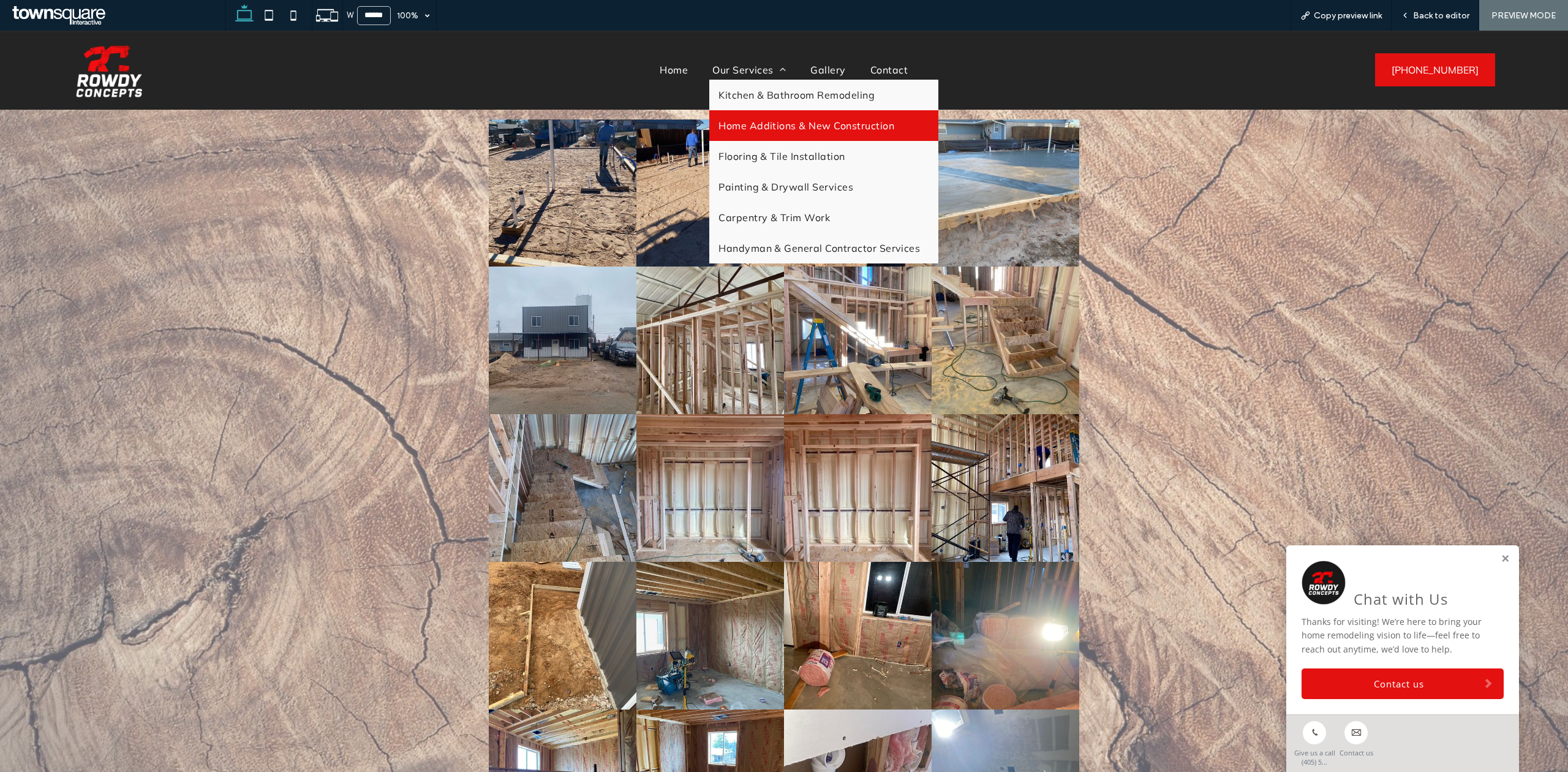
click at [780, 125] on span "Home Additions & New Construction" at bounding box center [806, 125] width 176 height 12
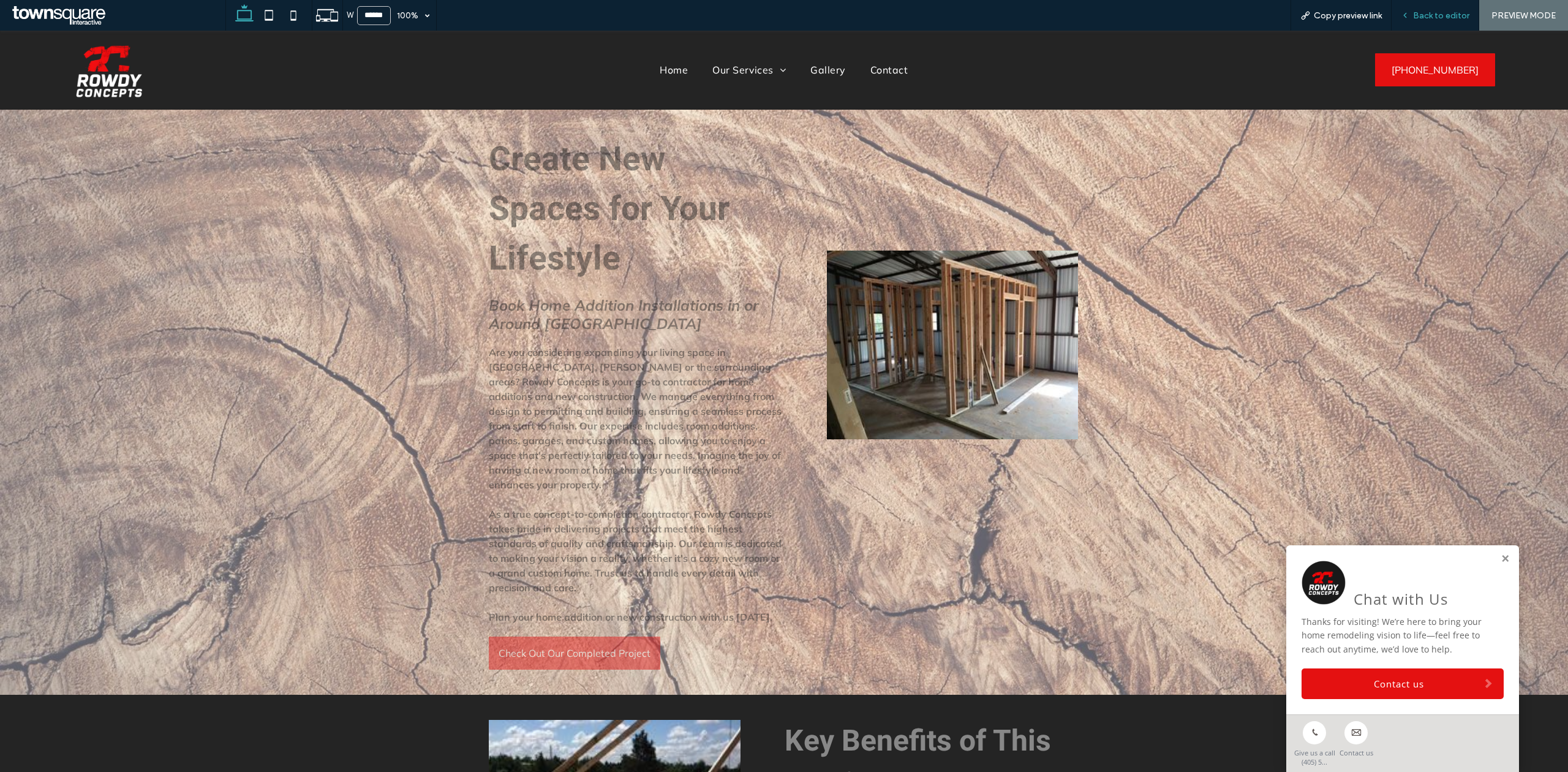
click at [1447, 18] on span "Back to editor" at bounding box center [1441, 15] width 56 height 11
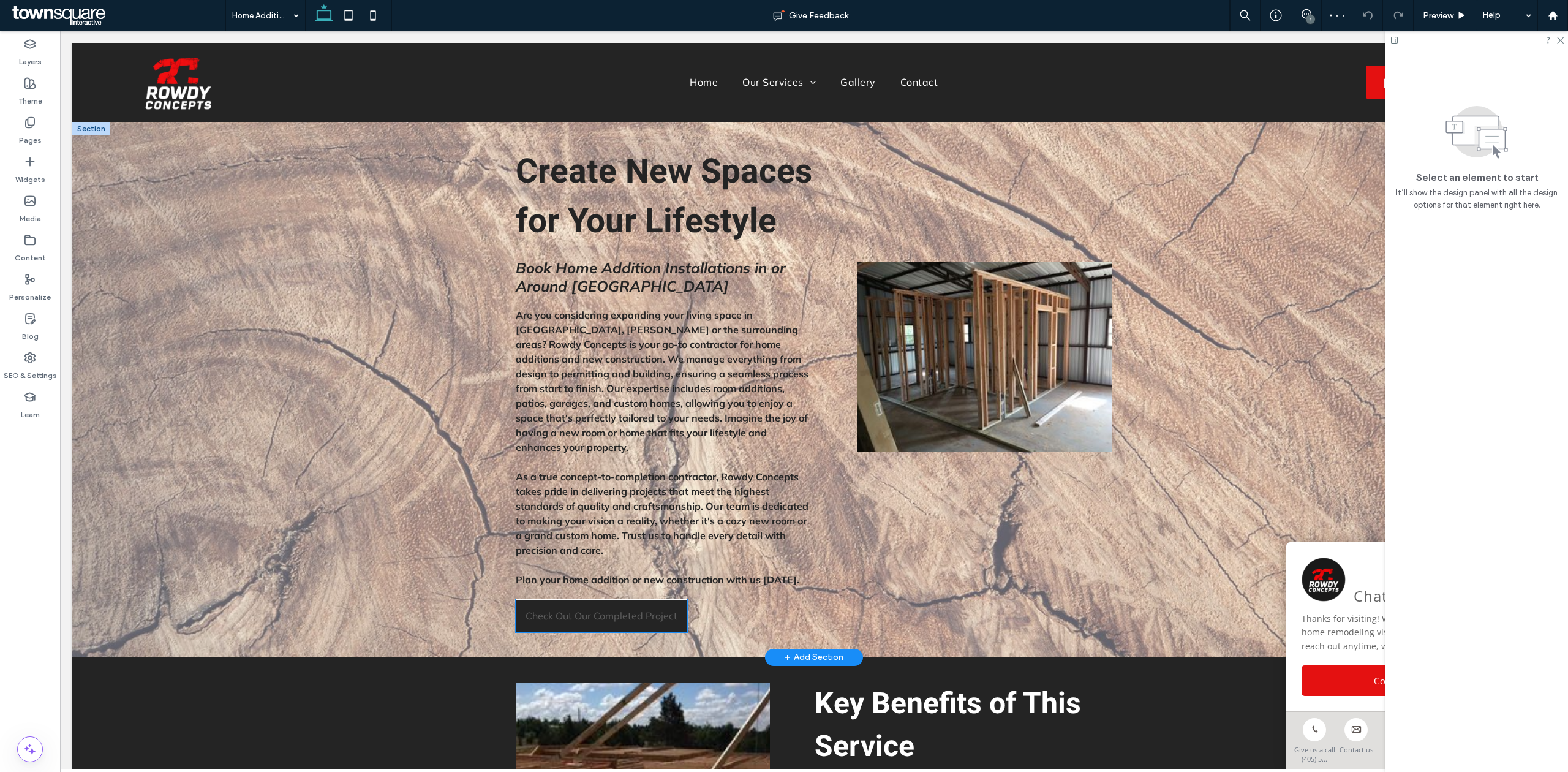
click at [594, 609] on span "Check Out Our Completed Project" at bounding box center [601, 615] width 152 height 12
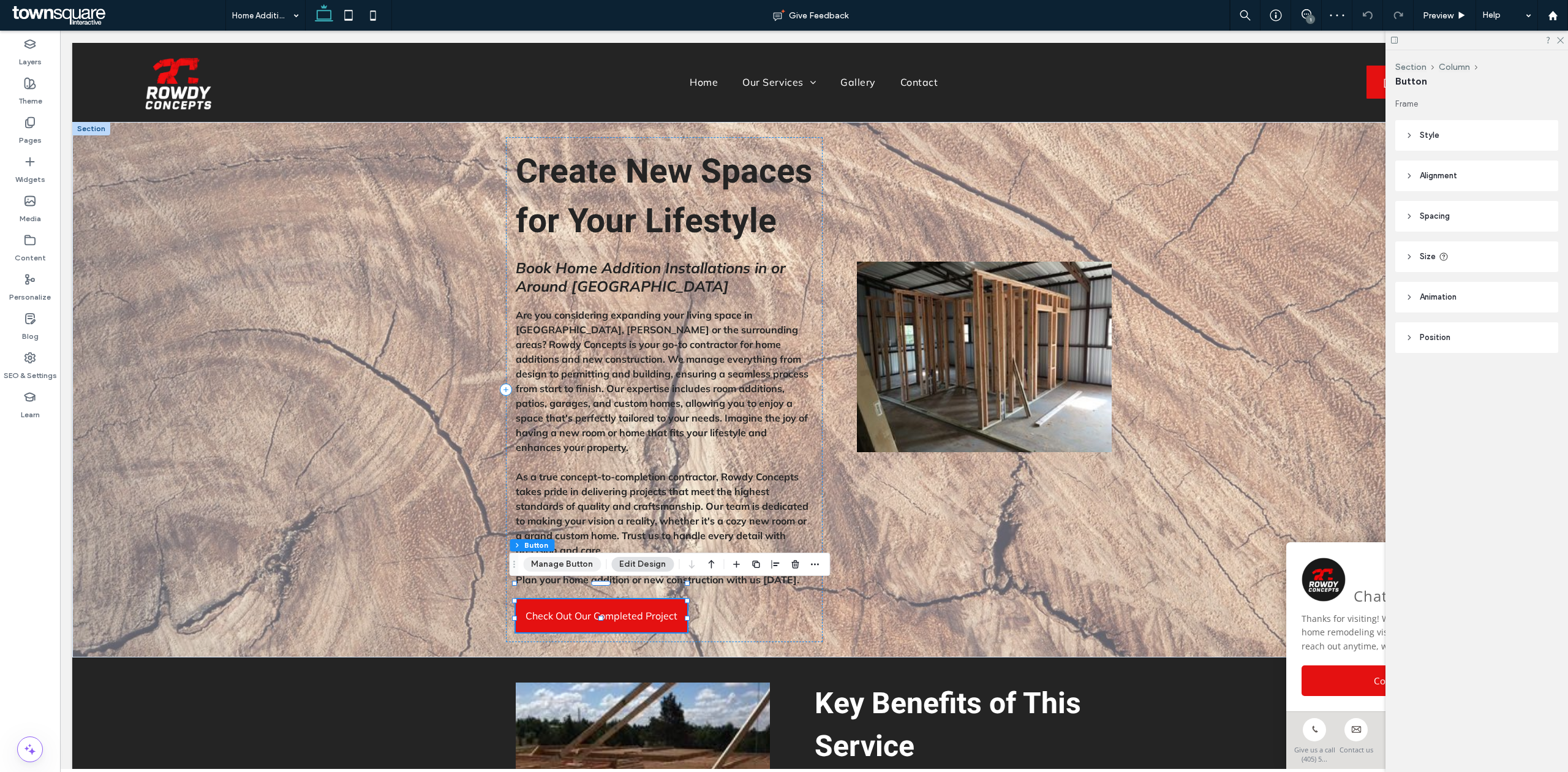
click at [554, 559] on button "Manage Button" at bounding box center [562, 564] width 78 height 15
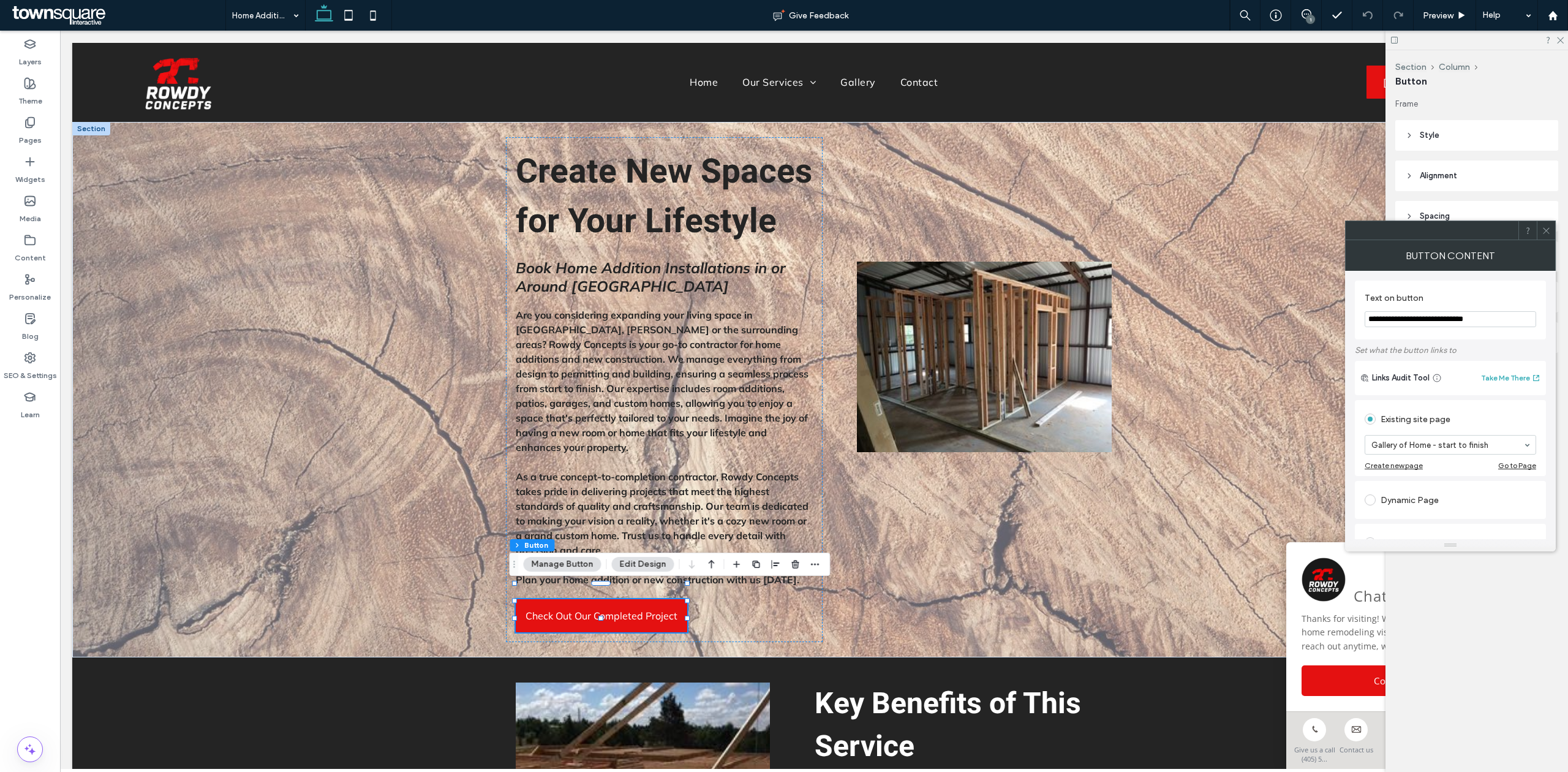
click at [1412, 319] on input "**********" at bounding box center [1451, 319] width 172 height 16
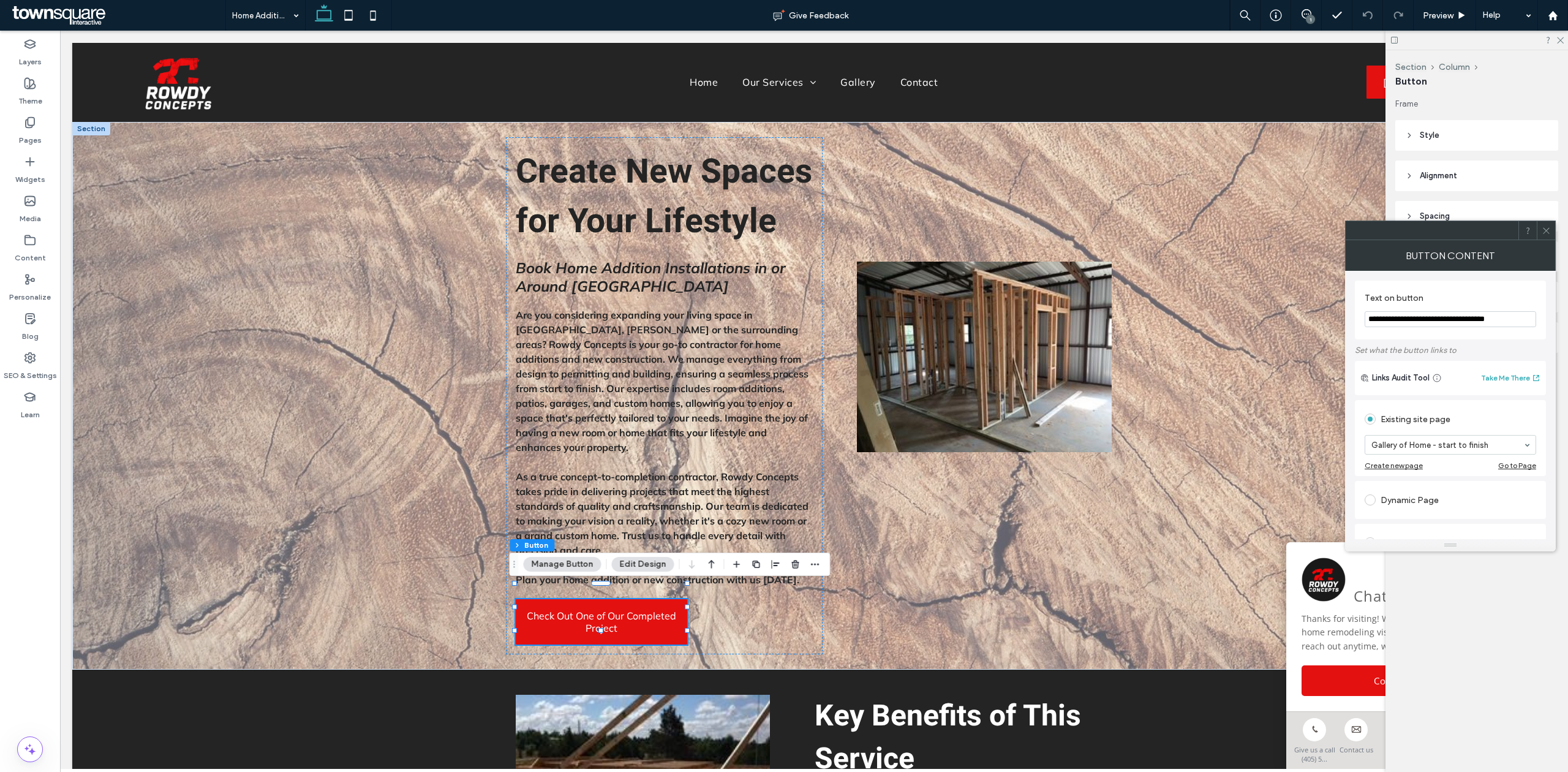
click at [1522, 322] on input "**********" at bounding box center [1451, 319] width 172 height 16
type input "**********"
click at [1492, 284] on div "**********" at bounding box center [1450, 310] width 191 height 59
click at [1544, 226] on icon at bounding box center [1546, 230] width 9 height 9
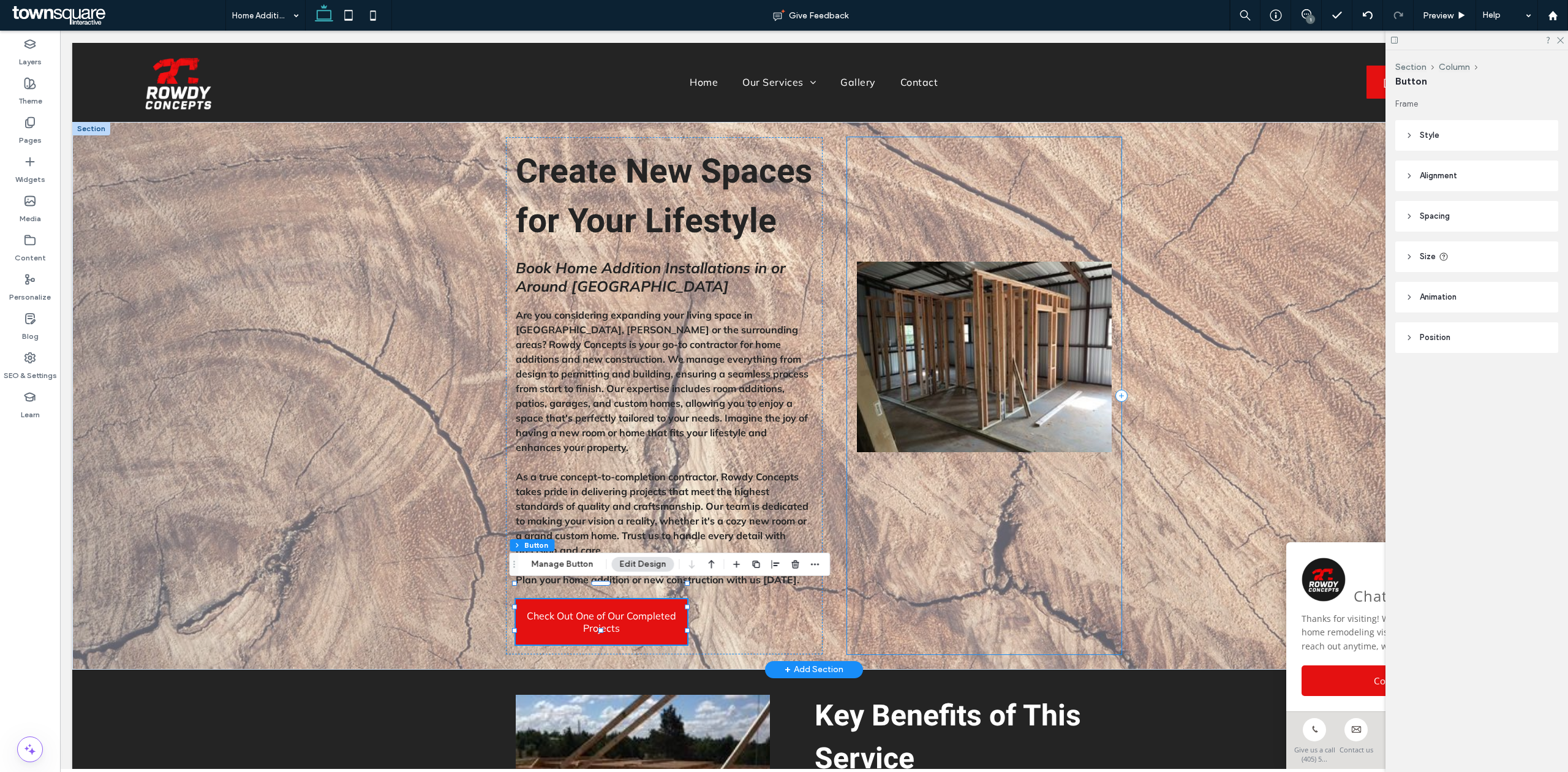
click at [894, 630] on div at bounding box center [984, 395] width 274 height 517
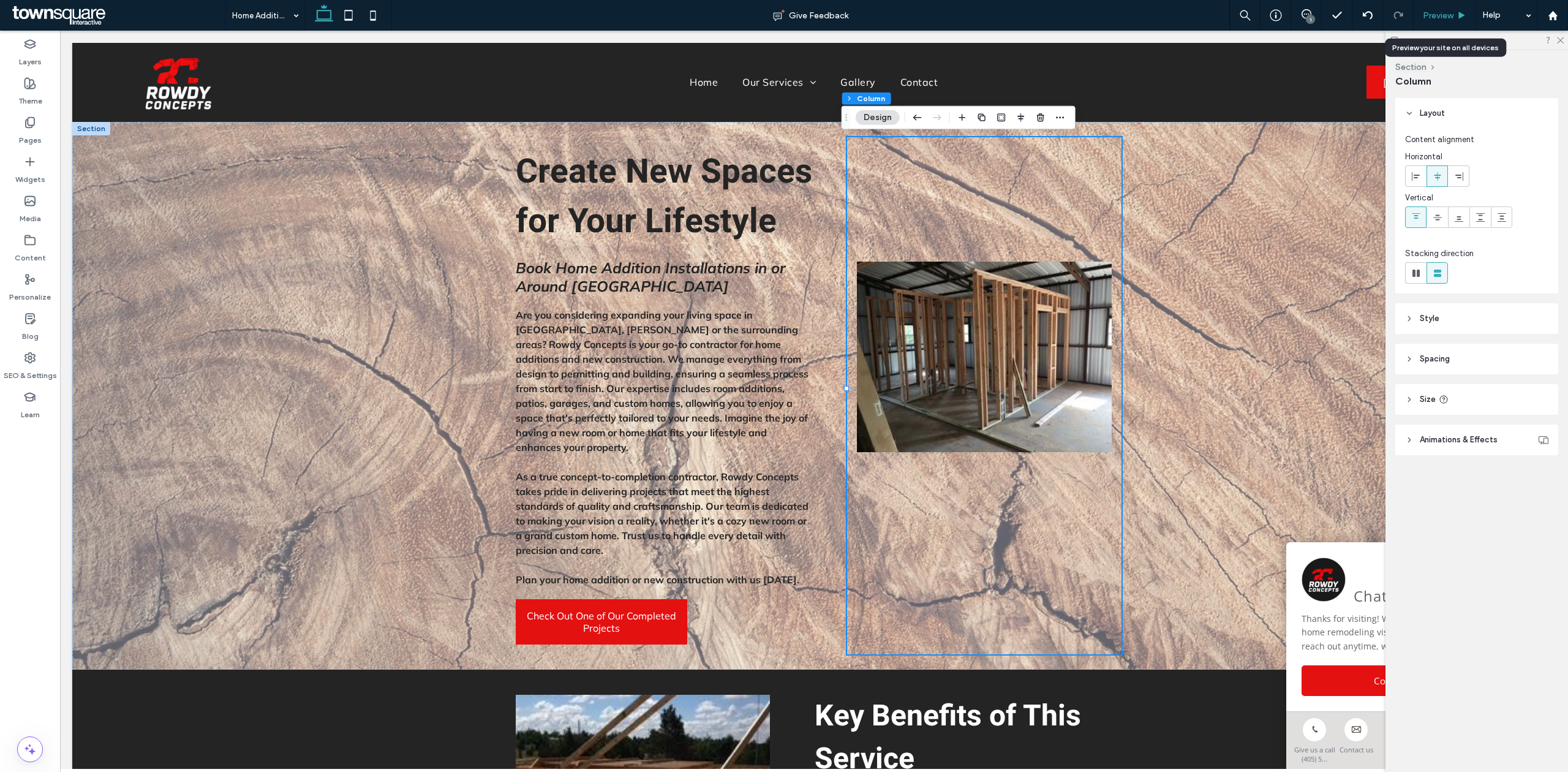
click at [1439, 11] on span "Preview" at bounding box center [1439, 15] width 31 height 11
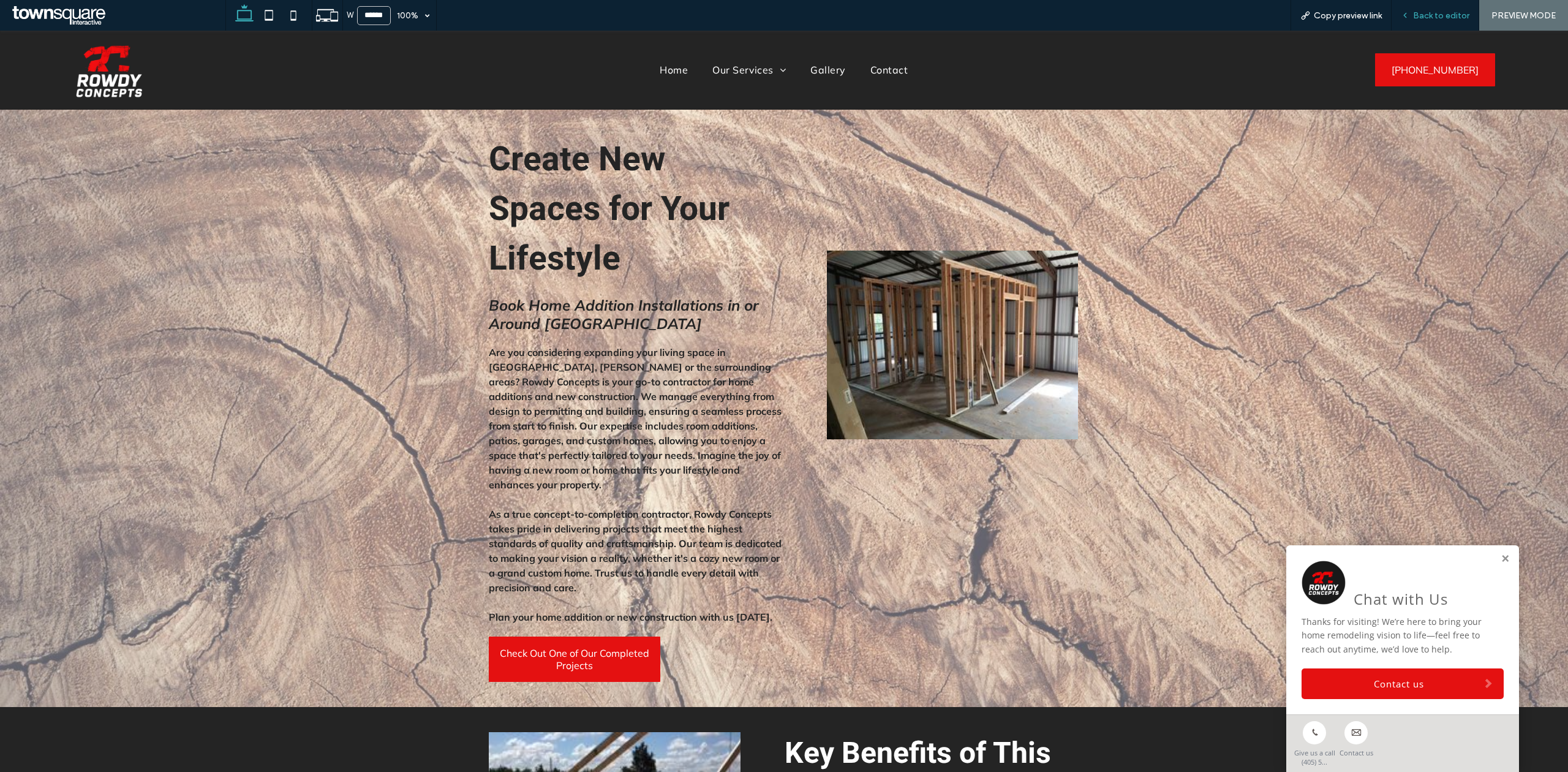
click at [1437, 17] on span "Back to editor" at bounding box center [1441, 15] width 56 height 11
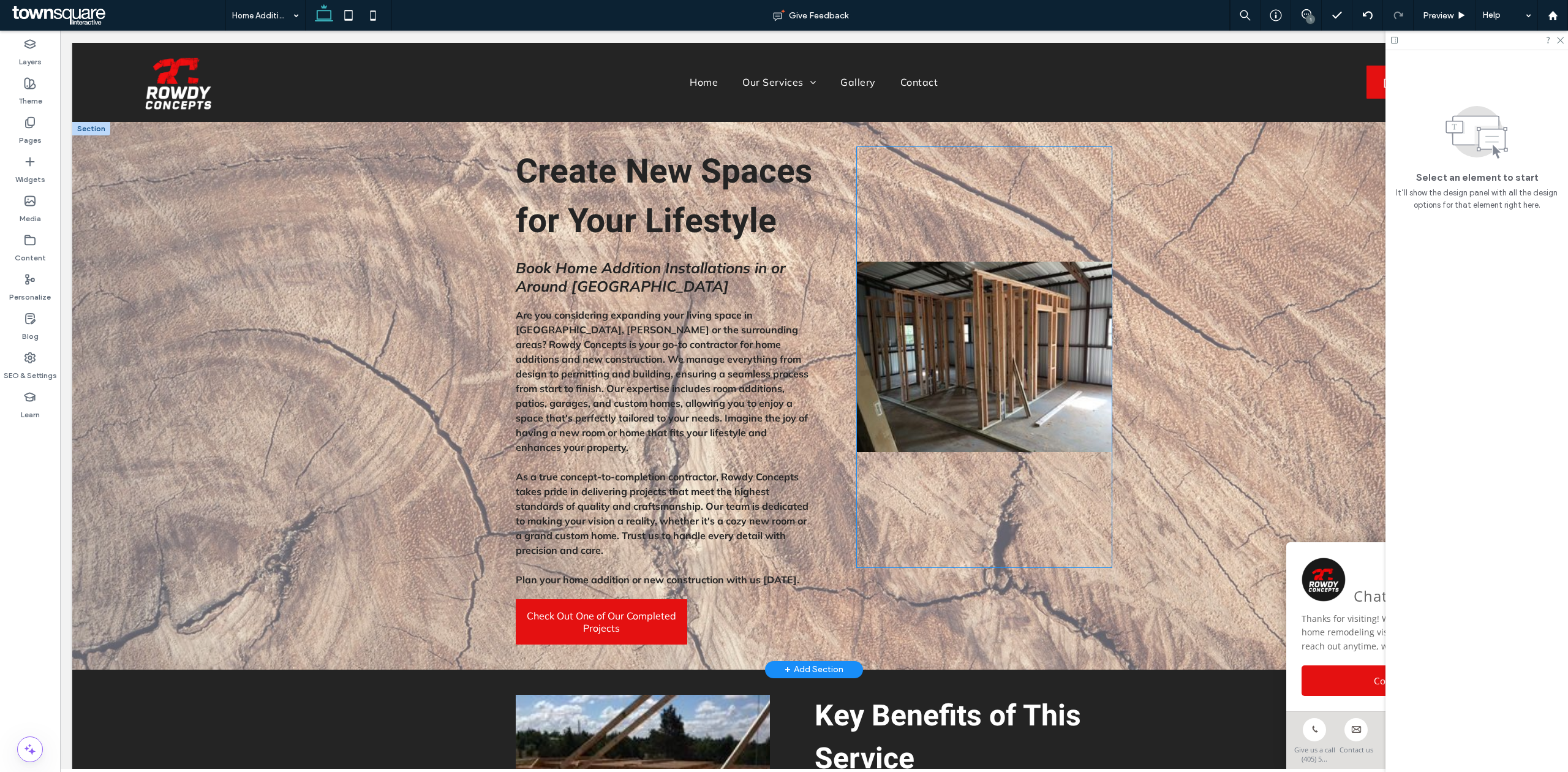
click at [1000, 421] on img at bounding box center [984, 357] width 254 height 421
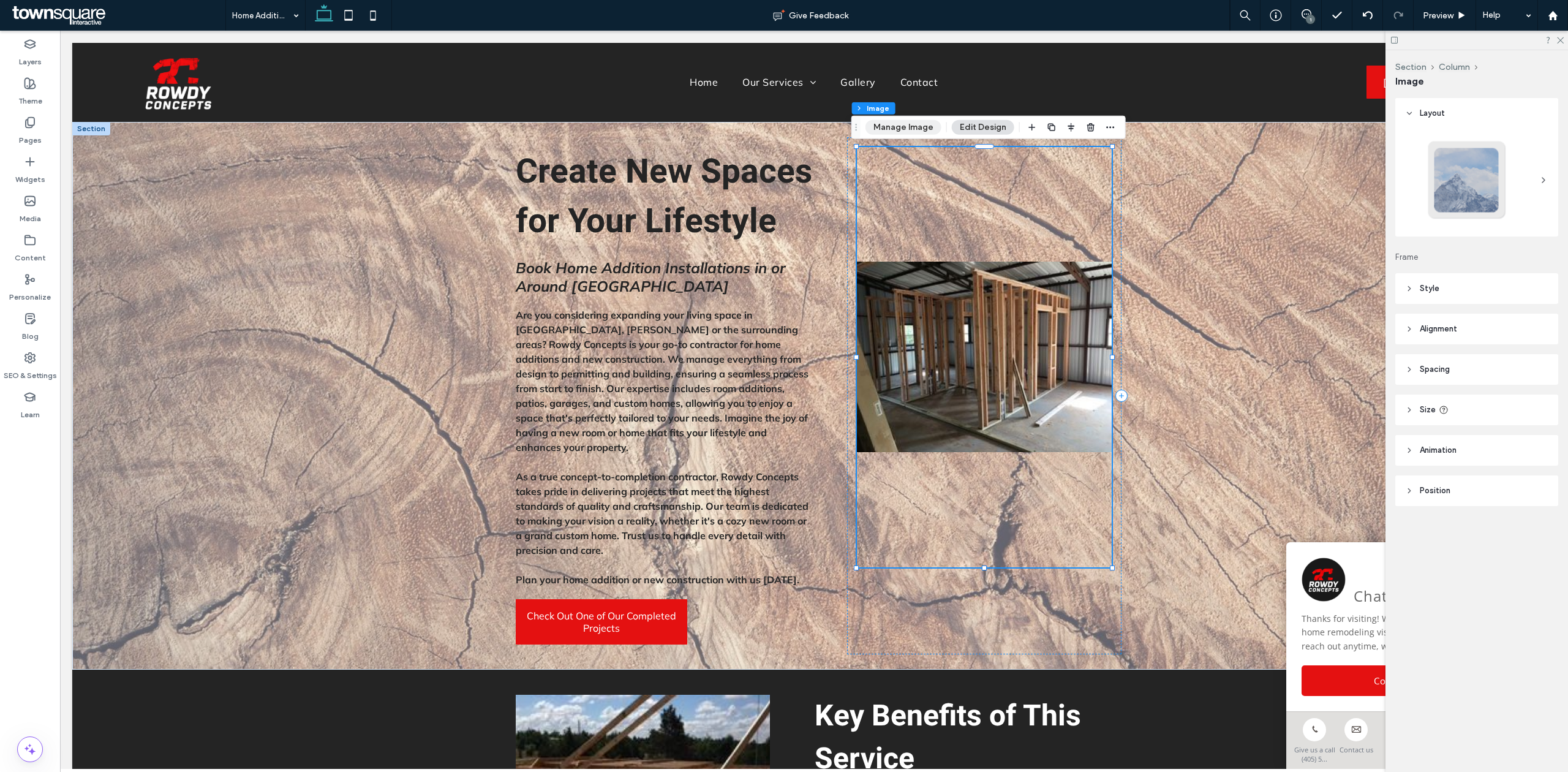
click at [890, 130] on button "Manage Image" at bounding box center [903, 128] width 76 height 15
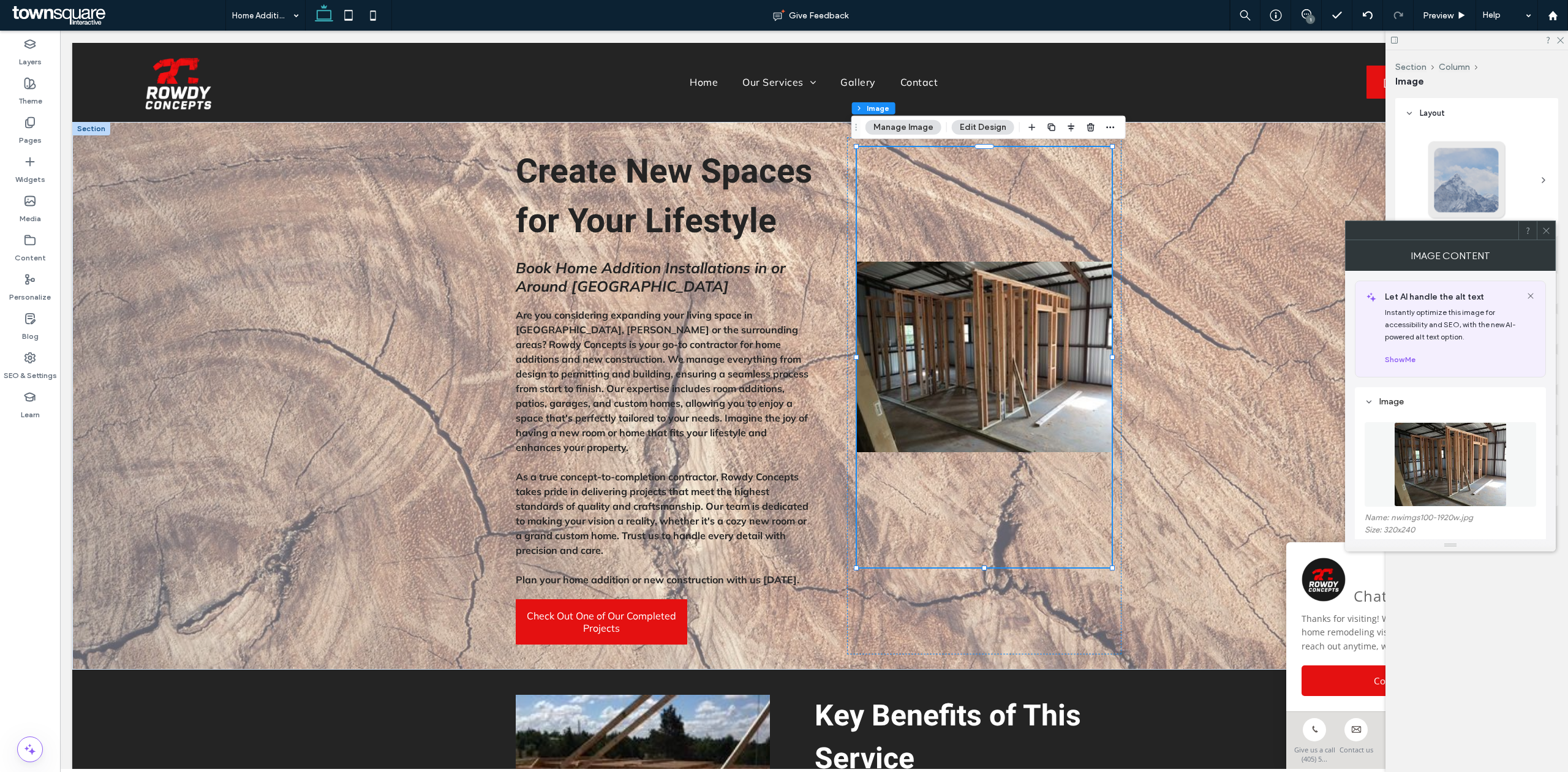
scroll to position [160, 0]
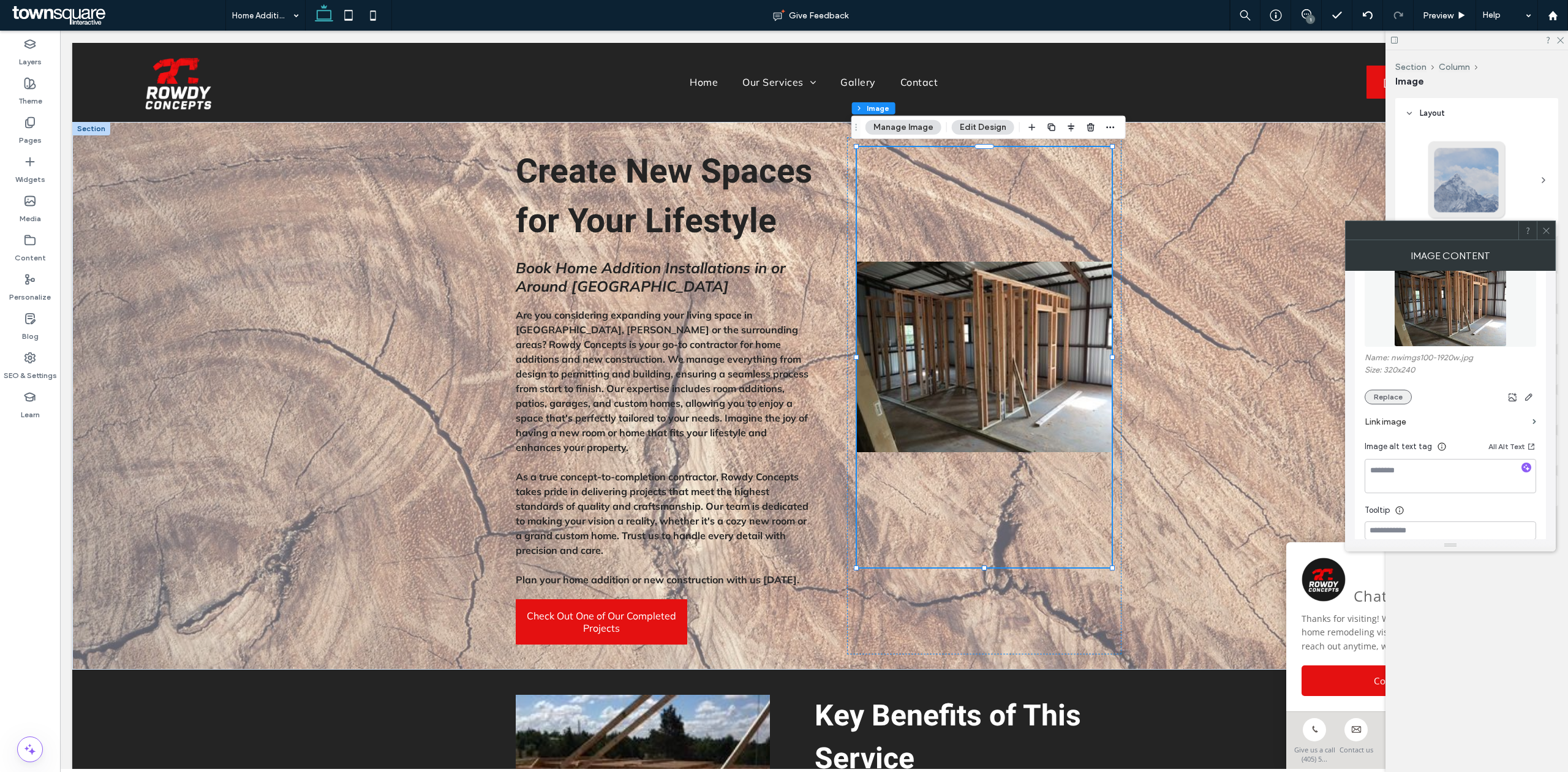
click at [1382, 404] on button "Replace" at bounding box center [1389, 397] width 47 height 15
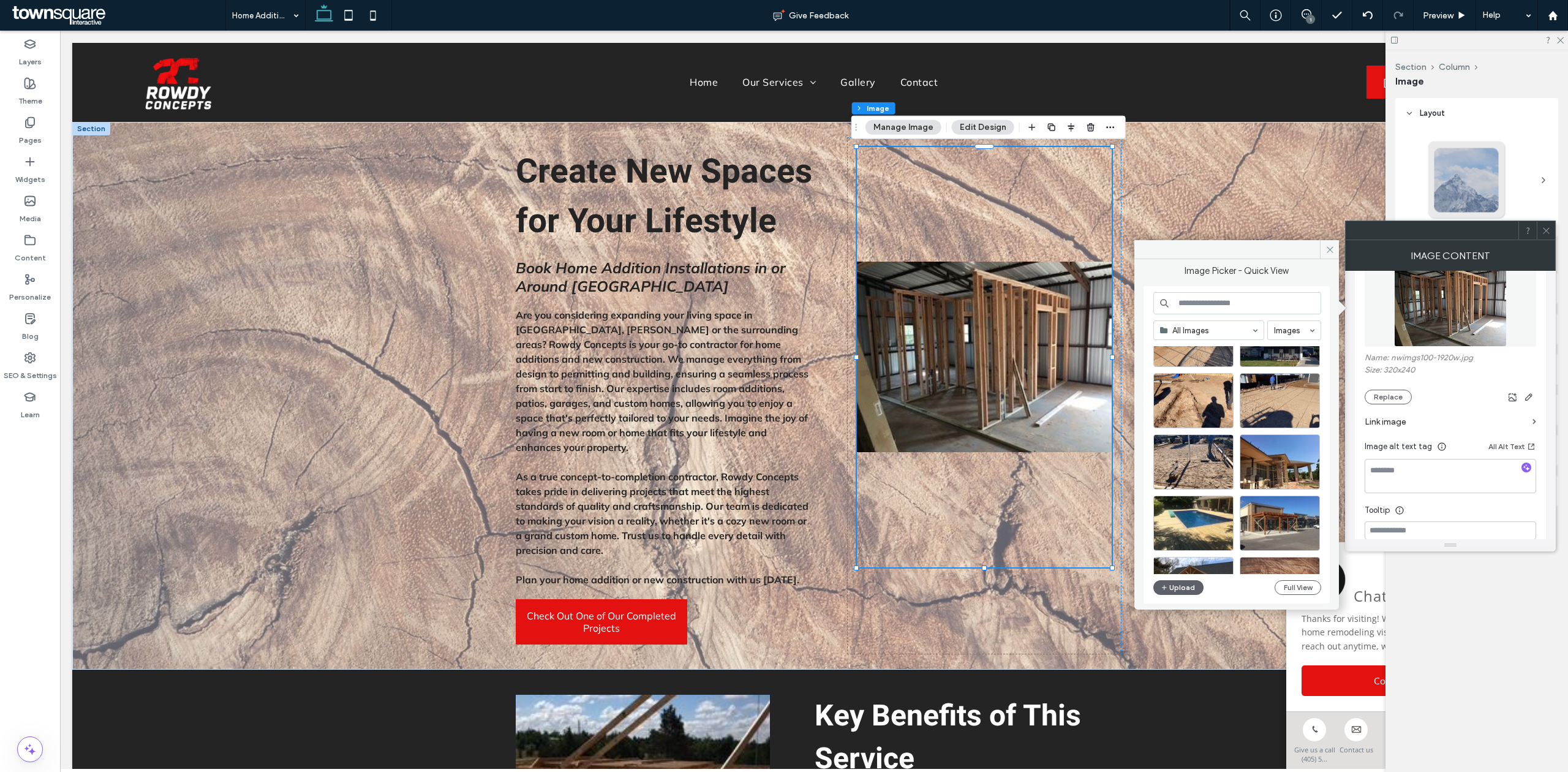
scroll to position [1646, 0]
drag, startPoint x: 1271, startPoint y: 465, endPoint x: 1211, endPoint y: 435, distance: 67.1
click at [1271, 465] on div "Select" at bounding box center [1280, 460] width 81 height 55
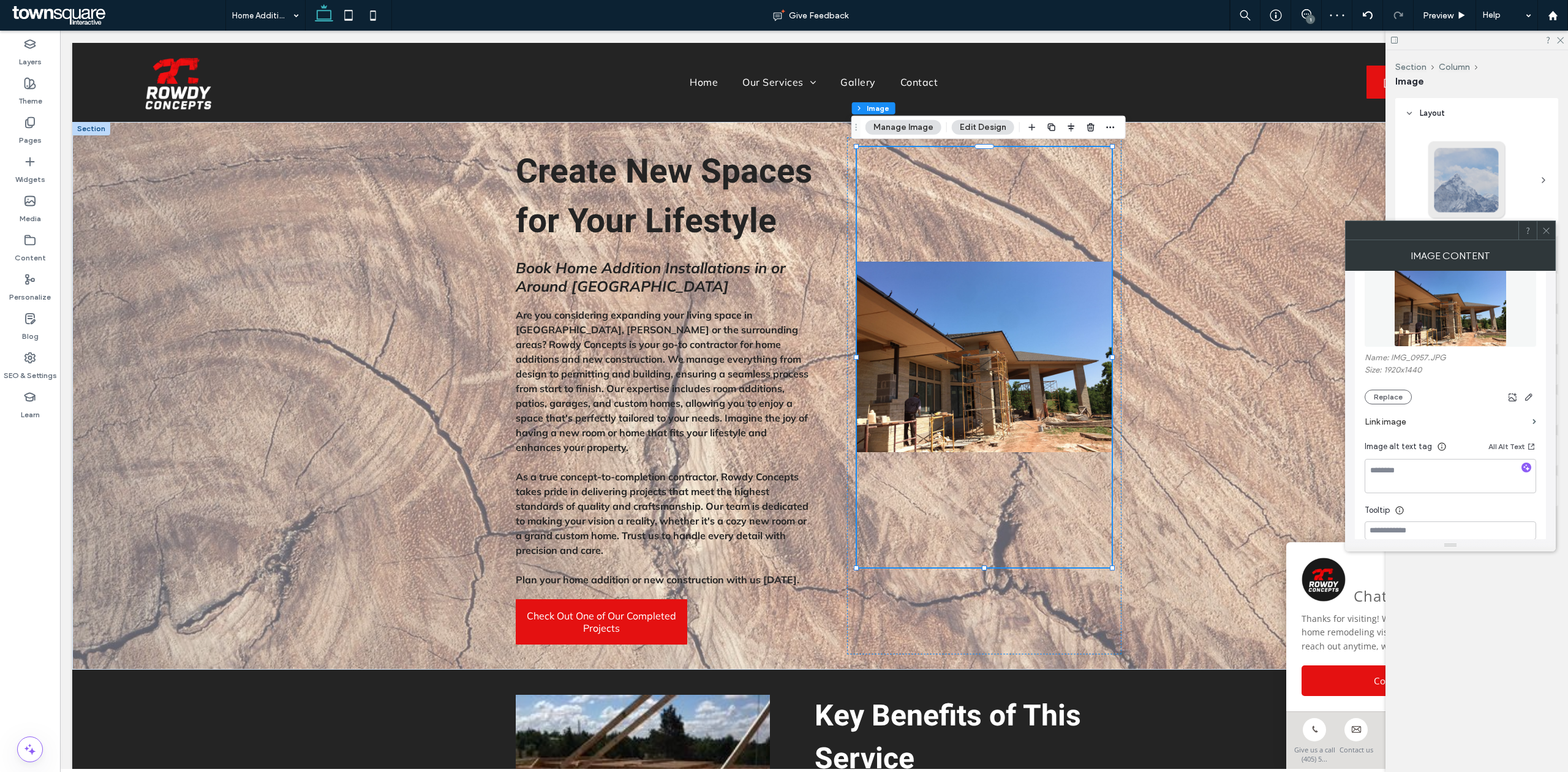
click at [1543, 231] on icon at bounding box center [1546, 230] width 9 height 9
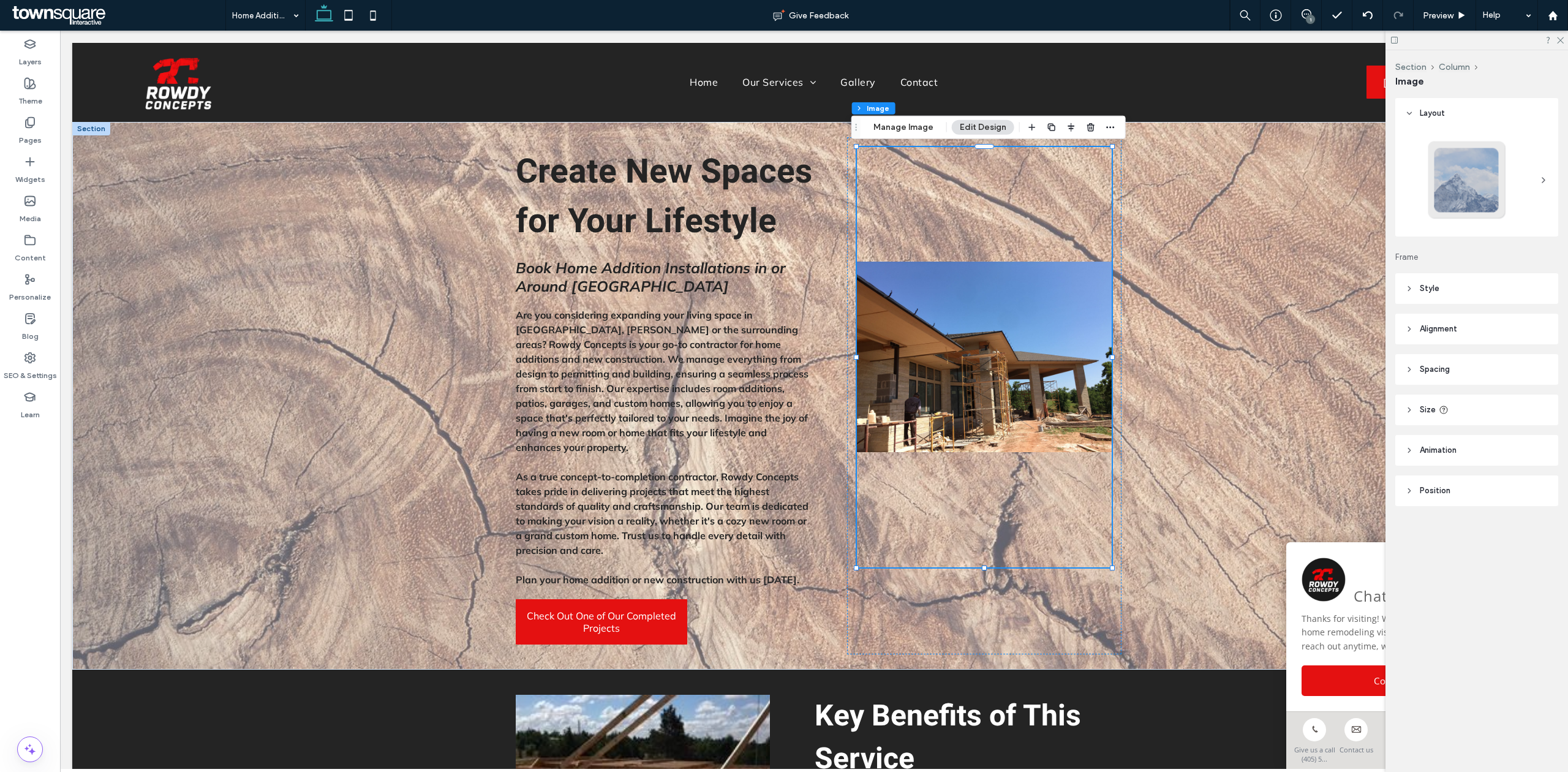
click at [1437, 408] on header "Size" at bounding box center [1477, 410] width 163 height 31
click at [1426, 294] on span "Style" at bounding box center [1430, 288] width 20 height 12
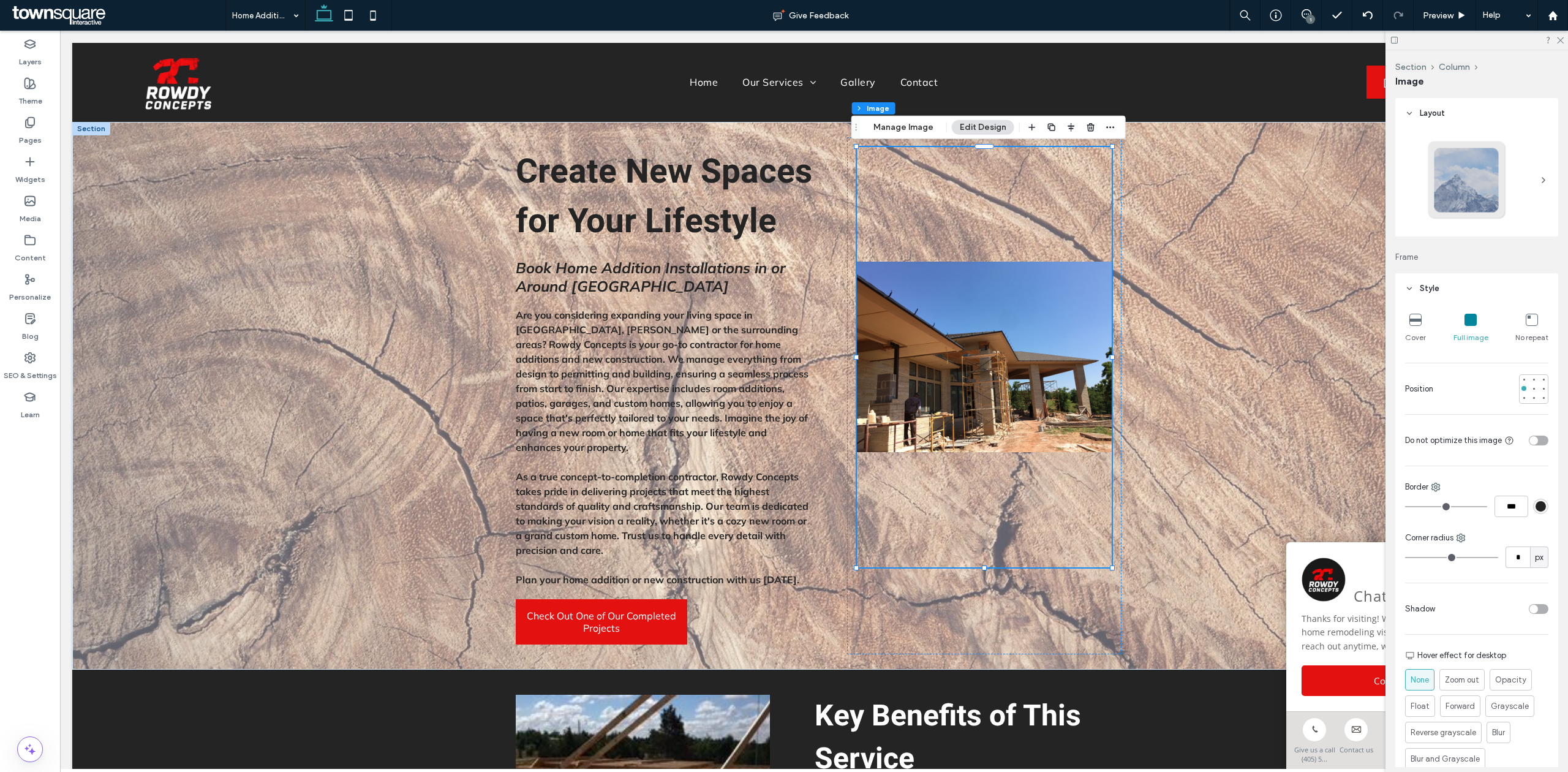
click at [1414, 329] on div "Cover" at bounding box center [1416, 328] width 21 height 39
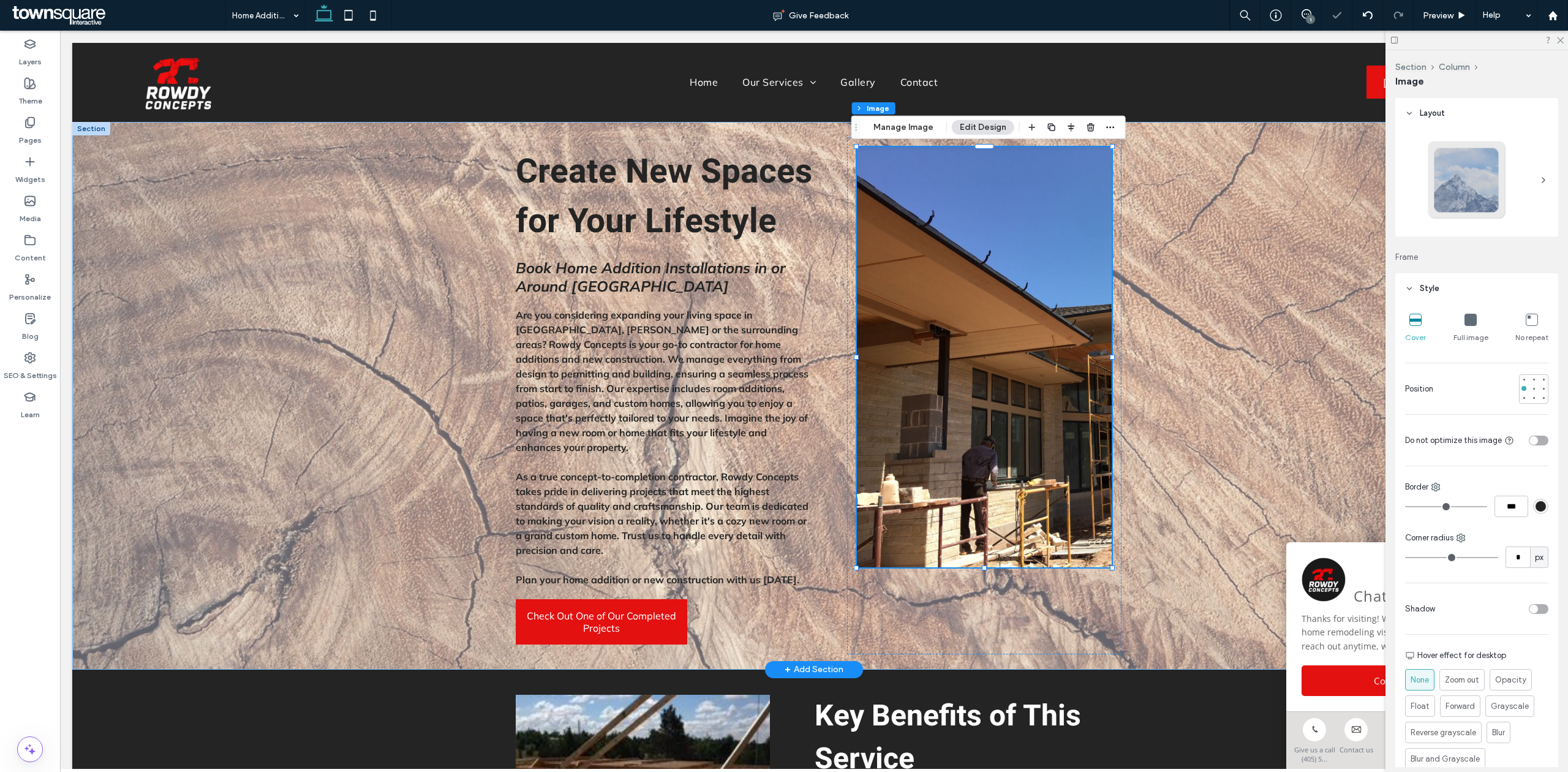
click at [1255, 509] on div "Create New Spaces for Your Lifestyle Book Home Addition Installations in or Aro…" at bounding box center [815, 395] width 1484 height 547
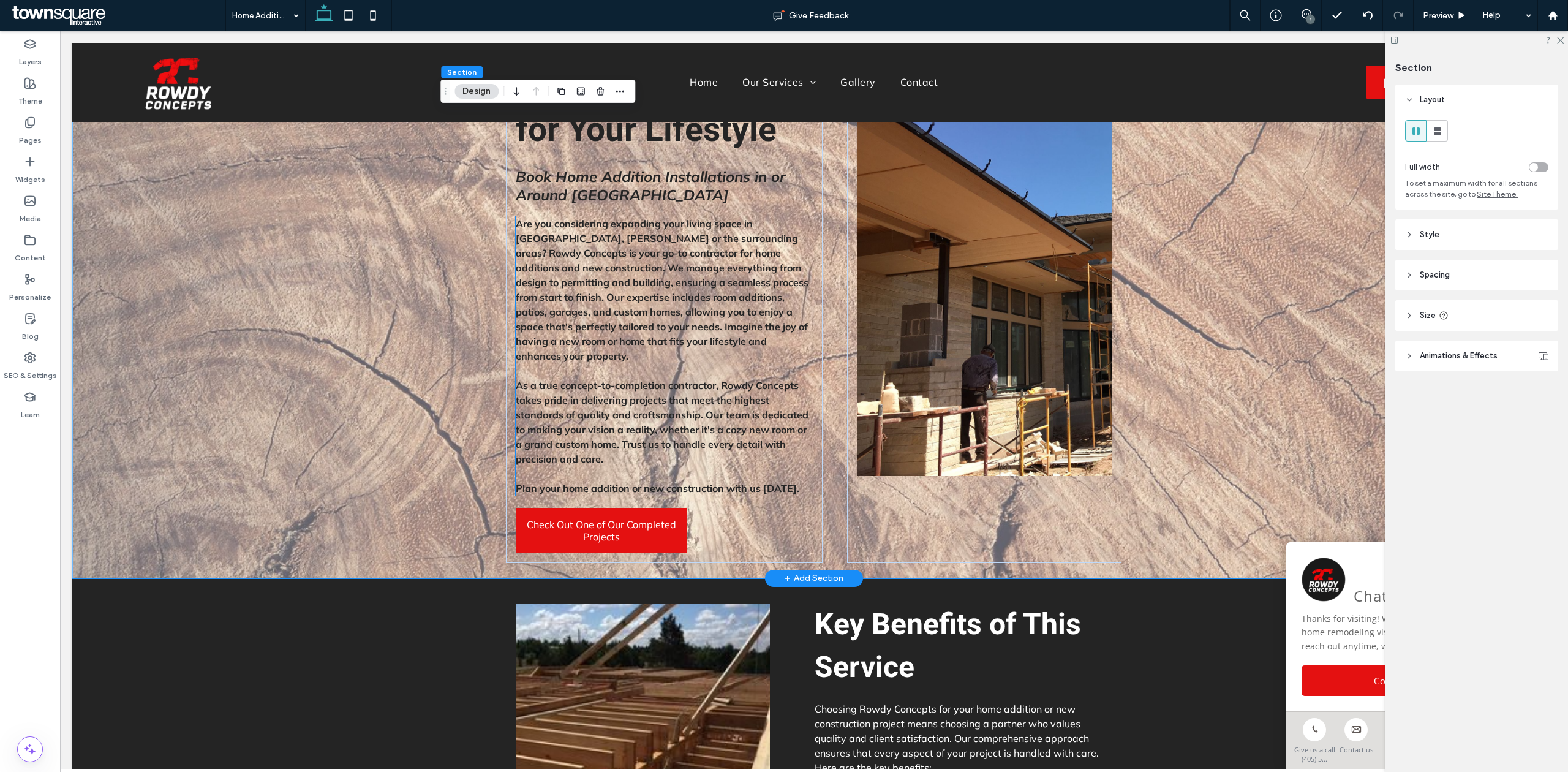
scroll to position [0, 0]
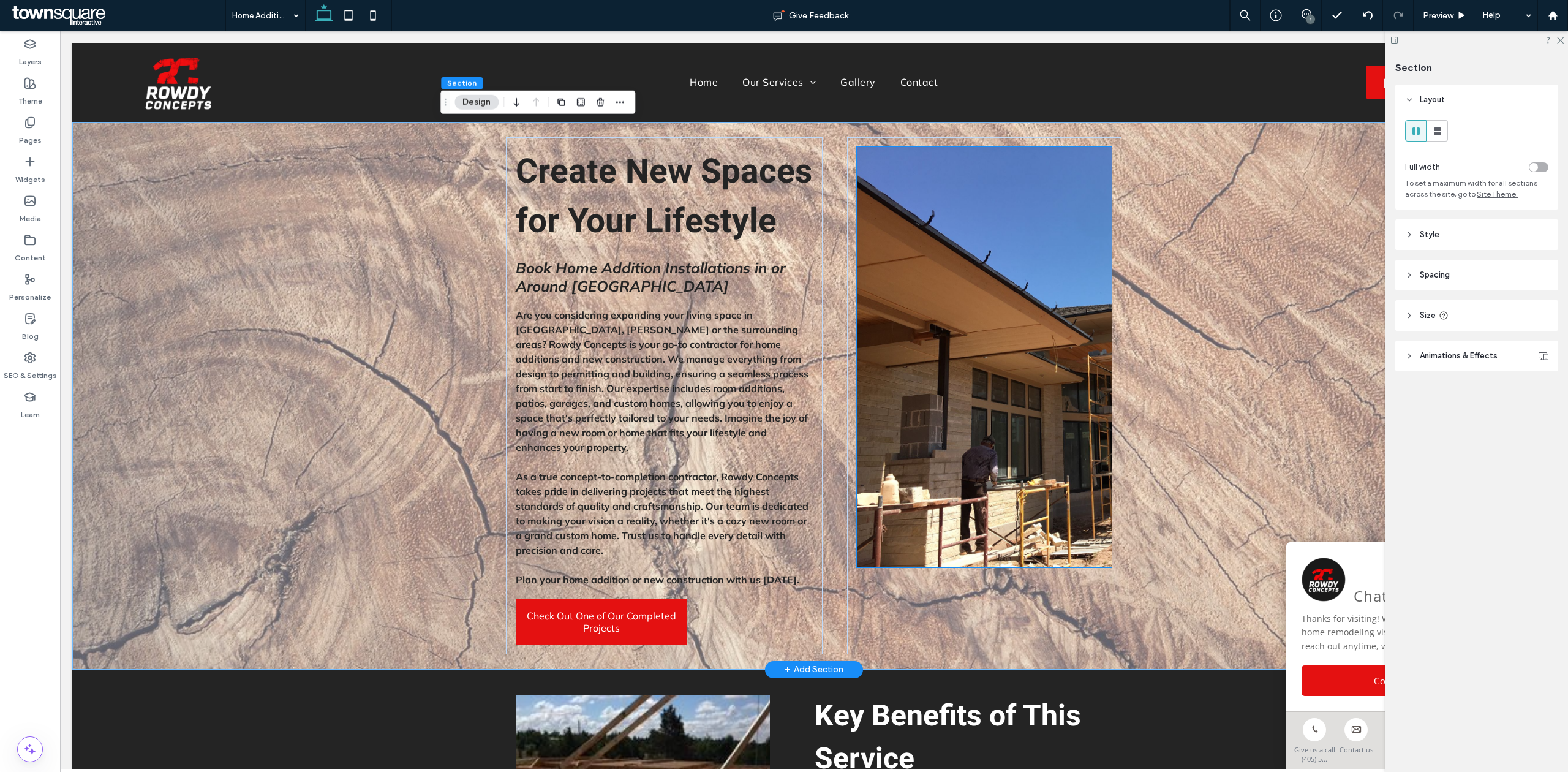
click at [990, 231] on img at bounding box center [984, 357] width 254 height 421
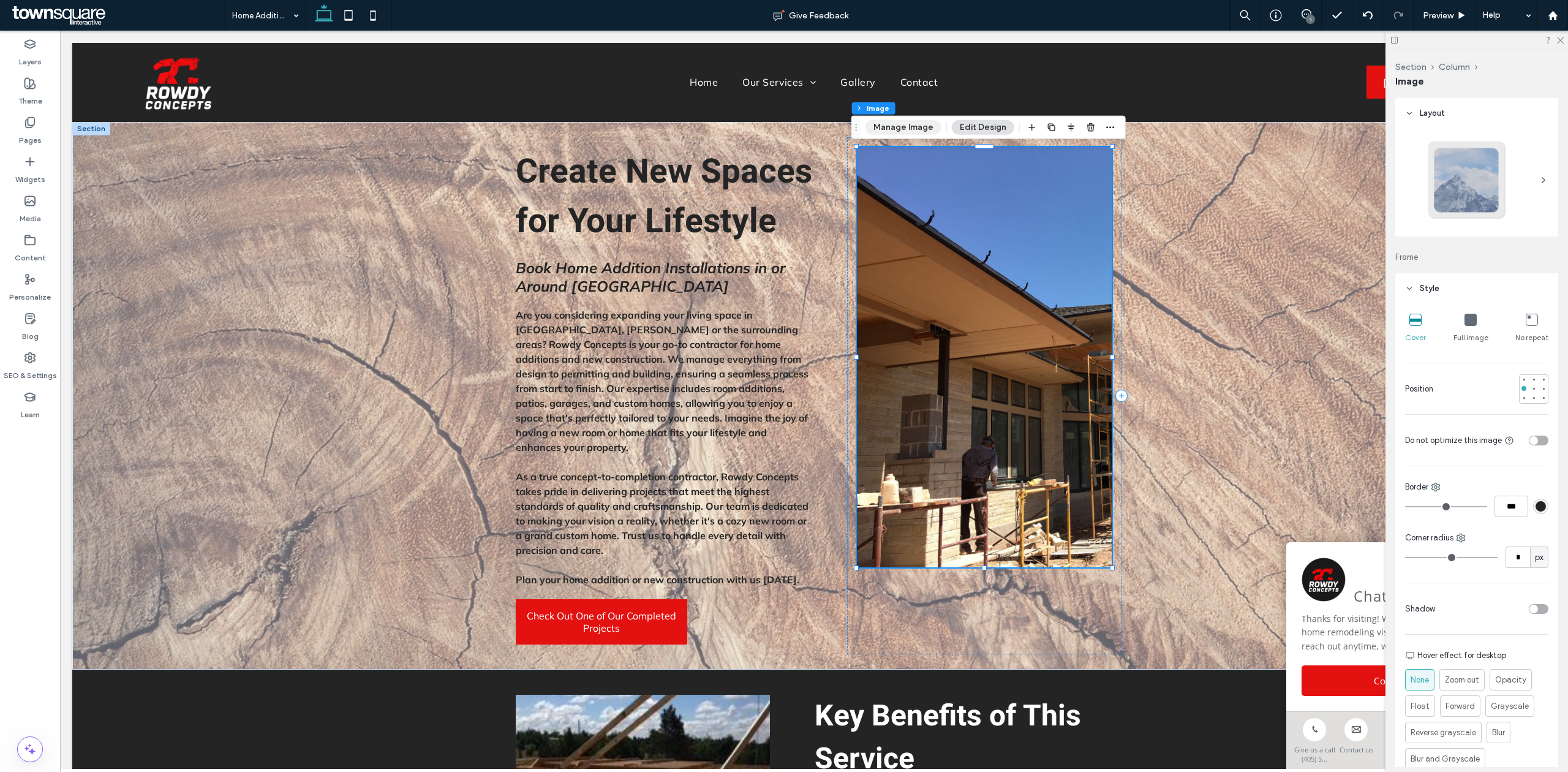
click at [911, 133] on button "Manage Image" at bounding box center [903, 128] width 76 height 15
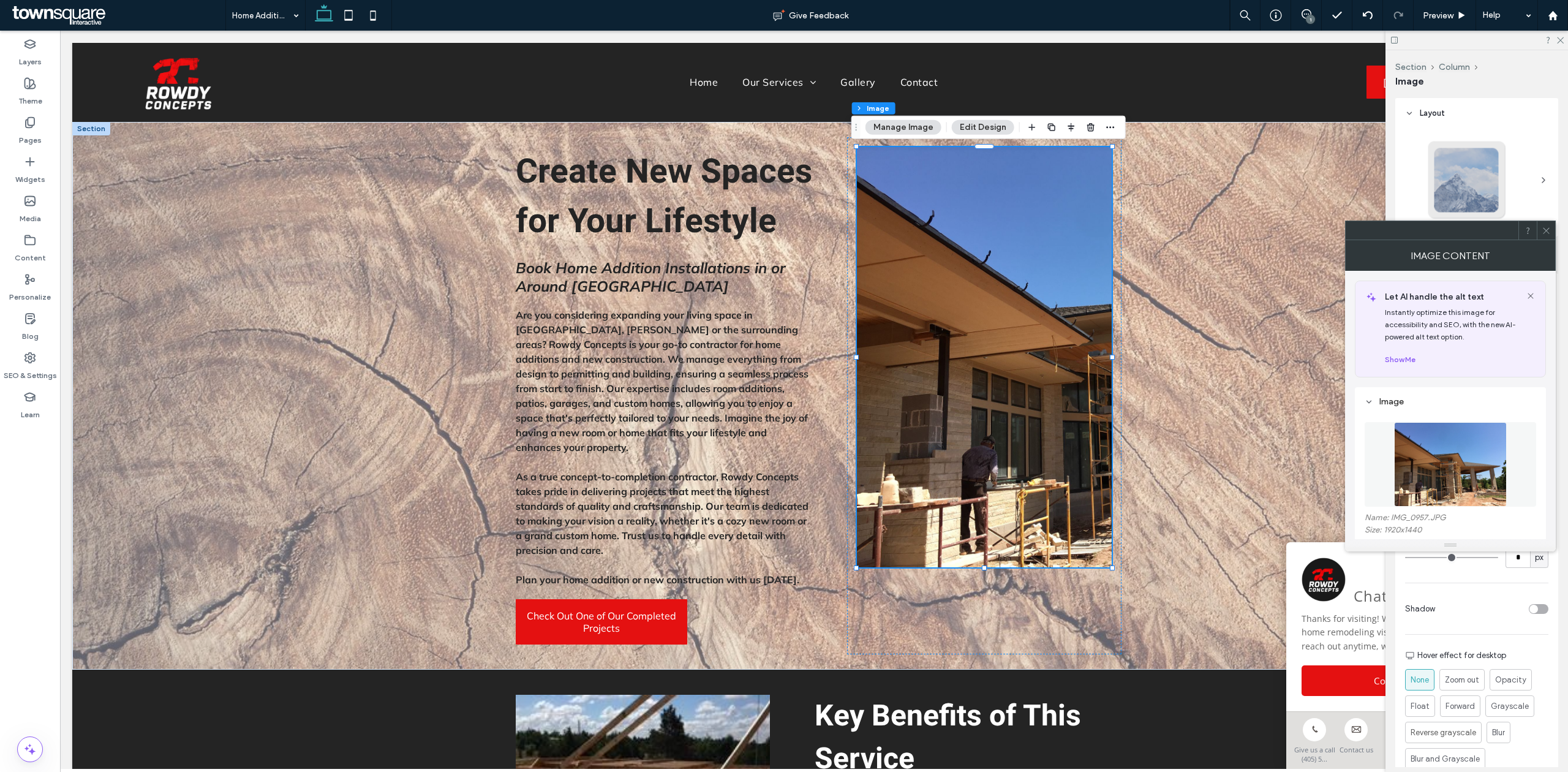
scroll to position [164, 0]
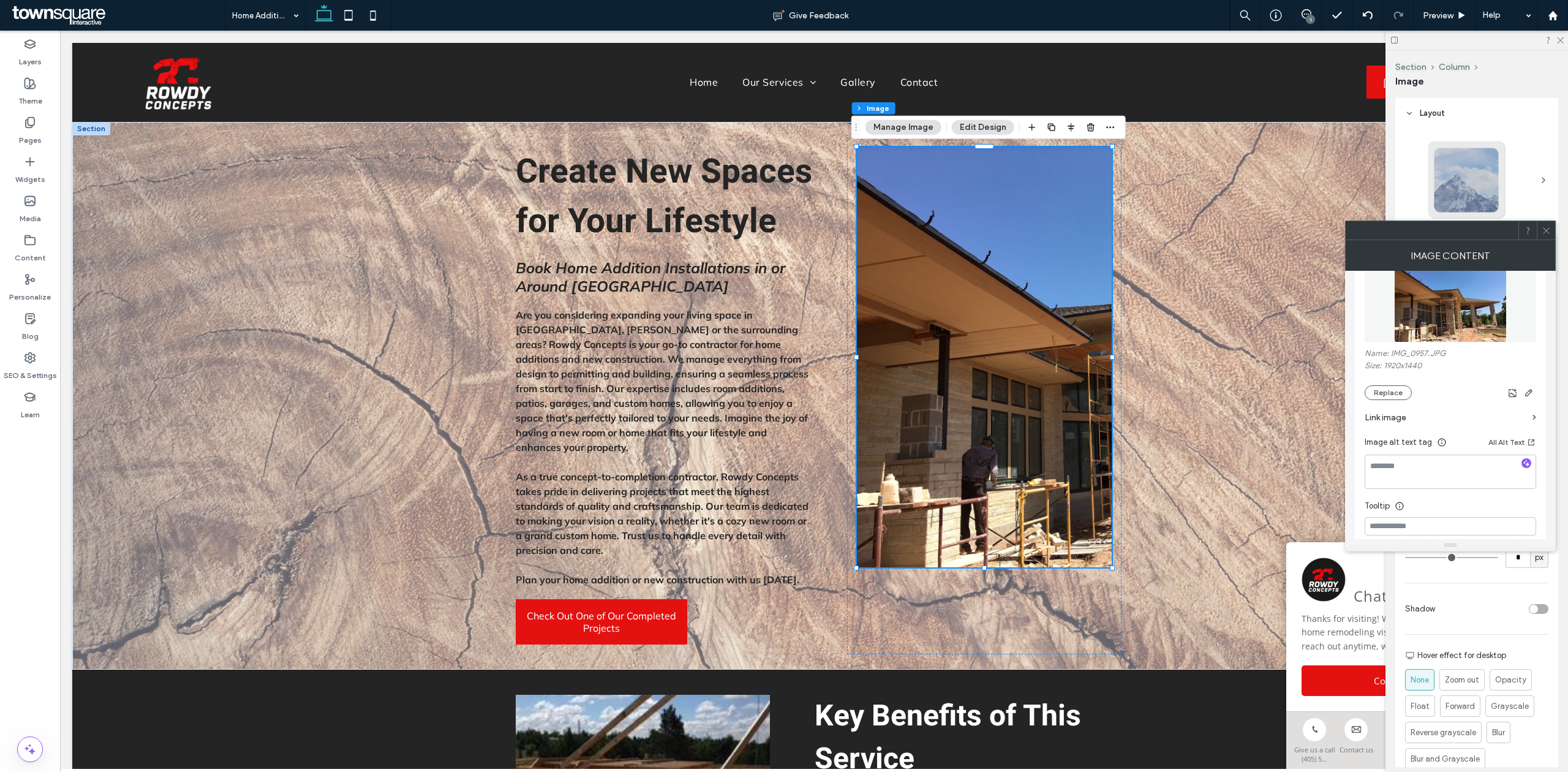
click at [1391, 403] on section "Link image" at bounding box center [1451, 417] width 172 height 35
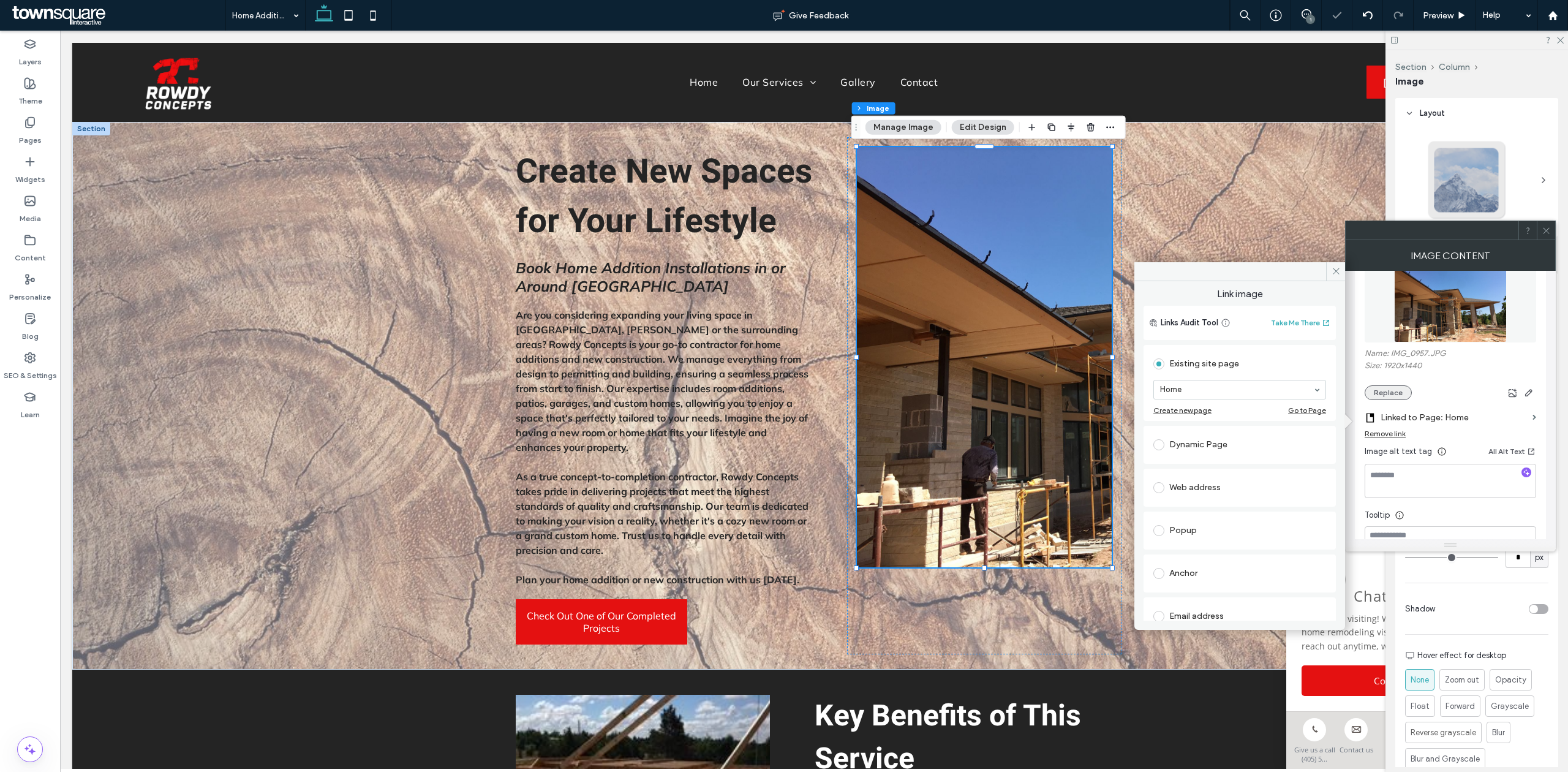
click at [1387, 395] on button "Replace" at bounding box center [1389, 393] width 47 height 15
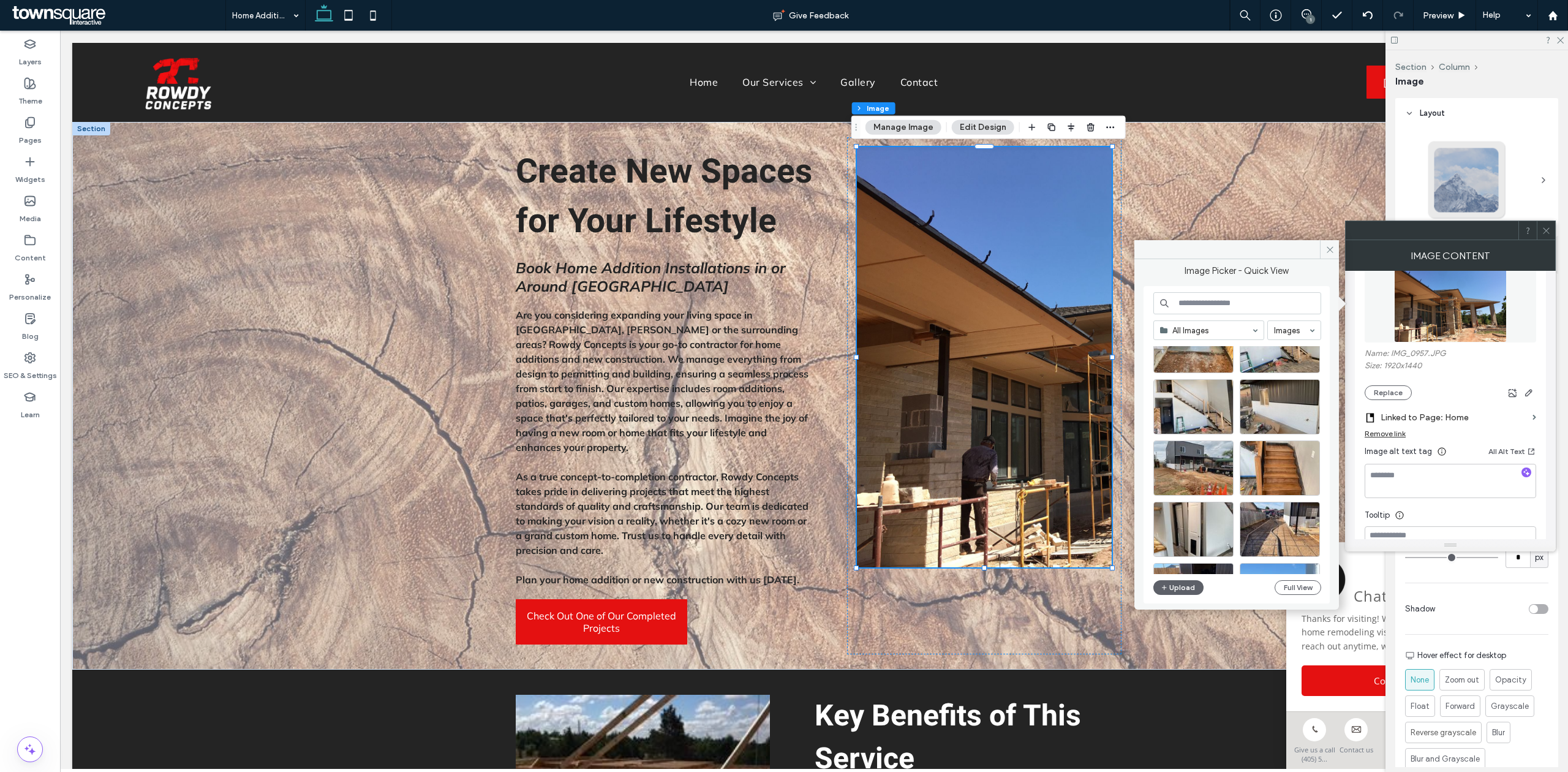
scroll to position [1397, 0]
click at [1203, 459] on div "Select" at bounding box center [1194, 465] width 81 height 55
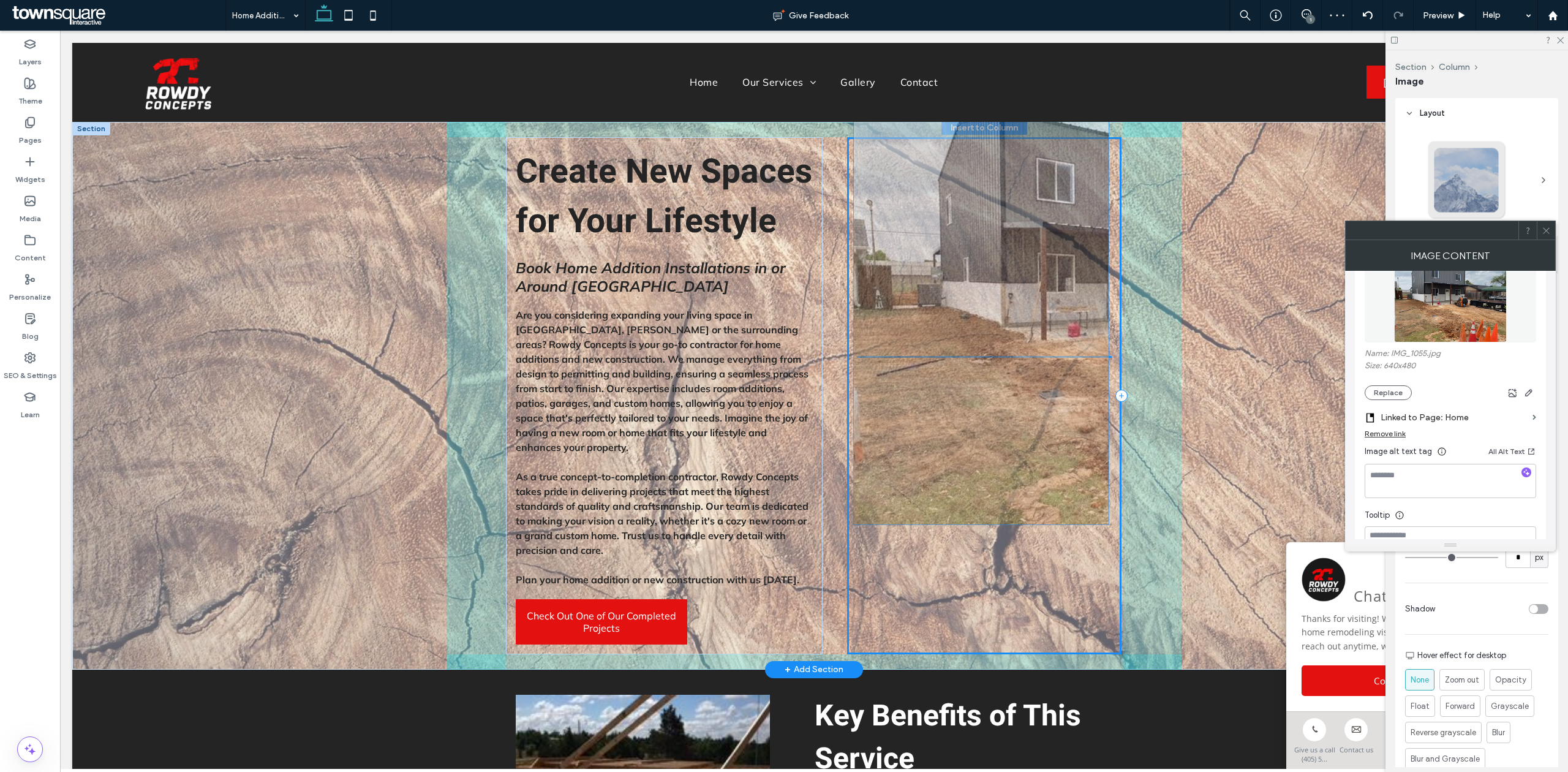
drag, startPoint x: 981, startPoint y: 562, endPoint x: 983, endPoint y: 519, distance: 43.0
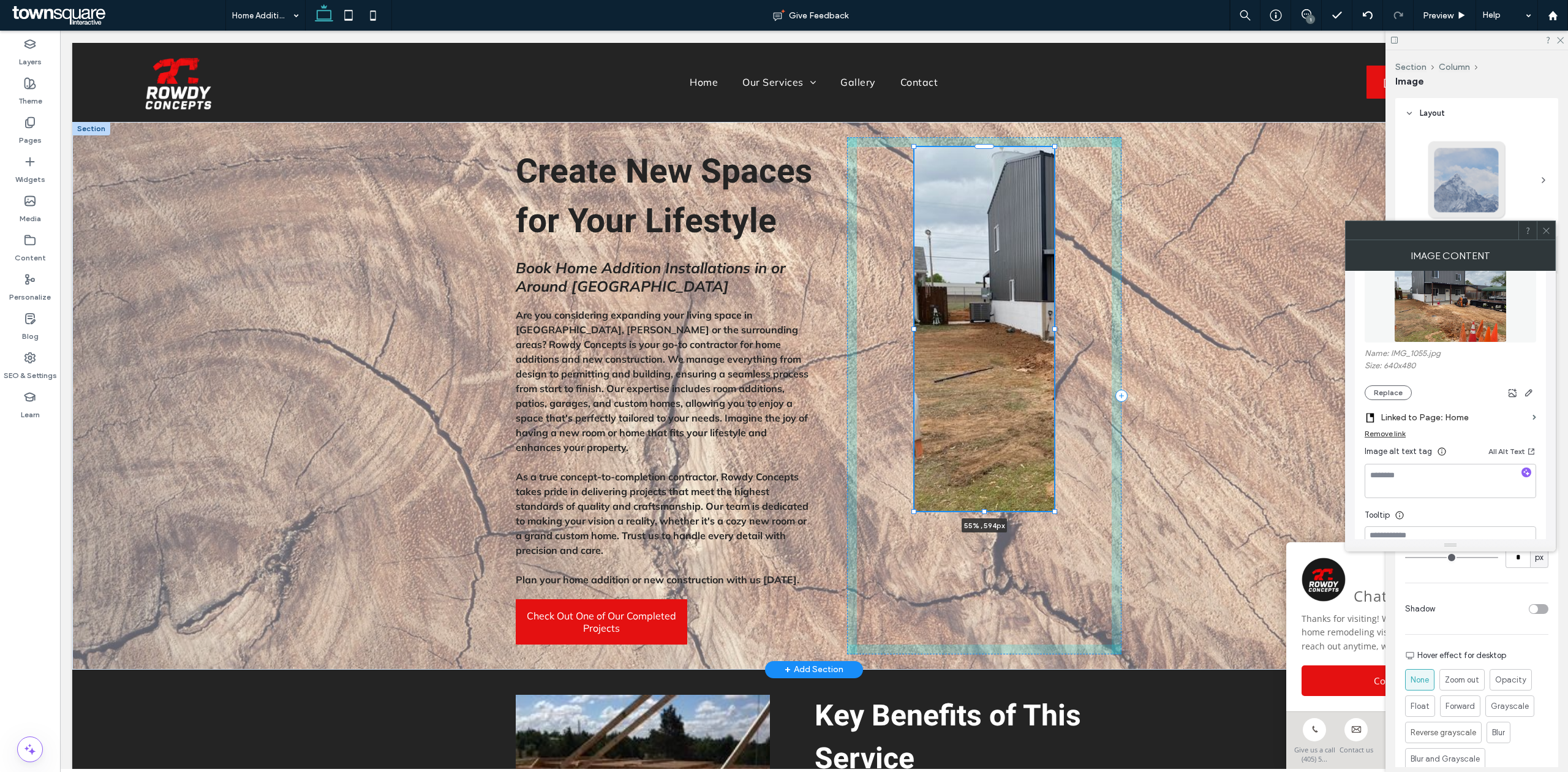
drag, startPoint x: 1105, startPoint y: 569, endPoint x: 1050, endPoint y: 508, distance: 82.1
click at [1053, 508] on div at bounding box center [1055, 511] width 5 height 5
type input "**"
type input "****"
type input "***"
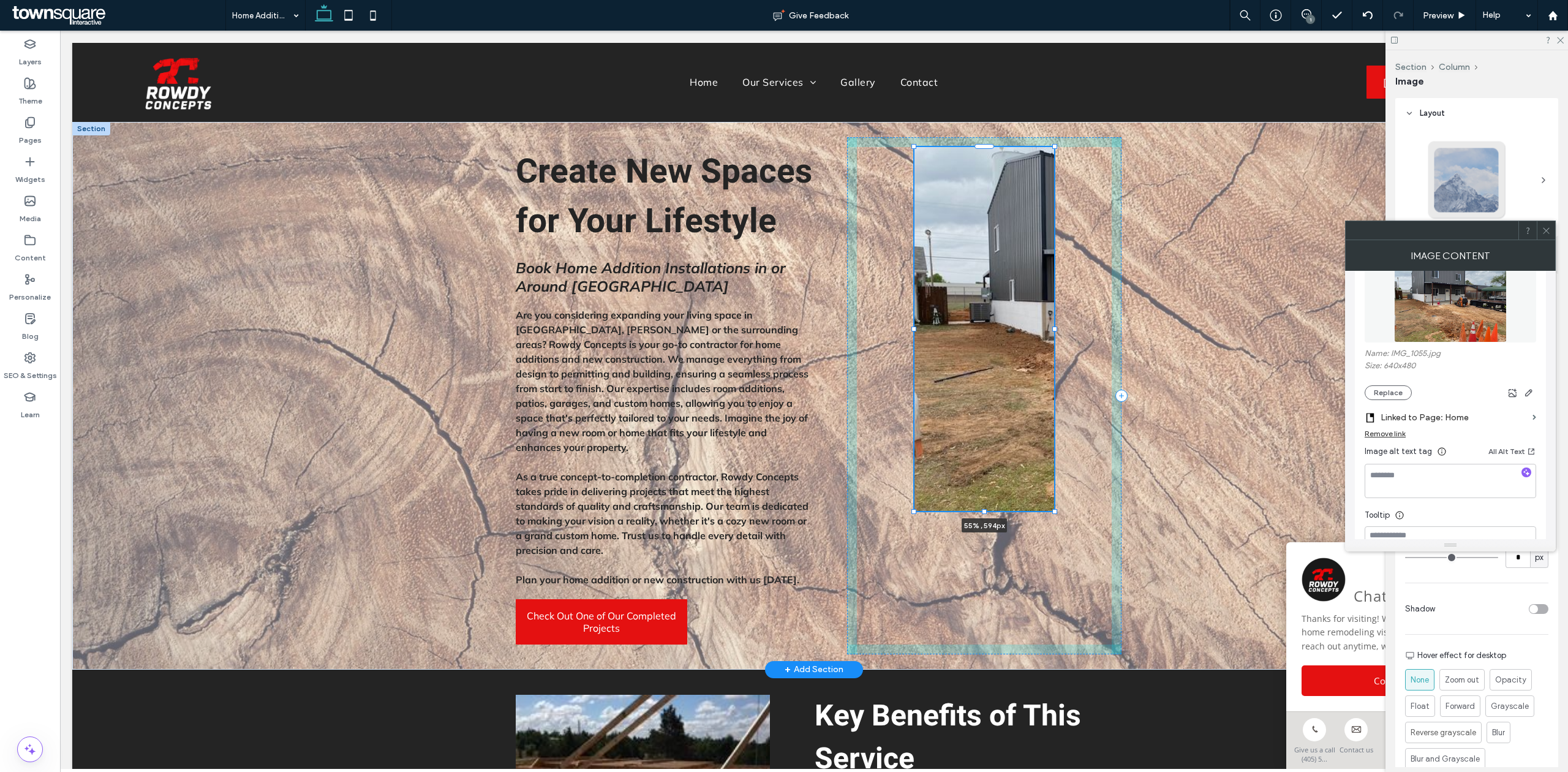
type input "***"
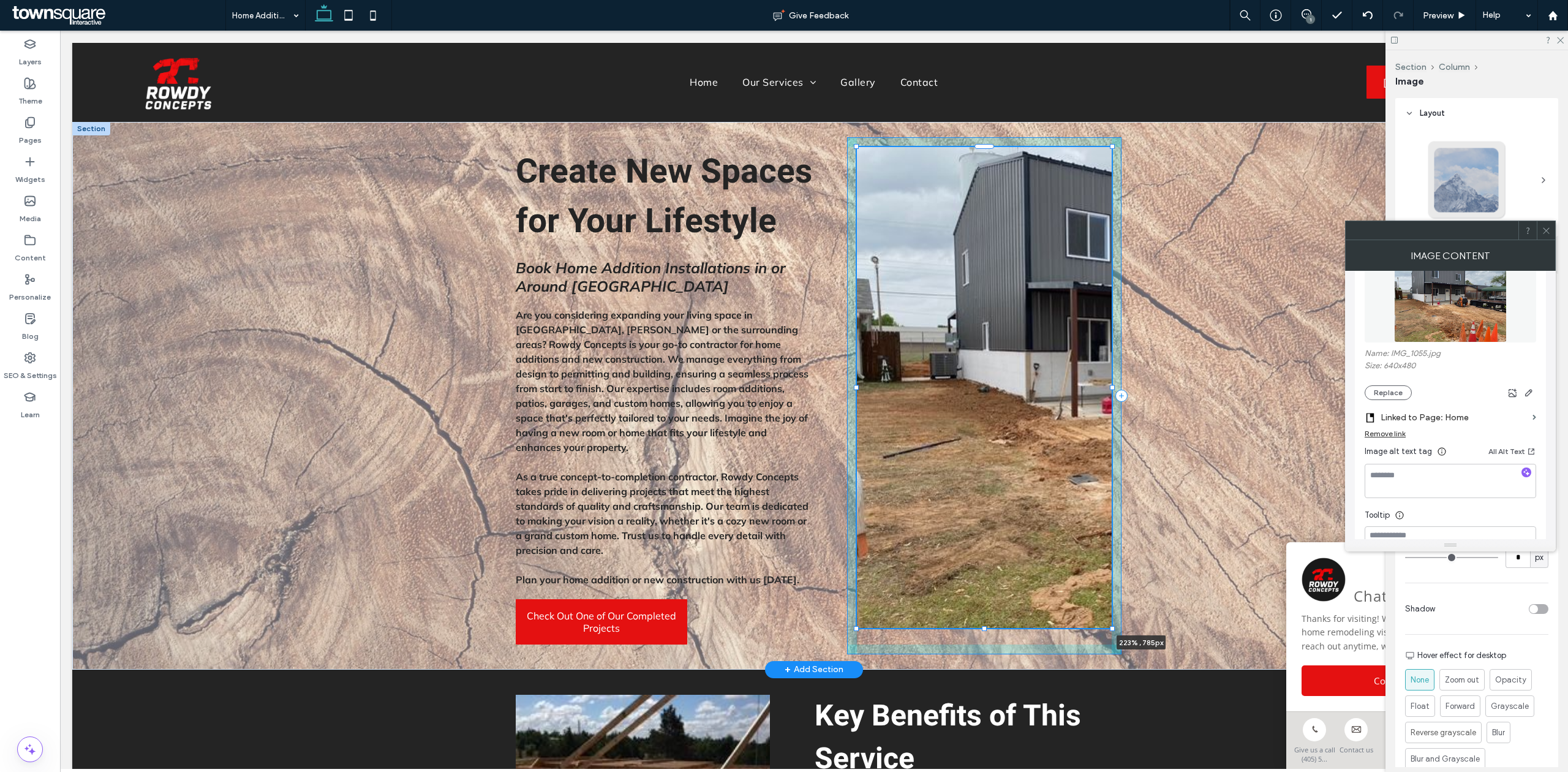
drag, startPoint x: 1050, startPoint y: 506, endPoint x: 1263, endPoint y: 627, distance: 245.0
click at [1263, 627] on div "Create New Spaces for Your Lifestyle Book Home Addition Installations in or Aro…" at bounding box center [815, 395] width 1484 height 547
type input "***"
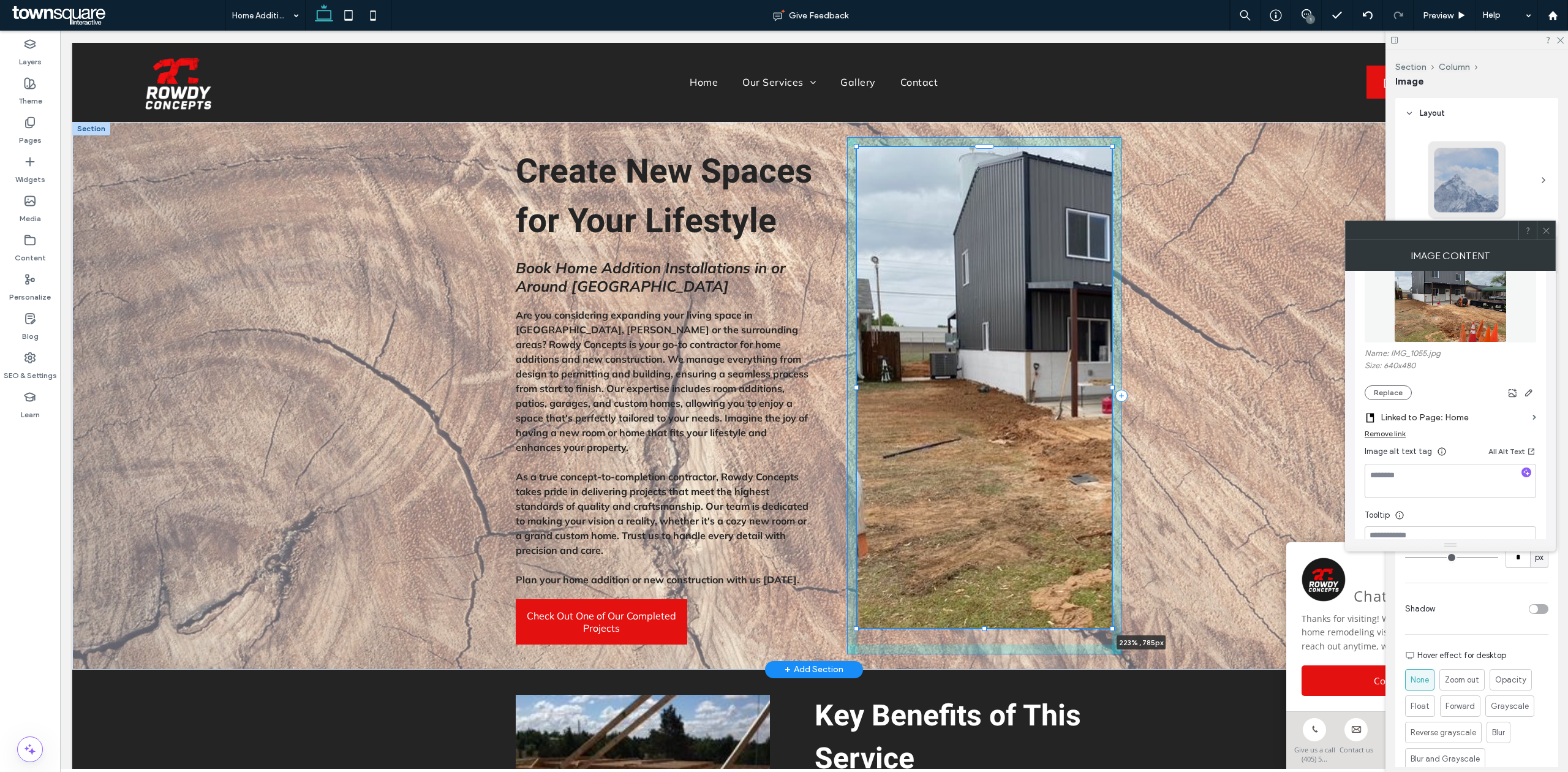
type input "***"
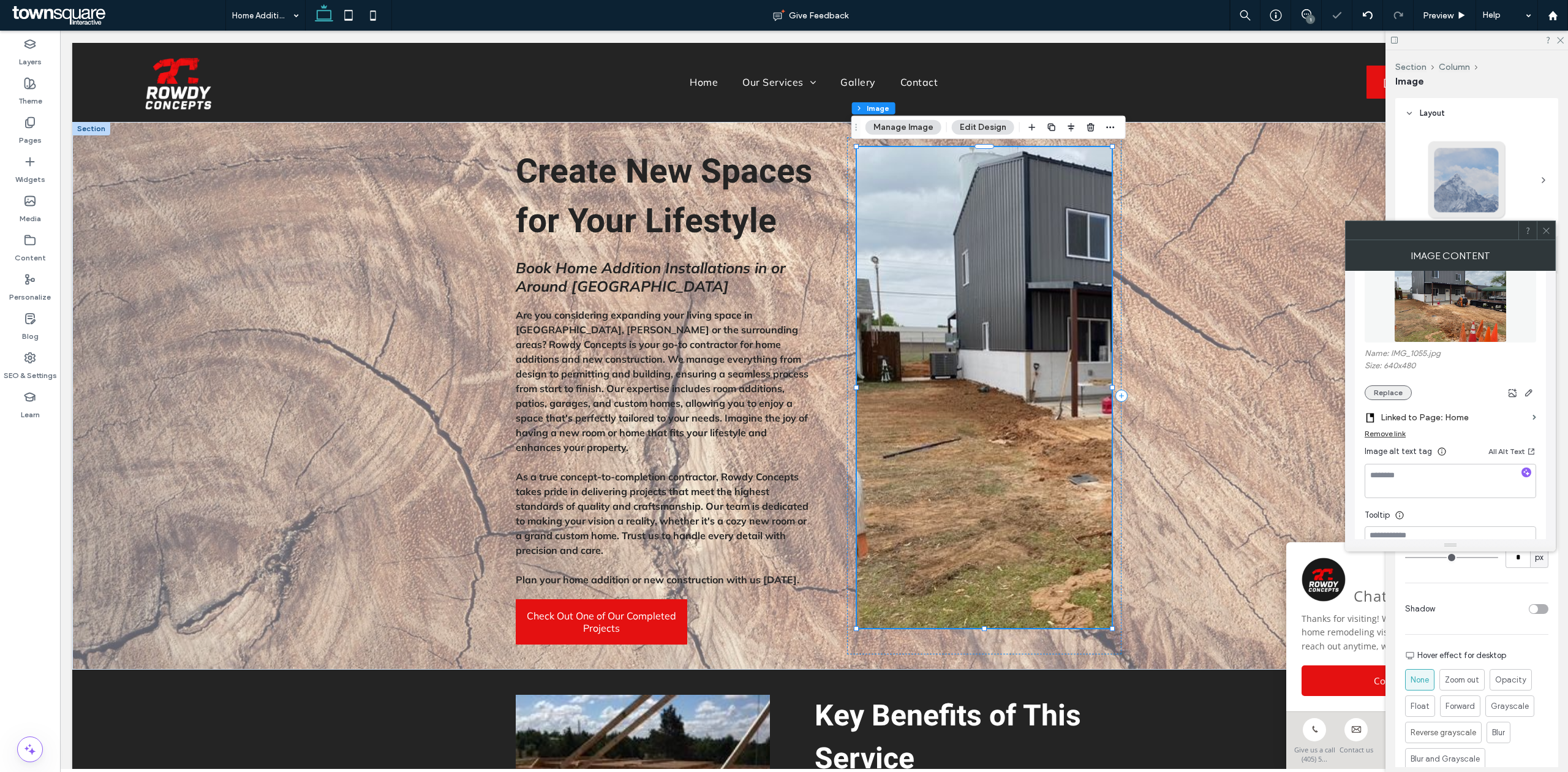
click at [1387, 388] on button "Replace" at bounding box center [1389, 393] width 47 height 15
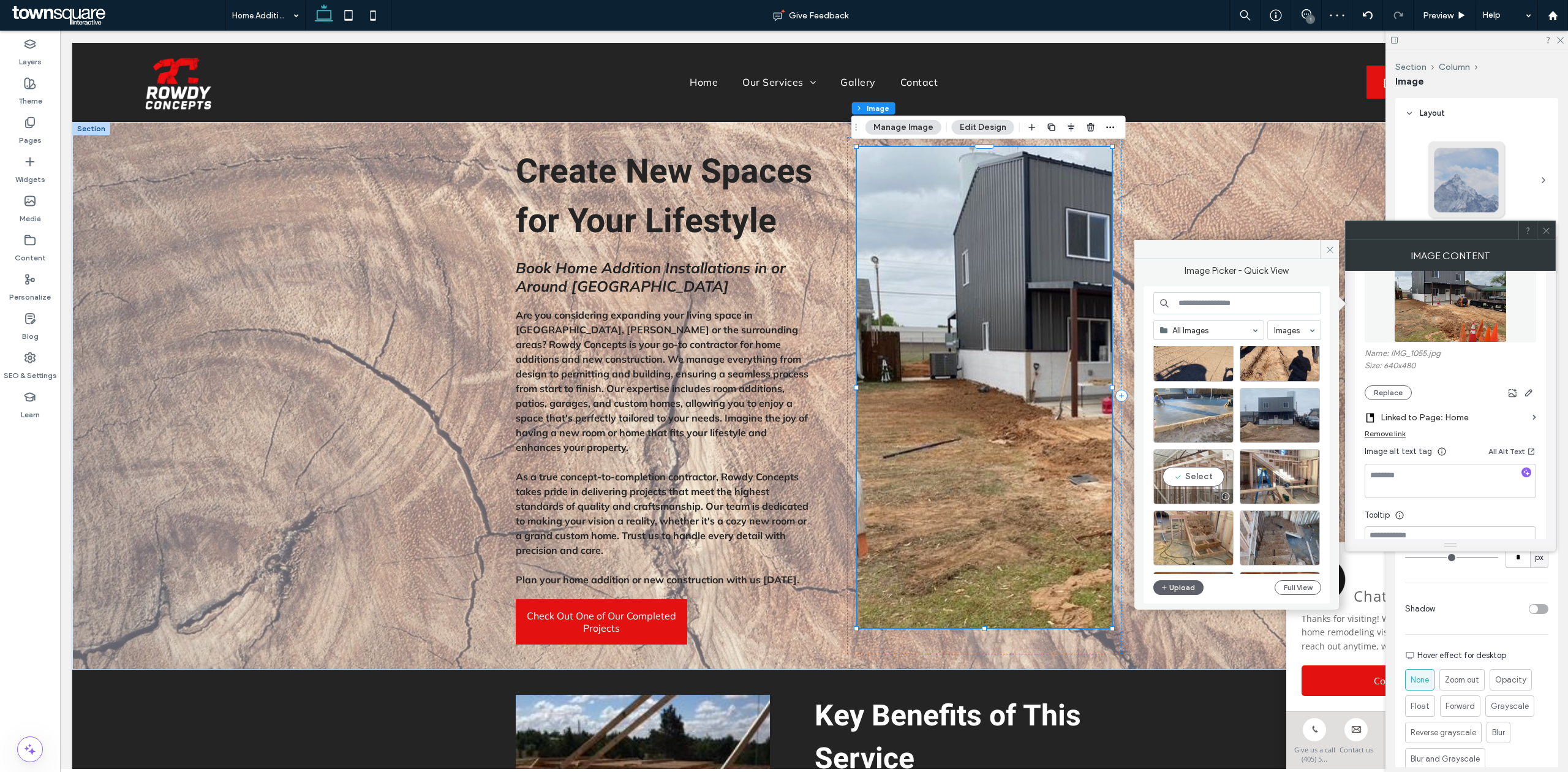
scroll to position [39, 0]
click at [1272, 423] on div "Select" at bounding box center [1280, 414] width 81 height 55
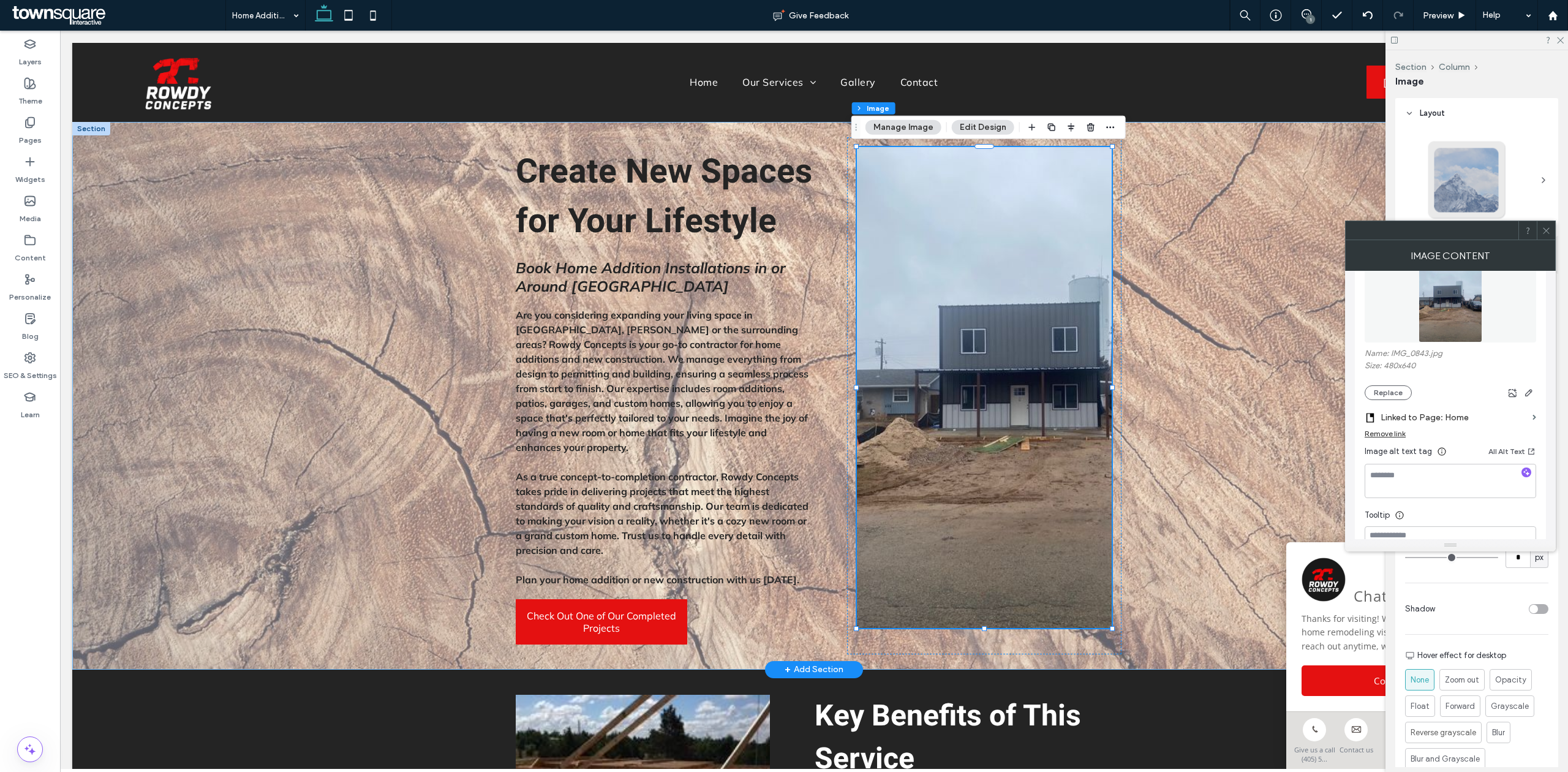
click at [1197, 354] on div "Create New Spaces for Your Lifestyle Book Home Addition Installations in or Aro…" at bounding box center [815, 395] width 1484 height 547
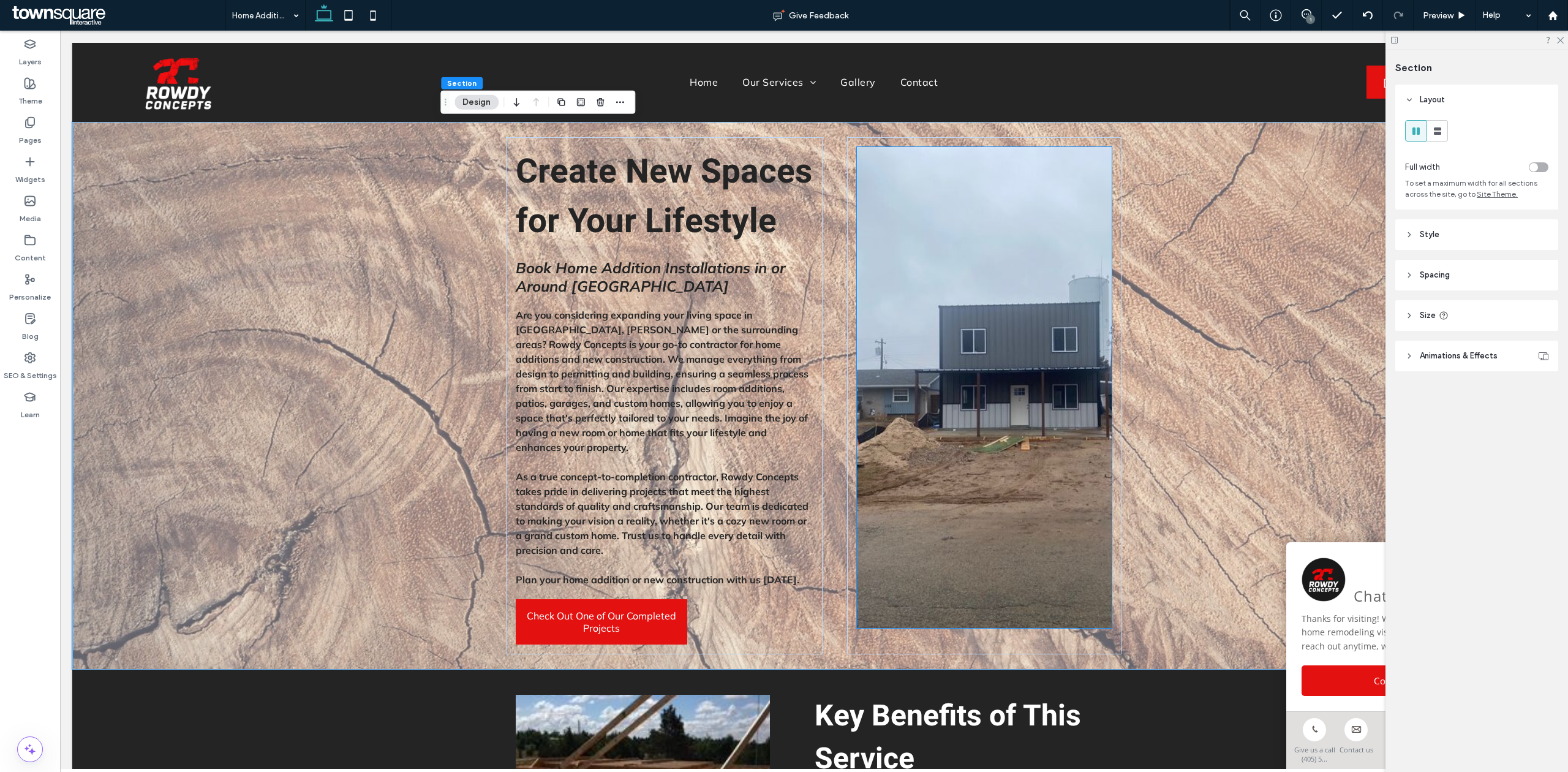
click at [913, 493] on img at bounding box center [984, 387] width 254 height 481
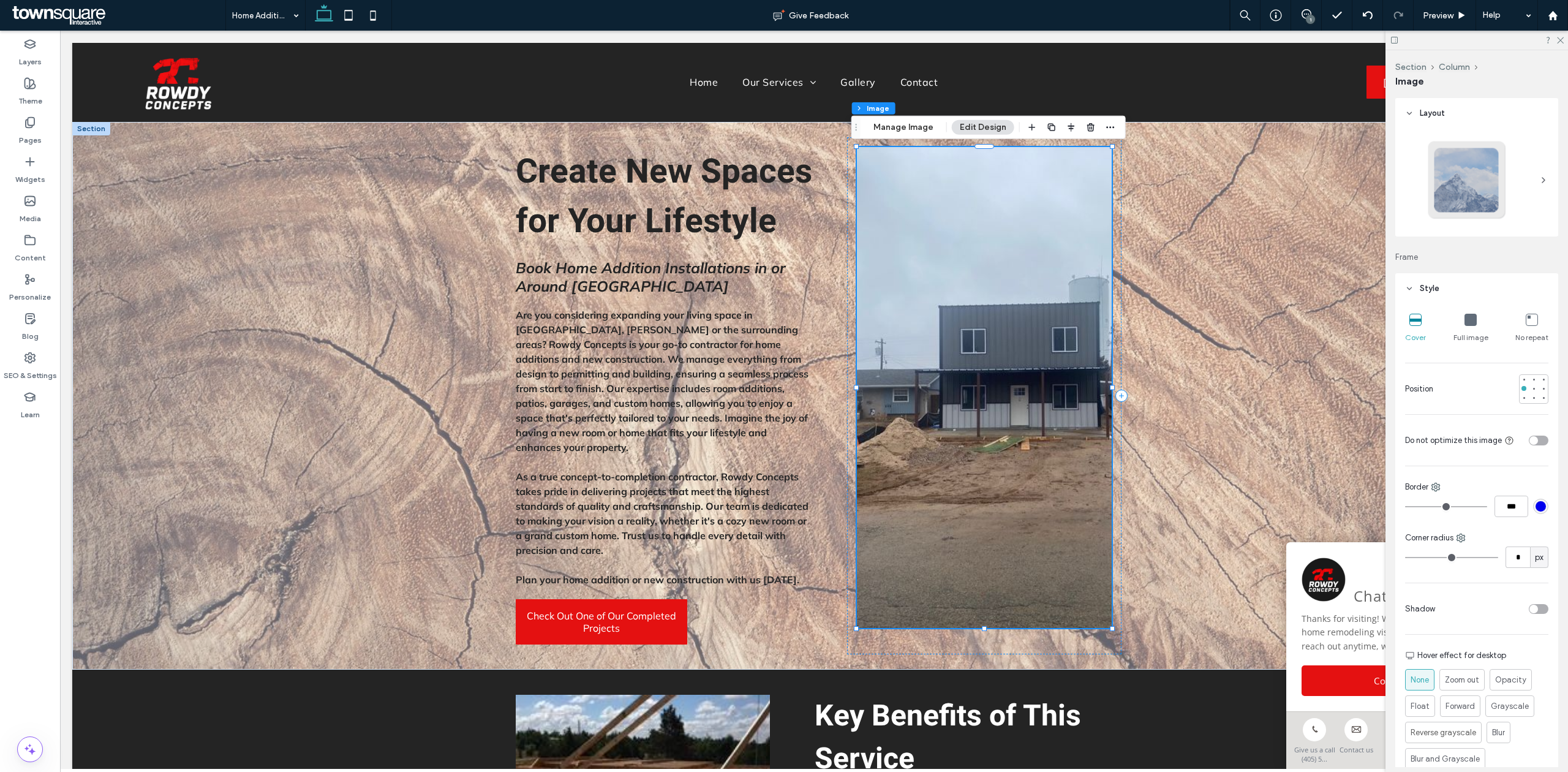
drag, startPoint x: 979, startPoint y: 630, endPoint x: 981, endPoint y: 601, distance: 29.1
click at [981, 601] on div at bounding box center [984, 395] width 274 height 517
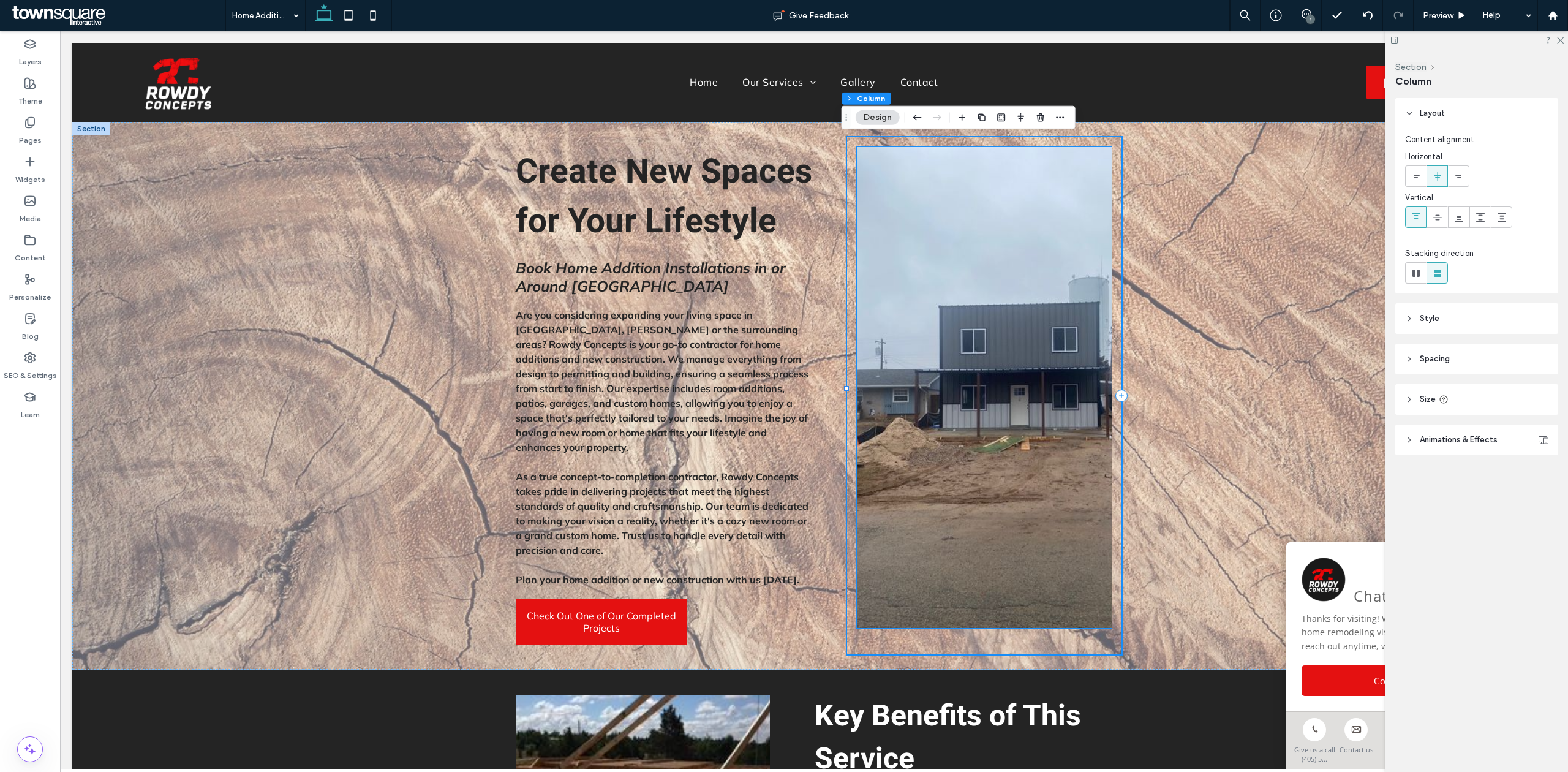
click at [990, 591] on img at bounding box center [984, 387] width 254 height 481
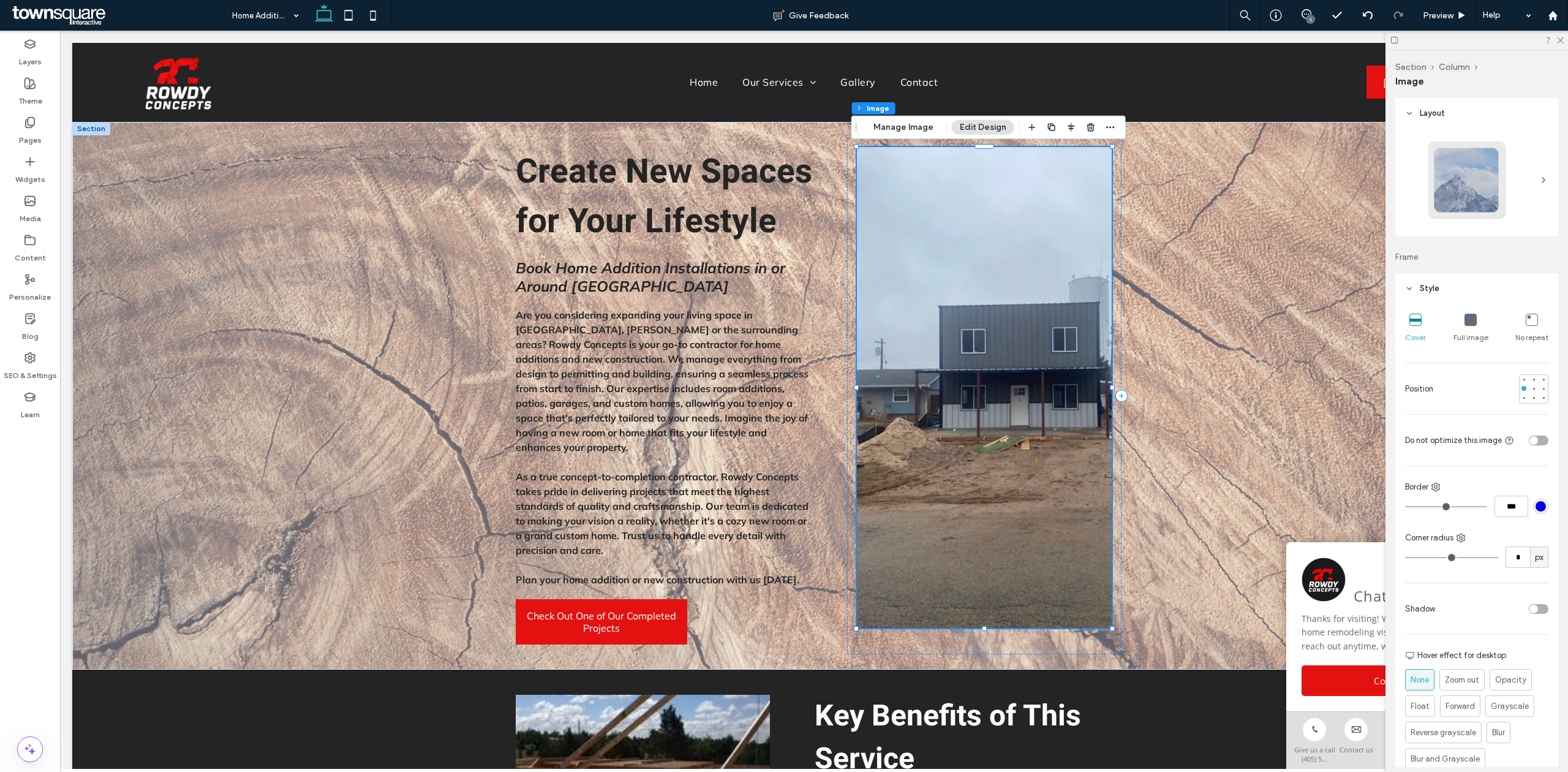
click at [983, 626] on img at bounding box center [984, 387] width 254 height 481
click at [985, 571] on img at bounding box center [984, 387] width 254 height 481
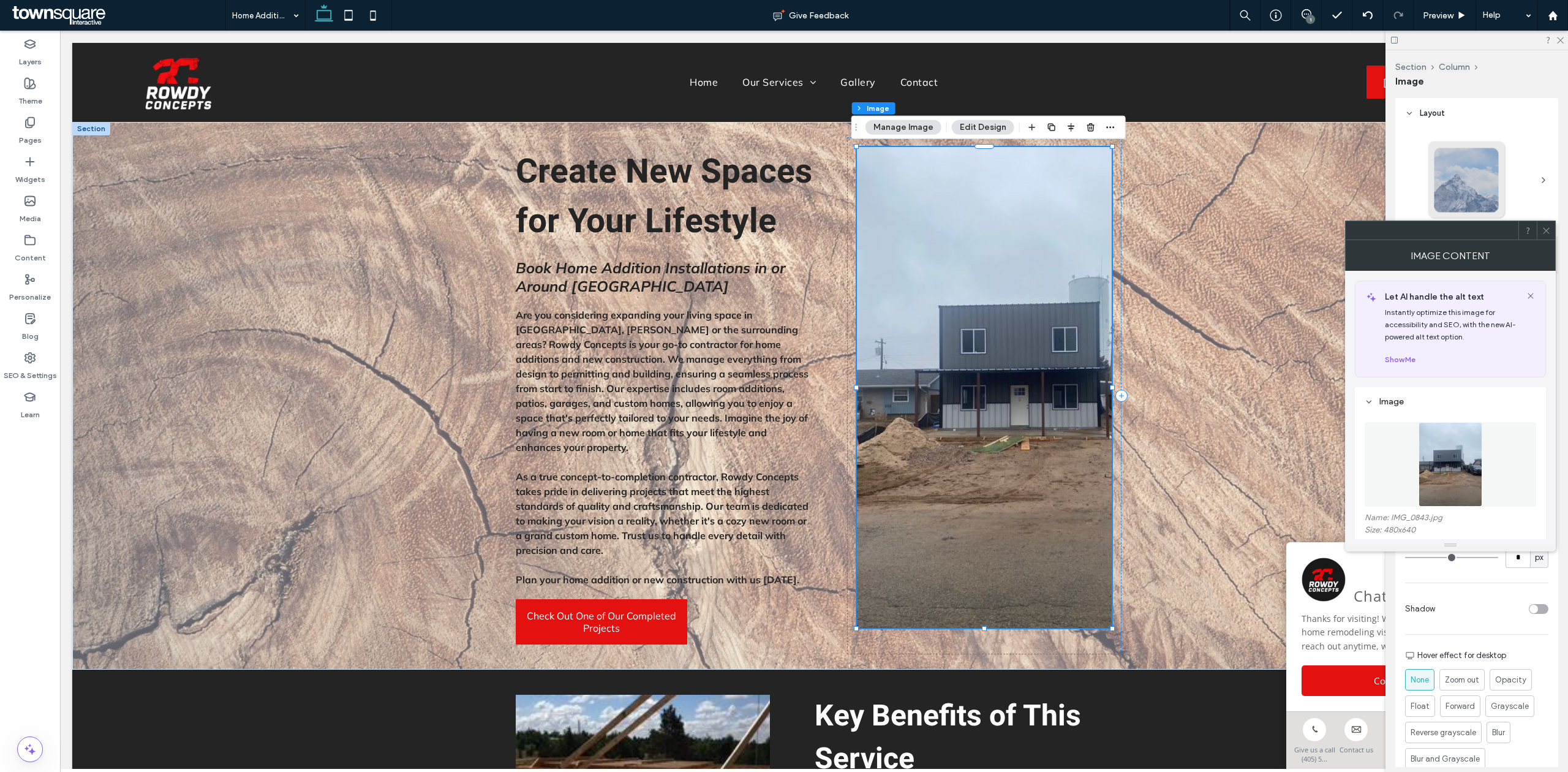
click at [985, 571] on img at bounding box center [984, 387] width 254 height 481
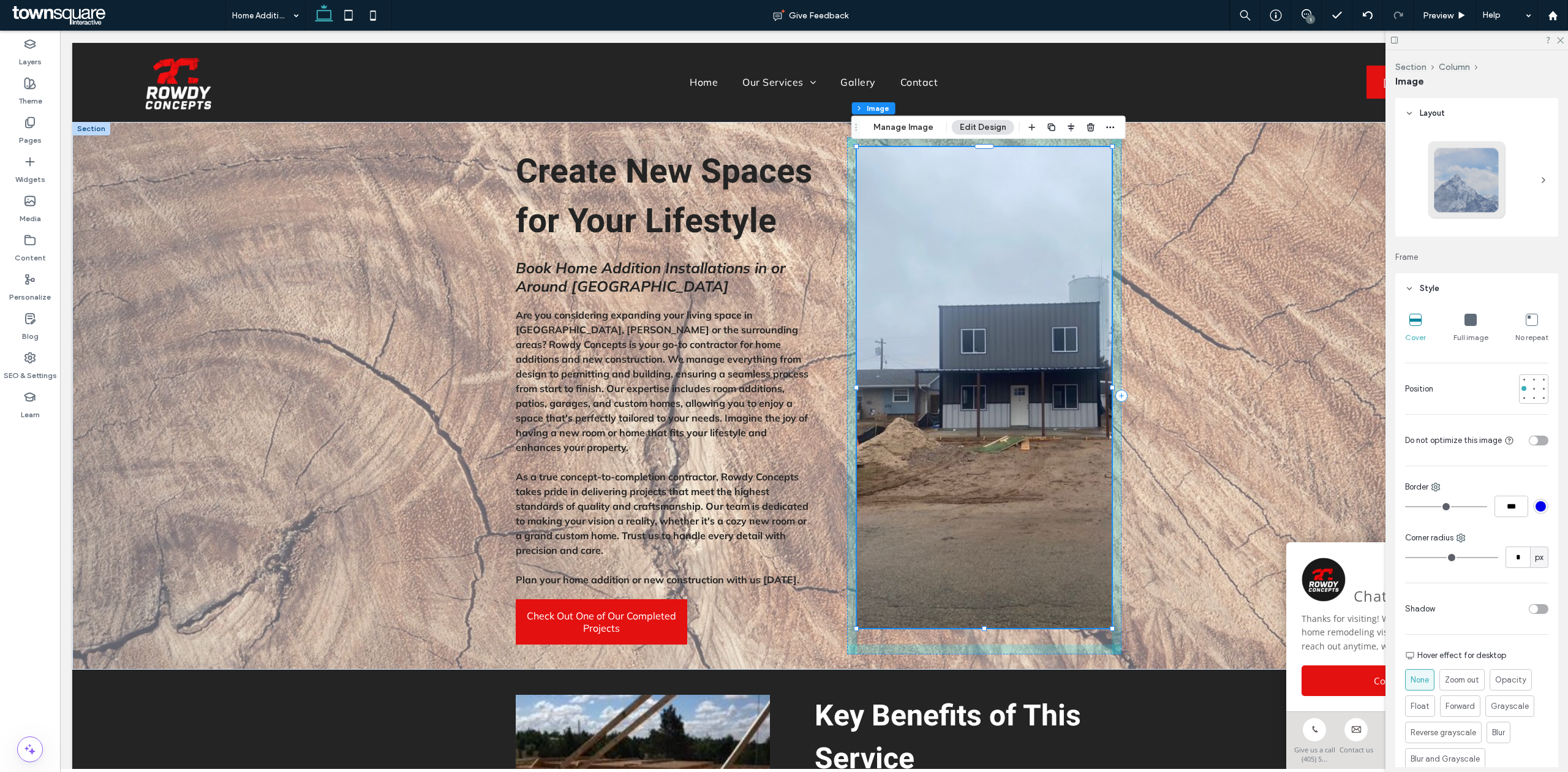
click at [982, 626] on div at bounding box center [985, 628] width 5 height 5
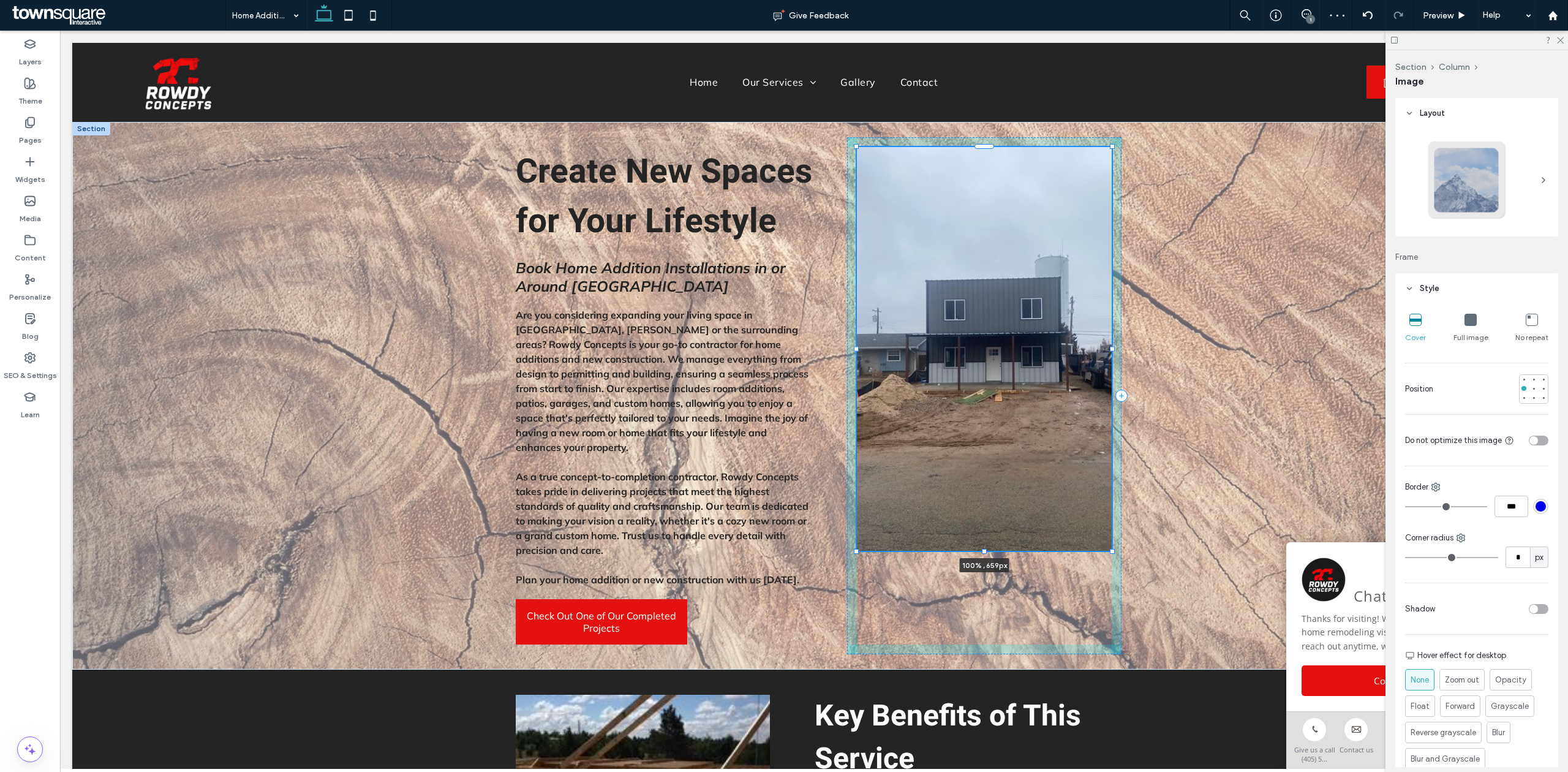
drag, startPoint x: 978, startPoint y: 626, endPoint x: 939, endPoint y: 530, distance: 103.6
click at [939, 530] on div "Create New Spaces for Your Lifestyle Book Home Addition Installations in or Aro…" at bounding box center [815, 395] width 736 height 547
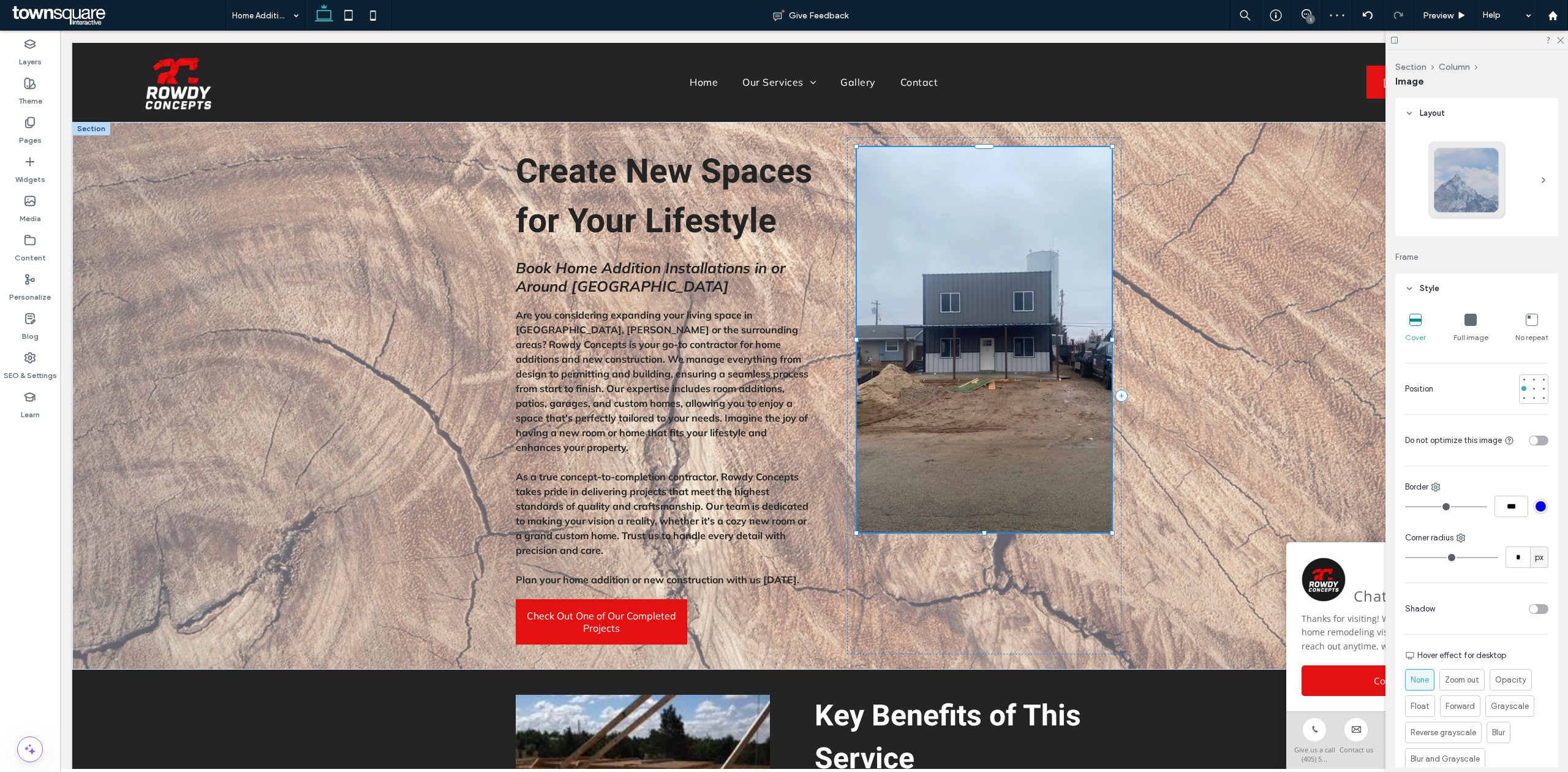
type input "***"
click at [1069, 535] on div "100% , 629px" at bounding box center [984, 395] width 274 height 517
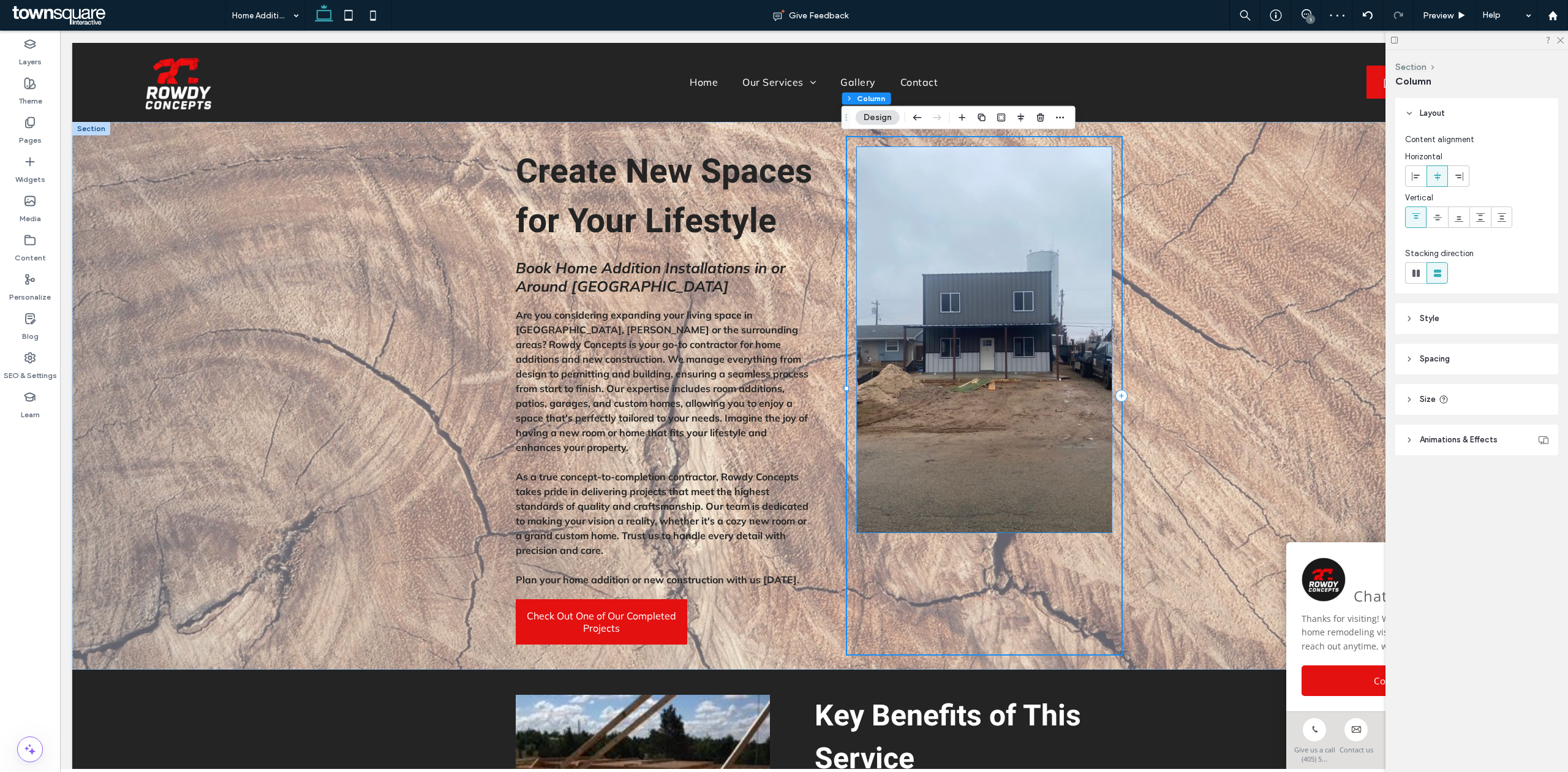
click at [956, 177] on img at bounding box center [984, 340] width 254 height 386
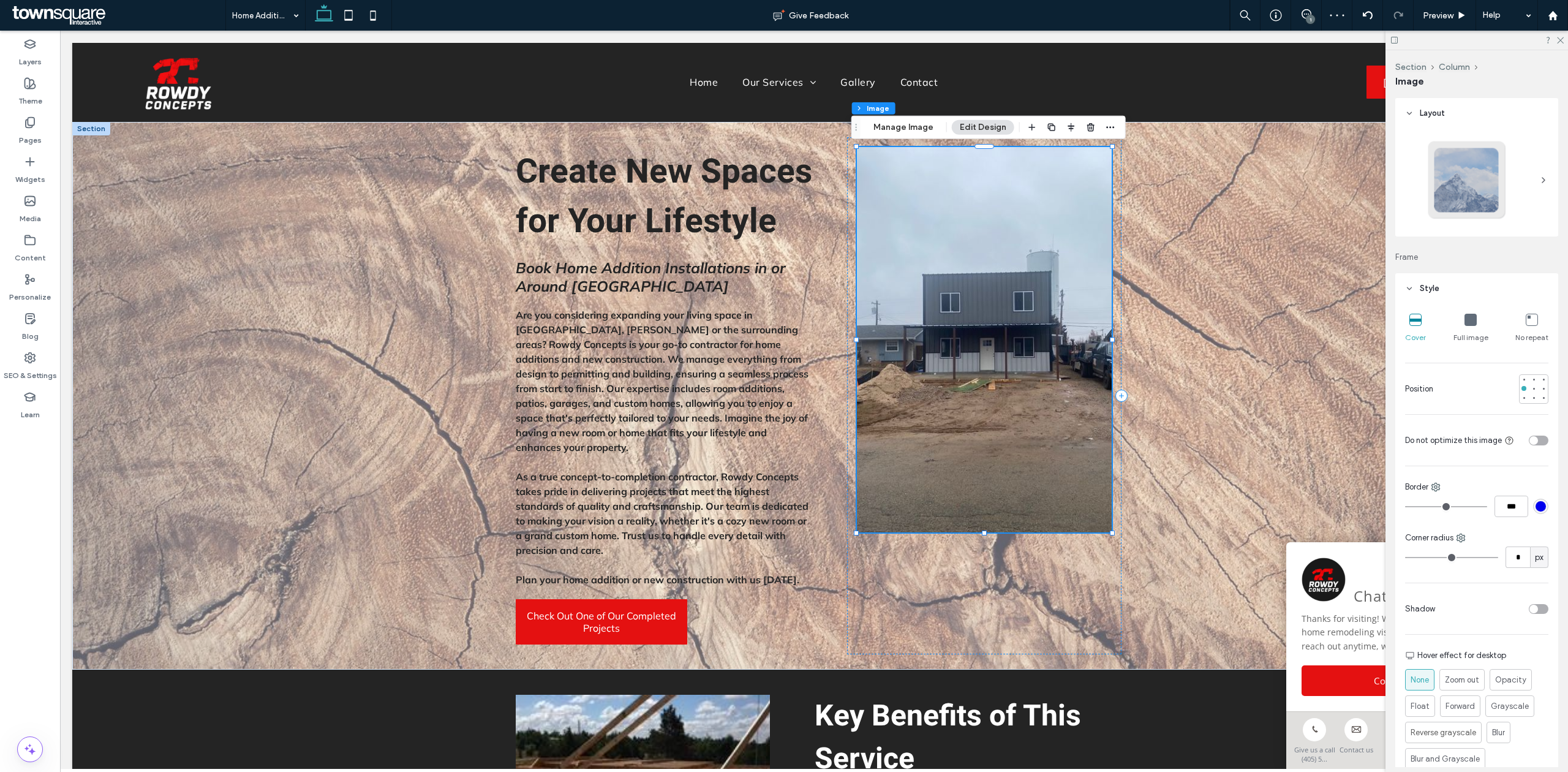
click at [956, 177] on img at bounding box center [984, 340] width 254 height 386
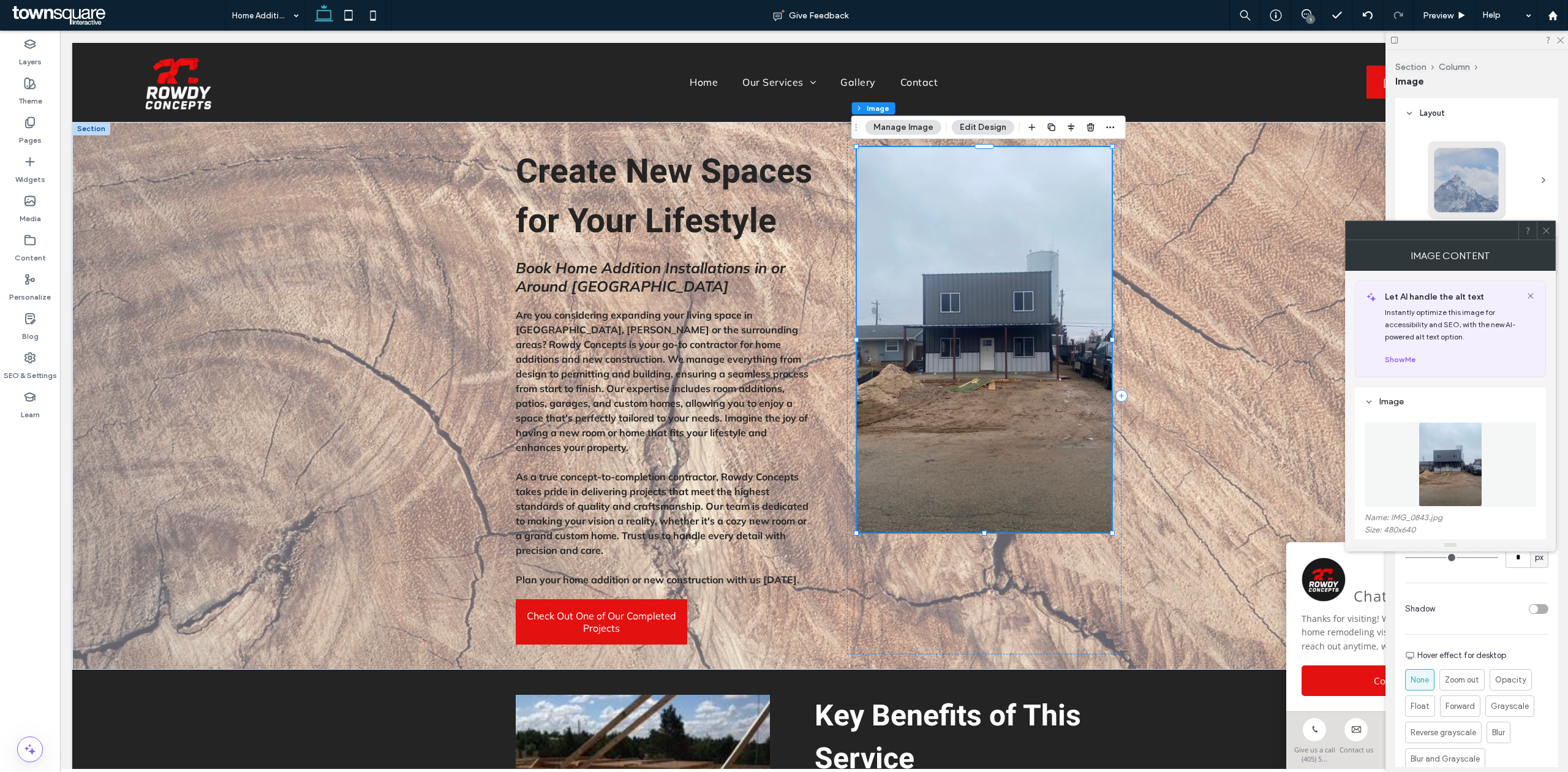
click at [978, 150] on img at bounding box center [984, 340] width 254 height 386
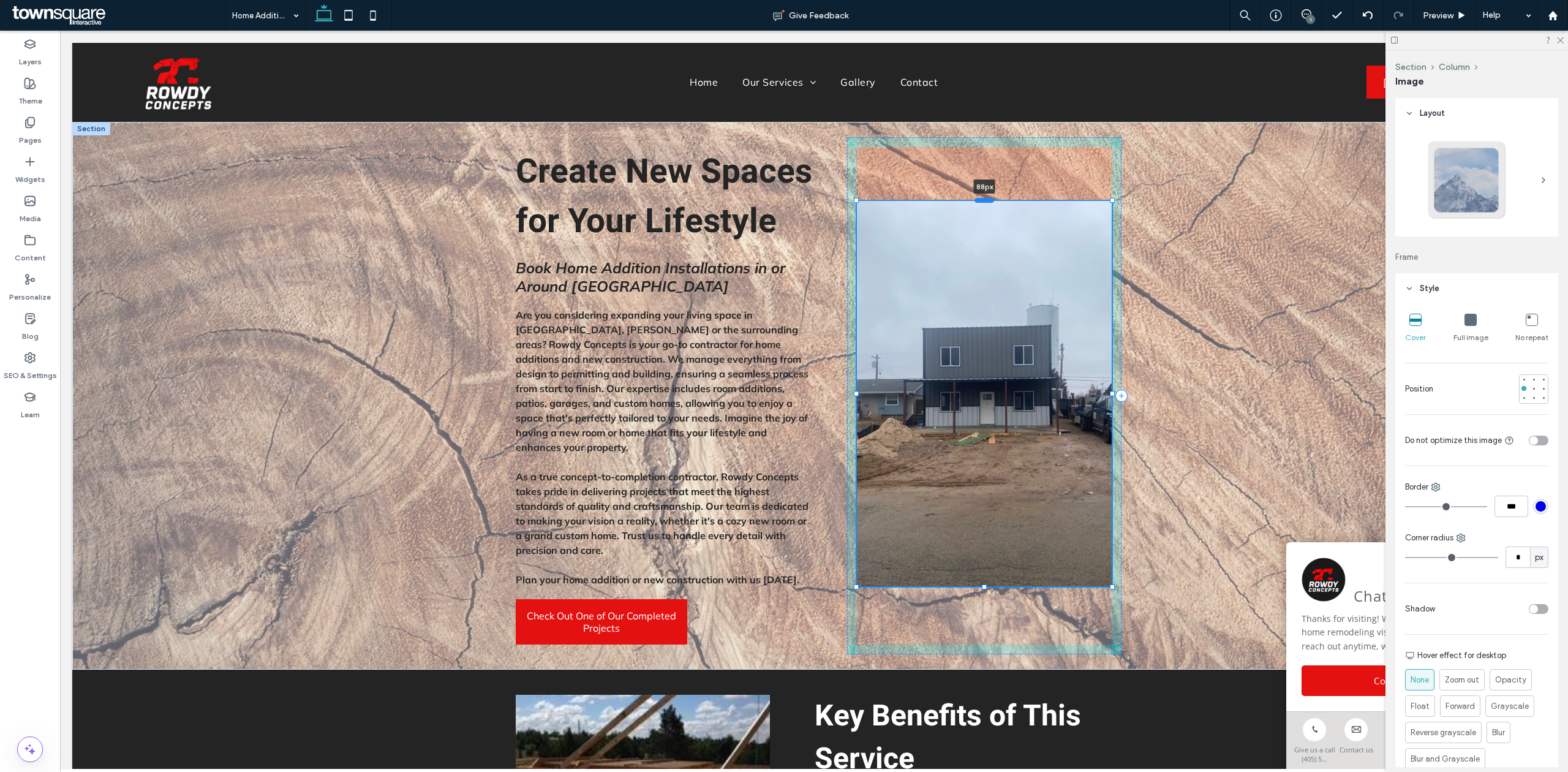
drag, startPoint x: 978, startPoint y: 148, endPoint x: 978, endPoint y: 202, distance: 54.0
click at [978, 202] on div at bounding box center [985, 199] width 20 height 5
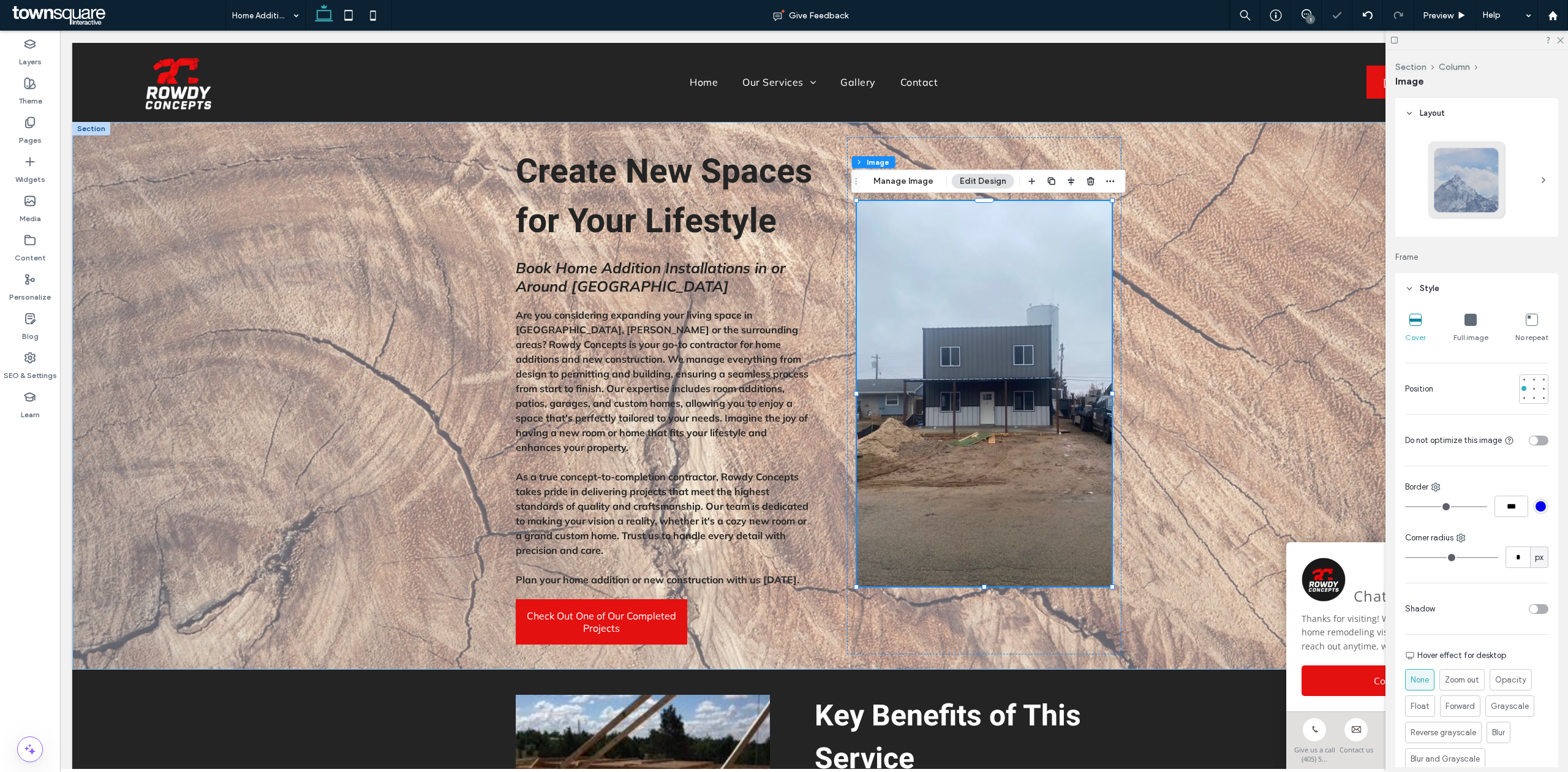
click at [1181, 267] on div "Create New Spaces for Your Lifestyle Book Home Addition Installations in or Aro…" at bounding box center [815, 395] width 1484 height 547
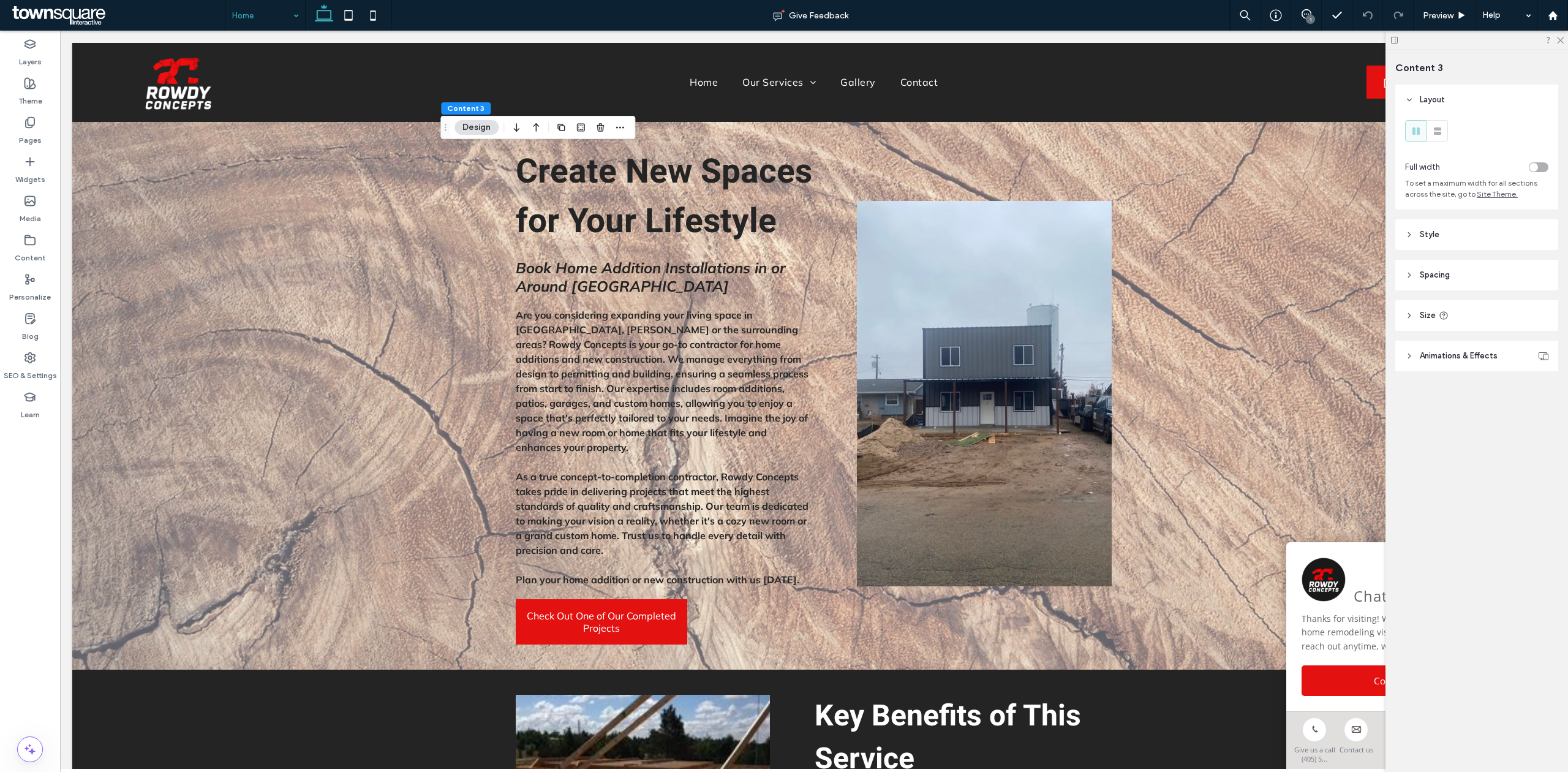
click at [1427, 223] on header "Style" at bounding box center [1477, 235] width 163 height 31
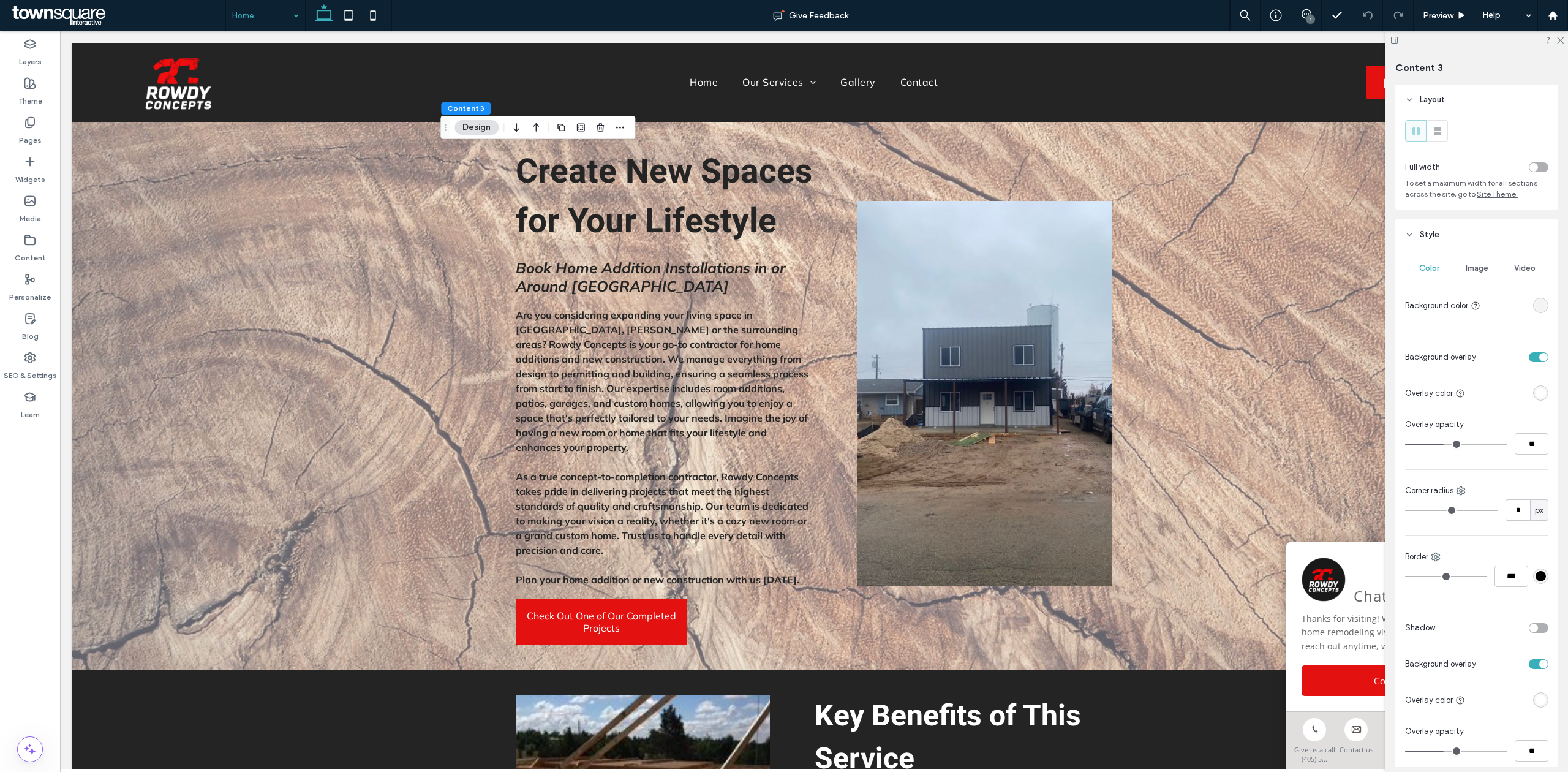
type input "**"
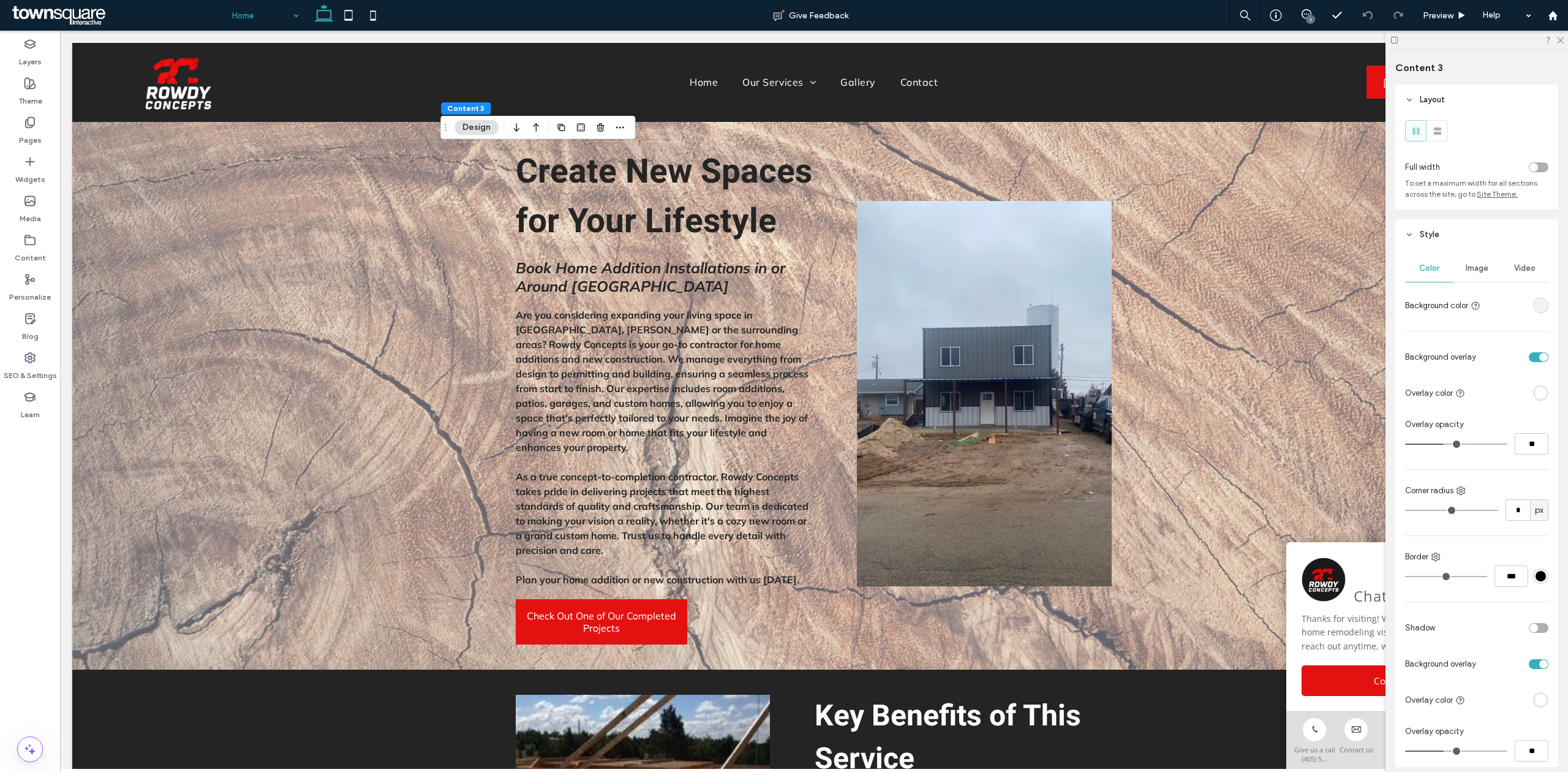
type input "**"
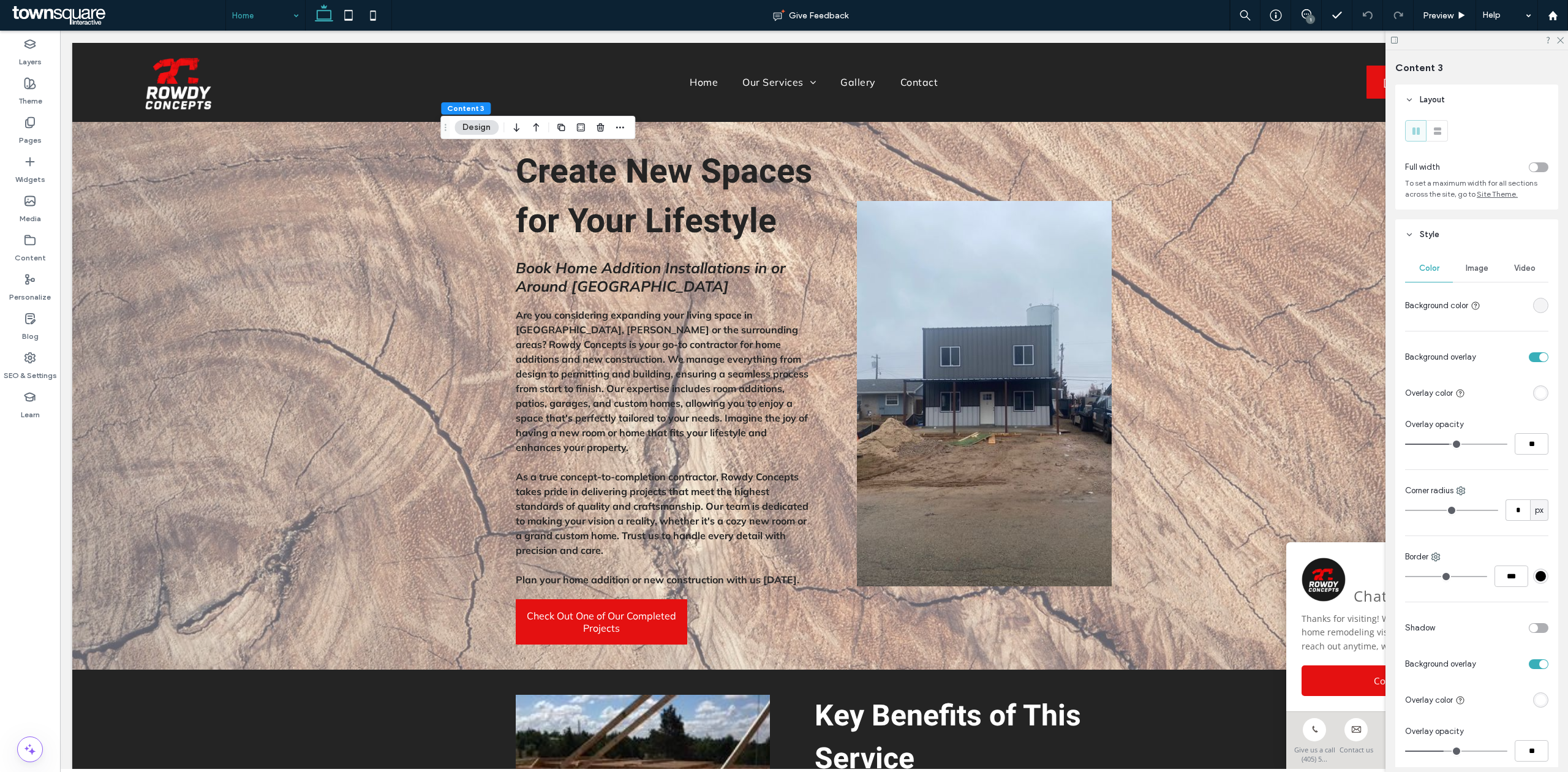
type input "**"
click at [1448, 445] on input "range" at bounding box center [1457, 444] width 103 height 2
type input "**"
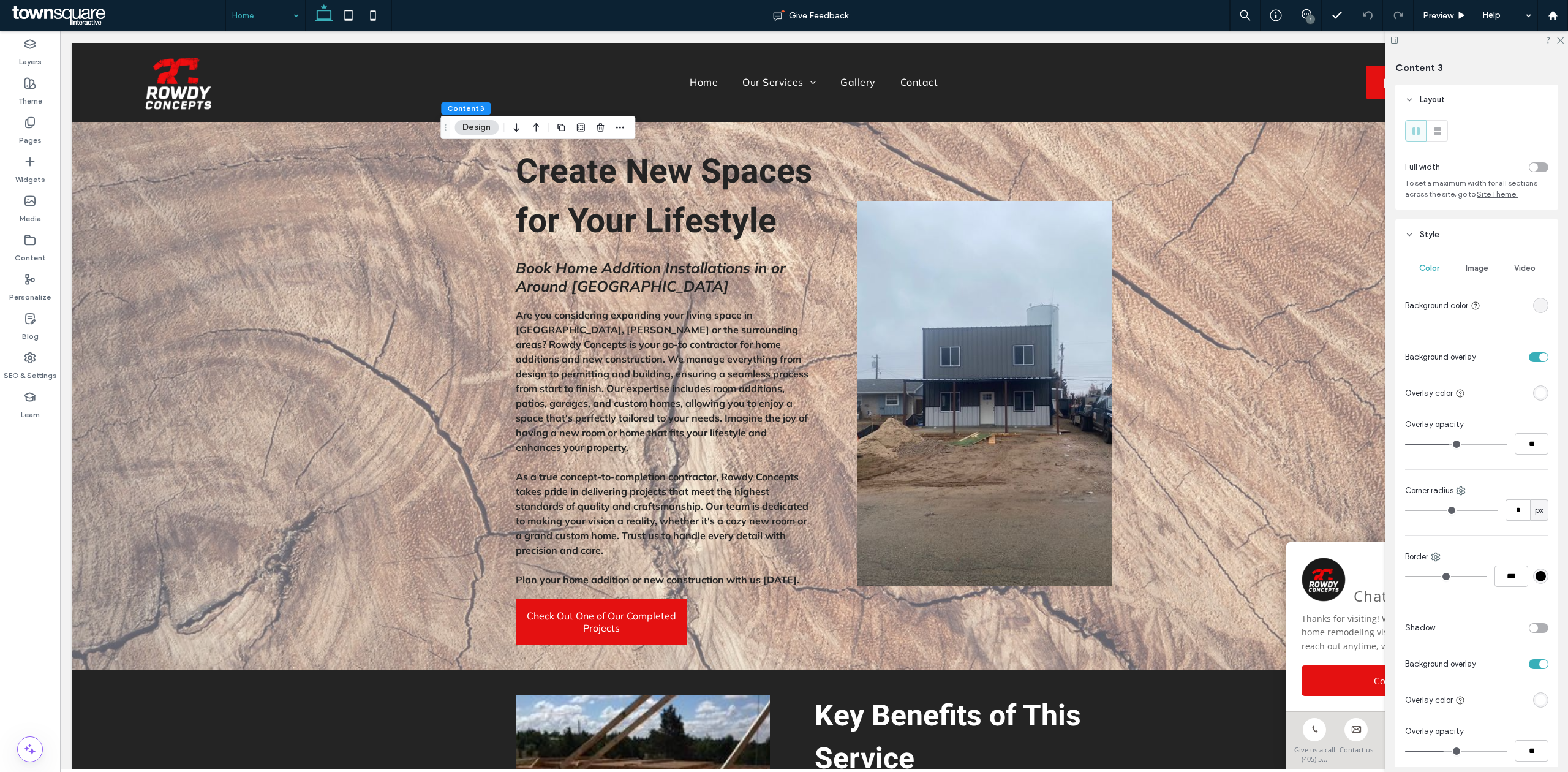
type input "**"
click at [1448, 445] on input "range" at bounding box center [1457, 444] width 103 height 2
type input "**"
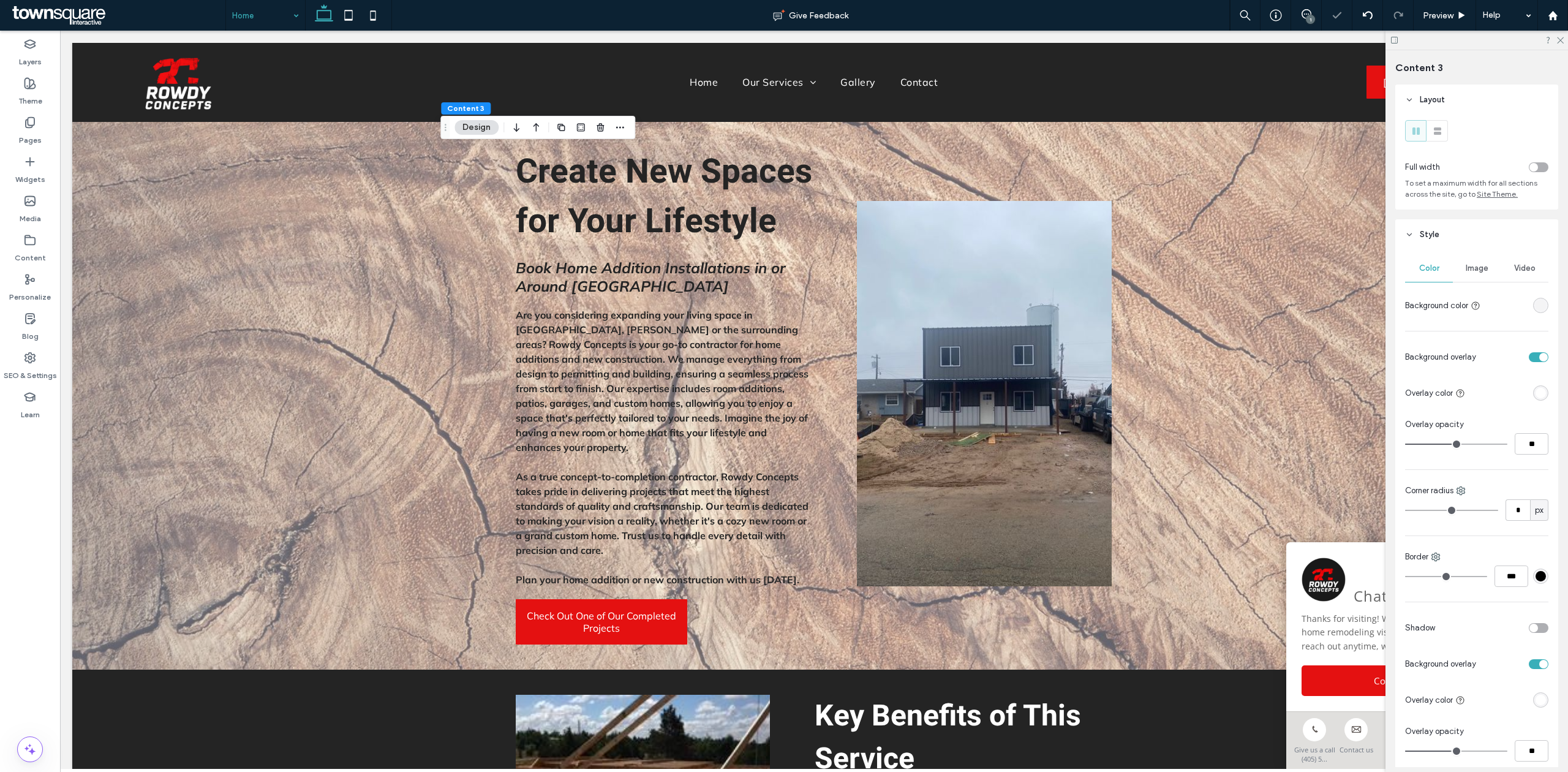
click at [1452, 445] on input "range" at bounding box center [1457, 444] width 103 height 2
type input "**"
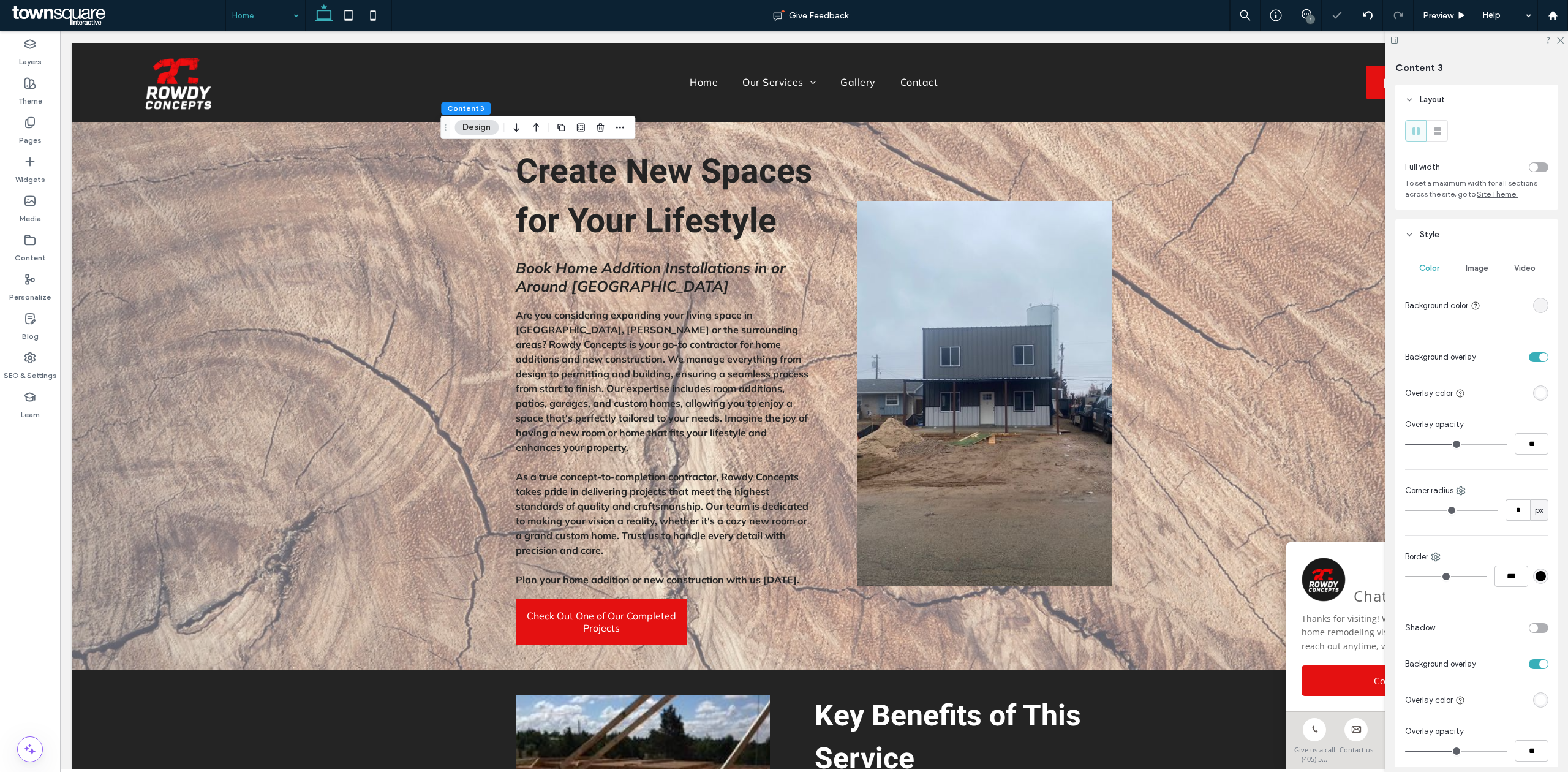
type input "**"
click at [1453, 445] on input "range" at bounding box center [1457, 444] width 103 height 2
type input "**"
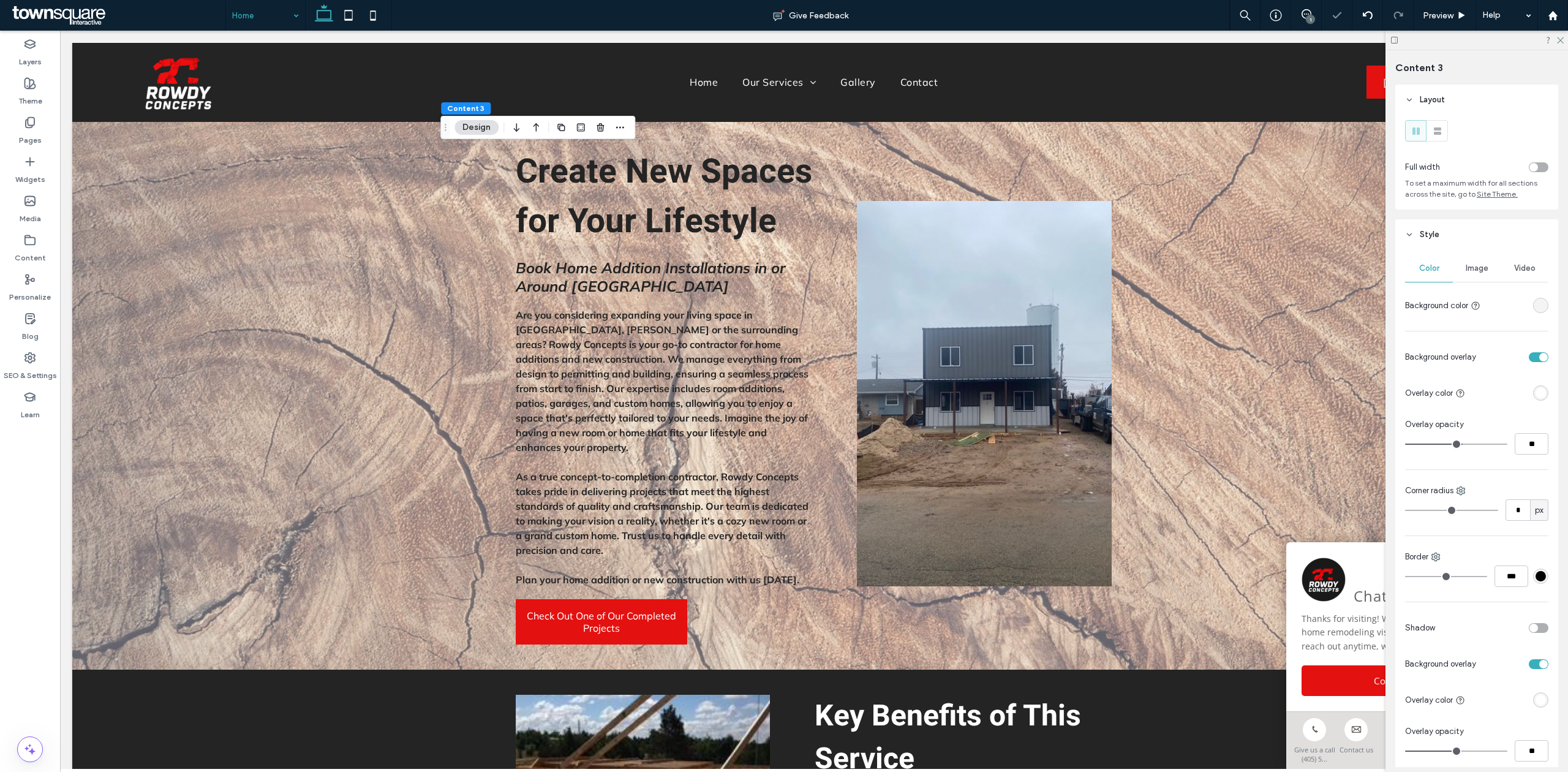
type input "**"
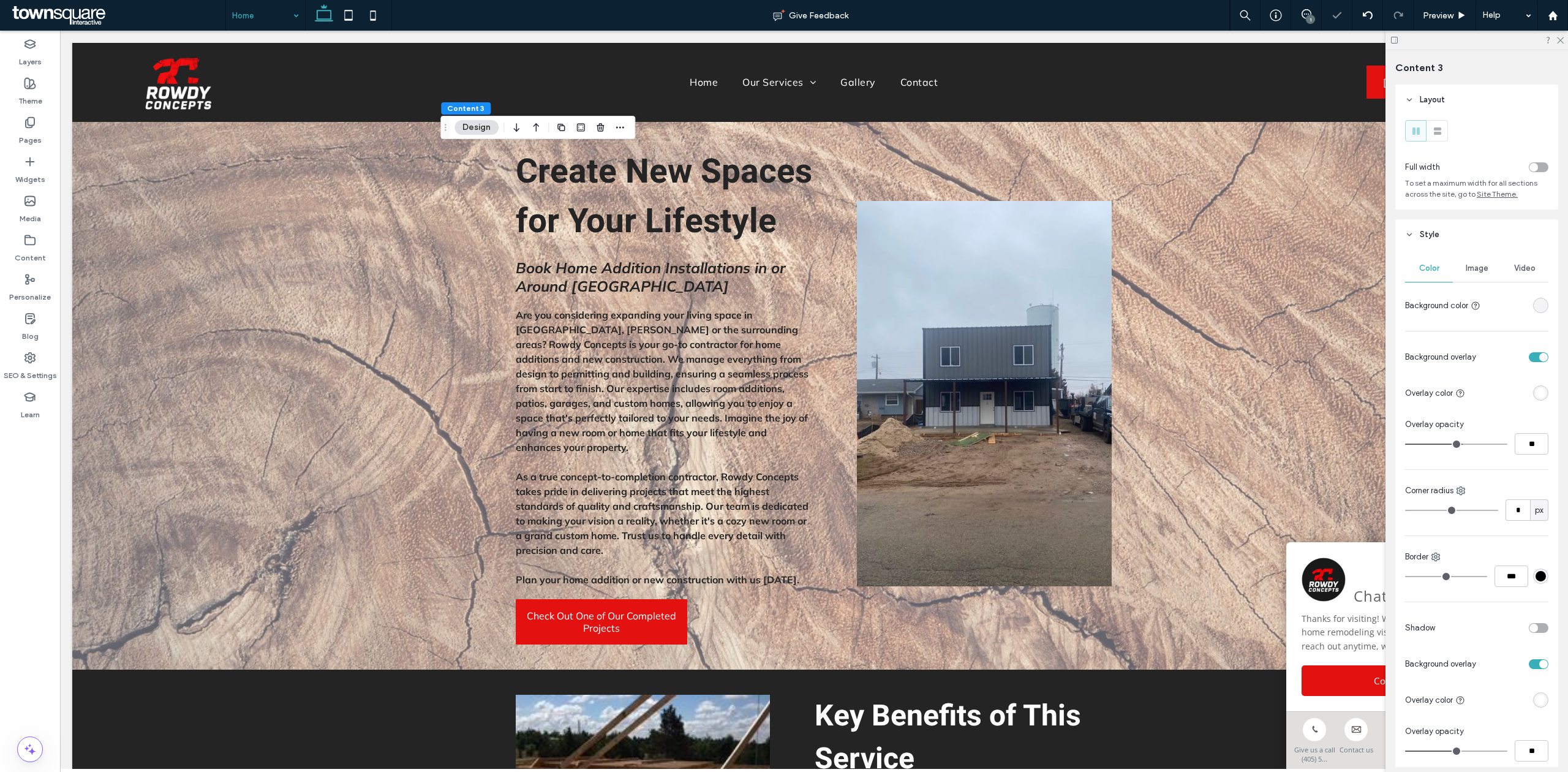
type input "**"
type input "***"
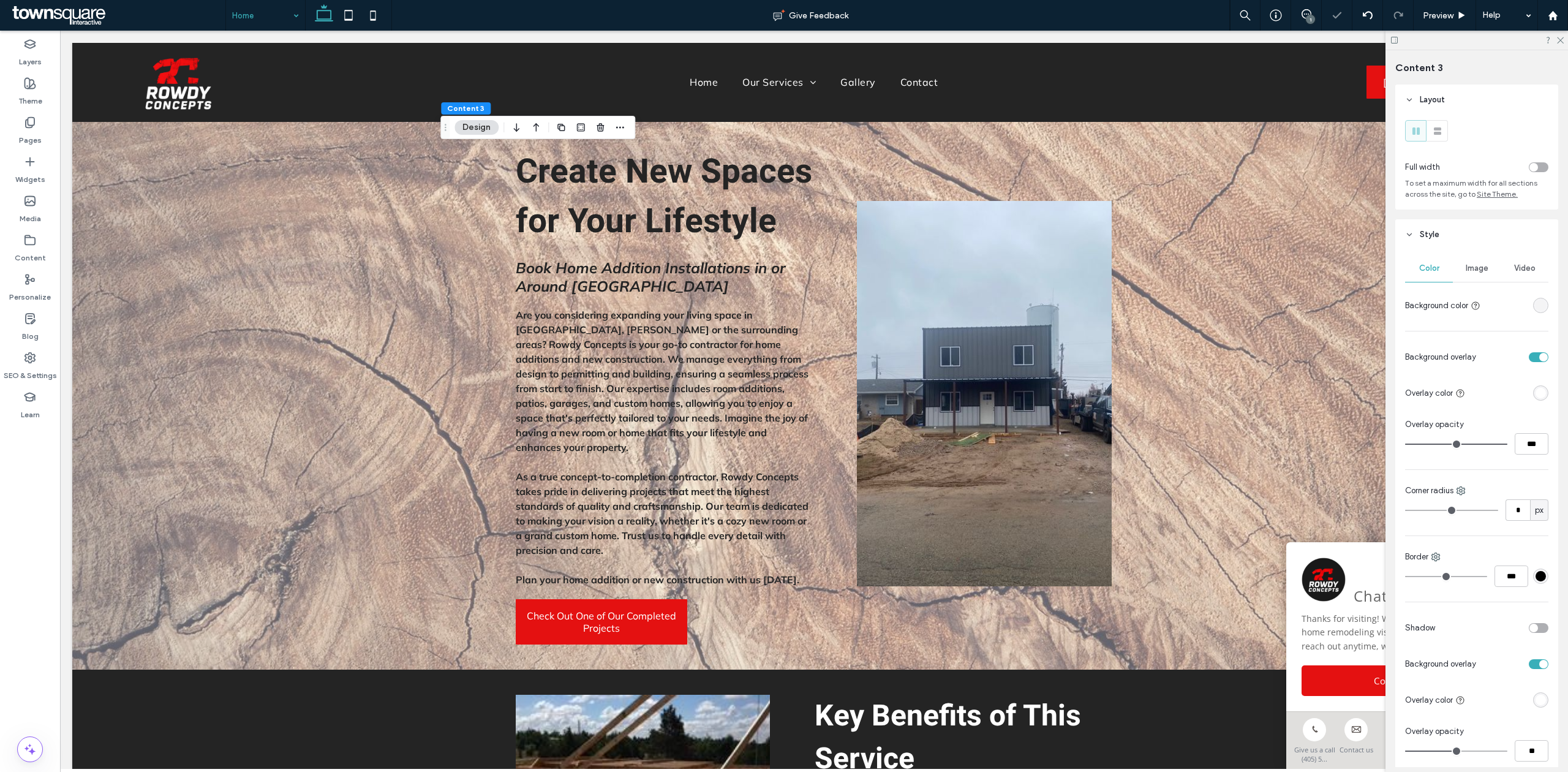
type input "**"
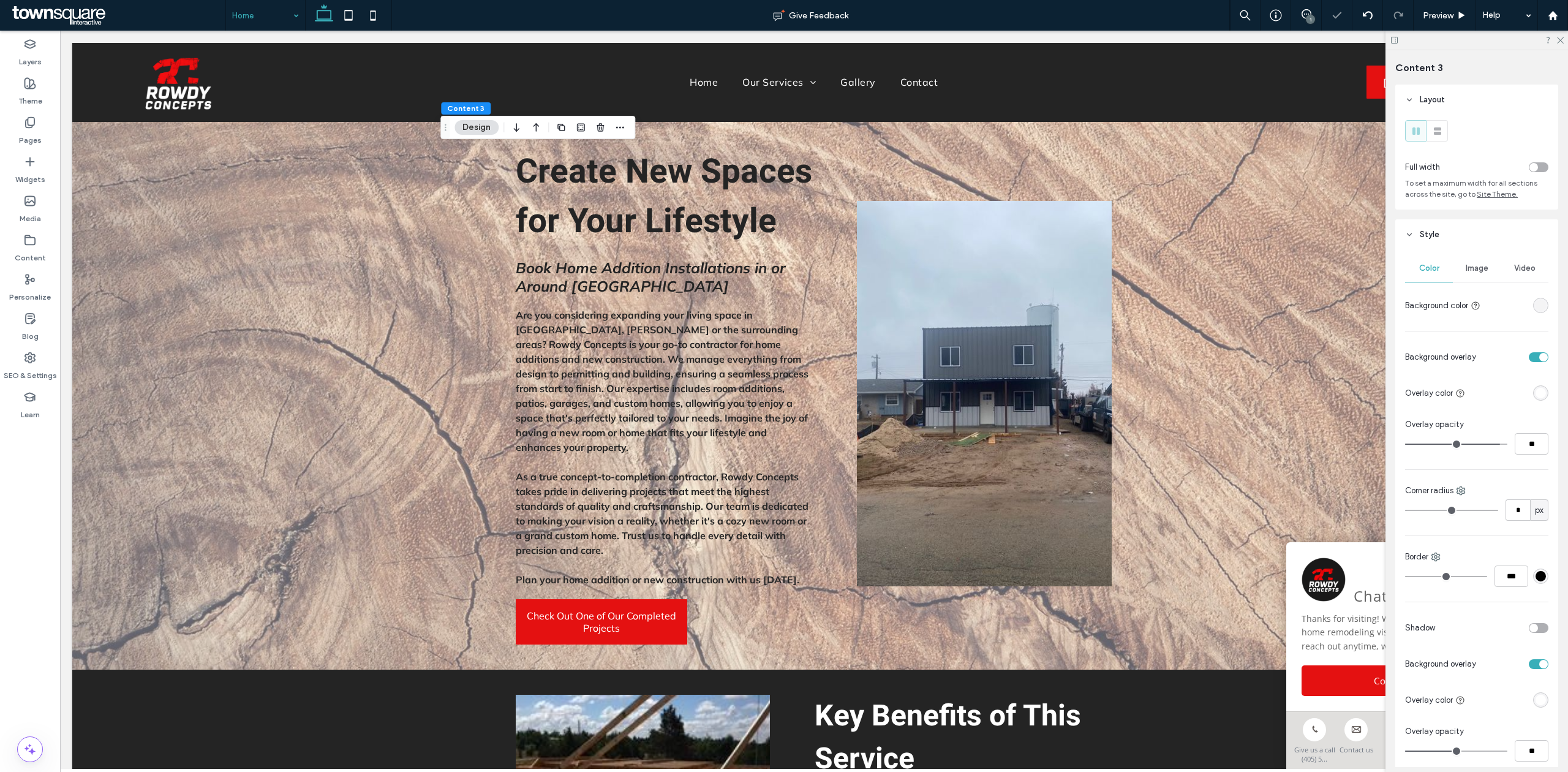
type input "**"
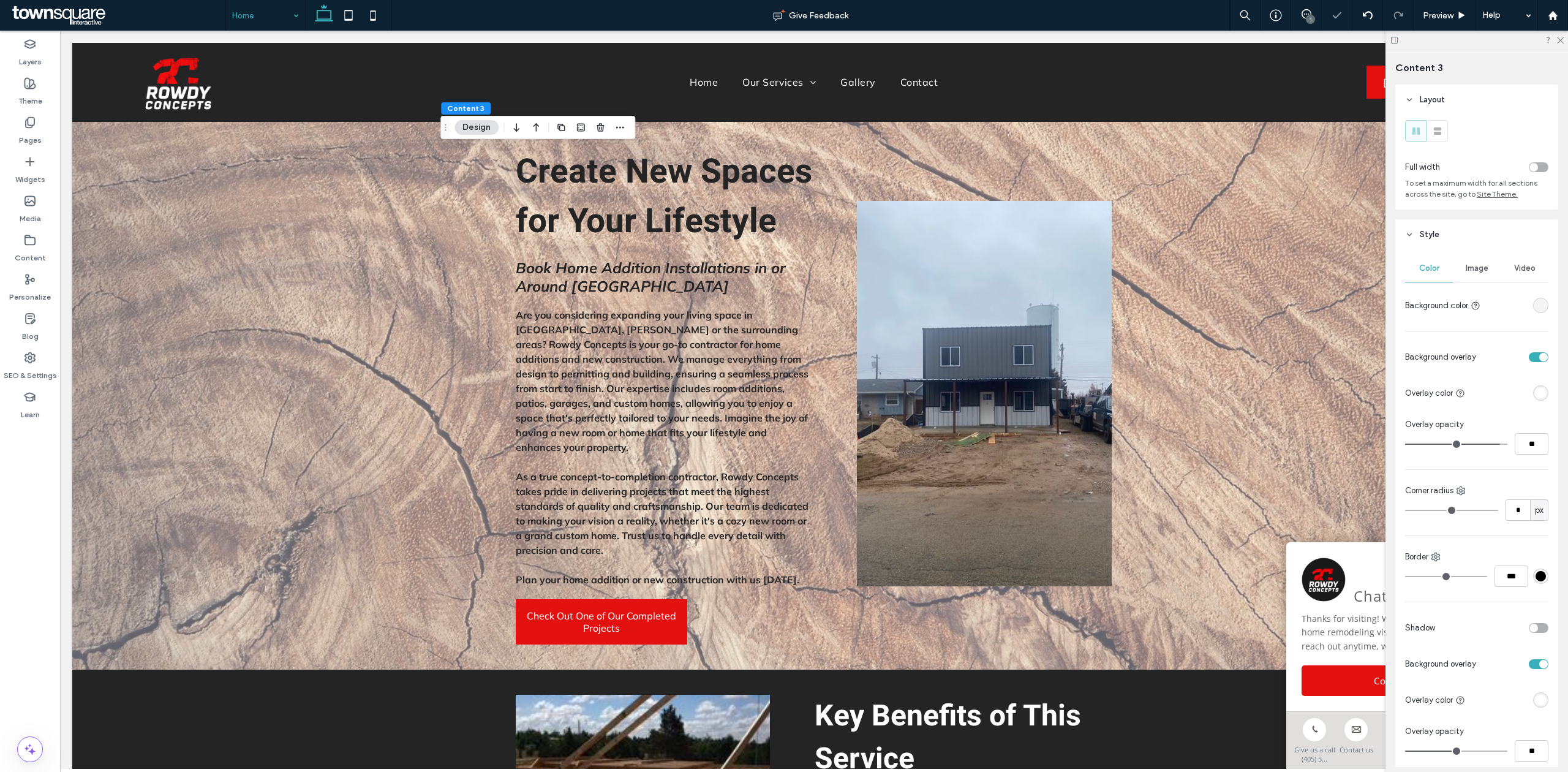
type input "**"
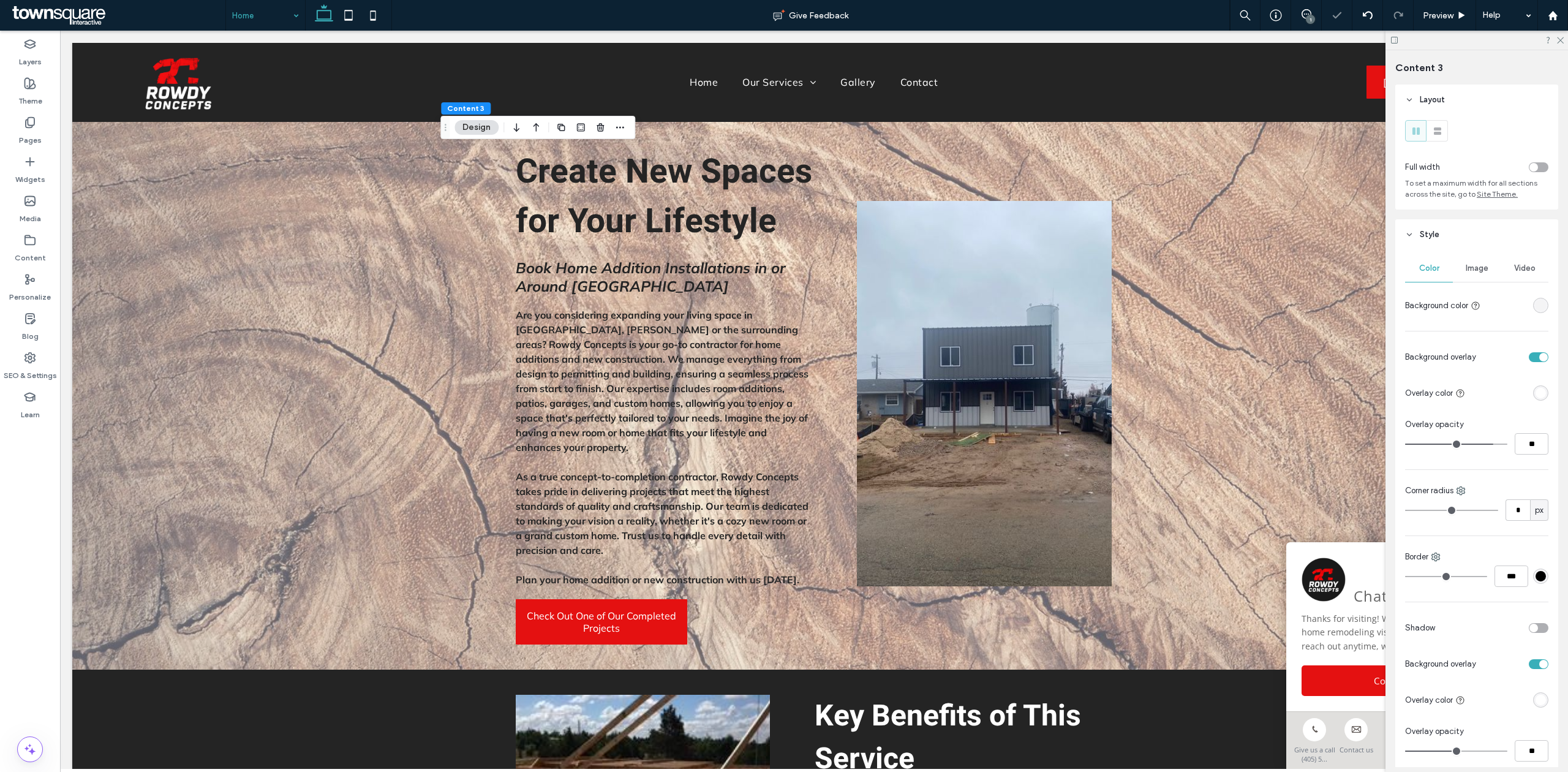
type input "**"
drag, startPoint x: 1453, startPoint y: 448, endPoint x: 1482, endPoint y: 451, distance: 29.2
type input "**"
click at [1482, 445] on input "range" at bounding box center [1457, 444] width 103 height 2
type input "**"
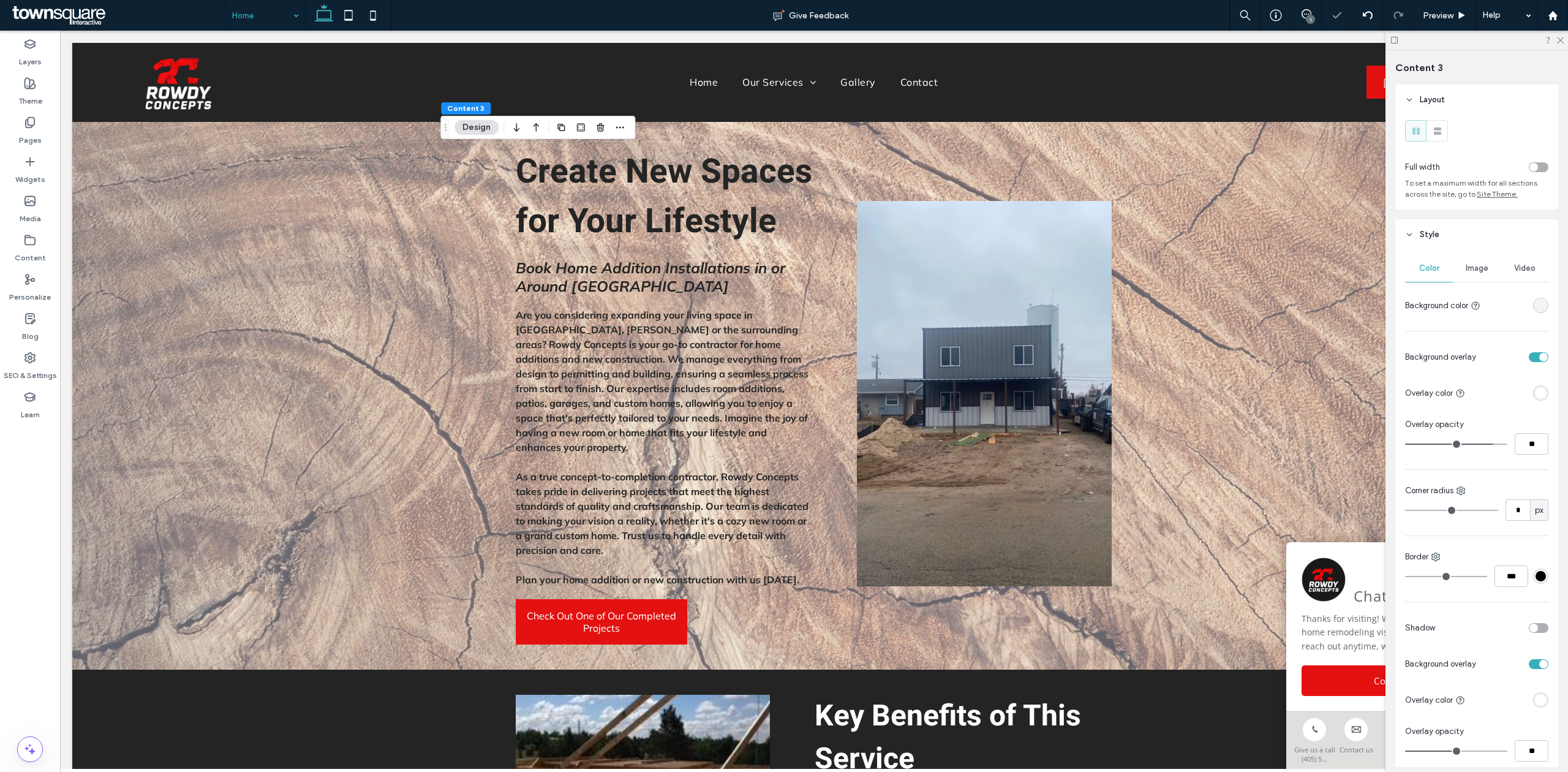
type input "**"
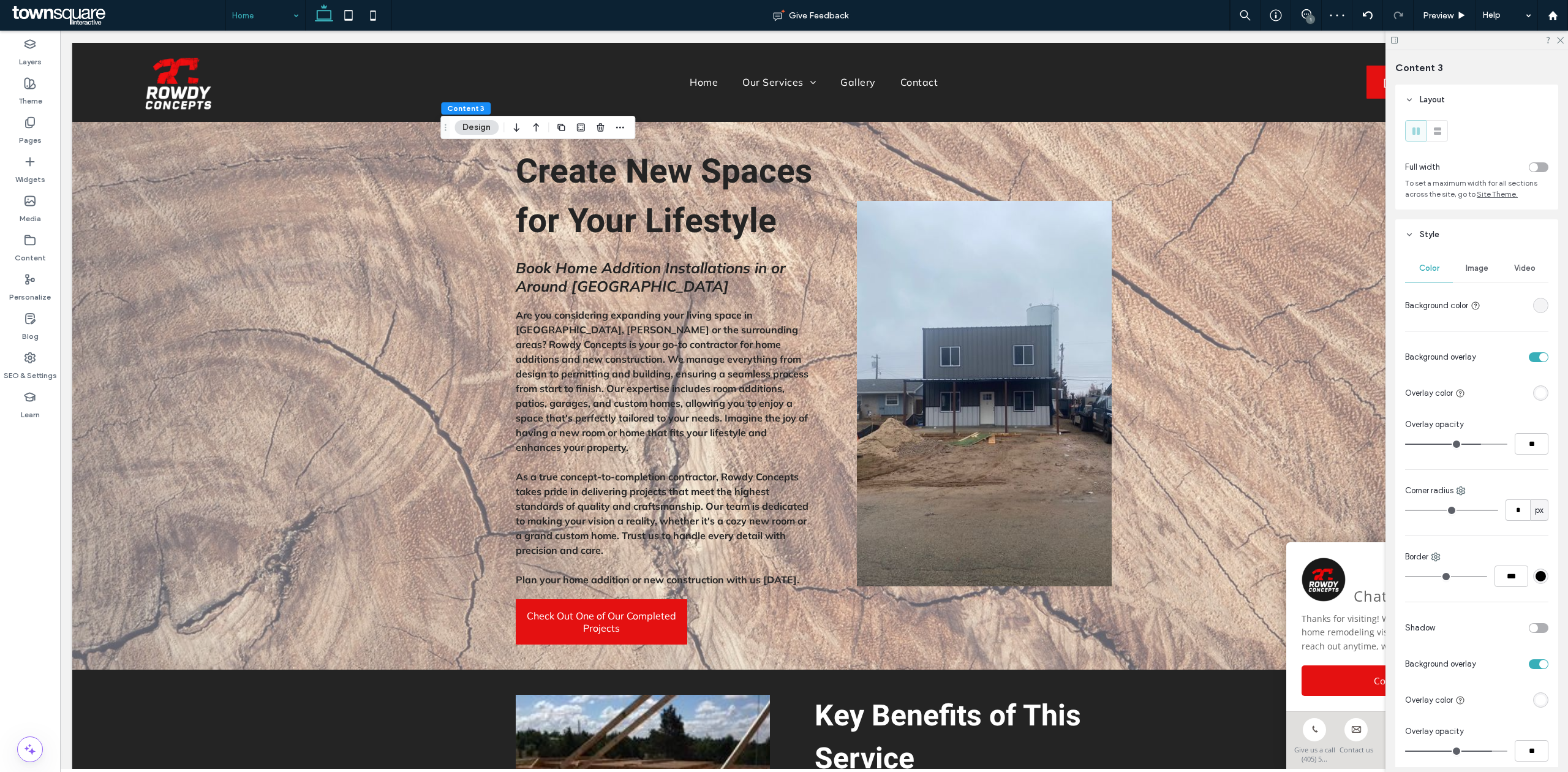
type input "**"
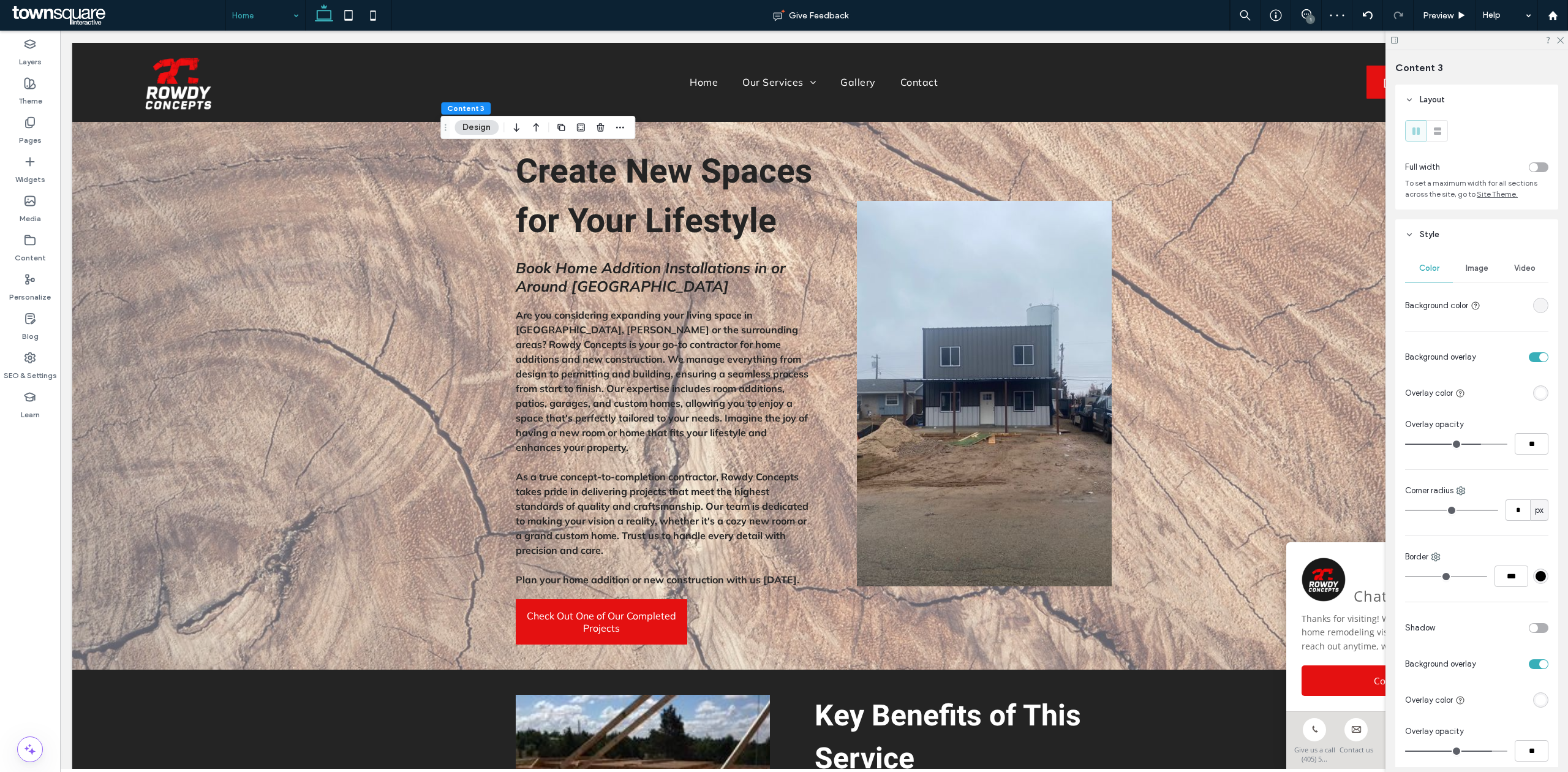
type input "**"
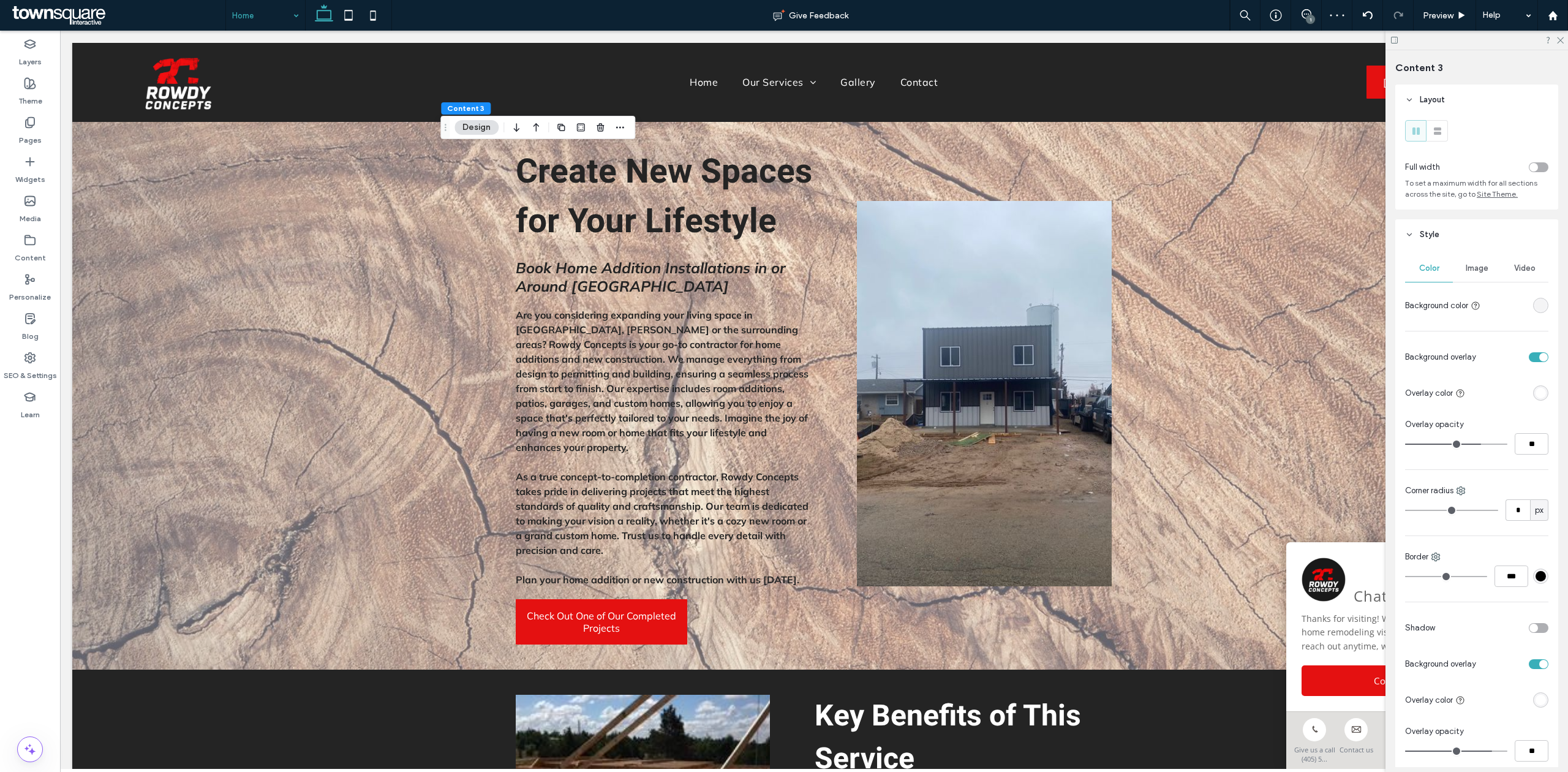
type input "**"
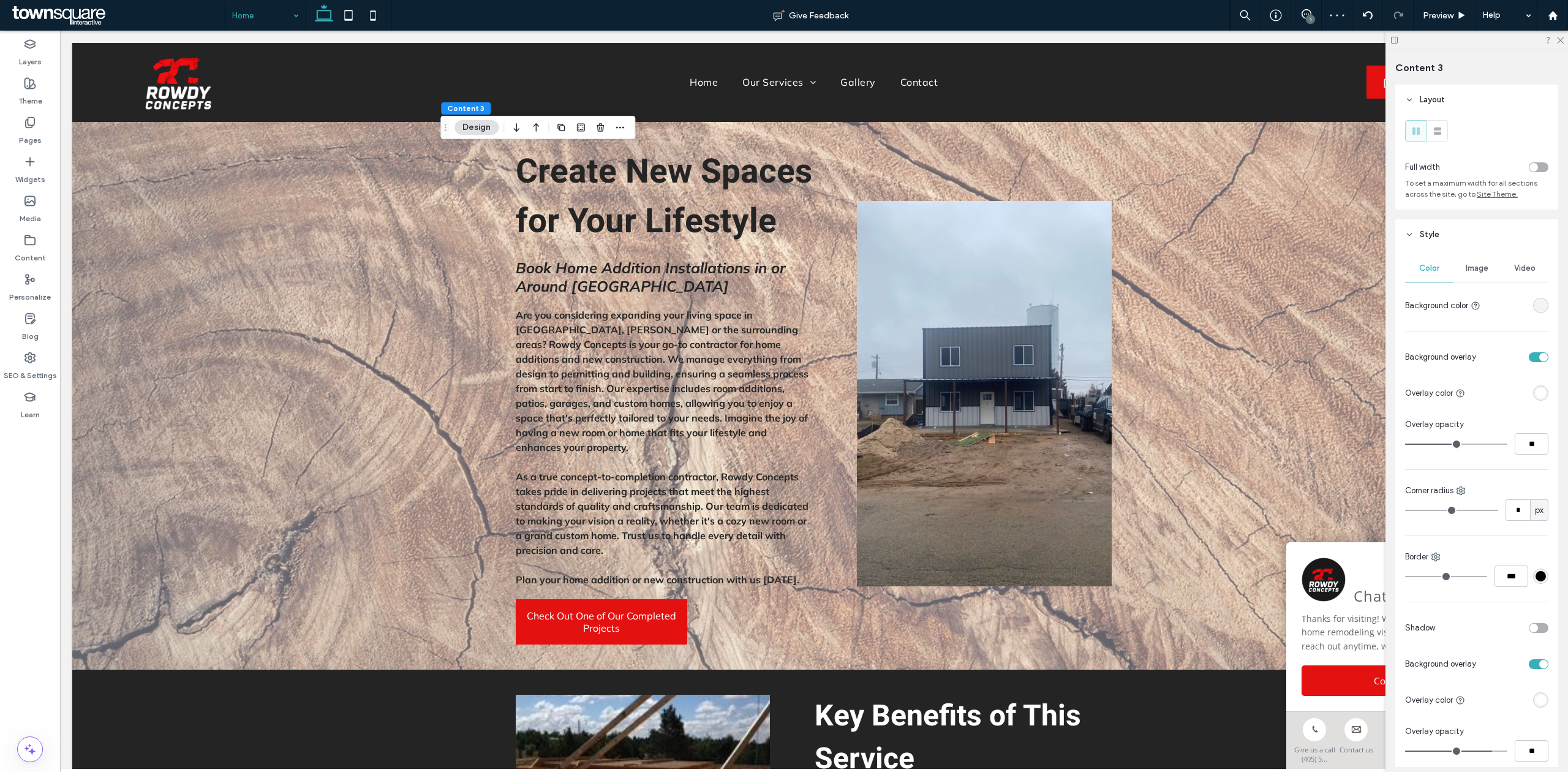
type input "**"
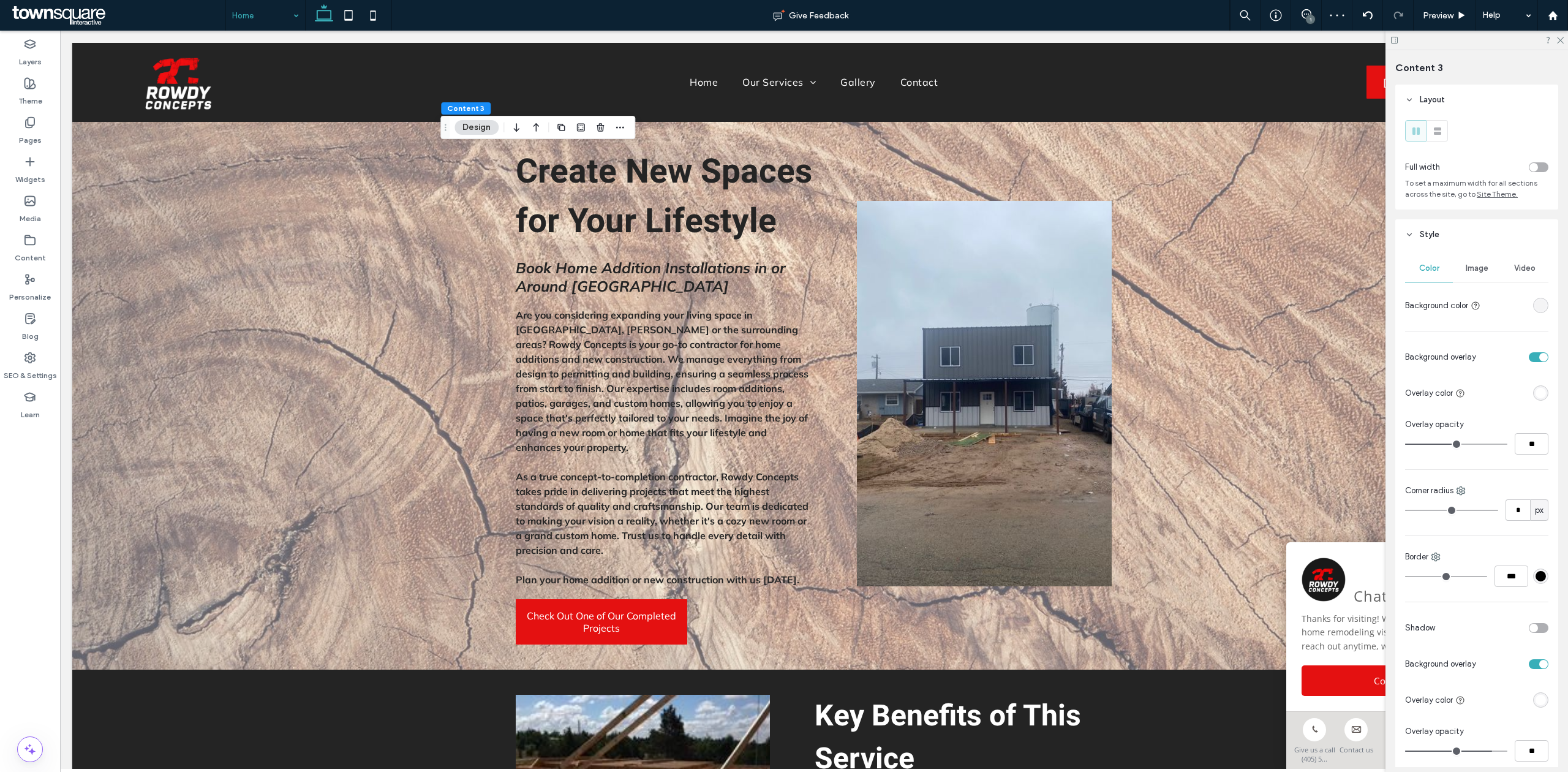
type input "**"
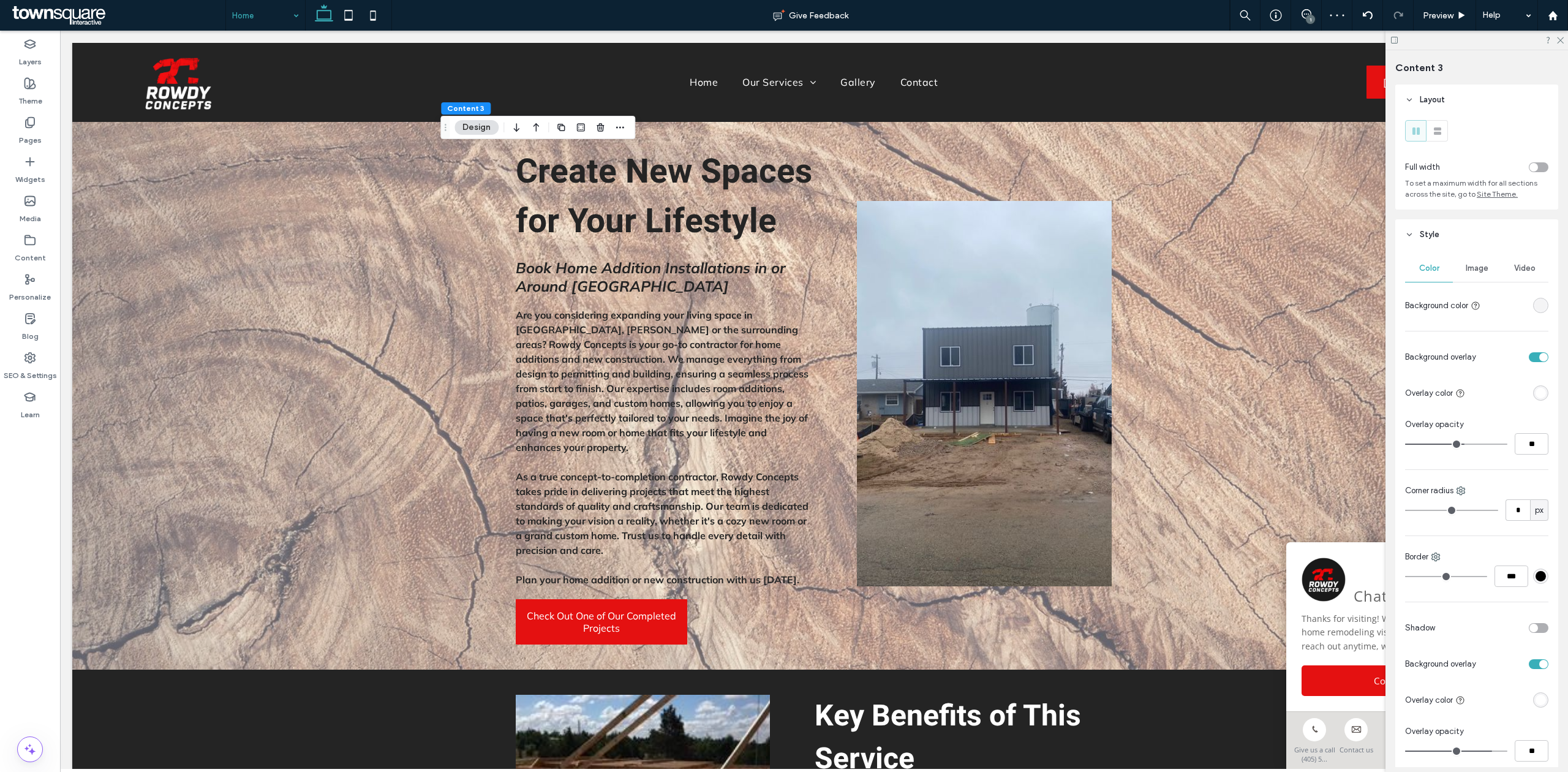
type input "**"
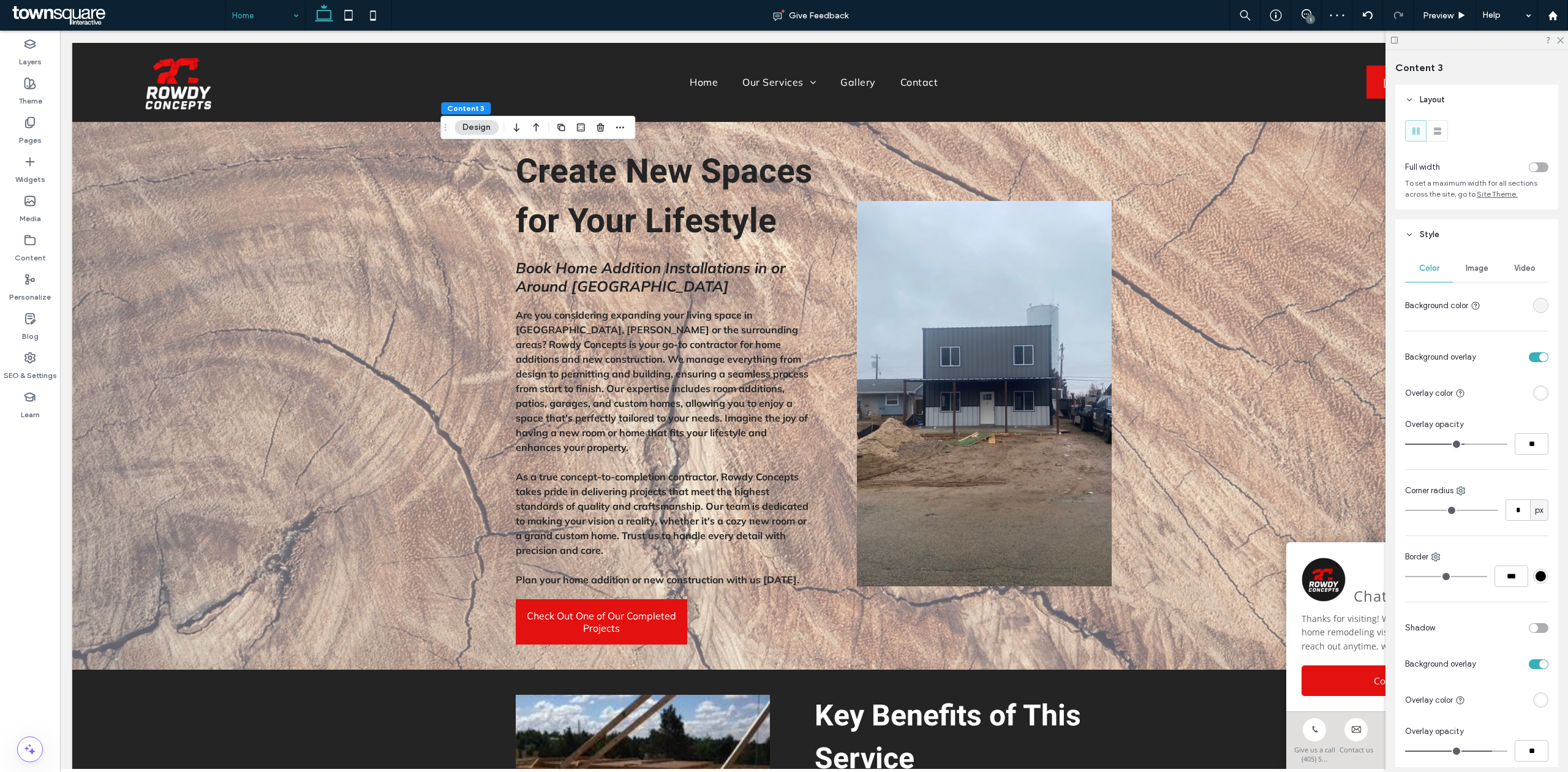
type input "**"
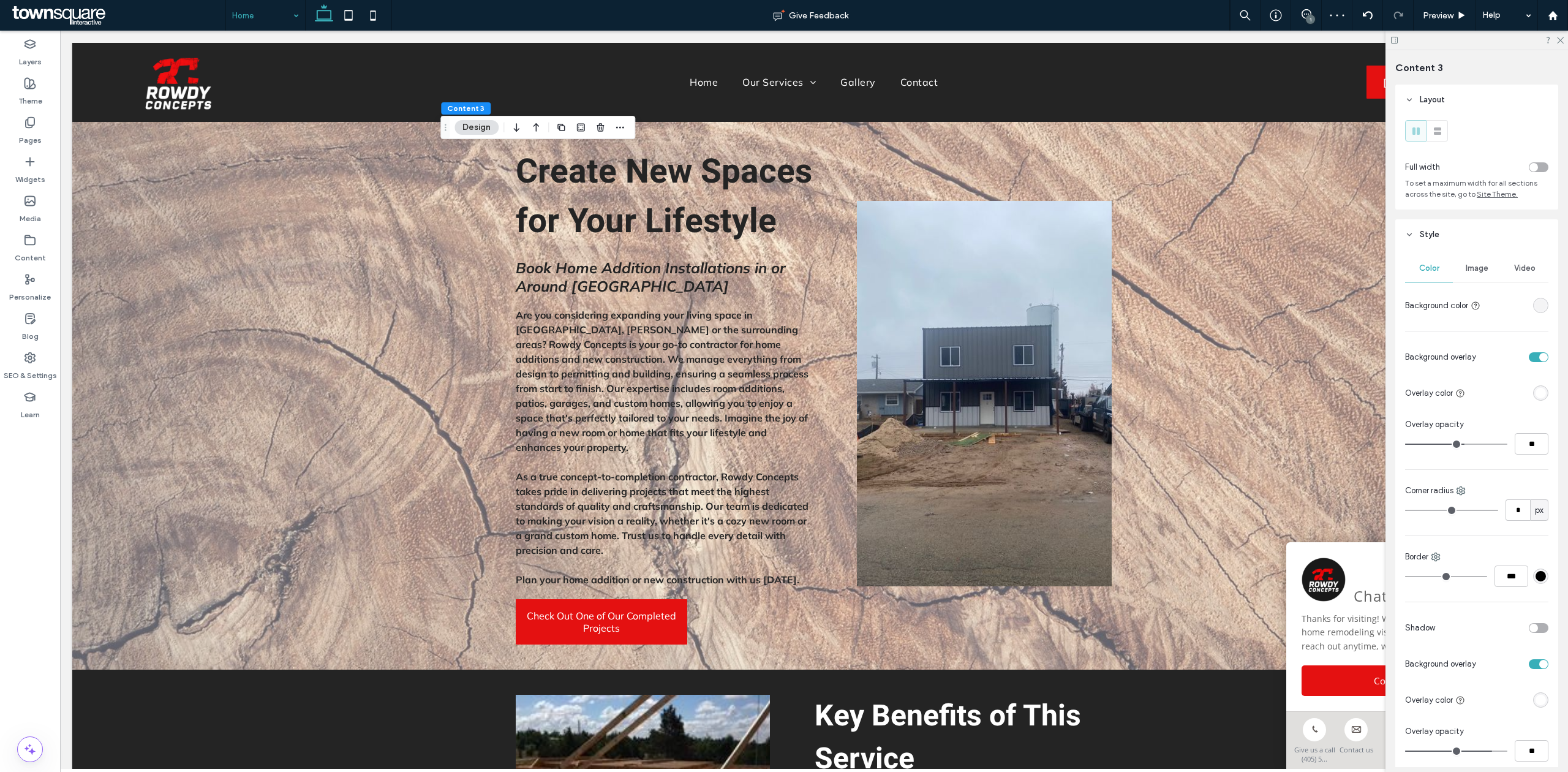
type input "**"
drag, startPoint x: 1480, startPoint y: 447, endPoint x: 1466, endPoint y: 446, distance: 14.0
type input "**"
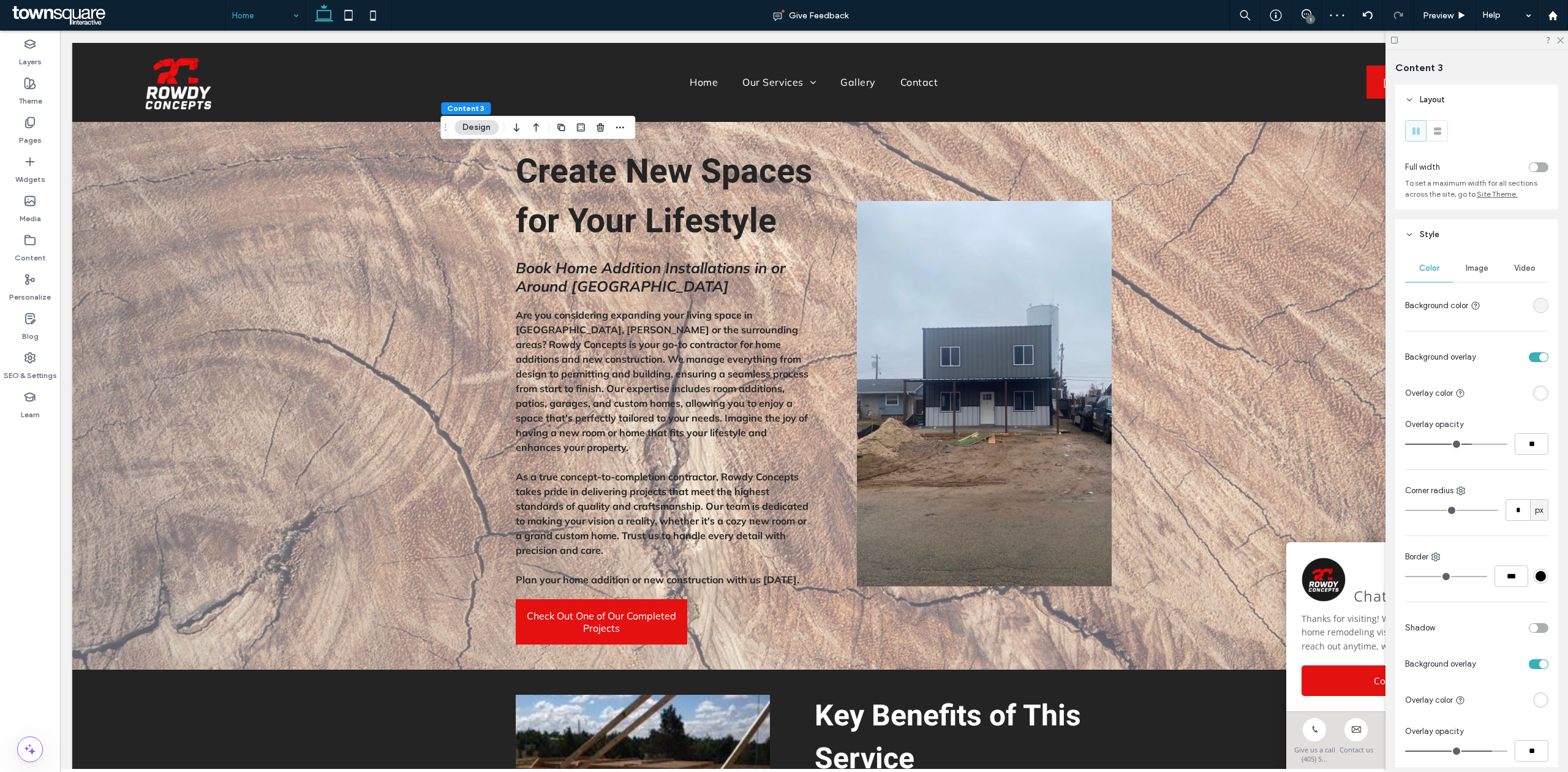
click at [1466, 445] on input "range" at bounding box center [1457, 444] width 103 height 2
type input "**"
